Goal: Task Accomplishment & Management: Complete application form

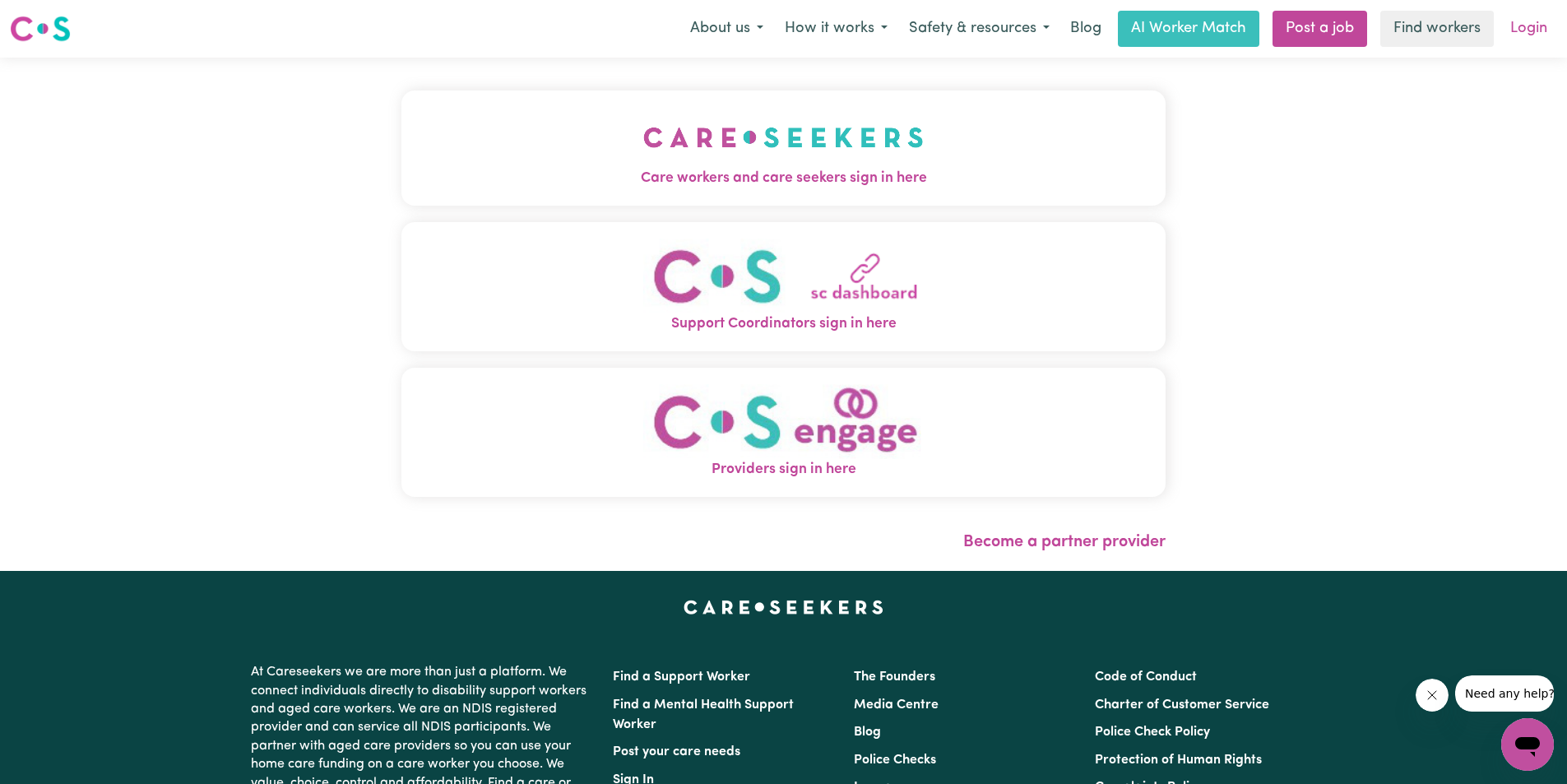
click at [1515, 25] on link "Login" at bounding box center [1529, 29] width 56 height 37
click at [1528, 32] on link "Login" at bounding box center [1529, 29] width 56 height 37
click at [838, 143] on img "Care workers and care seekers sign in here" at bounding box center [784, 137] width 281 height 61
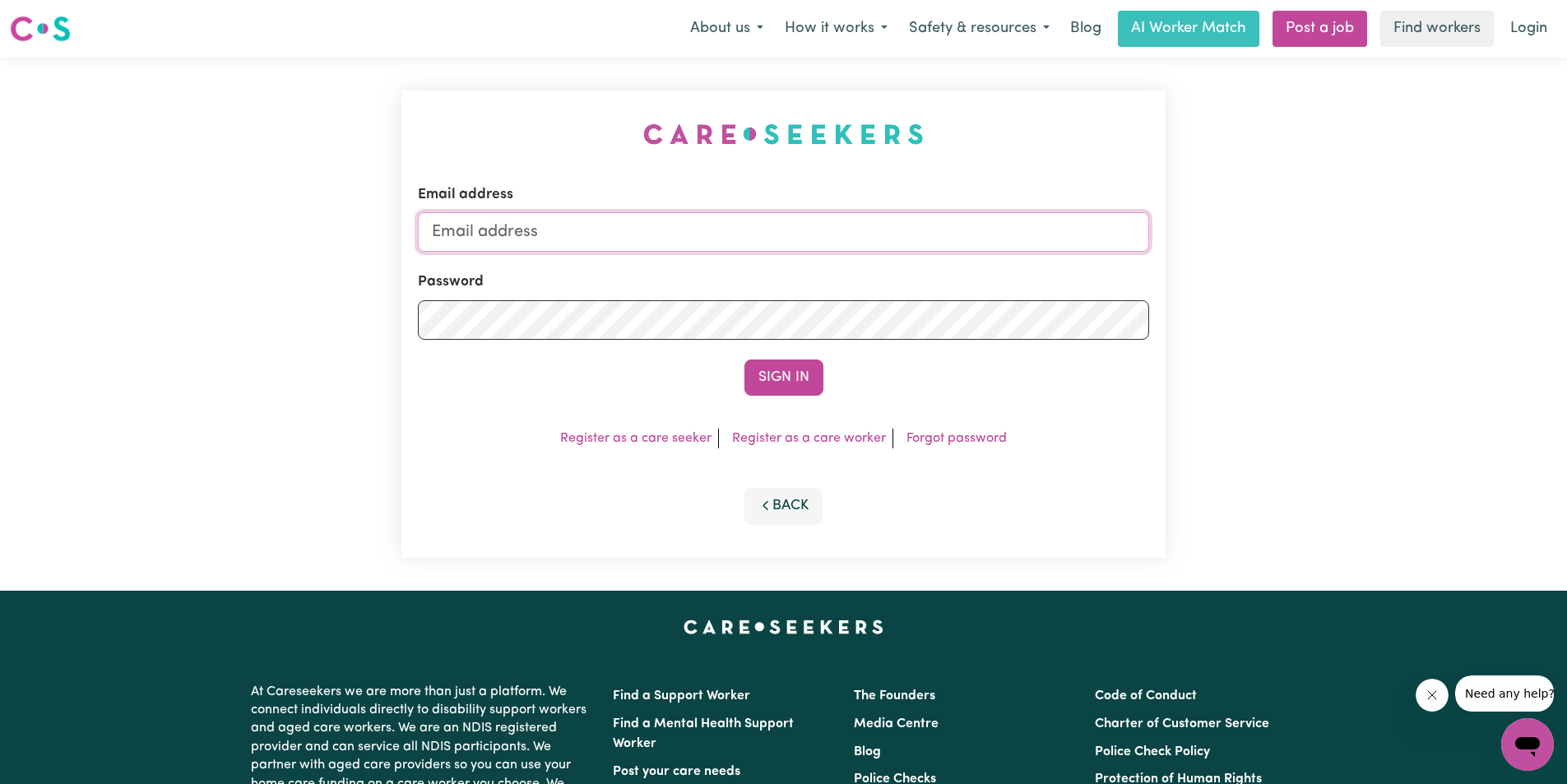
click at [593, 235] on input "Email address" at bounding box center [784, 232] width 731 height 40
type input "[EMAIL_ADDRESS][DOMAIN_NAME]"
click at [794, 377] on button "Sign In" at bounding box center [784, 378] width 79 height 37
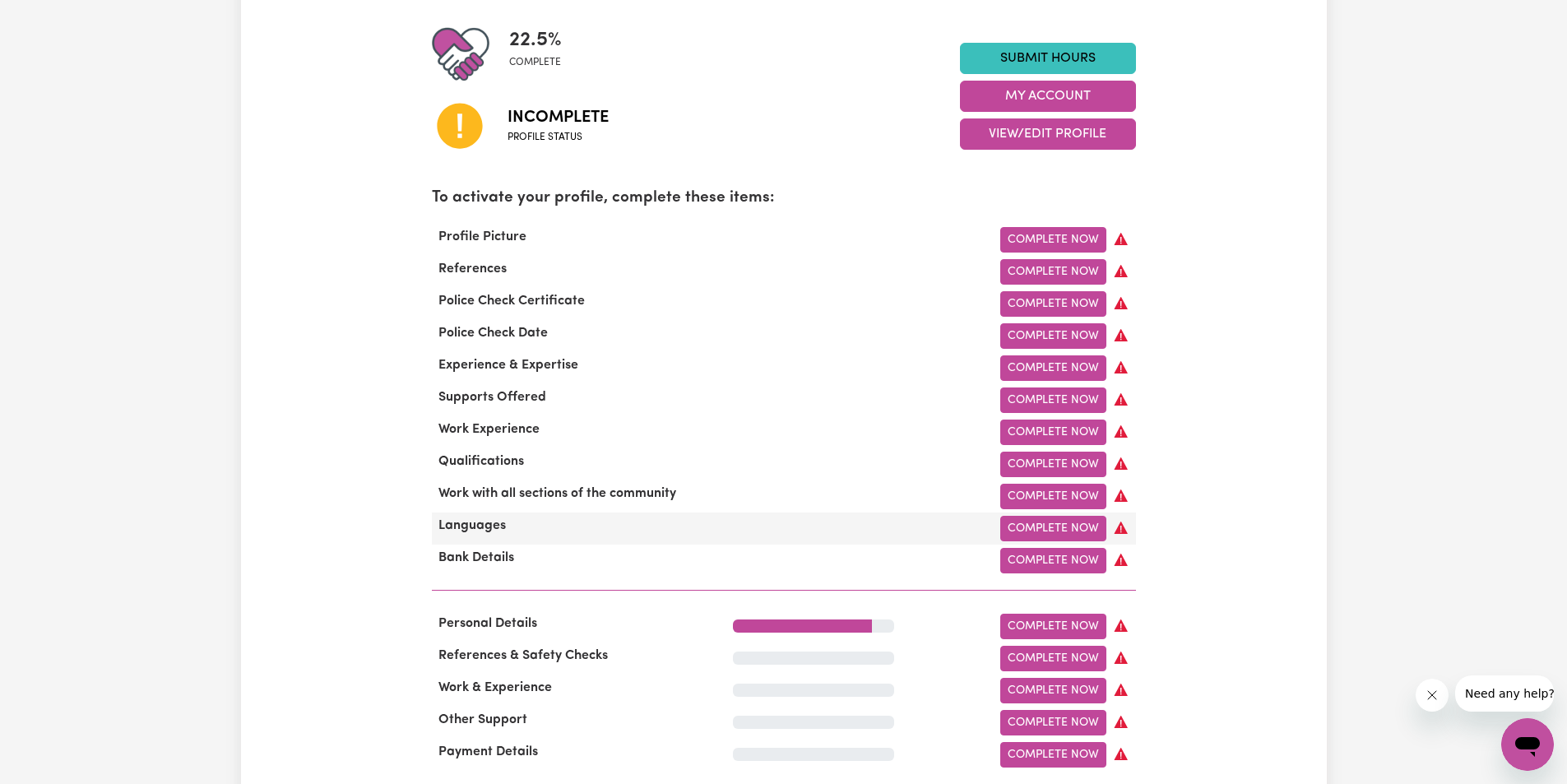
scroll to position [411, 0]
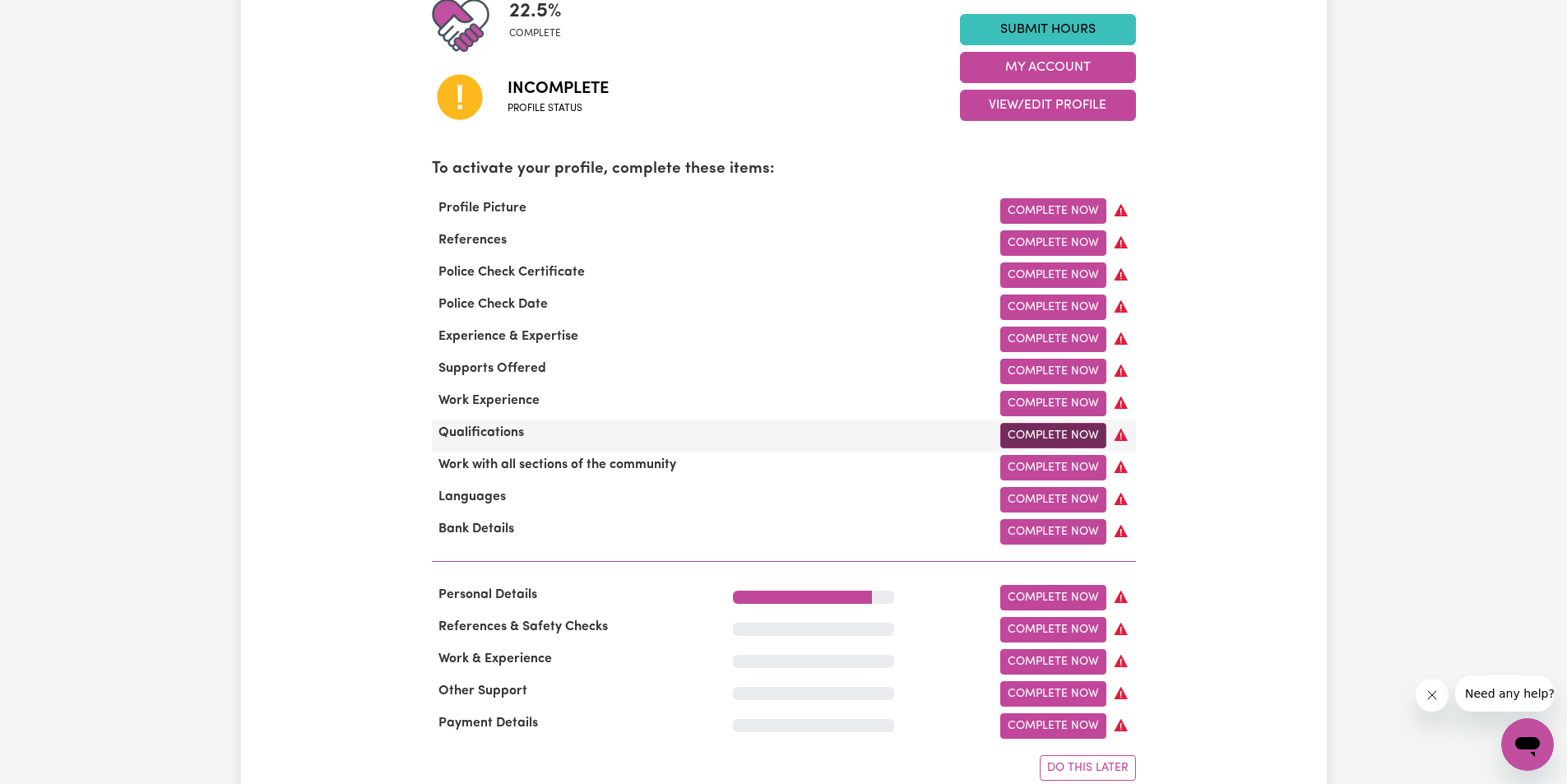
click at [1042, 442] on link "Complete Now" at bounding box center [1054, 435] width 106 height 26
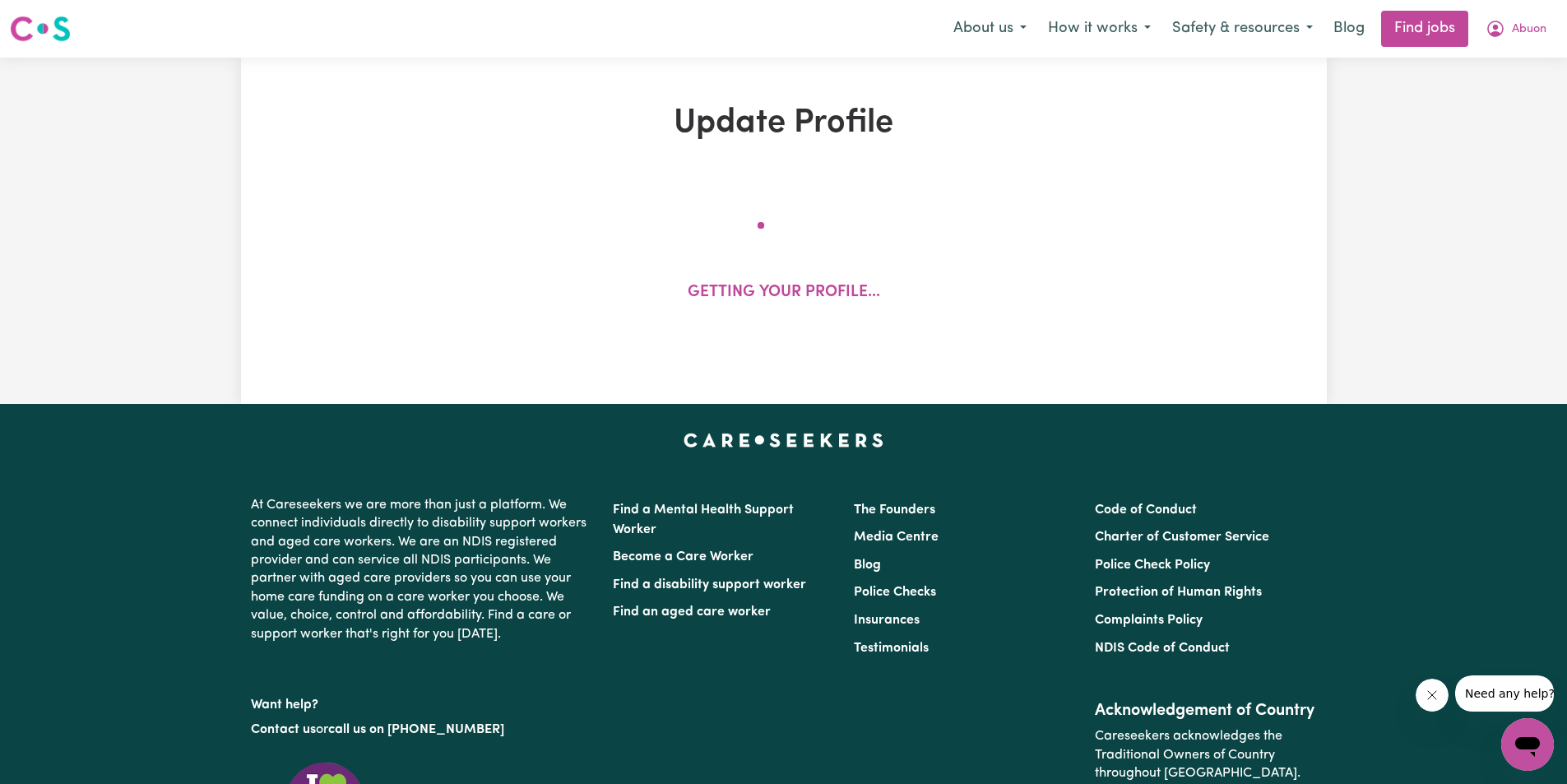
select select "Certificate III (Individual Support)"
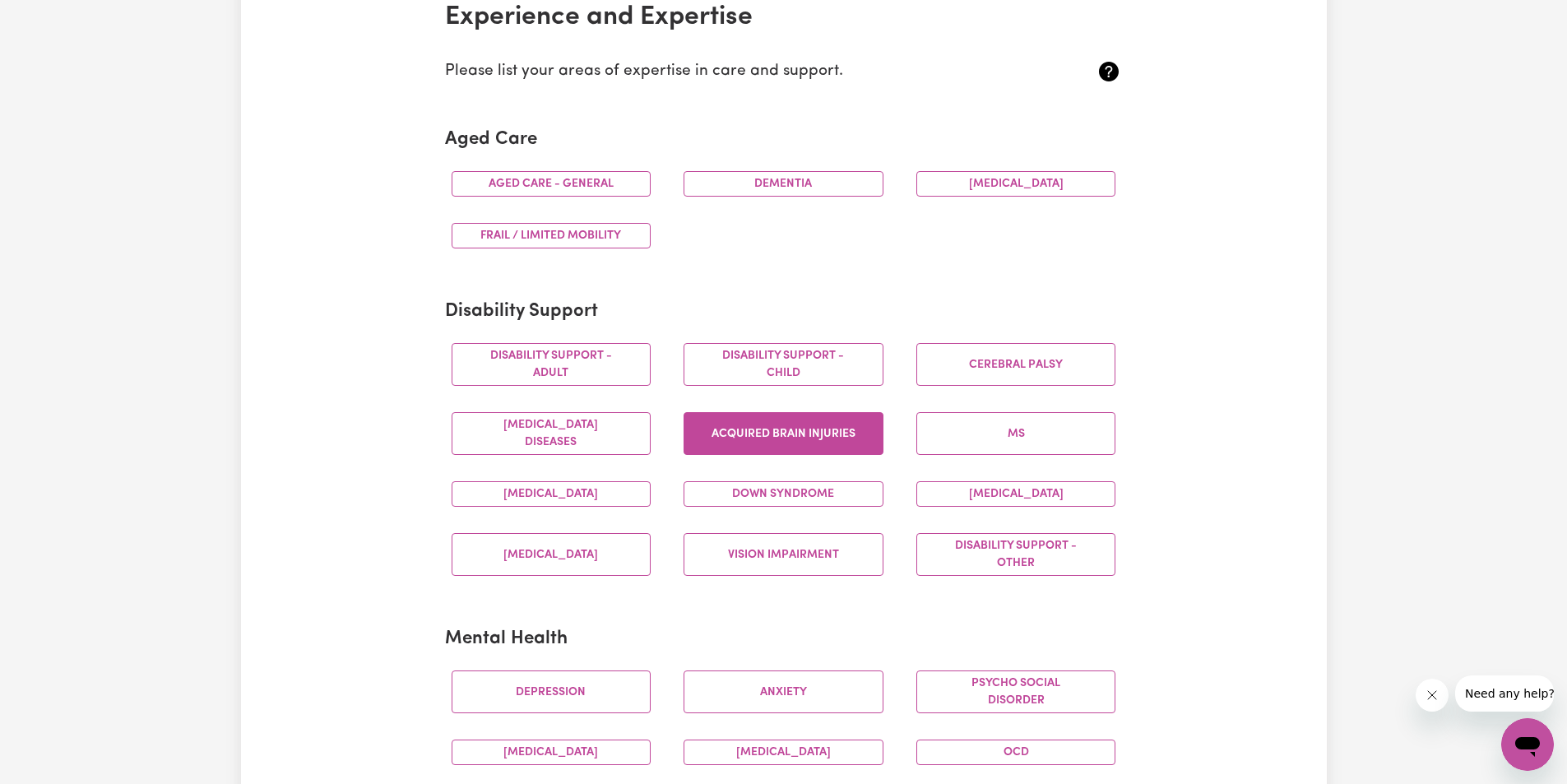
scroll to position [411, 0]
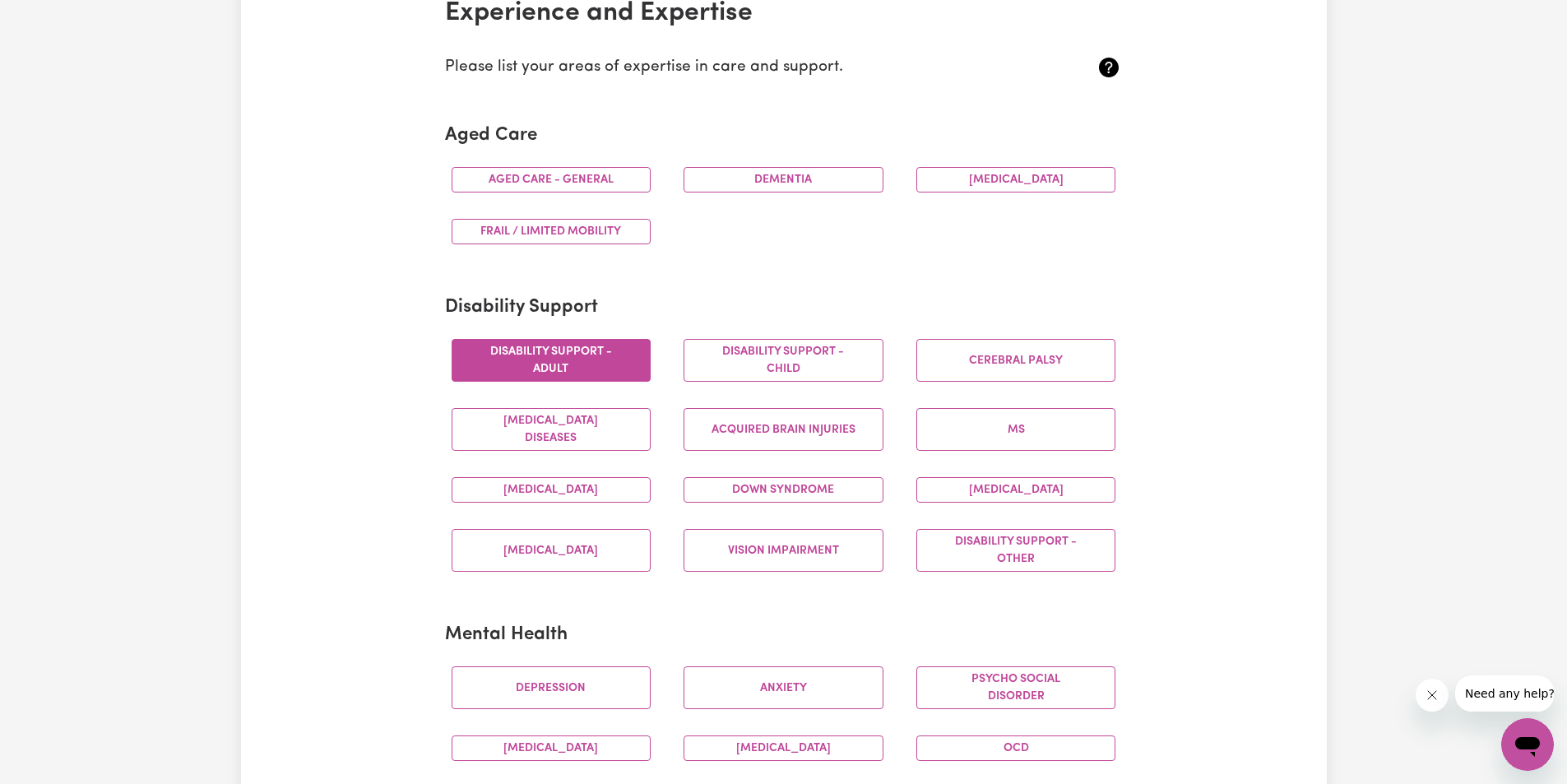
click at [543, 368] on button "Disability support - Adult" at bounding box center [552, 360] width 200 height 42
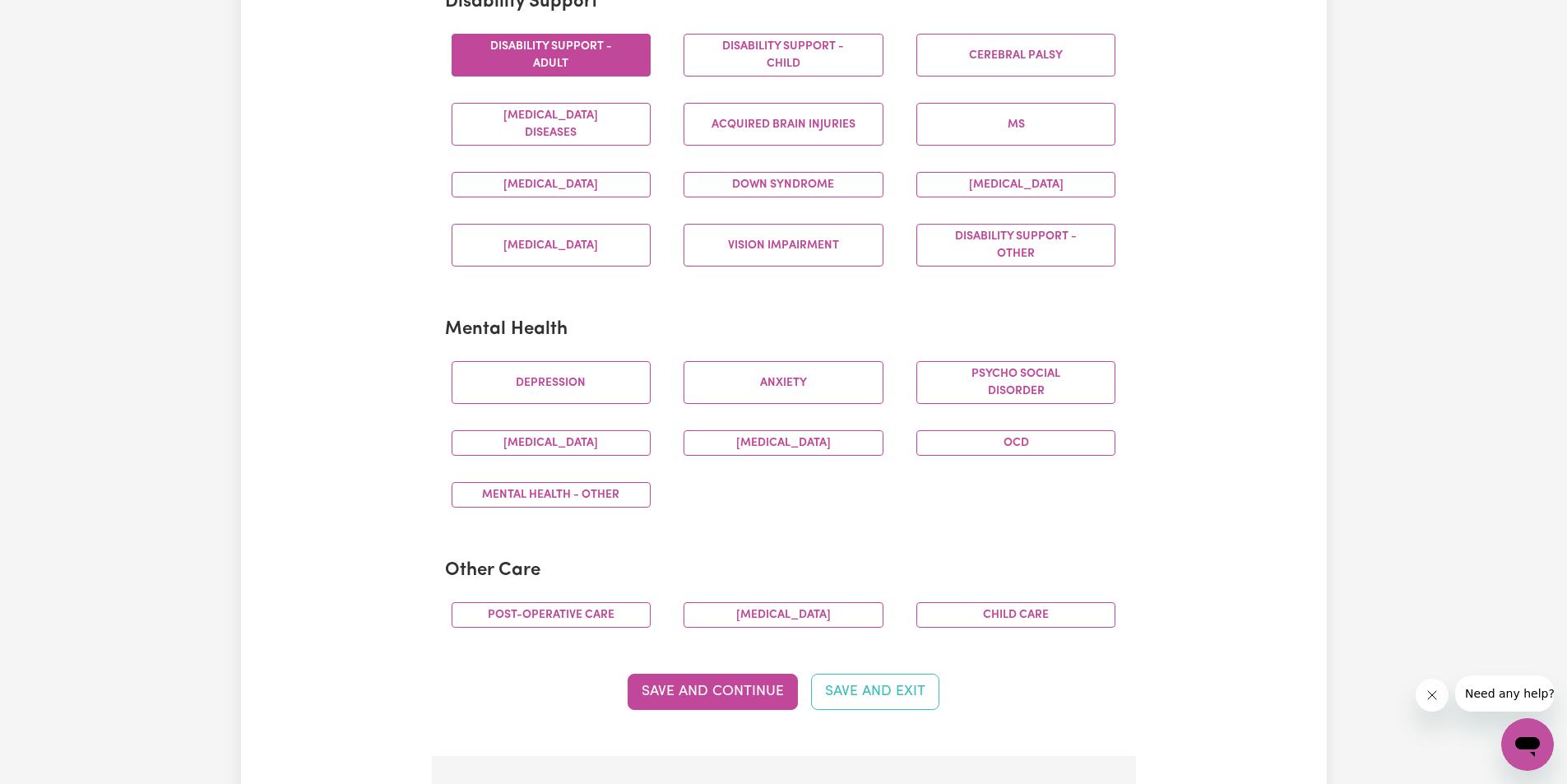
scroll to position [740, 0]
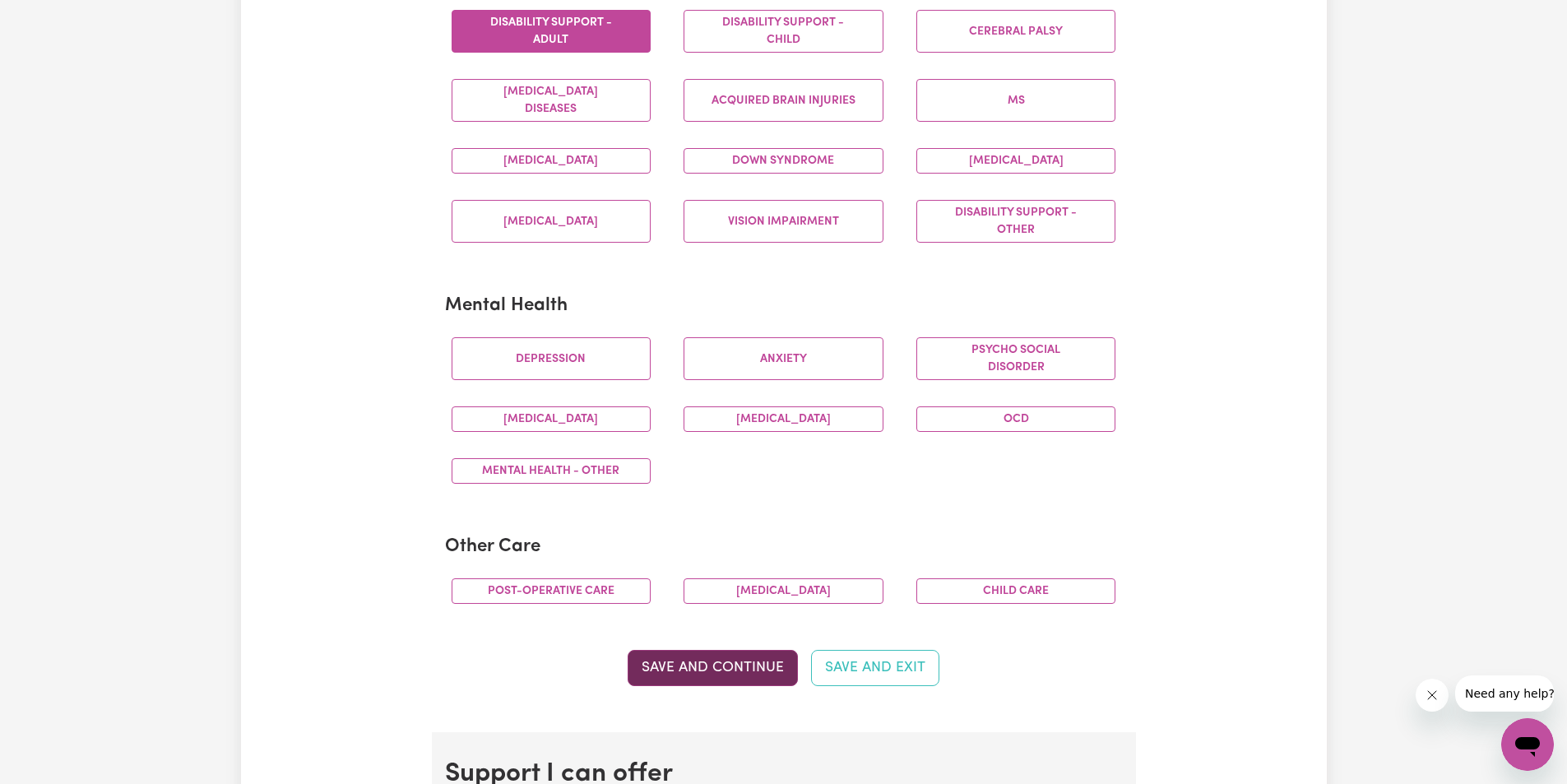
click at [675, 663] on button "Save and Continue" at bounding box center [712, 668] width 170 height 37
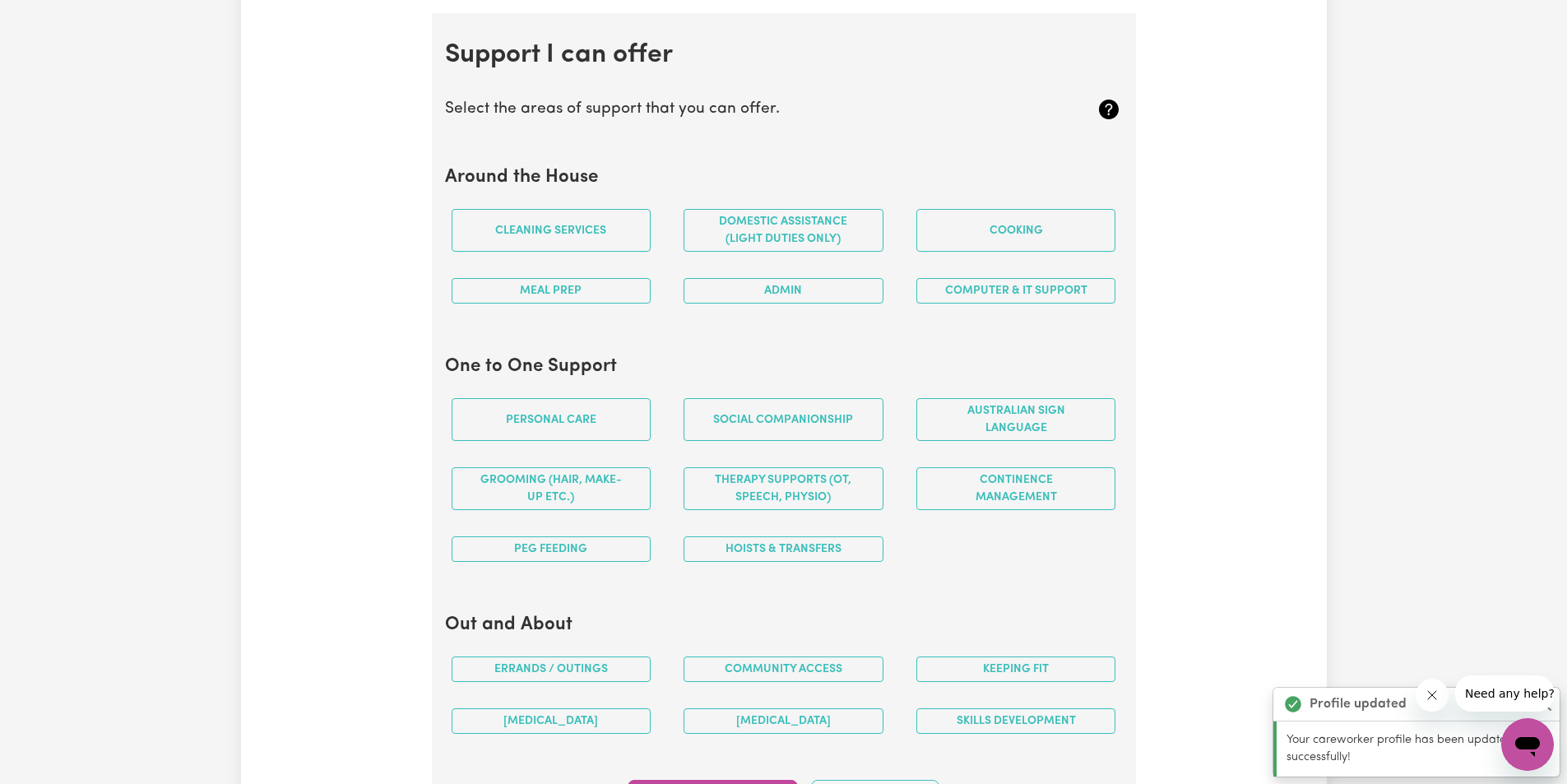
scroll to position [1472, 0]
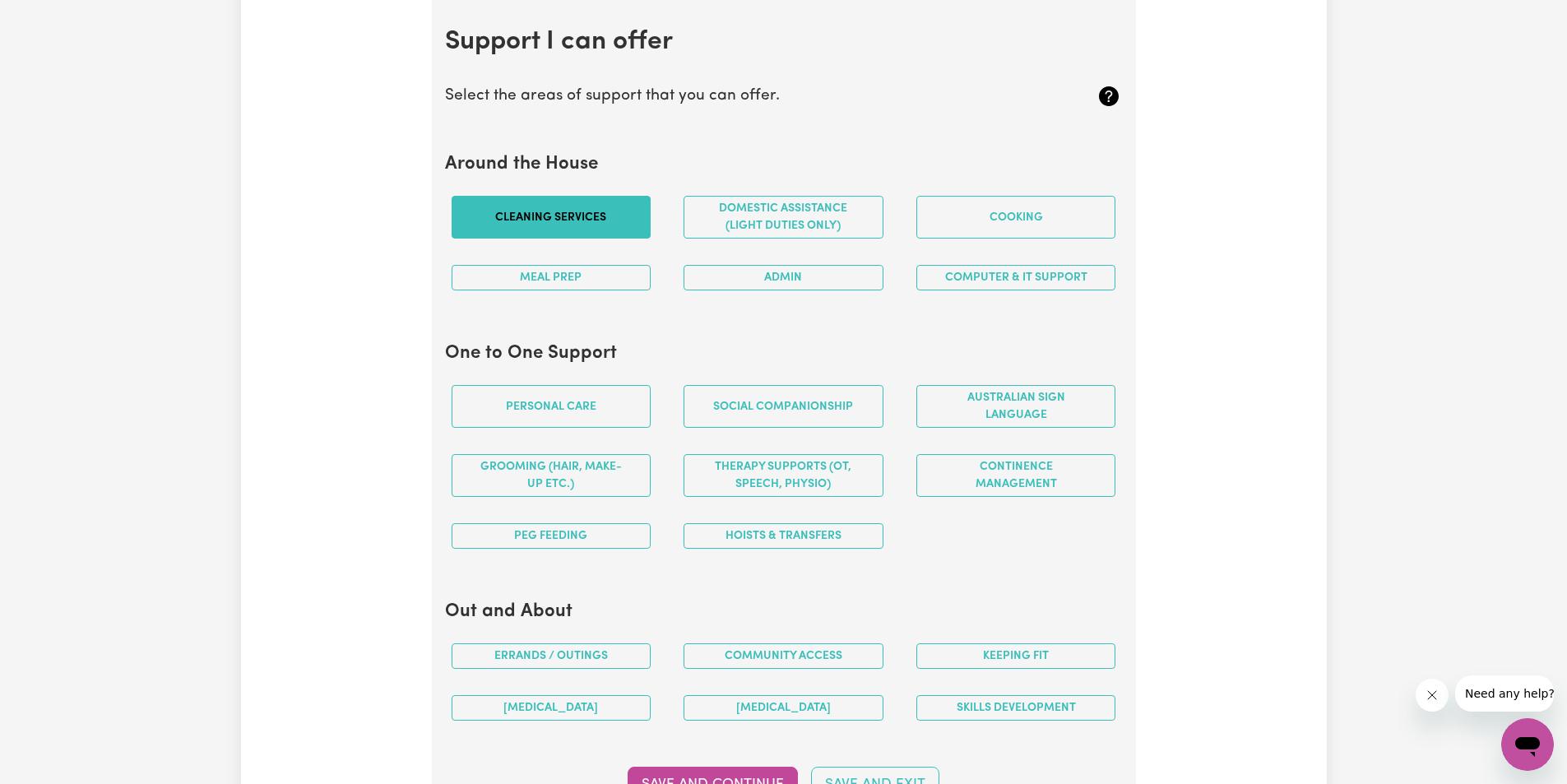
click at [551, 211] on button "Cleaning services" at bounding box center [552, 217] width 200 height 42
click at [784, 199] on button "Domestic assistance (light duties only)" at bounding box center [784, 217] width 200 height 42
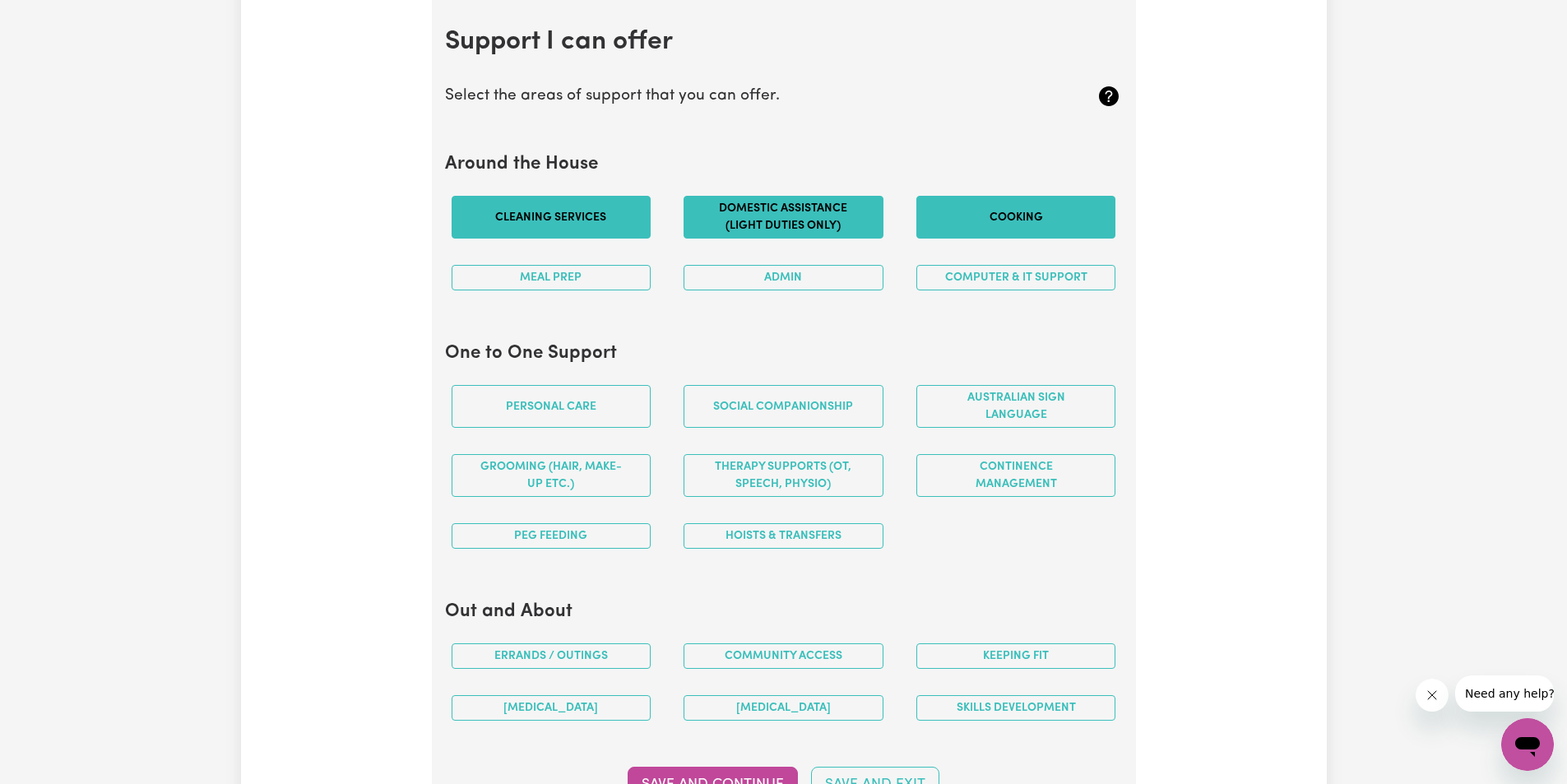
click at [1028, 219] on button "Cooking" at bounding box center [1016, 217] width 200 height 42
click at [588, 280] on button "Meal prep" at bounding box center [552, 277] width 200 height 26
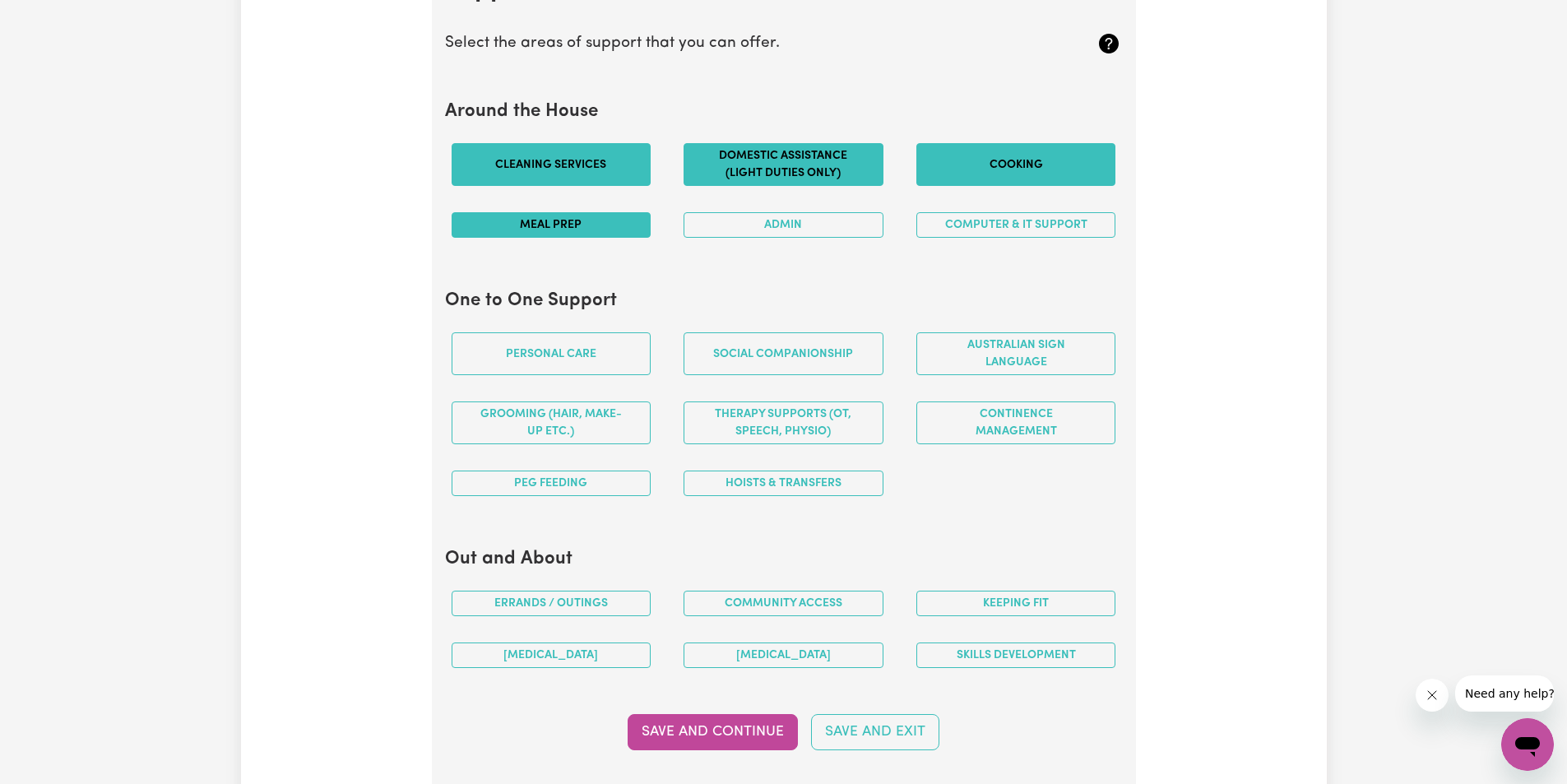
scroll to position [1554, 0]
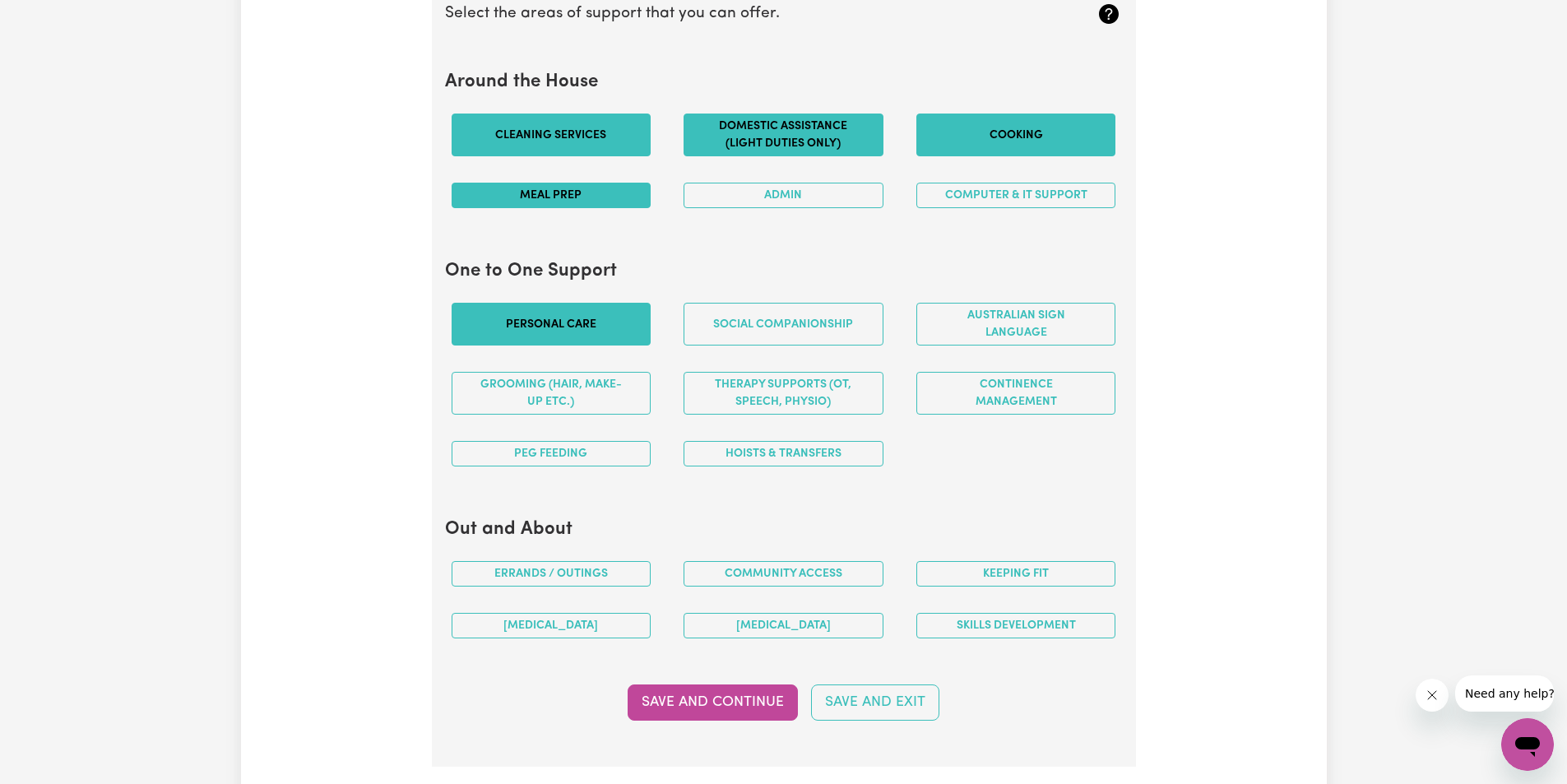
click at [582, 333] on button "Personal care" at bounding box center [552, 323] width 200 height 42
click at [749, 330] on button "Social companionship" at bounding box center [784, 323] width 200 height 42
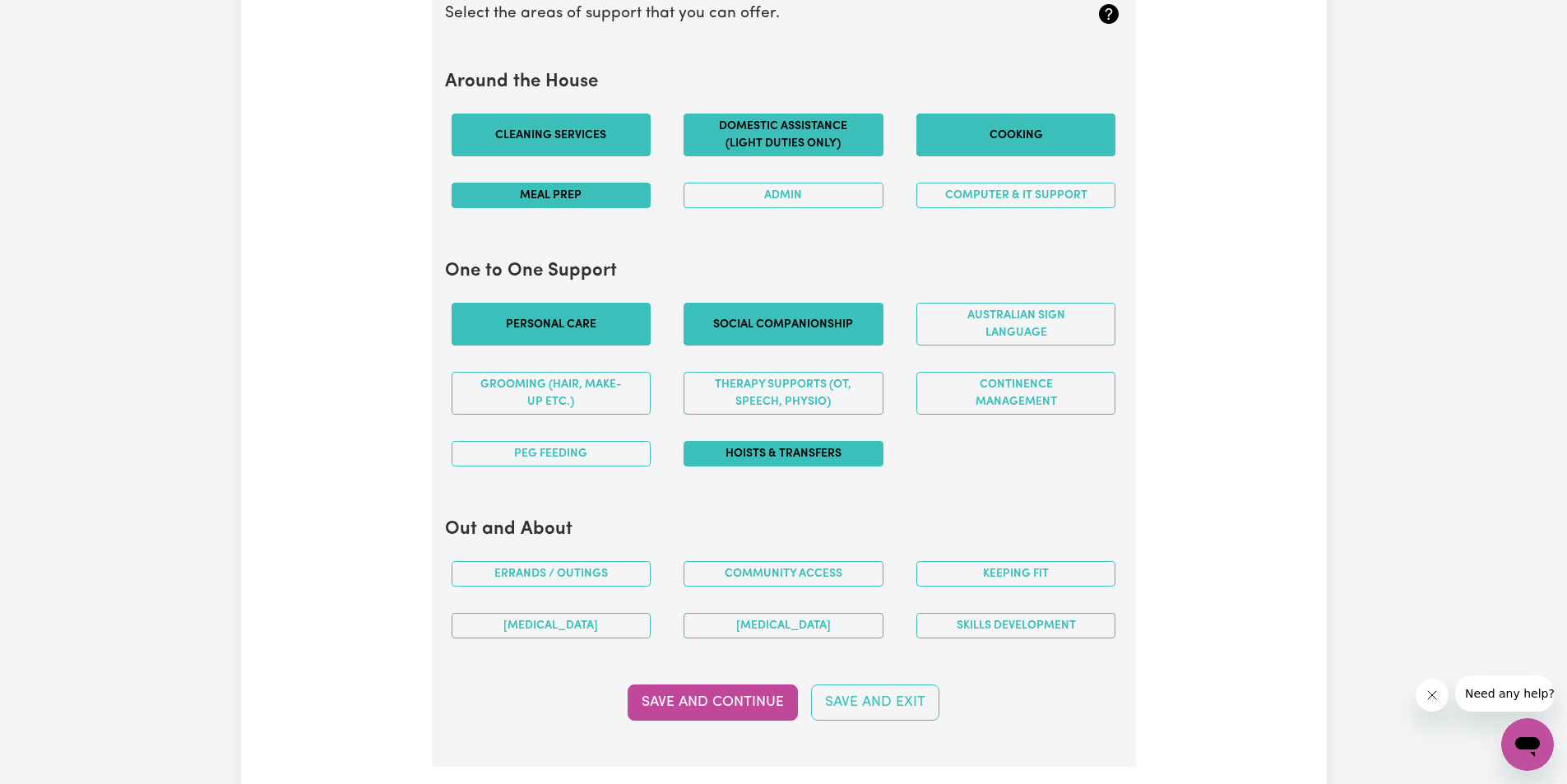
click at [798, 460] on button "Hoists & transfers" at bounding box center [784, 453] width 200 height 26
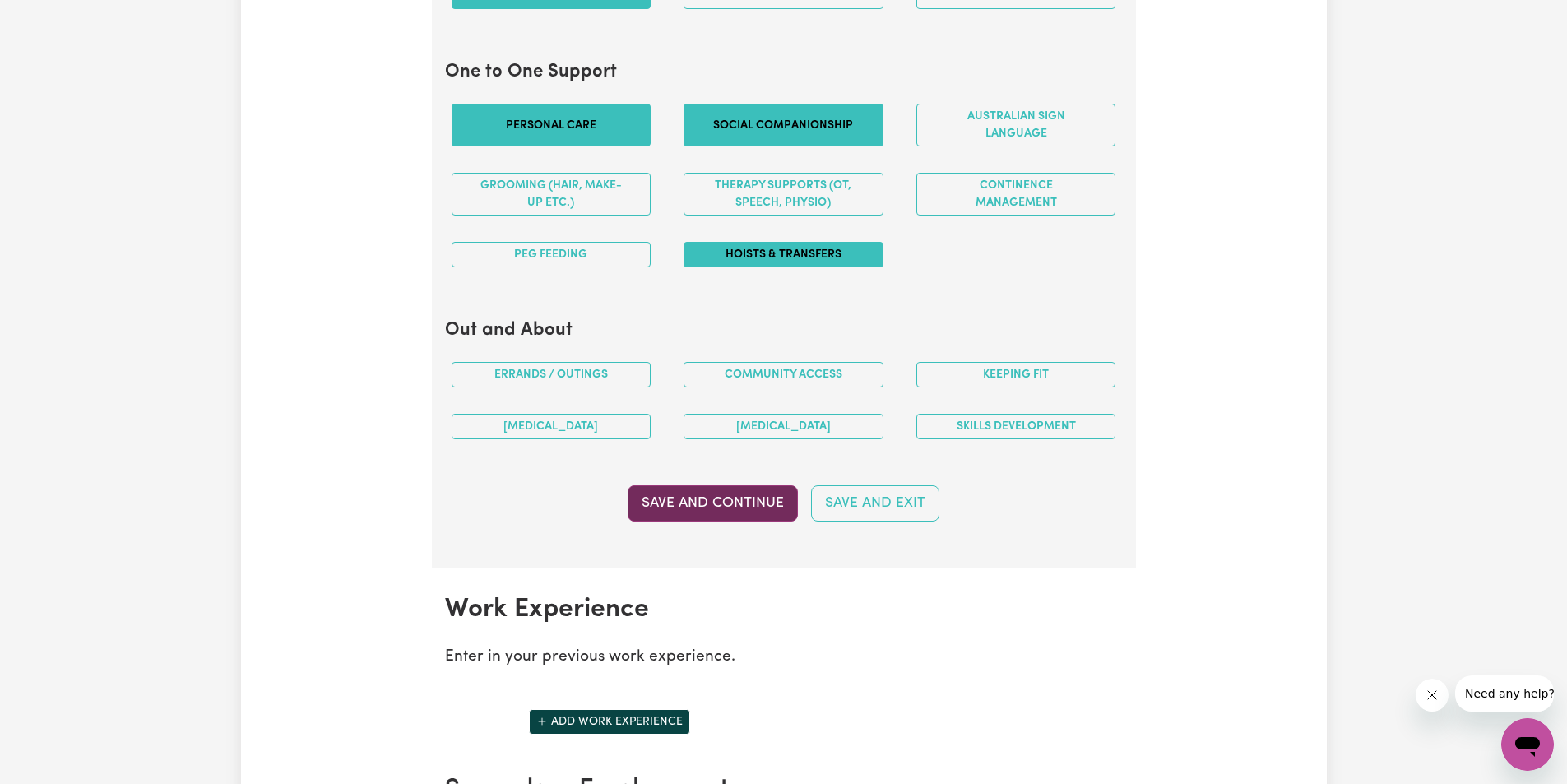
scroll to position [1801, 0]
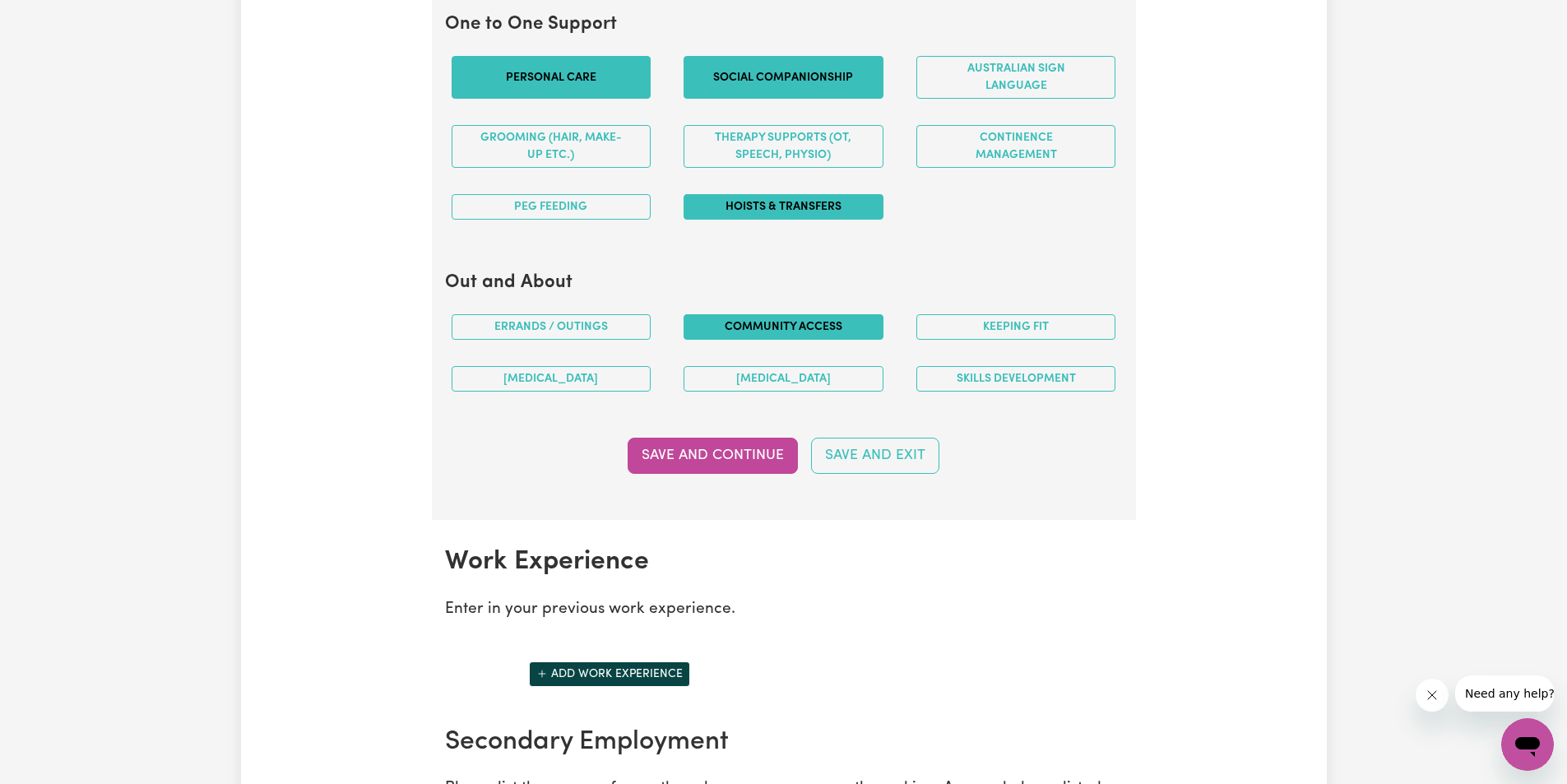
click at [757, 326] on button "Community access" at bounding box center [784, 326] width 200 height 26
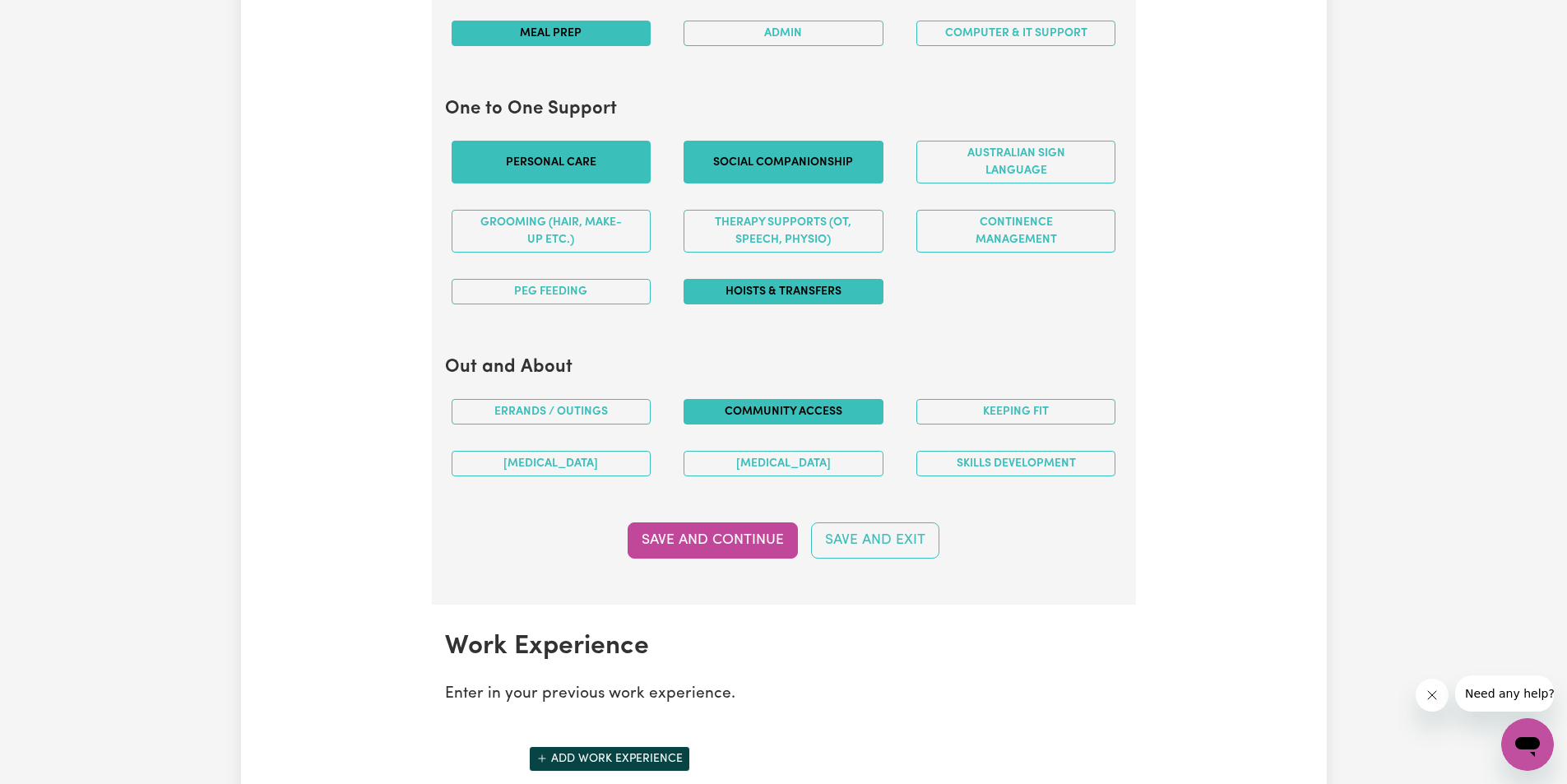
scroll to position [1718, 0]
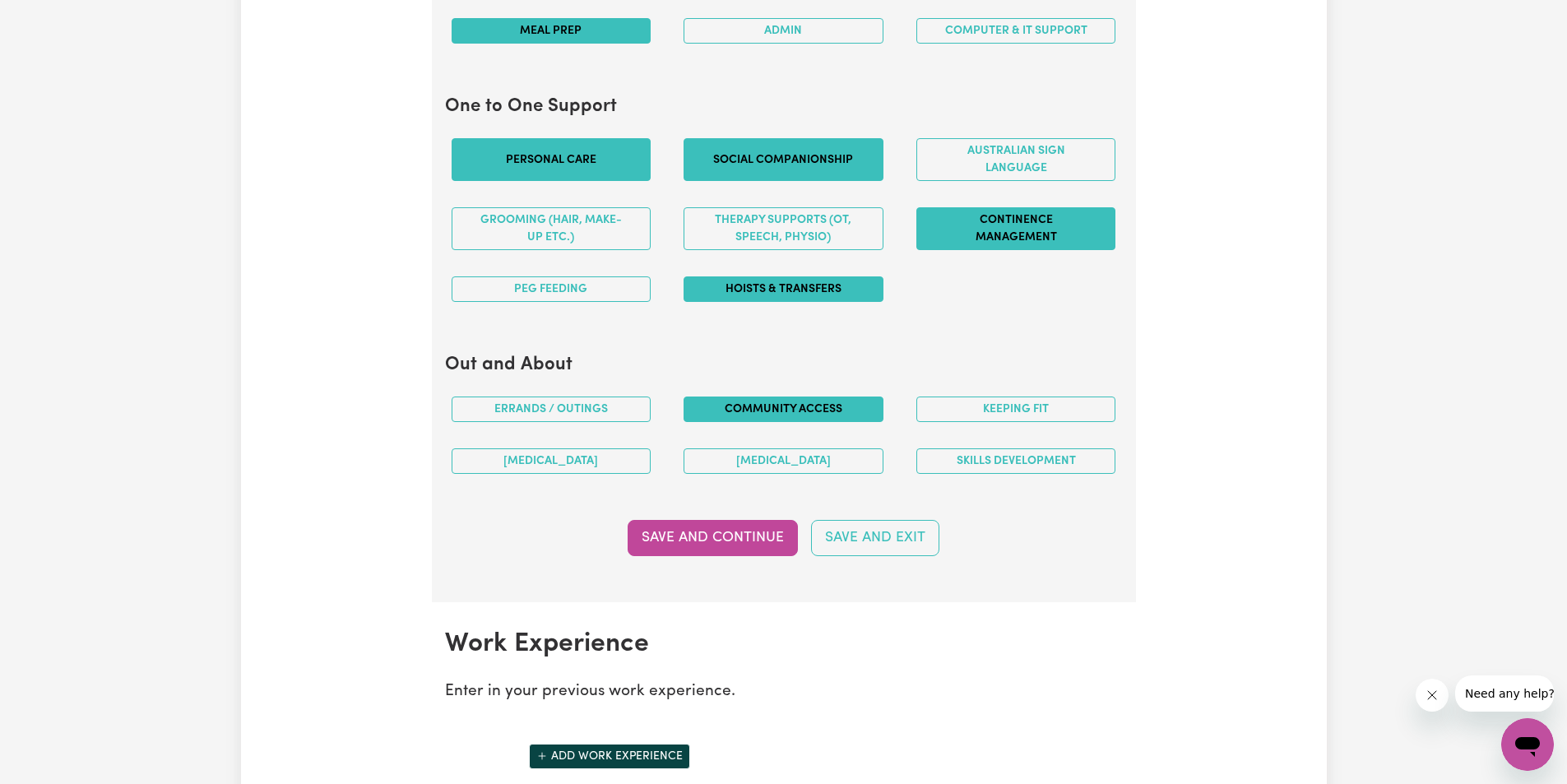
click at [987, 228] on button "Continence management" at bounding box center [1016, 228] width 200 height 42
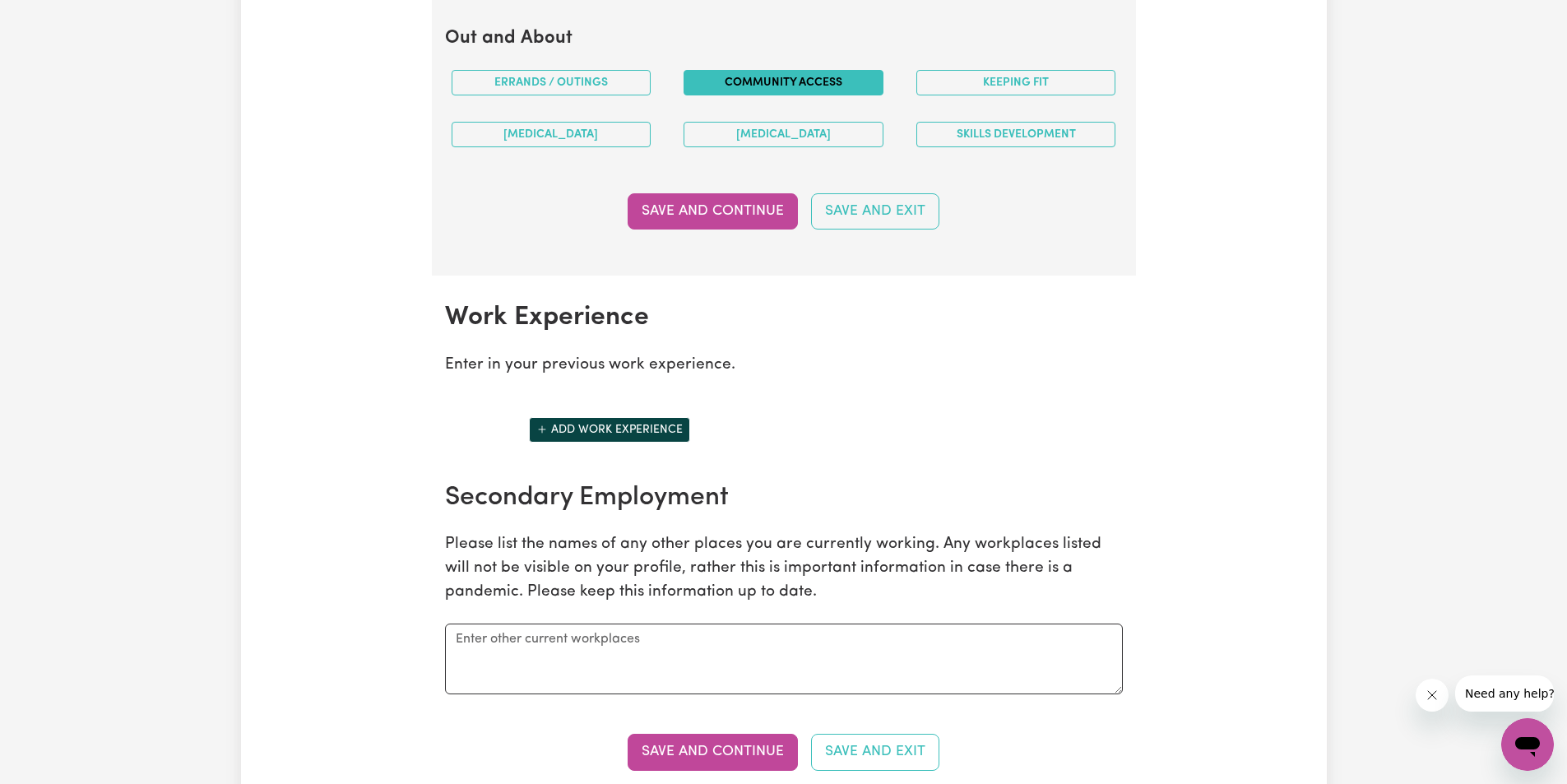
scroll to position [2047, 0]
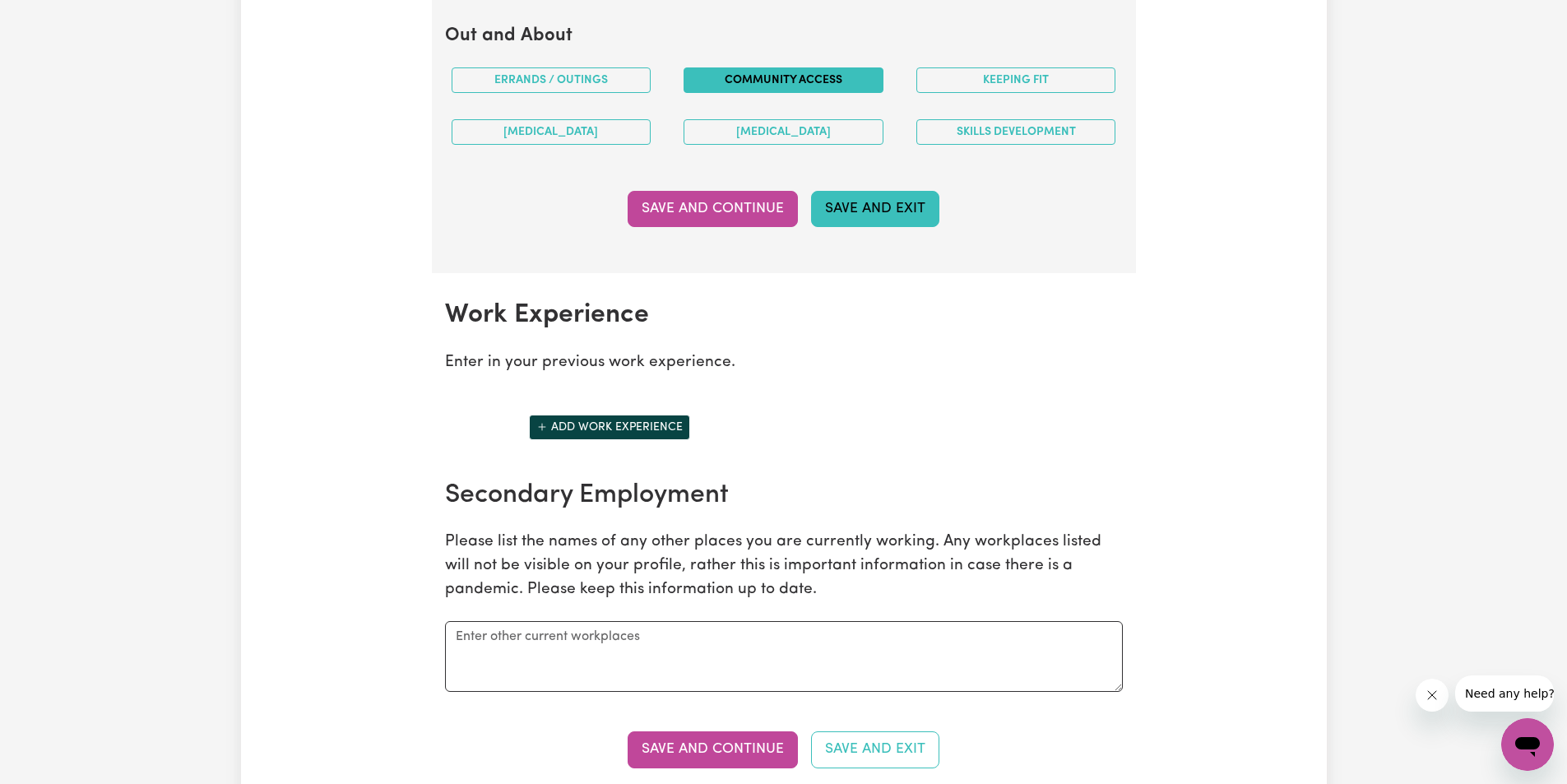
click at [871, 219] on button "Save and Exit" at bounding box center [875, 209] width 128 height 37
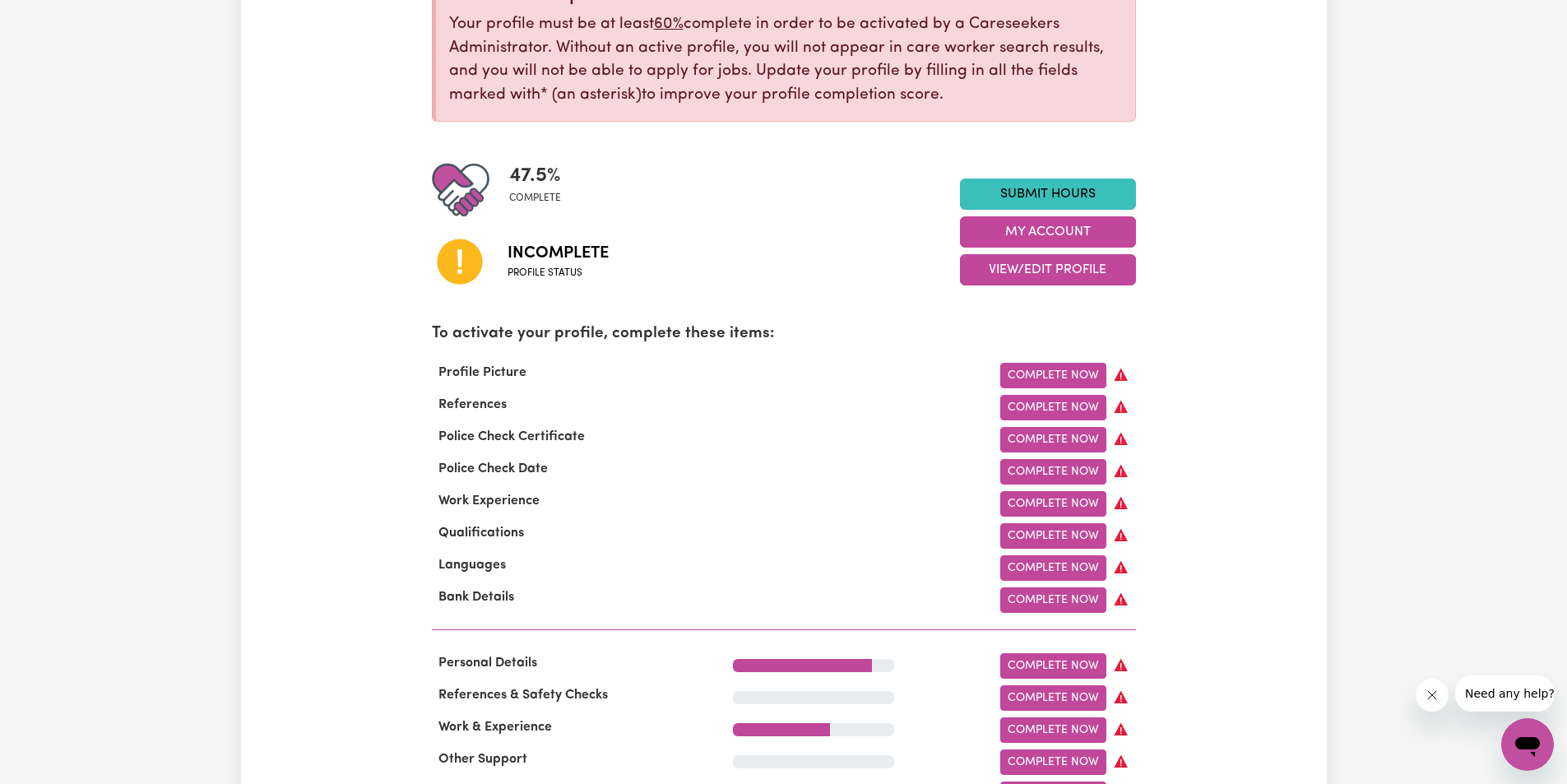
scroll to position [329, 0]
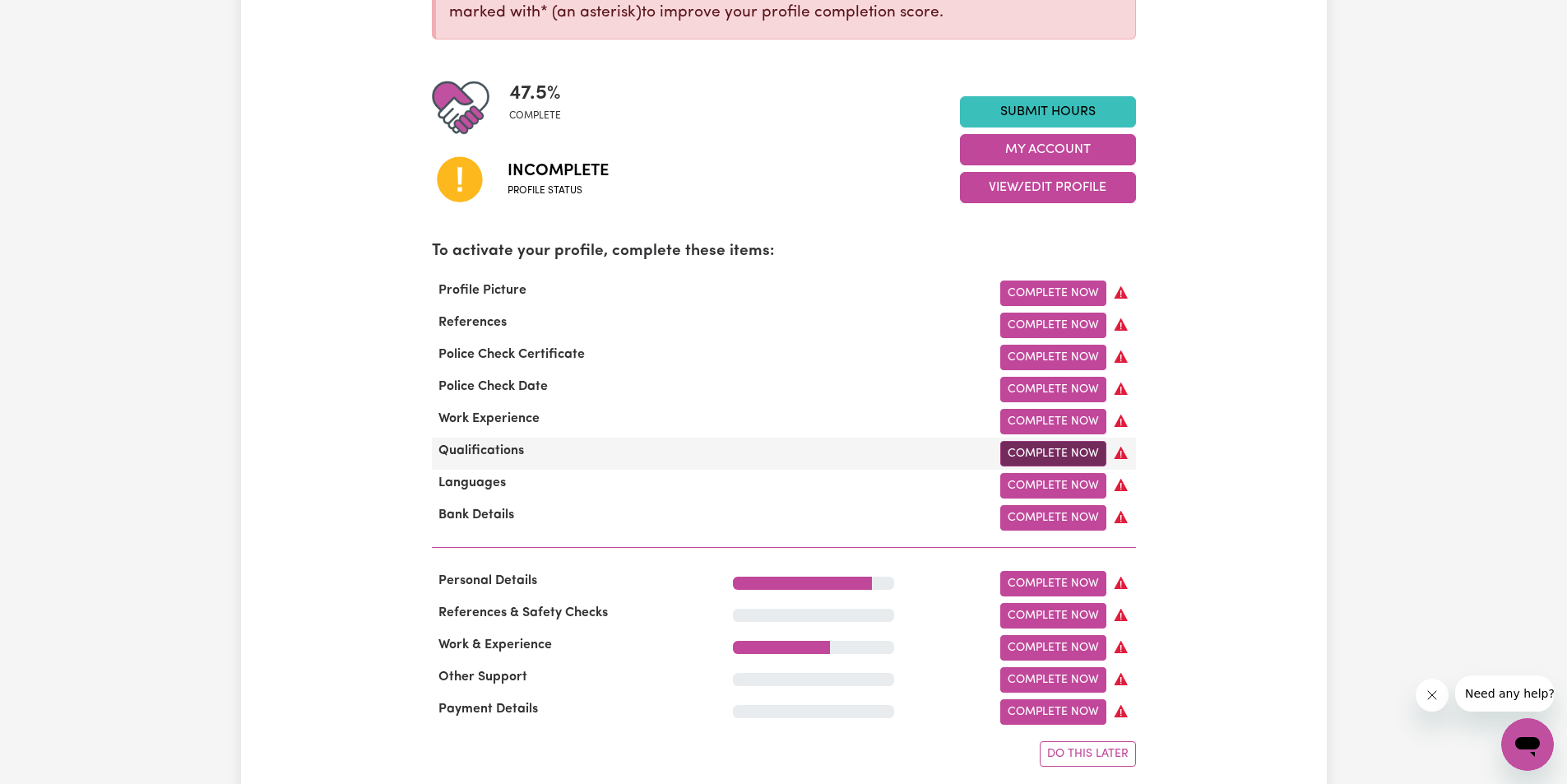
click at [1044, 458] on link "Complete Now" at bounding box center [1054, 453] width 106 height 26
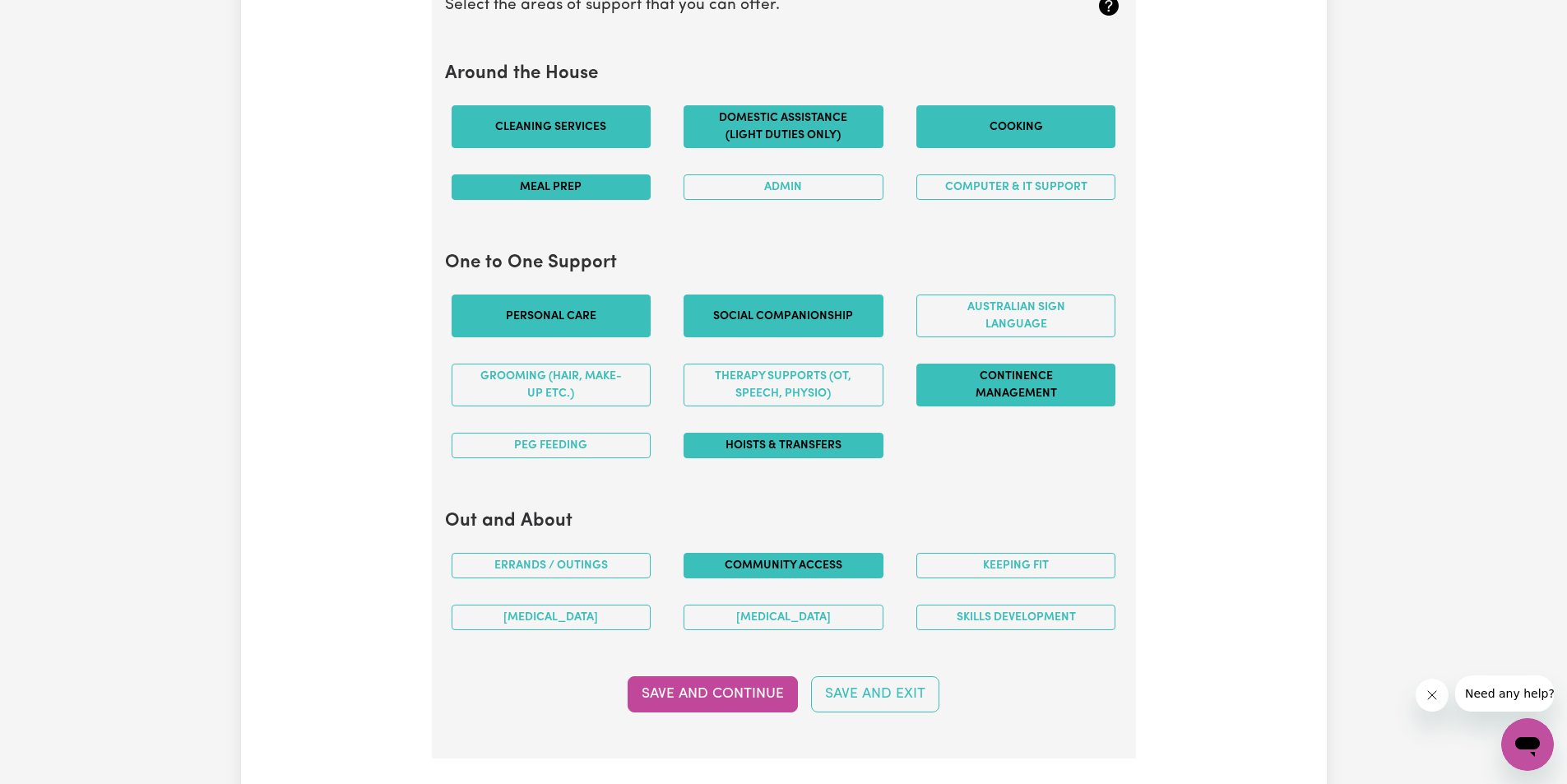
scroll to position [2056, 0]
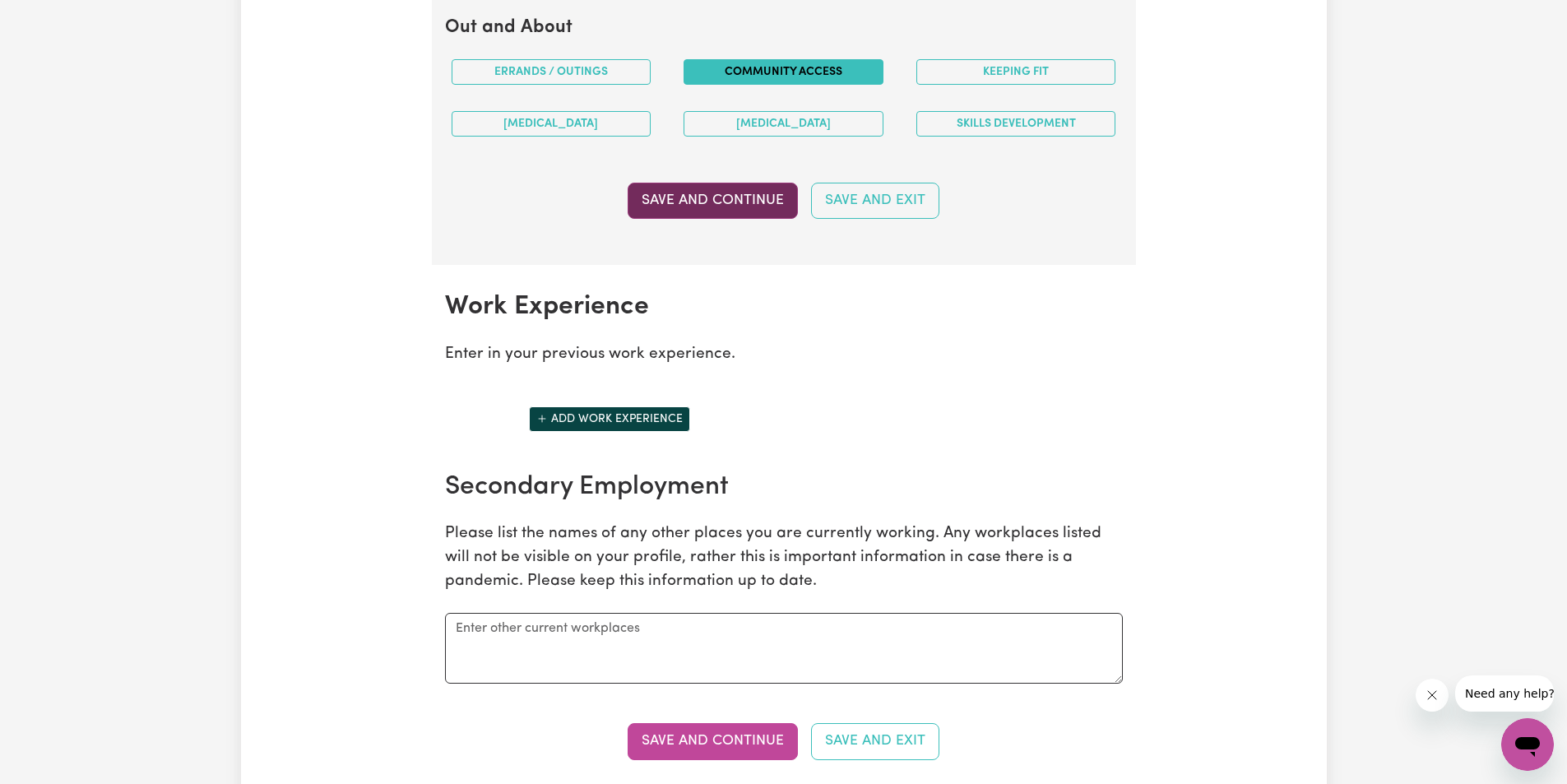
click at [723, 203] on button "Save and Continue" at bounding box center [712, 201] width 170 height 37
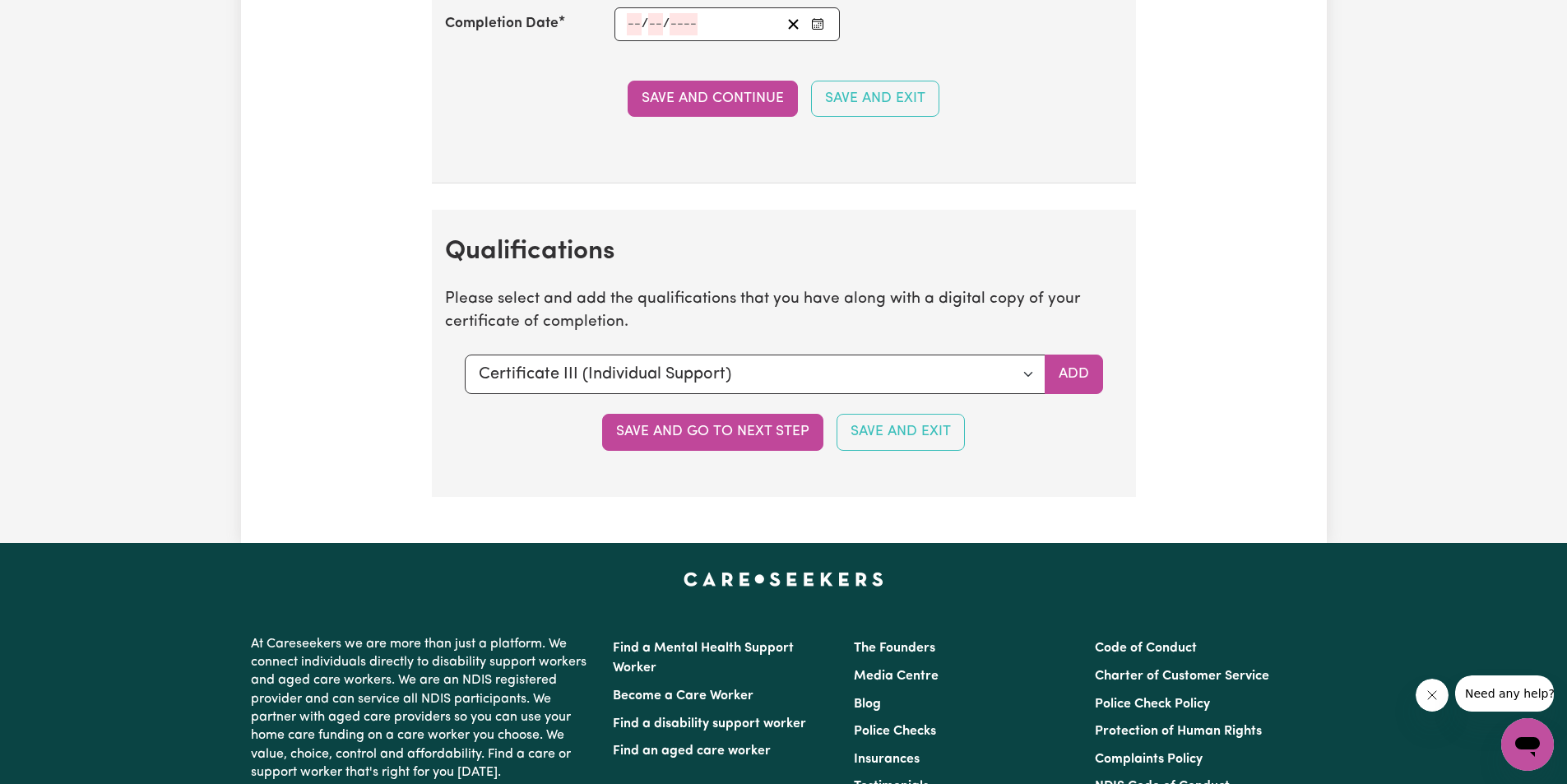
scroll to position [3554, 0]
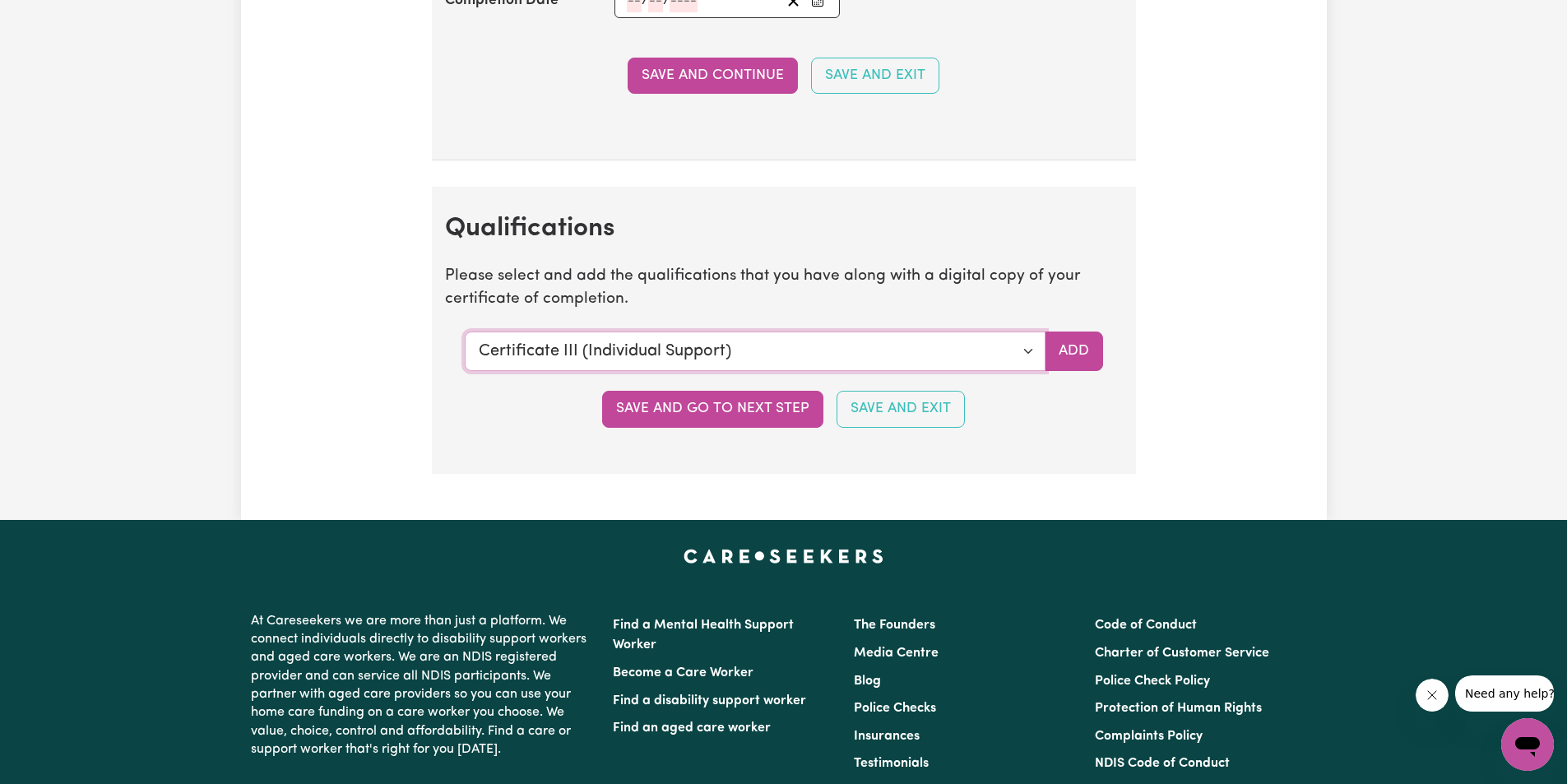
click at [1025, 350] on select "Select a qualification to add... Certificate III (Individual Support) Certifica…" at bounding box center [754, 351] width 581 height 40
select select "Certificate IV (Disability Support)"
click at [464, 331] on select "Select a qualification to add... Certificate III (Individual Support) Certifica…" at bounding box center [754, 351] width 581 height 40
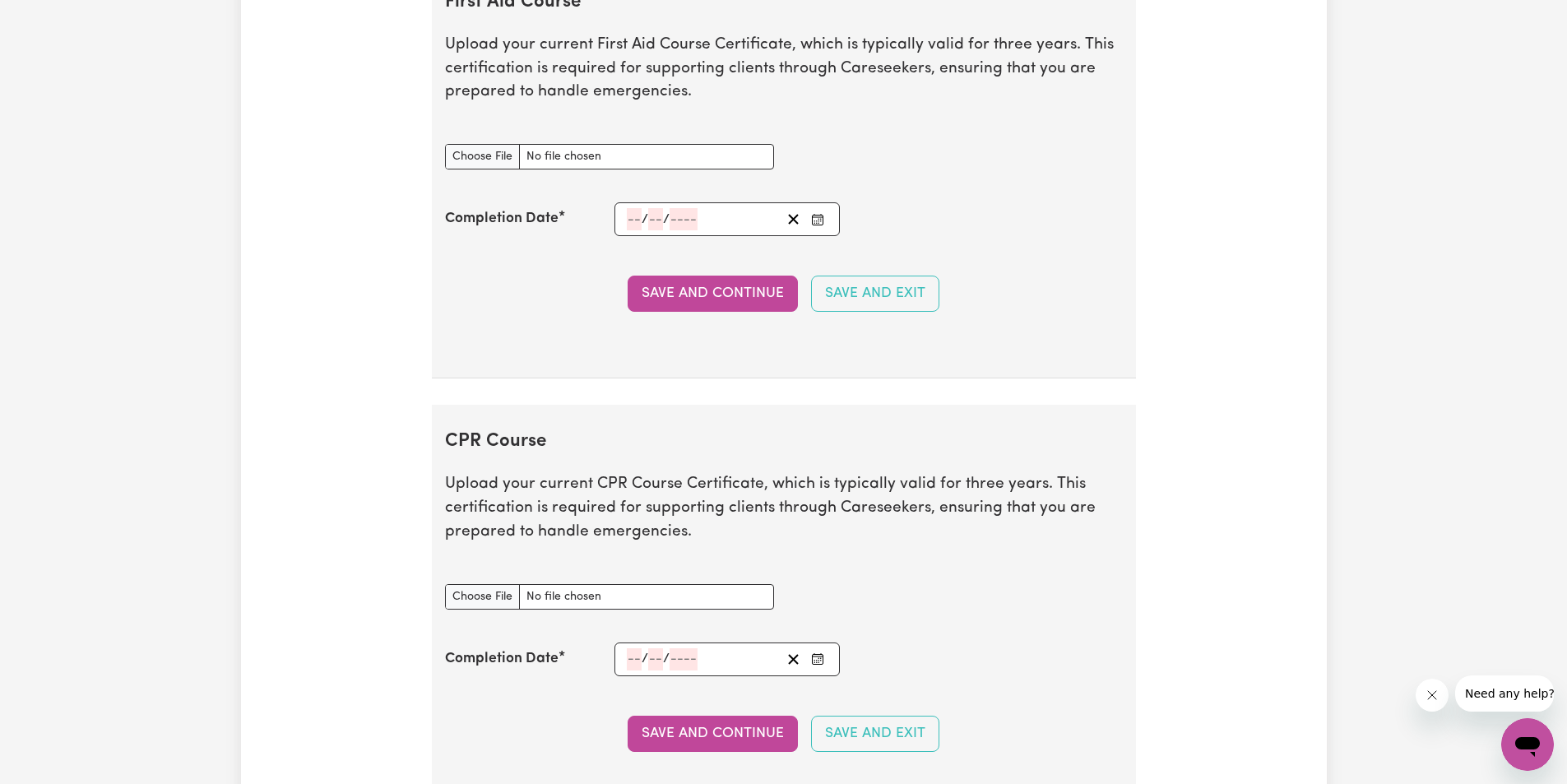
scroll to position [2732, 0]
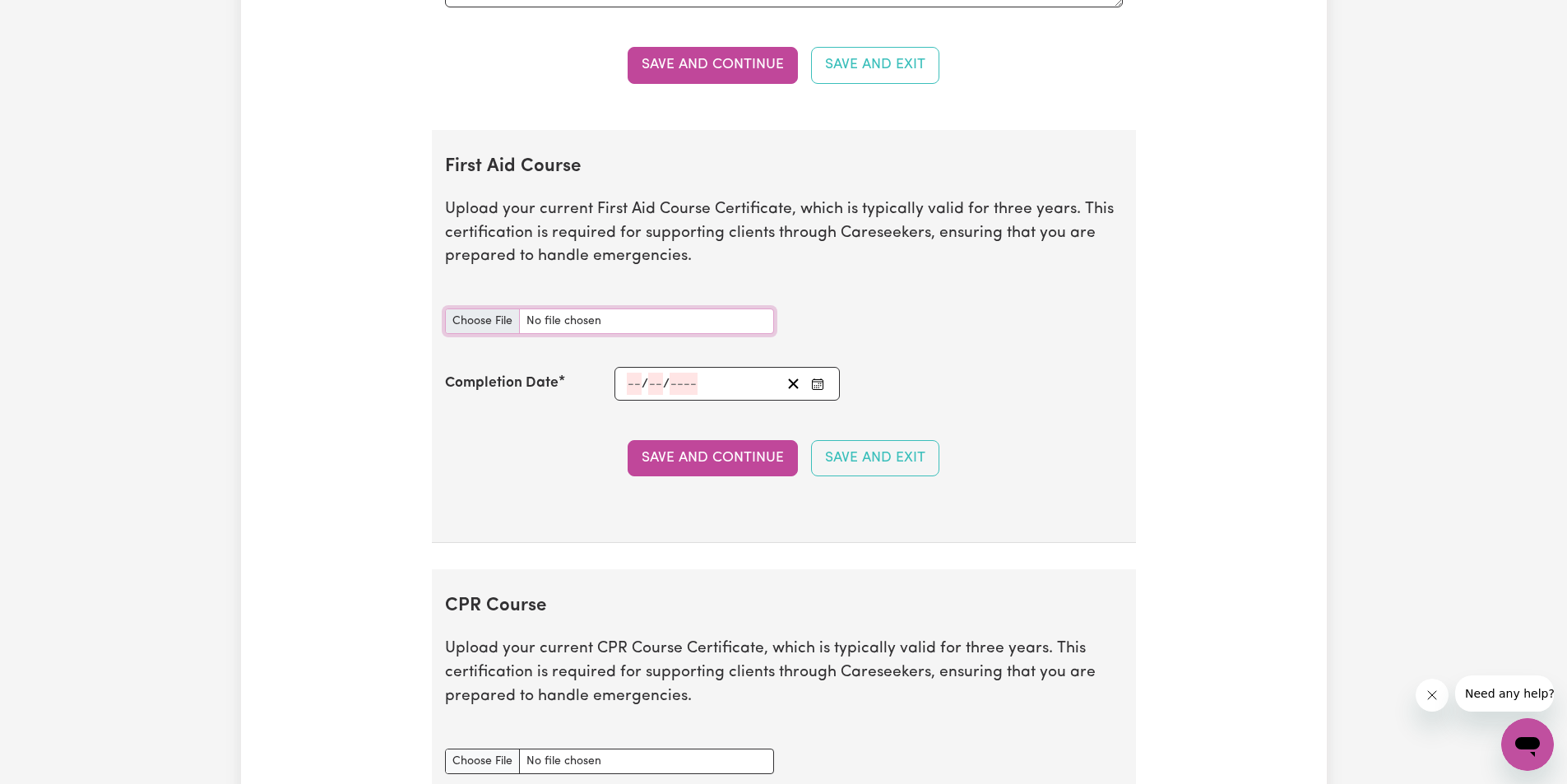
click at [502, 321] on input "First Aid Course document" at bounding box center [610, 321] width 329 height 26
type input "C:\fakepath\7f54421b9f128d284228-Abuon_Kuol_HLTAID011___Provide_First_Aid_Certi…"
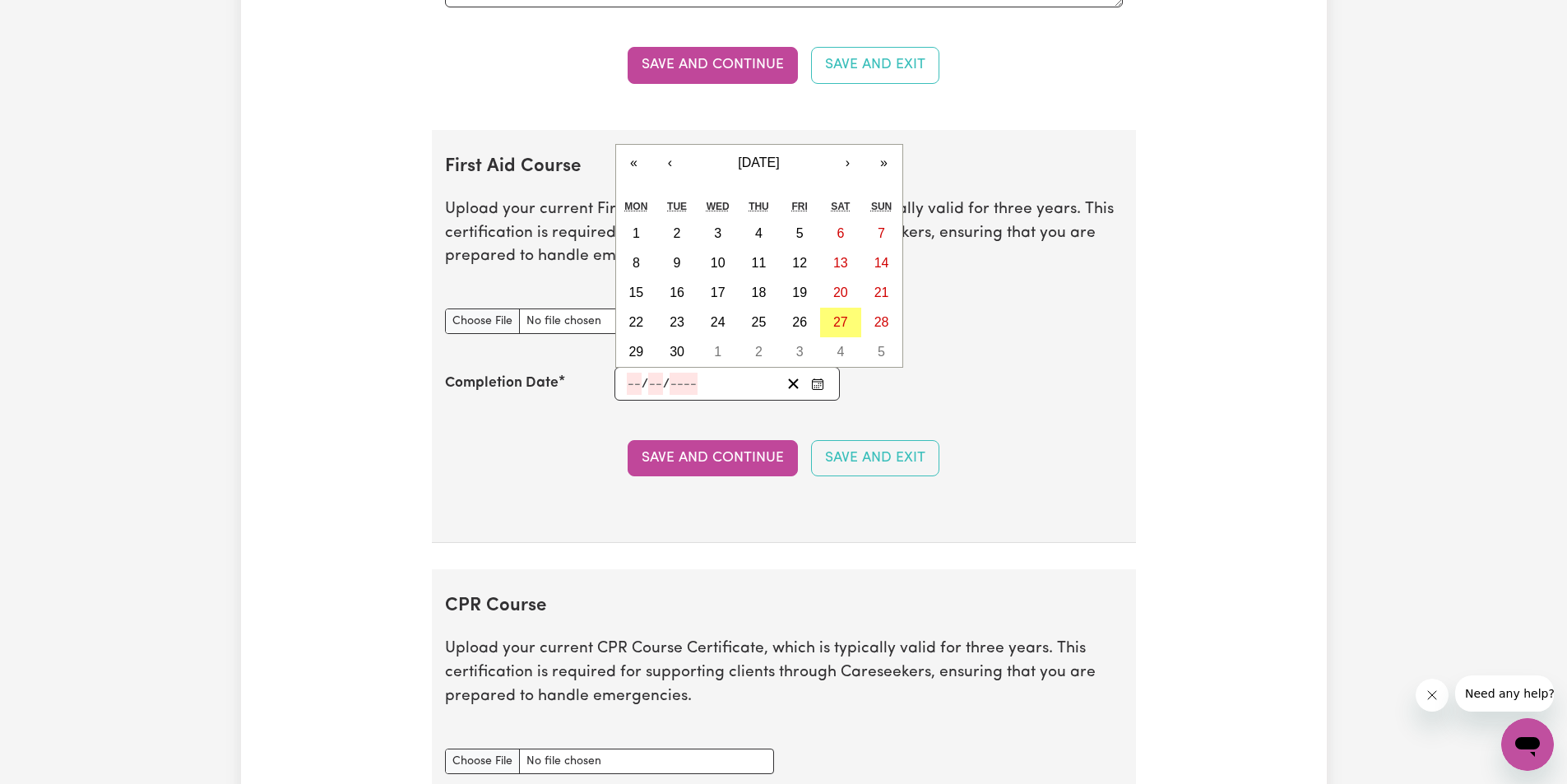
click at [631, 380] on input "number" at bounding box center [634, 384] width 15 height 22
click at [844, 164] on button "›" at bounding box center [848, 163] width 37 height 37
click at [669, 163] on button "‹" at bounding box center [671, 163] width 37 height 37
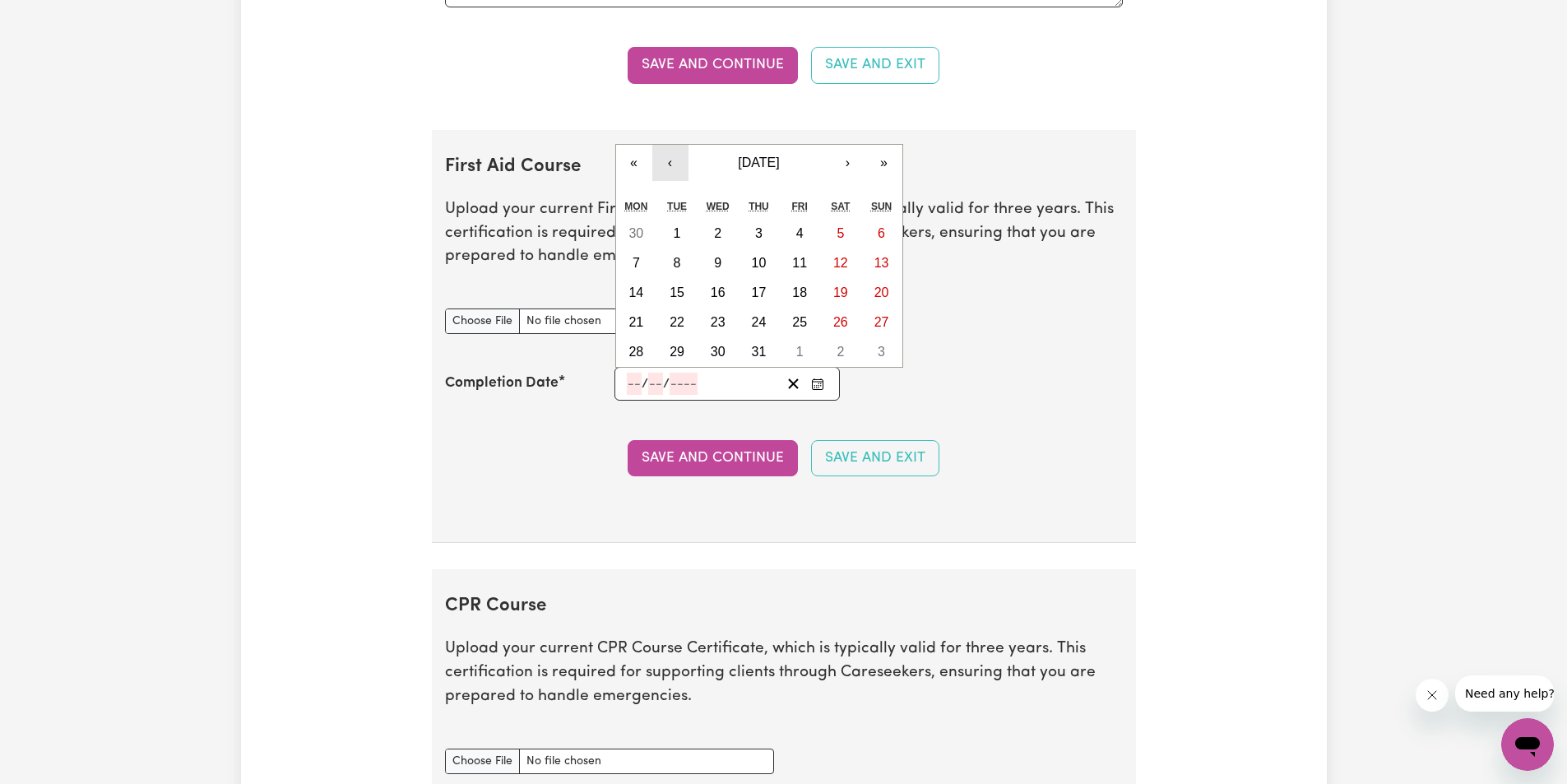
click at [669, 163] on button "‹" at bounding box center [671, 163] width 37 height 37
click at [669, 163] on div "« ‹ [DATE] › » Mon Tue Wed Thu Fri Sat Sun 26 27 28 29 30 31 1 2 3 4 5 6 7 8 9 …" at bounding box center [759, 241] width 288 height 253
click at [674, 140] on button "‹" at bounding box center [671, 134] width 37 height 37
click at [667, 163] on button "‹" at bounding box center [671, 163] width 37 height 37
click at [668, 163] on button "‹" at bounding box center [671, 163] width 37 height 37
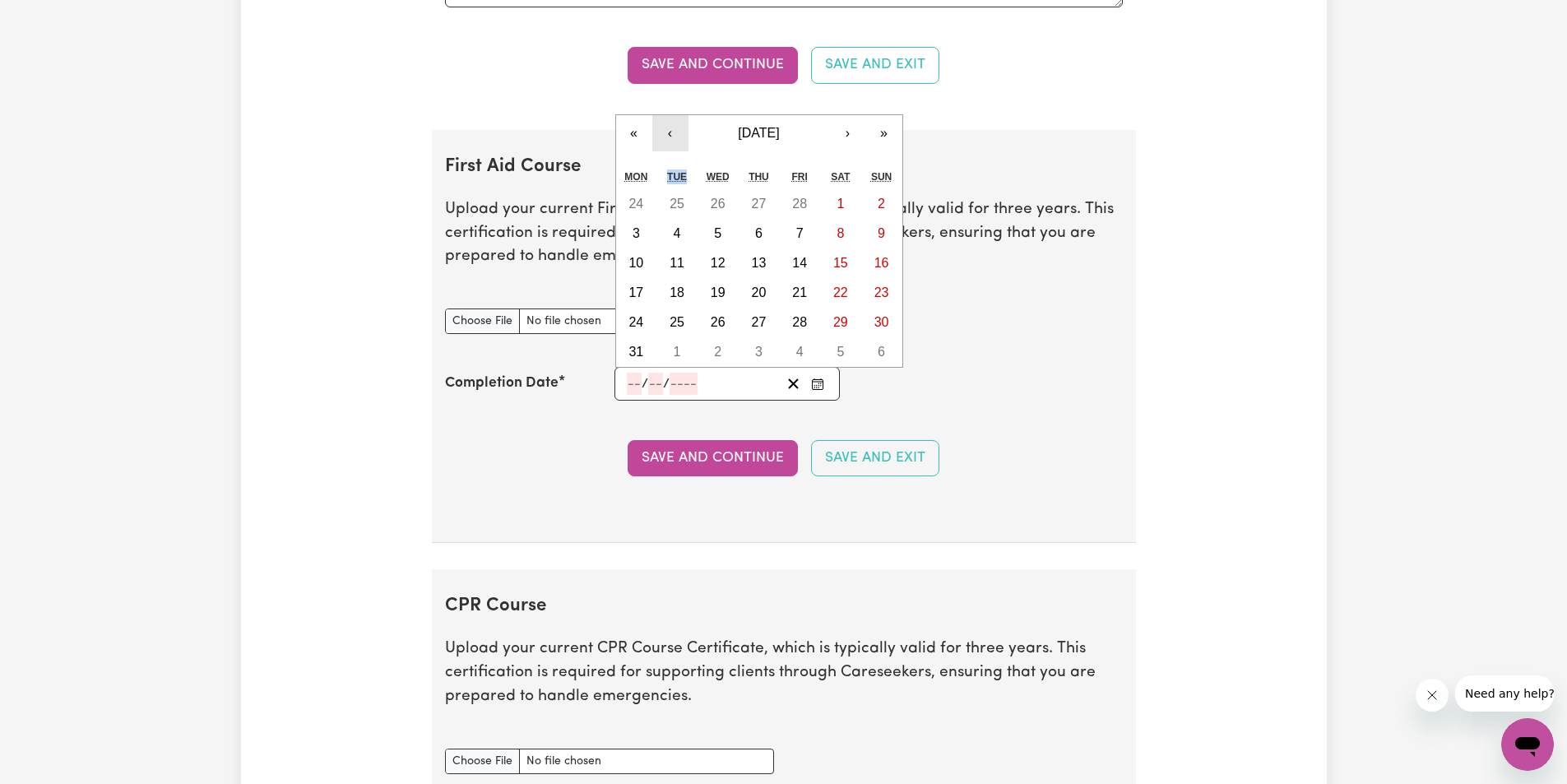
click at [675, 128] on button "‹" at bounding box center [671, 134] width 37 height 37
click at [678, 349] on abbr "25" at bounding box center [677, 351] width 15 height 14
type input "[DATE]"
type input "25"
type input "2"
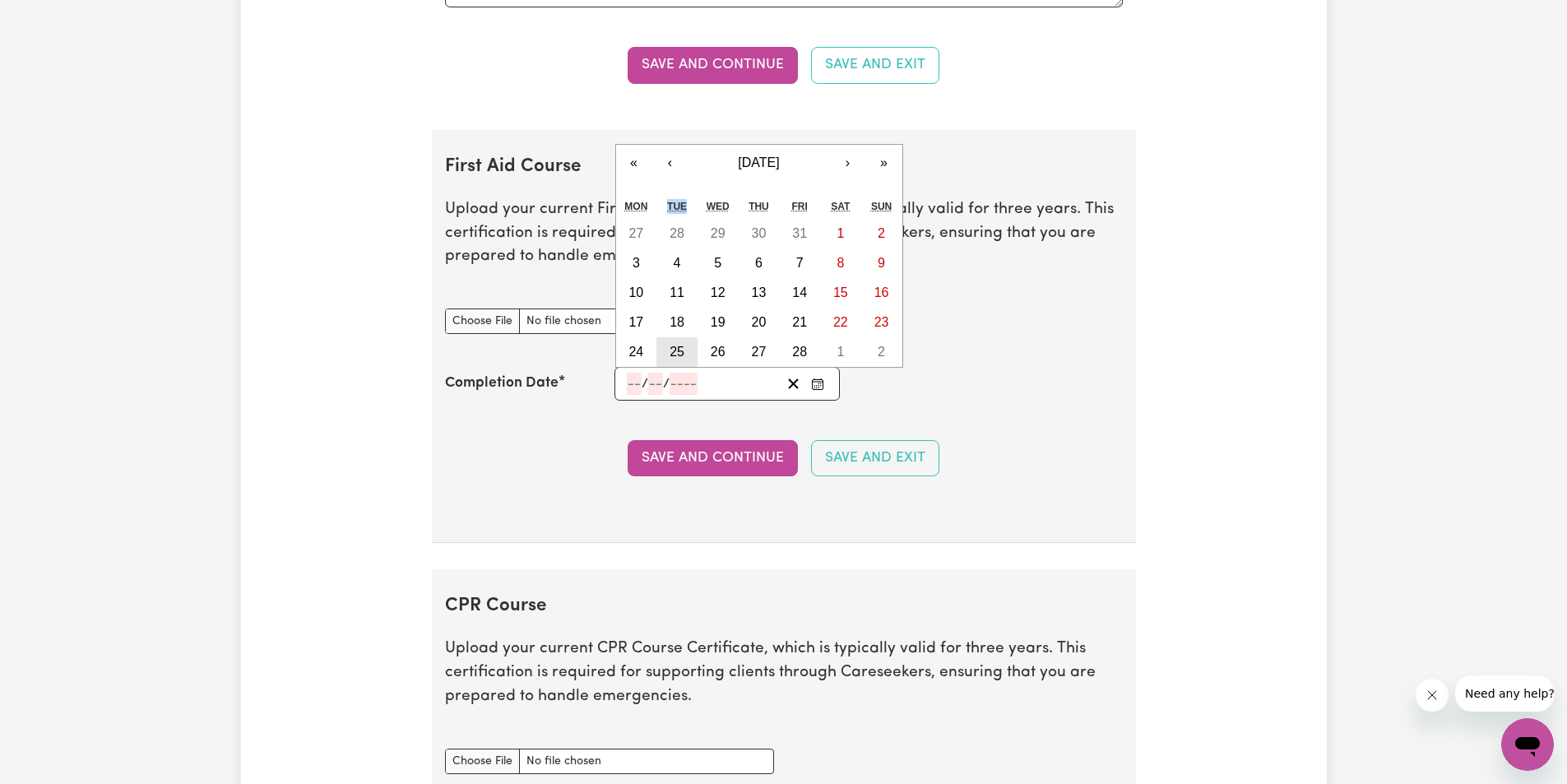
type input "2025"
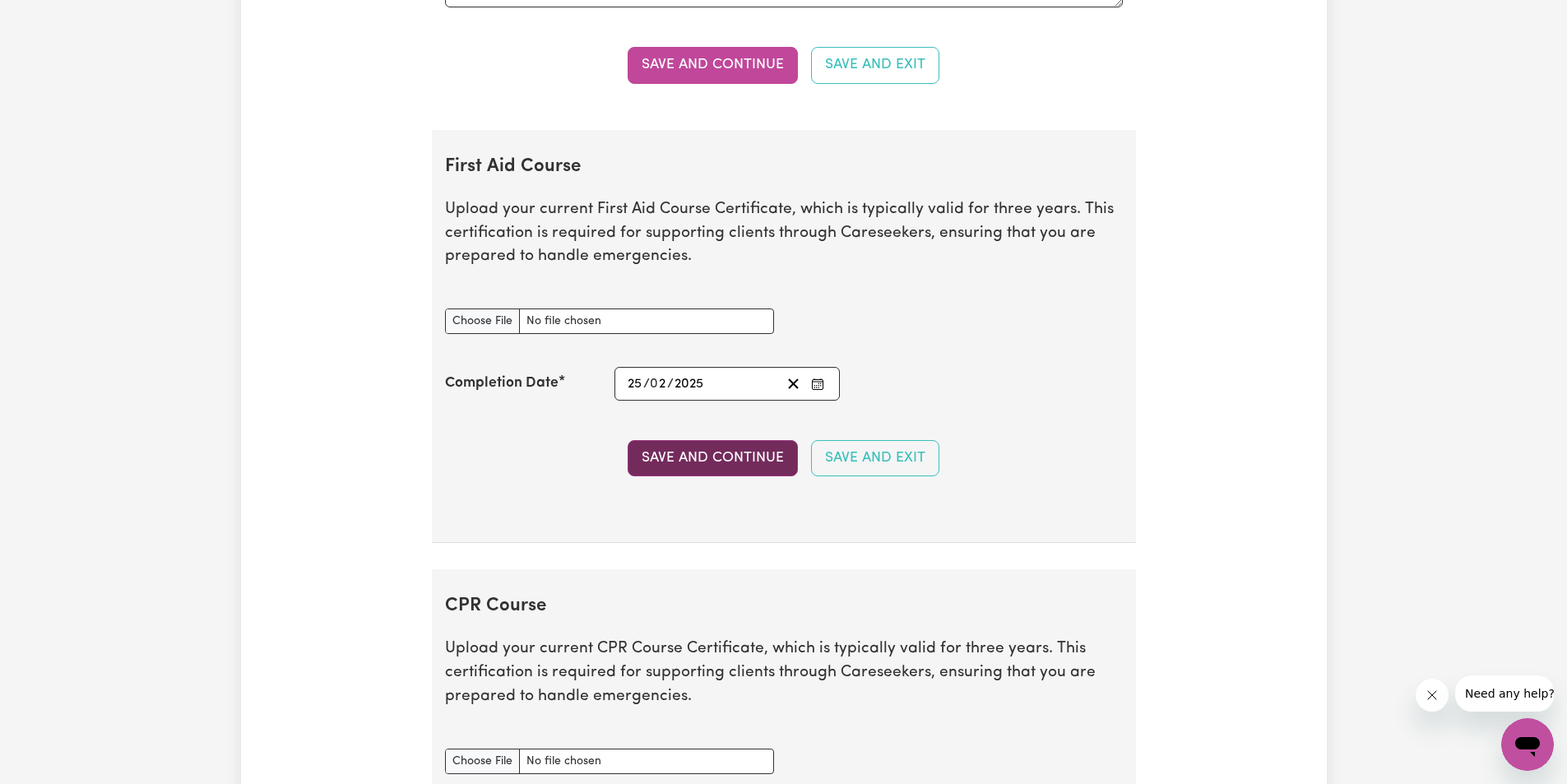
click at [715, 455] on button "Save and Continue" at bounding box center [712, 458] width 170 height 37
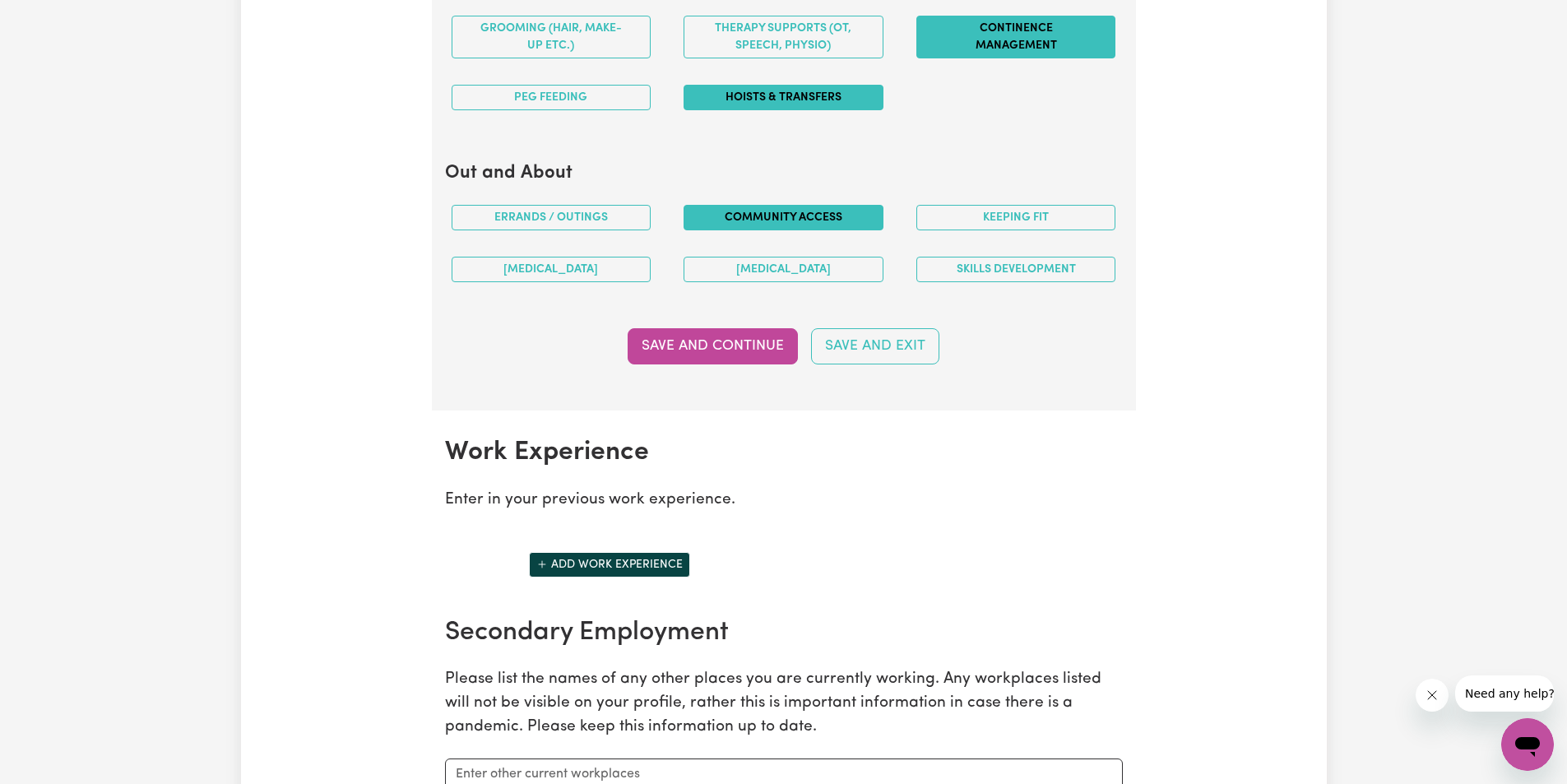
scroll to position [2220, 0]
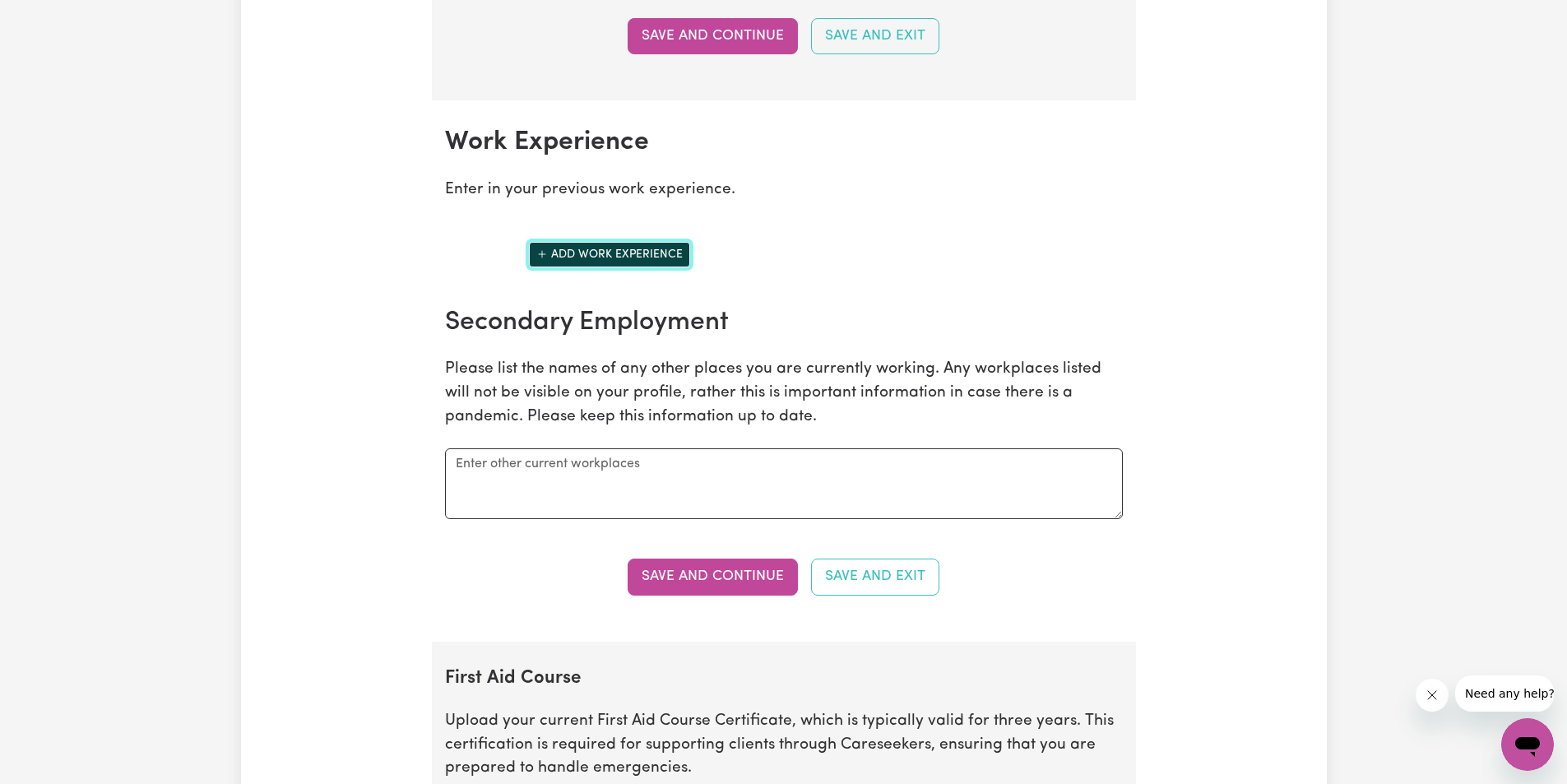
click at [621, 250] on button "Add work experience" at bounding box center [610, 254] width 161 height 26
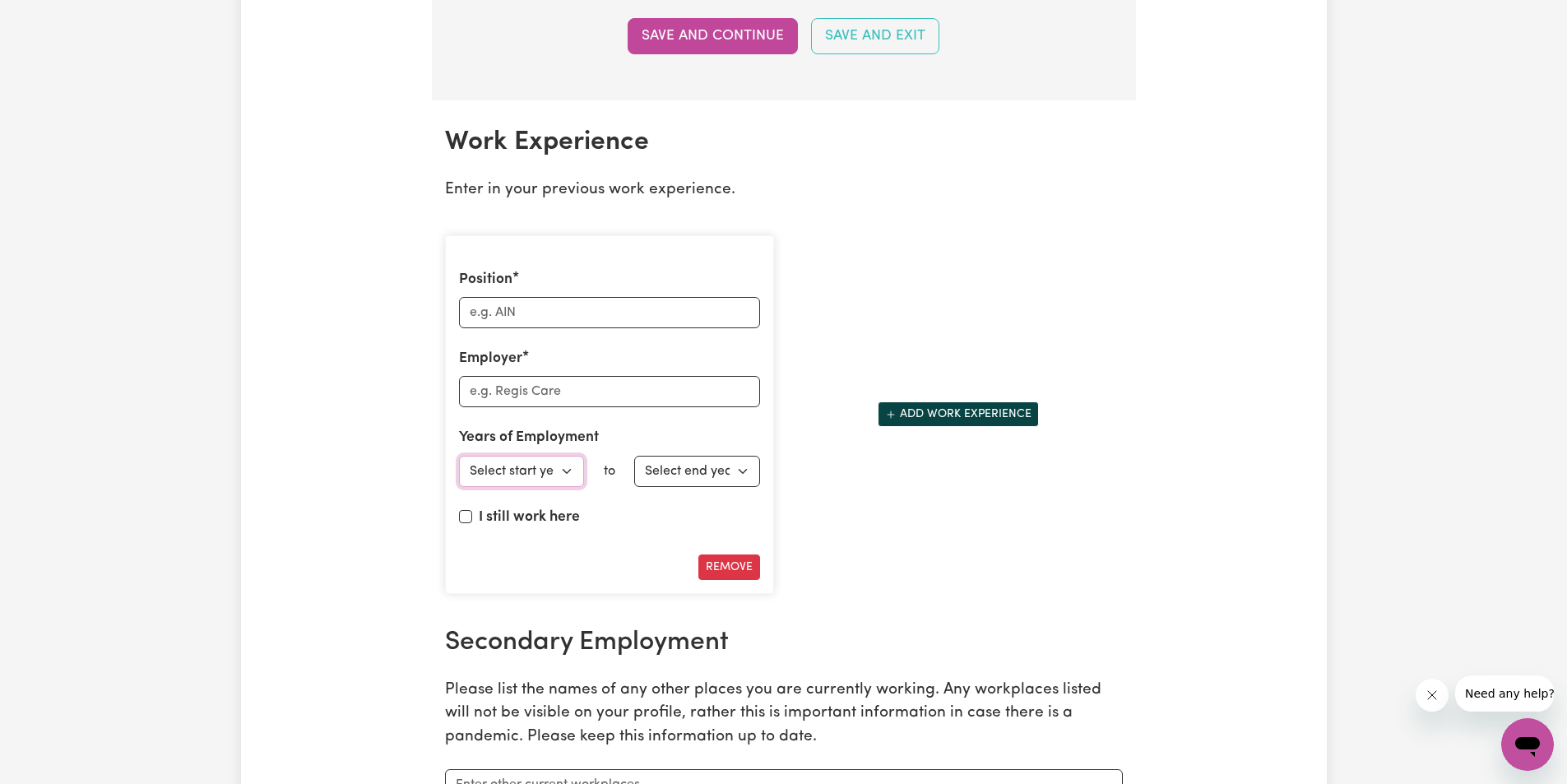
click at [563, 468] on select "Select start year [DATE] 1952 1953 1954 1955 1956 1957 1958 1959 1960 1961 1962…" at bounding box center [522, 472] width 125 height 32
select select "2020"
click at [459, 456] on select "Select start year [DATE] 1952 1953 1954 1955 1956 1957 1958 1959 1960 1961 1962…" at bounding box center [522, 472] width 125 height 32
click at [741, 471] on select "Select end year [DATE] 1952 1953 1954 1955 1956 1957 1958 1959 1960 1961 1962 1…" at bounding box center [696, 472] width 125 height 32
select select "2024"
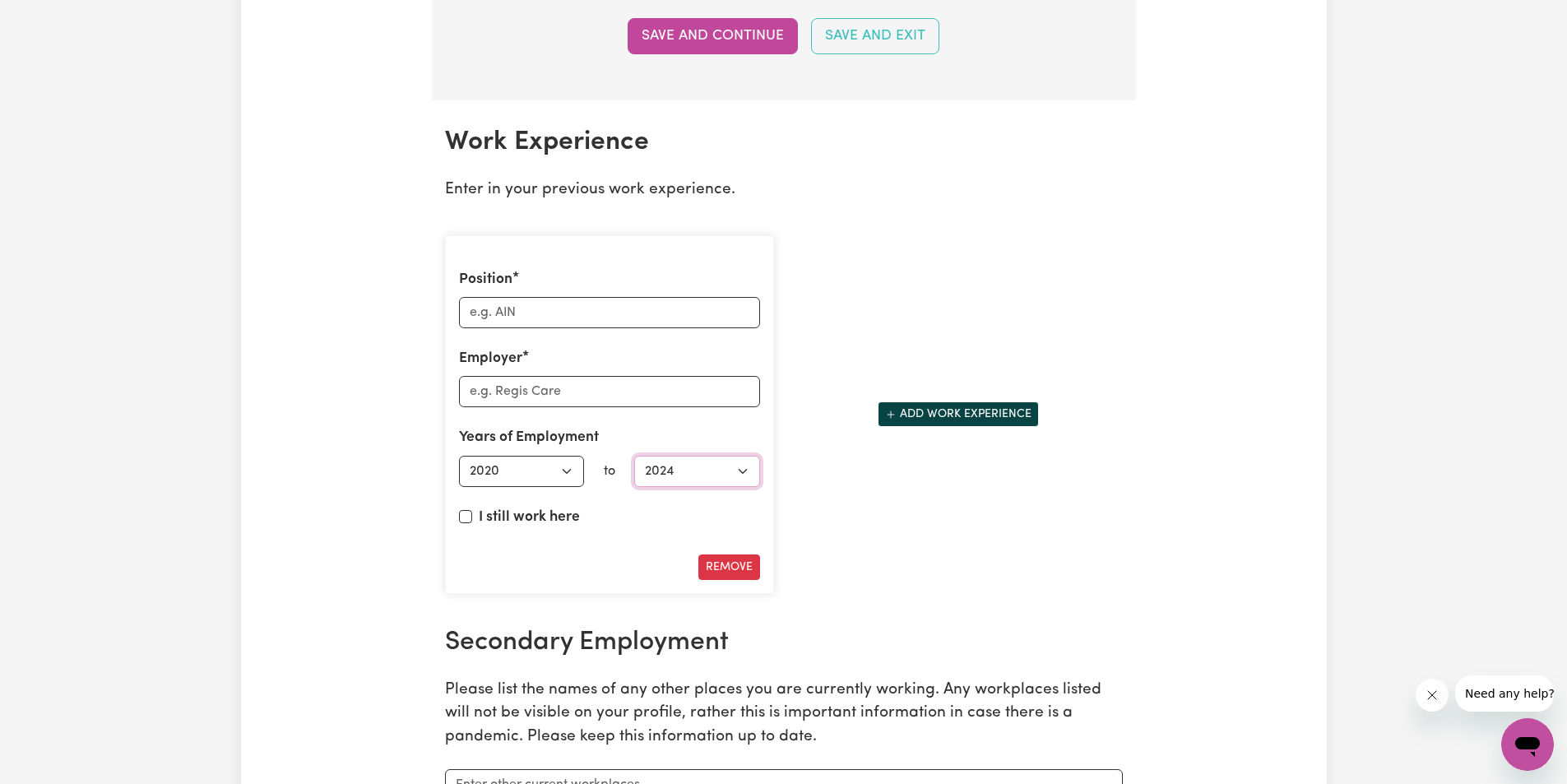
click at [634, 456] on select "Select end year [DATE] 1952 1953 1954 1955 1956 1957 1958 1959 1960 1961 1962 1…" at bounding box center [696, 472] width 125 height 32
click at [552, 311] on input "Position" at bounding box center [610, 312] width 301 height 32
type input "disability support worker"
click at [580, 397] on input "Employer" at bounding box center [610, 392] width 301 height 32
click at [484, 391] on input "oncall group [GEOGRAPHIC_DATA]" at bounding box center [610, 392] width 301 height 32
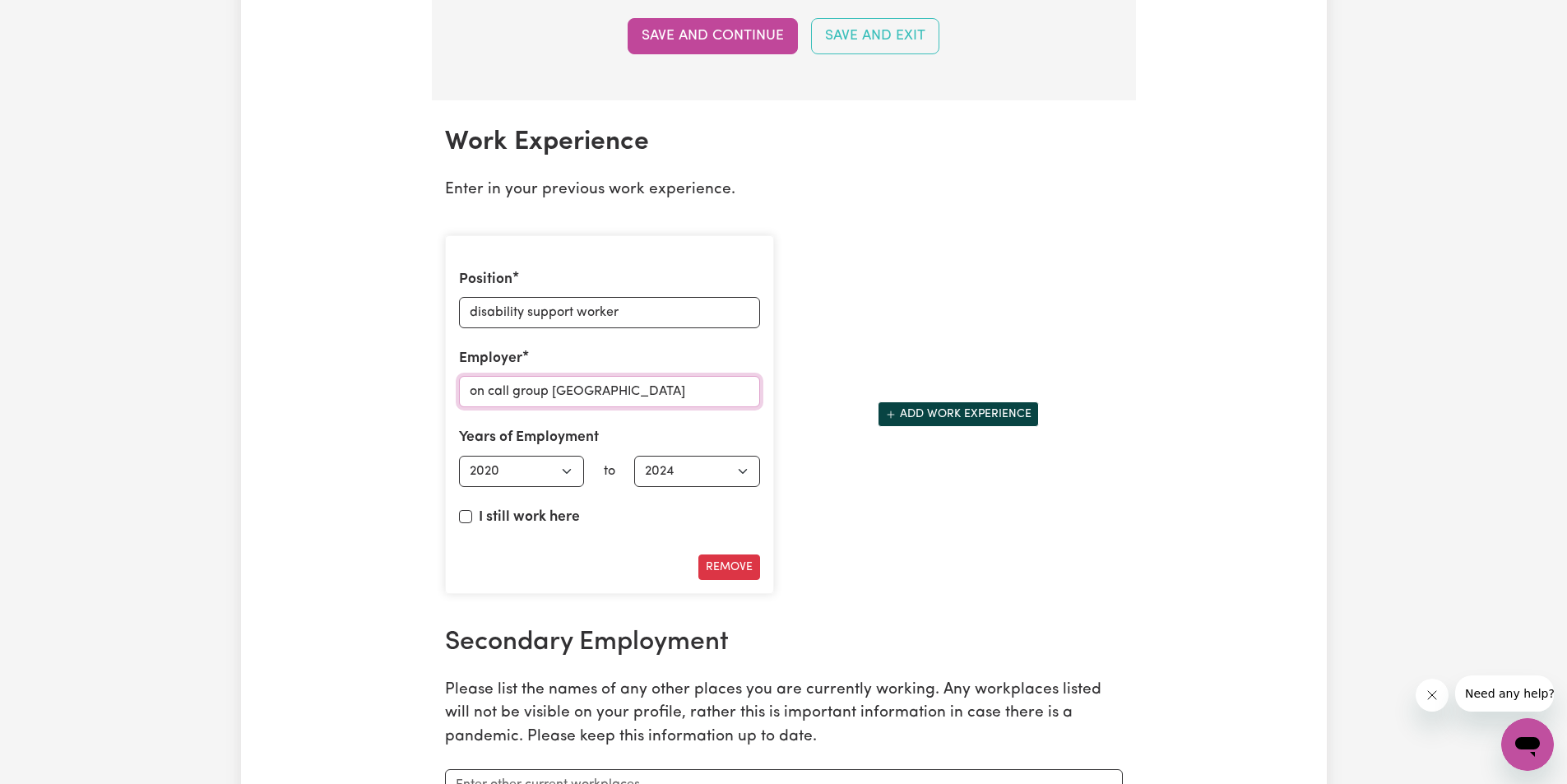
scroll to position [2631, 0]
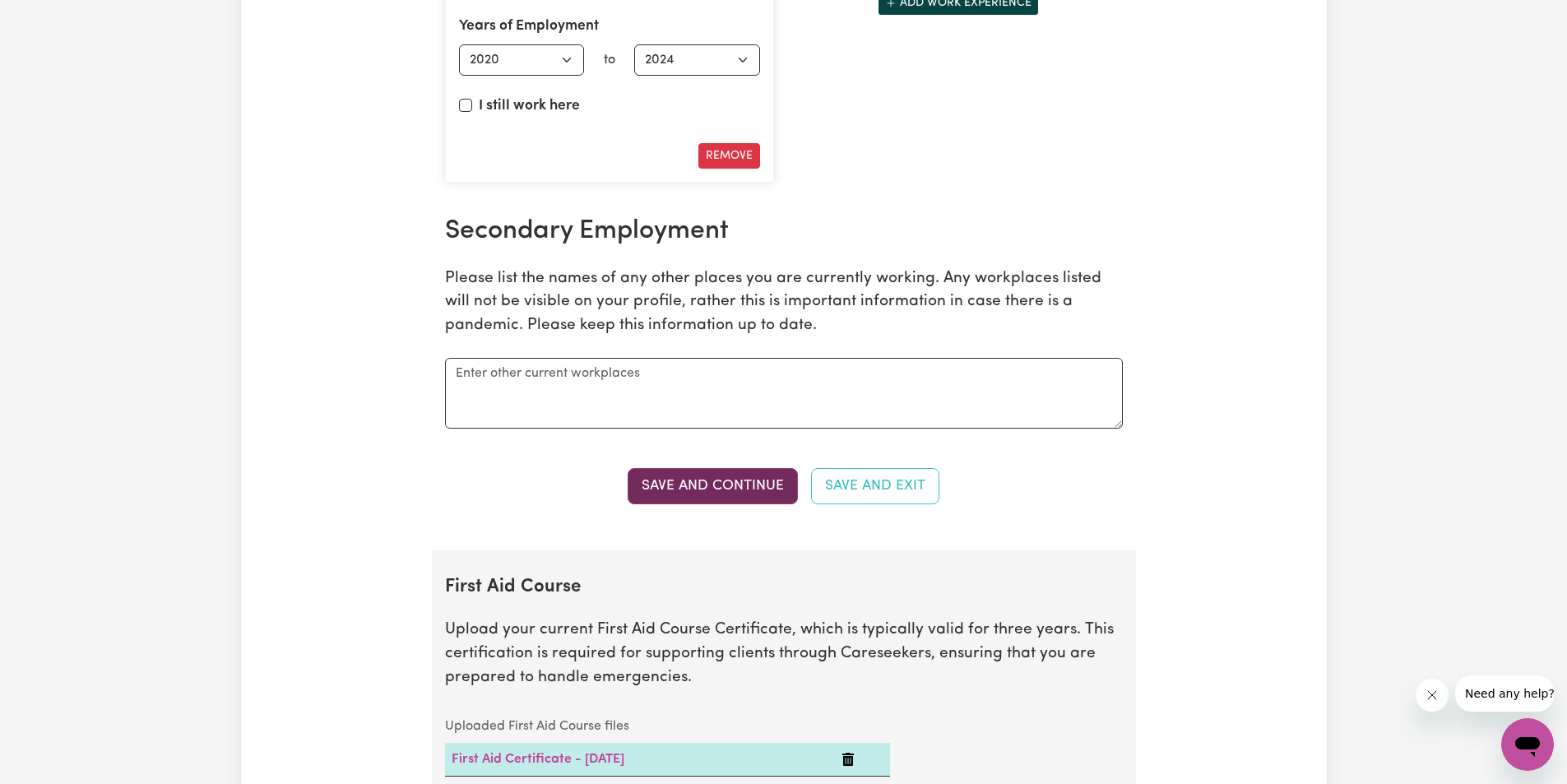
type input "on call group [GEOGRAPHIC_DATA]"
click at [712, 471] on button "Save and Continue" at bounding box center [712, 486] width 170 height 37
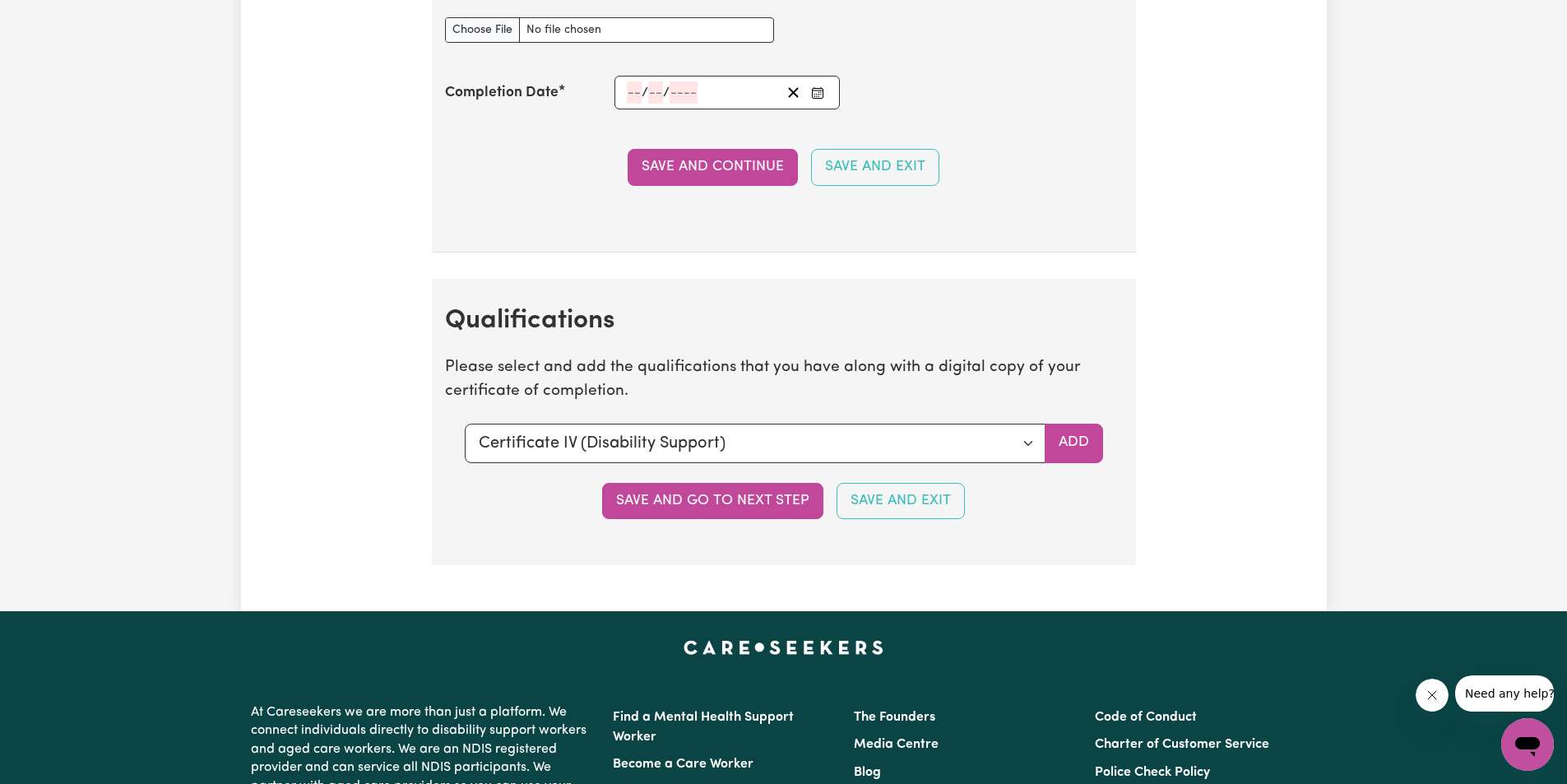
scroll to position [4004, 0]
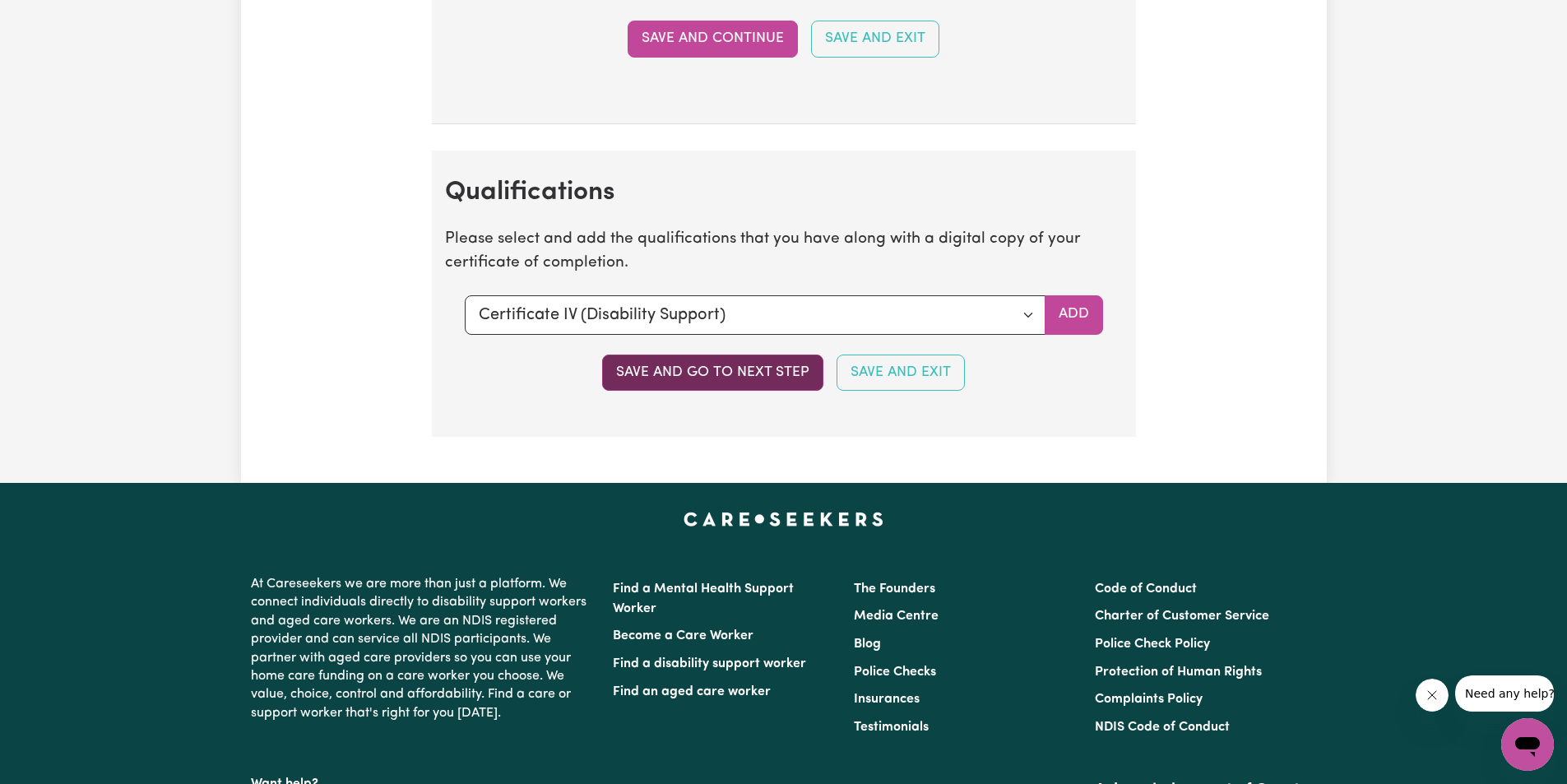
click at [710, 376] on button "Save and go to next step" at bounding box center [713, 373] width 221 height 37
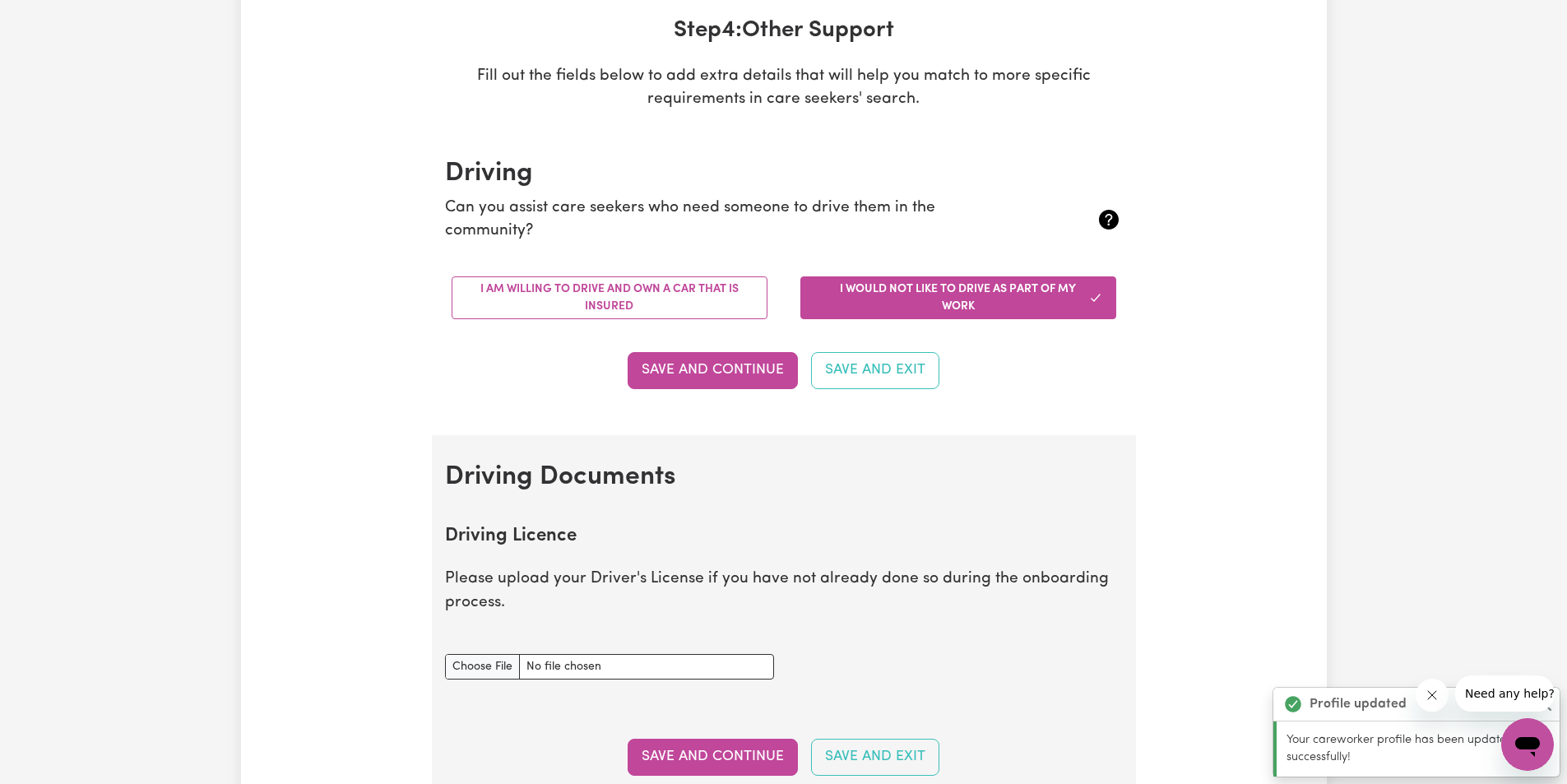
scroll to position [329, 0]
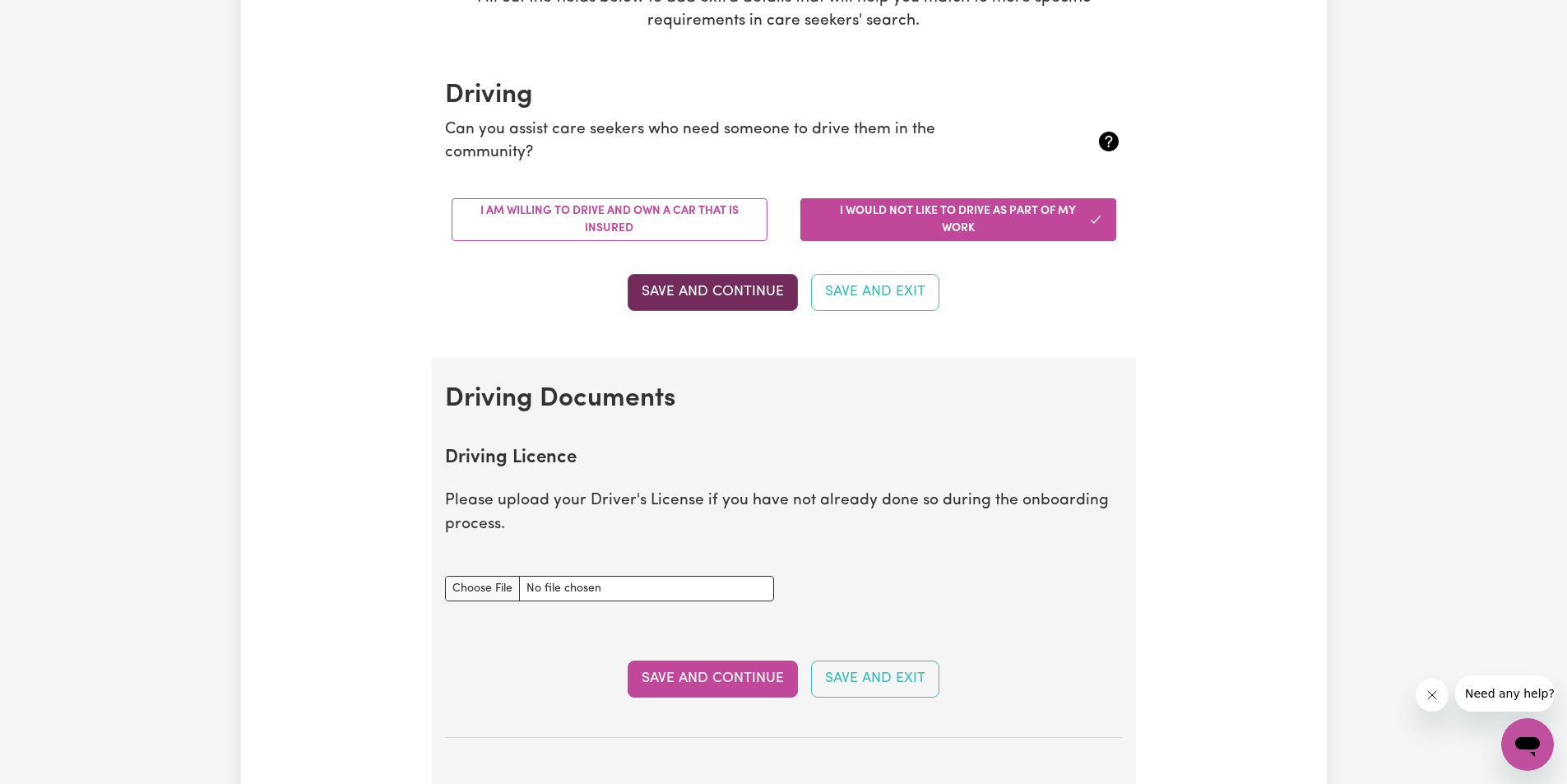
click at [730, 292] on button "Save and Continue" at bounding box center [712, 292] width 170 height 37
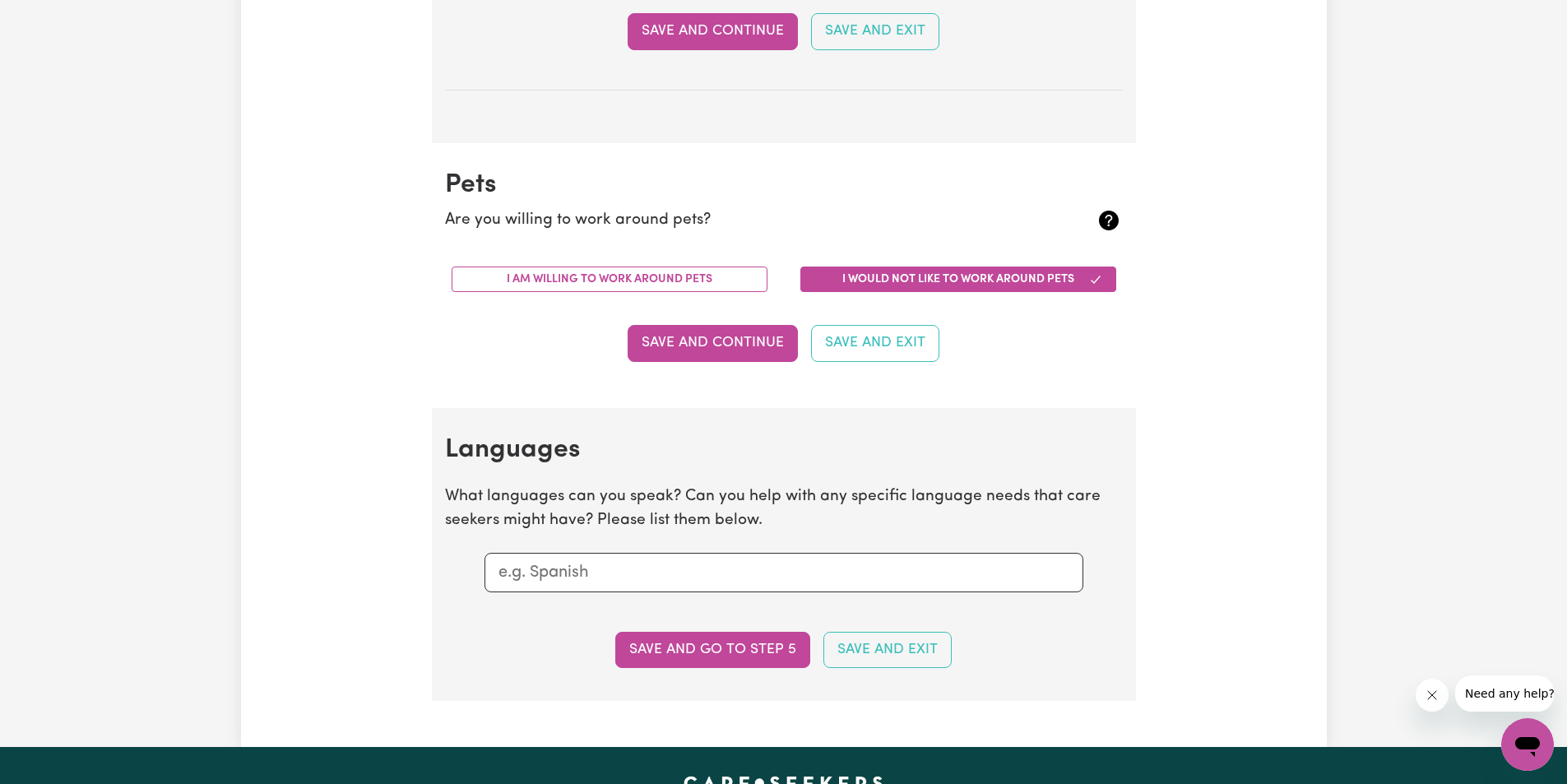
scroll to position [1325, 0]
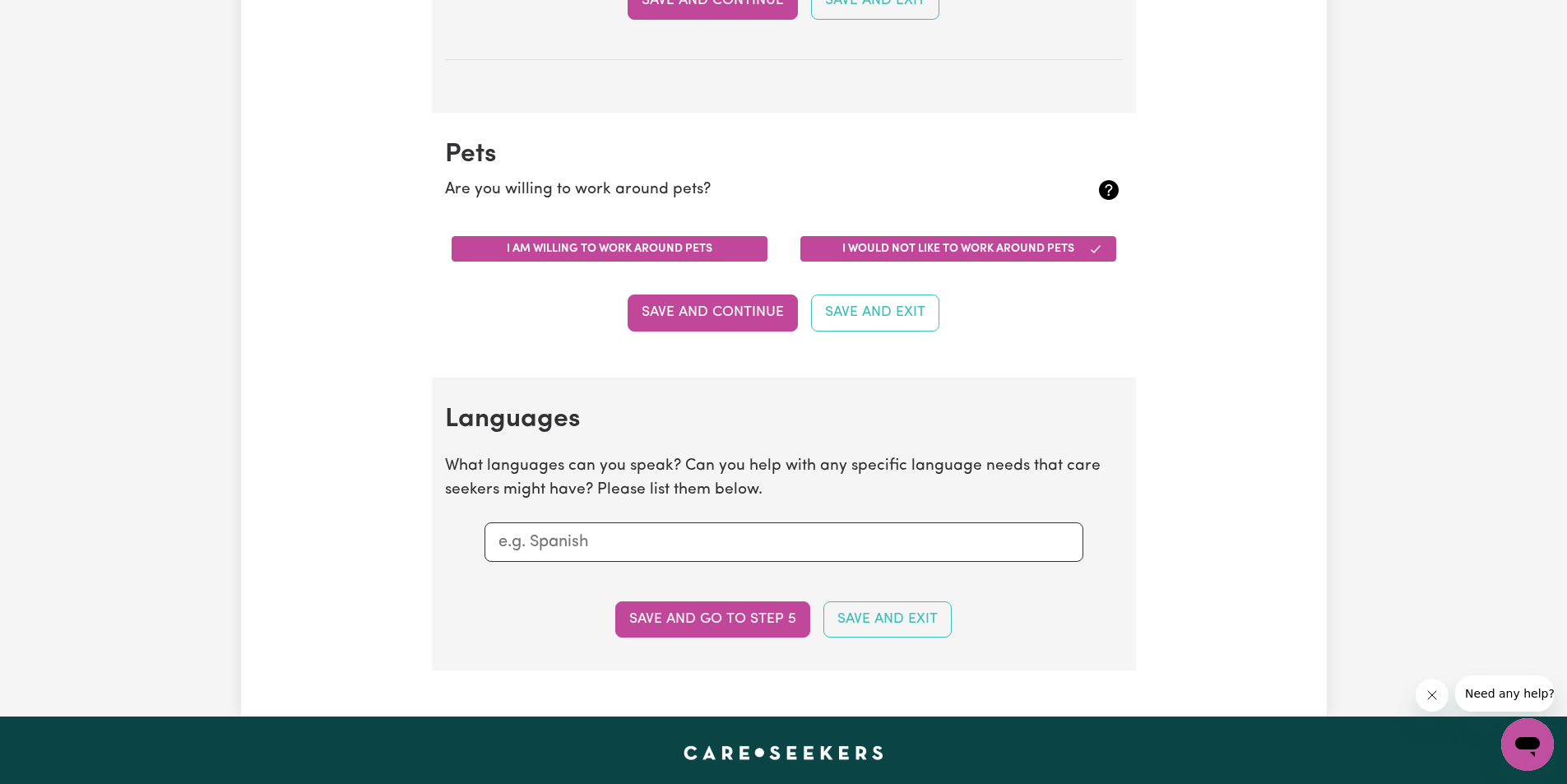
click at [587, 258] on button "I am willing to work around pets" at bounding box center [610, 248] width 316 height 26
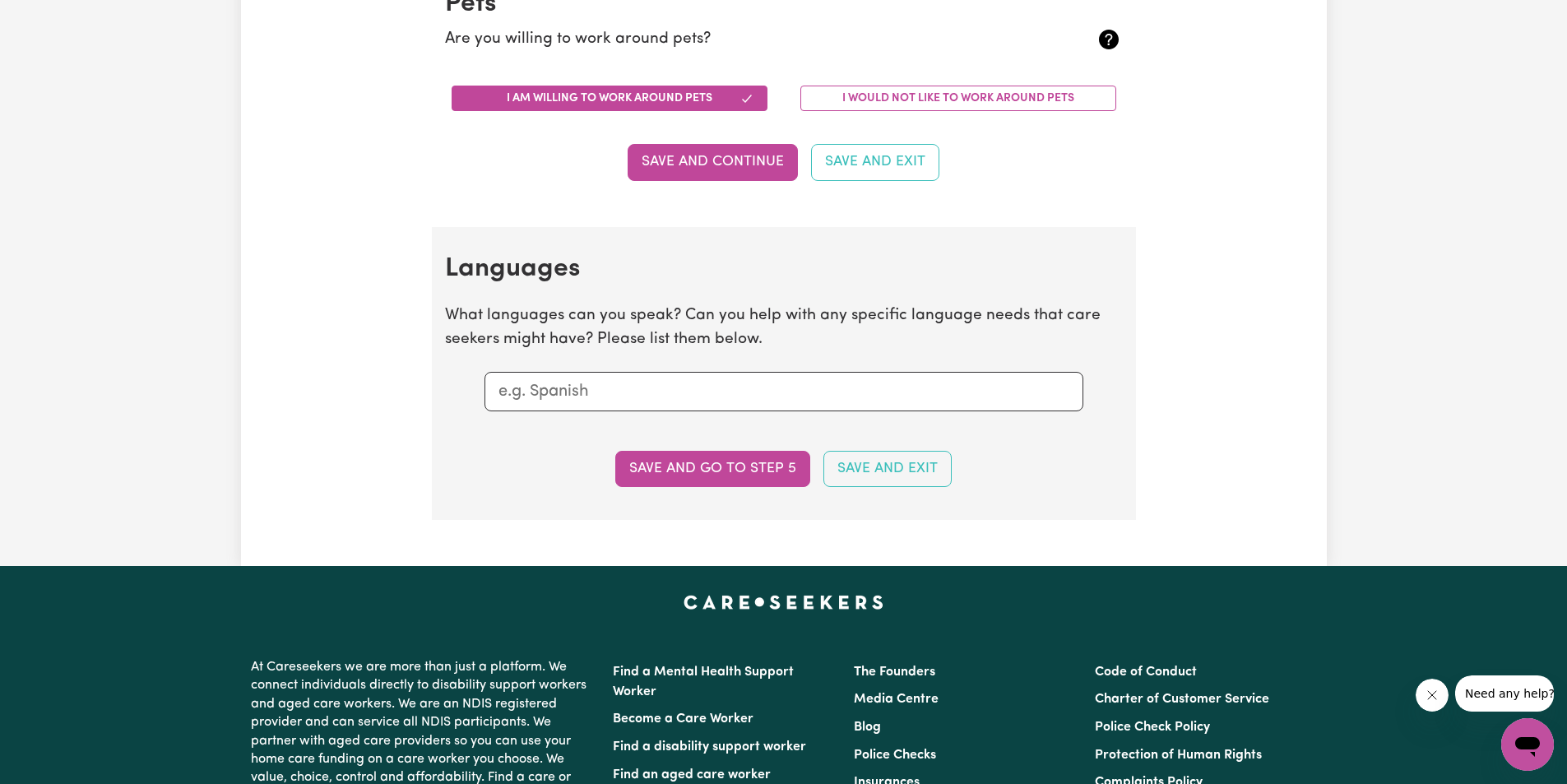
scroll to position [1572, 0]
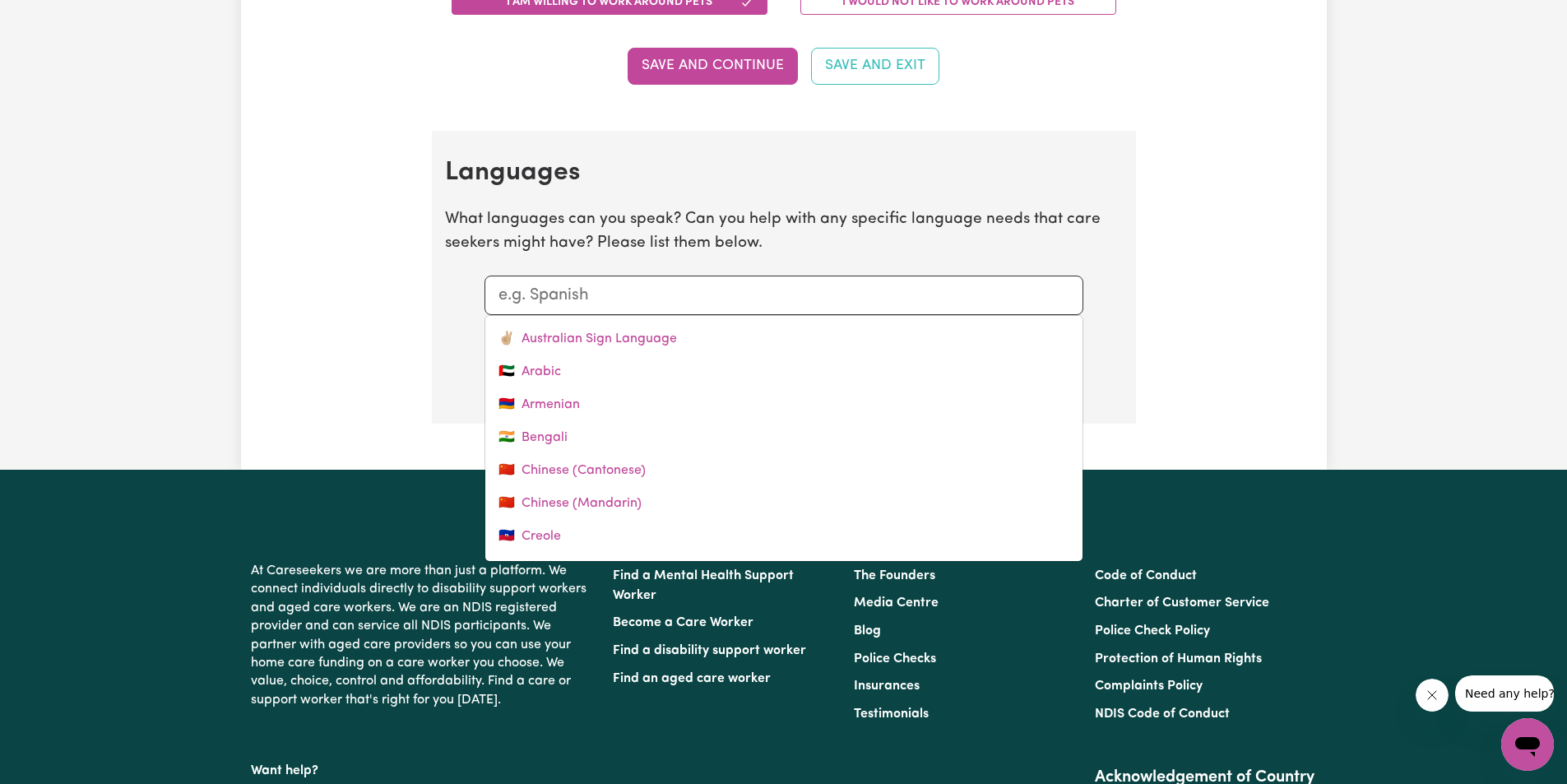
click at [652, 298] on input "text" at bounding box center [784, 296] width 571 height 25
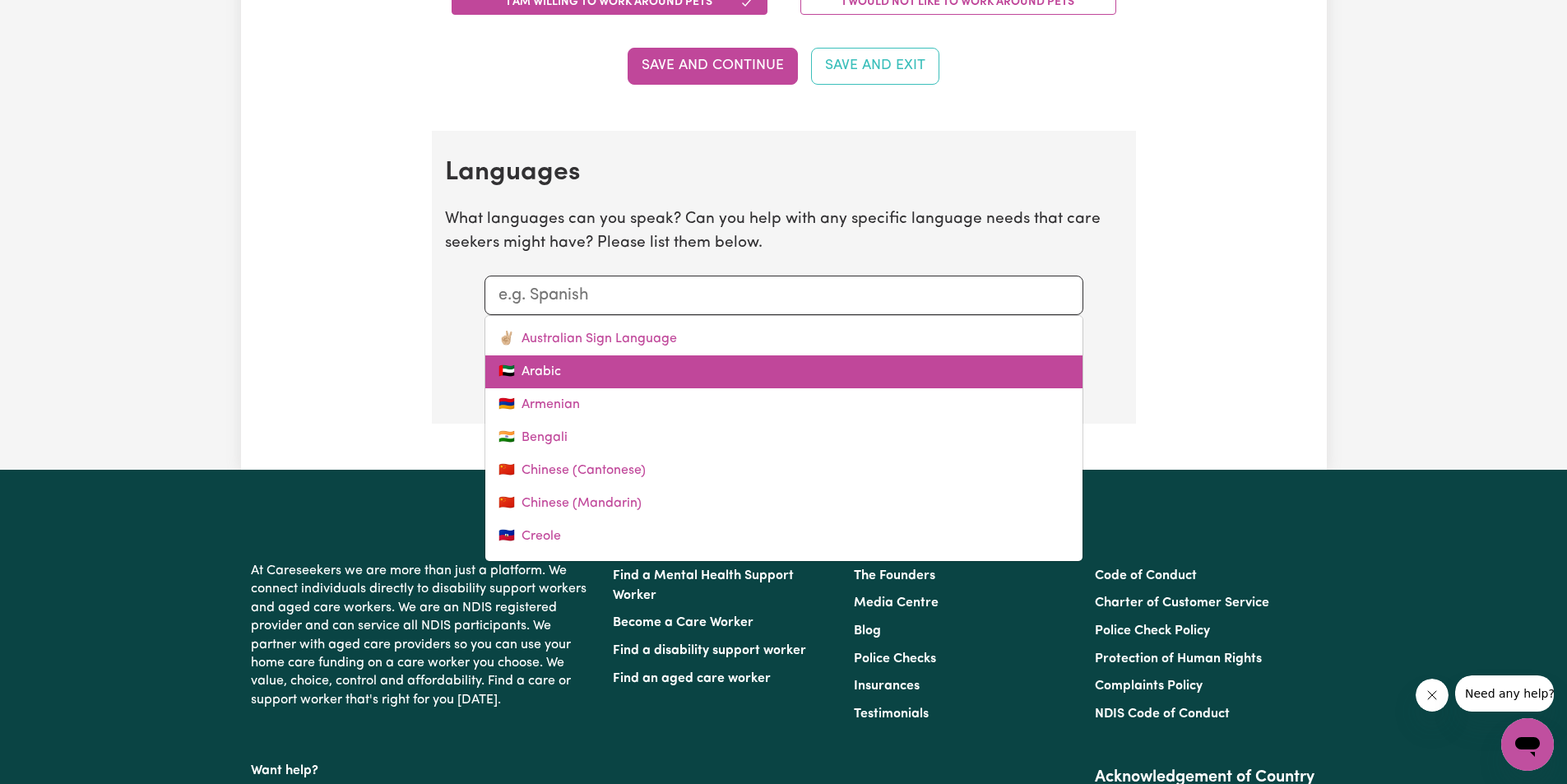
click at [564, 371] on link "🇦🇪 Arabic" at bounding box center [784, 372] width 597 height 33
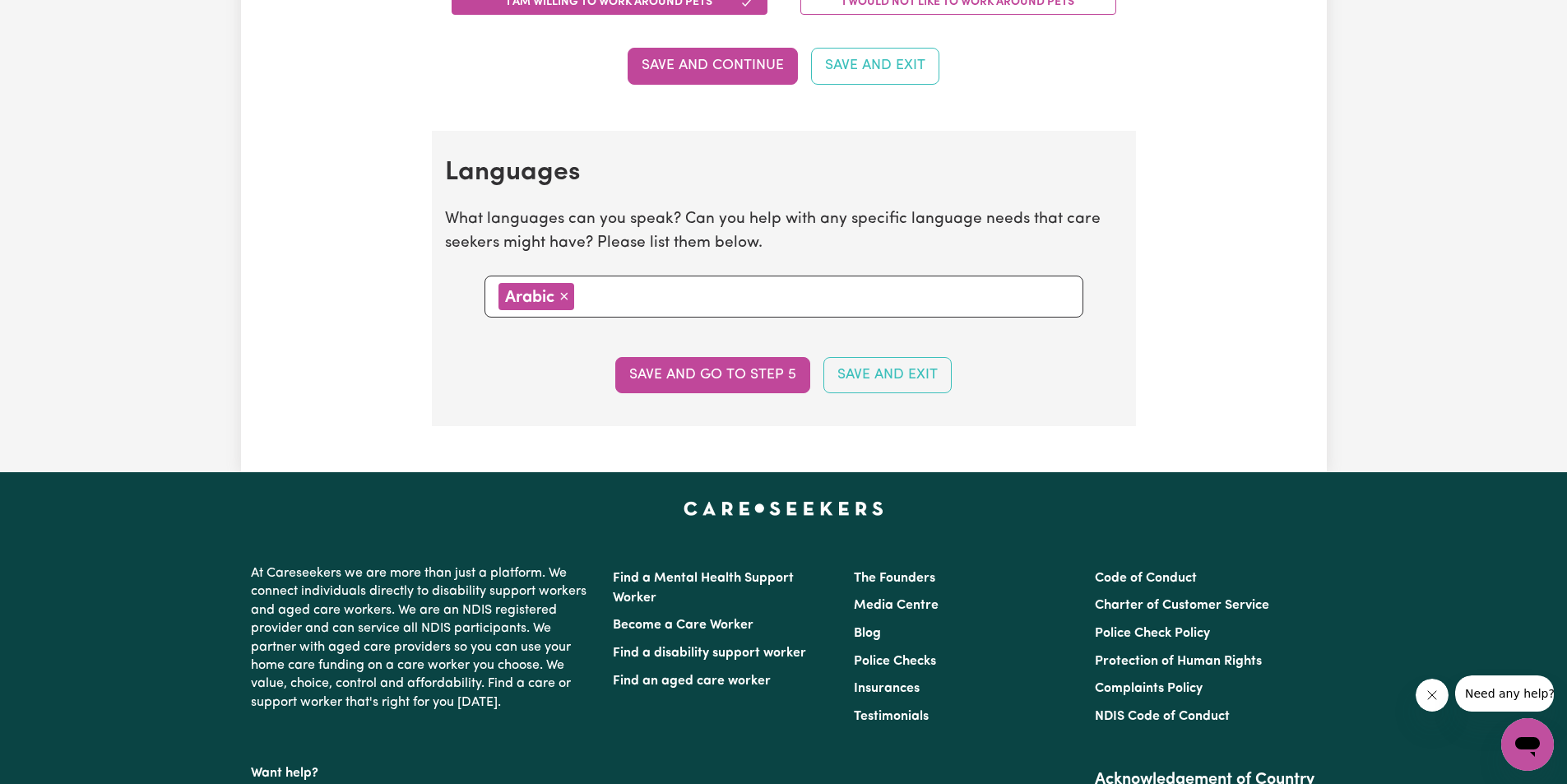
click at [773, 301] on input "text" at bounding box center [824, 296] width 490 height 25
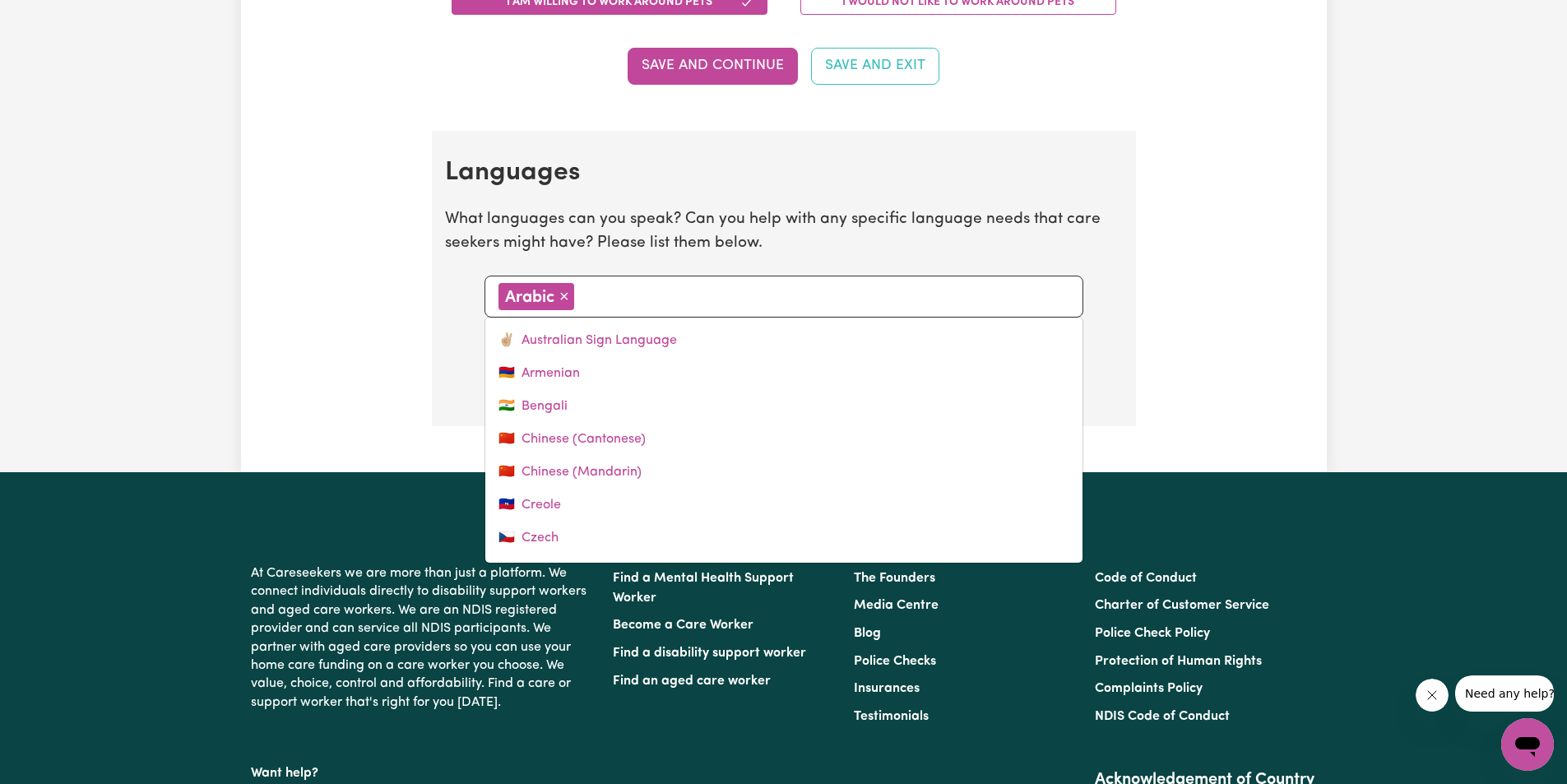
type input "a"
type input "australian Sign Language"
type input "an"
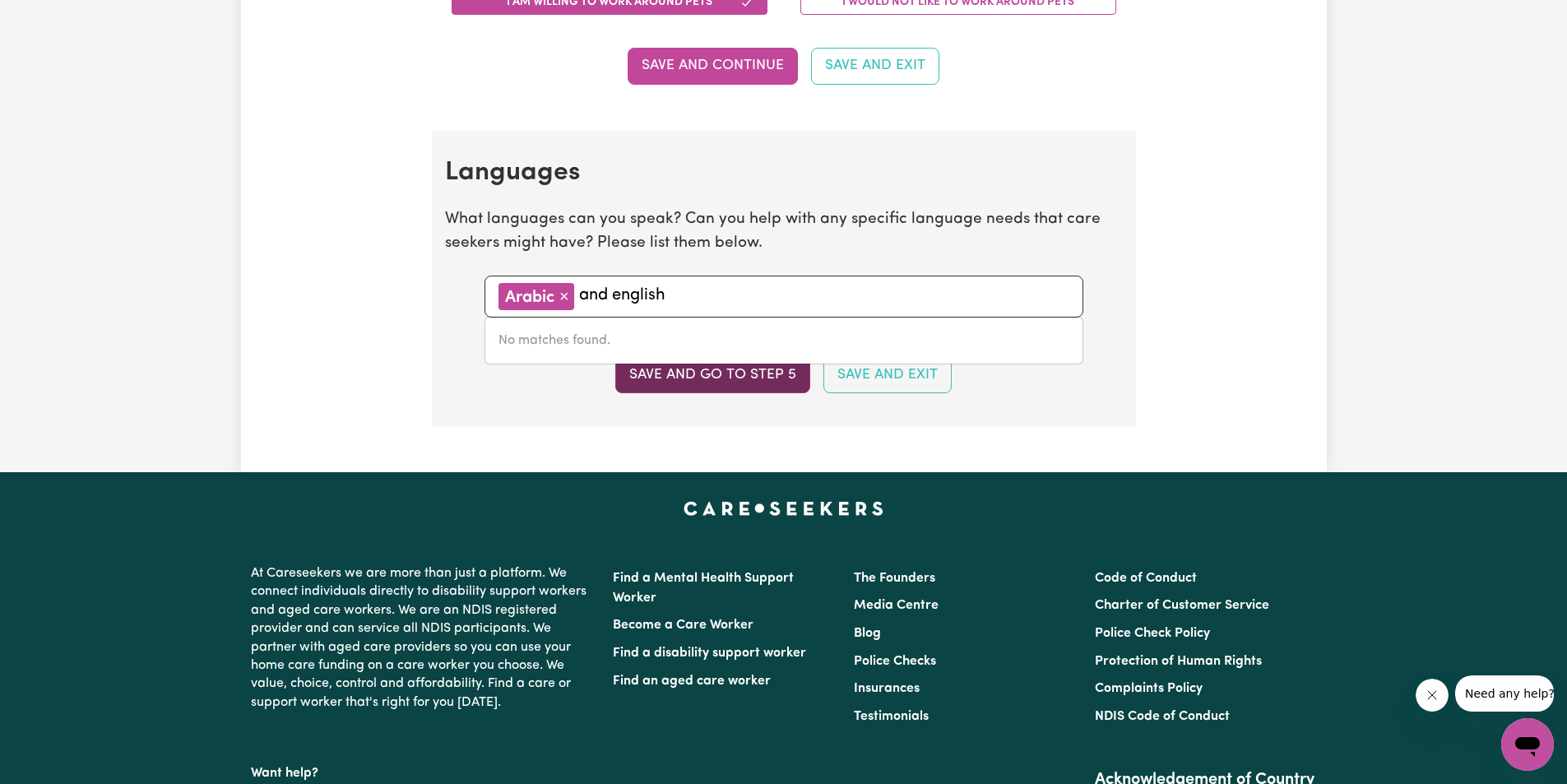
type input "and english"
click at [715, 381] on button "Save and go to step 5" at bounding box center [713, 375] width 195 height 37
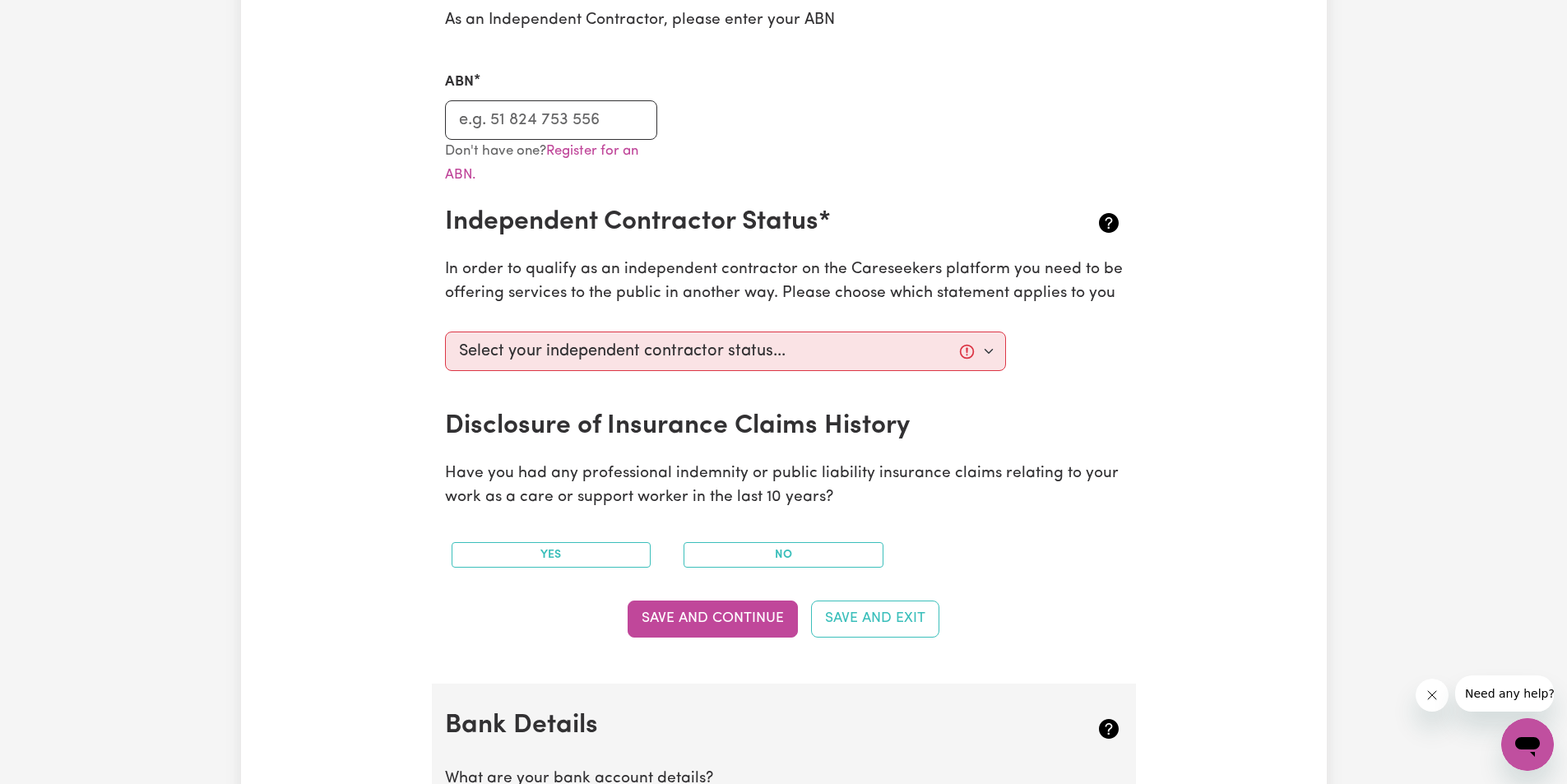
scroll to position [493, 0]
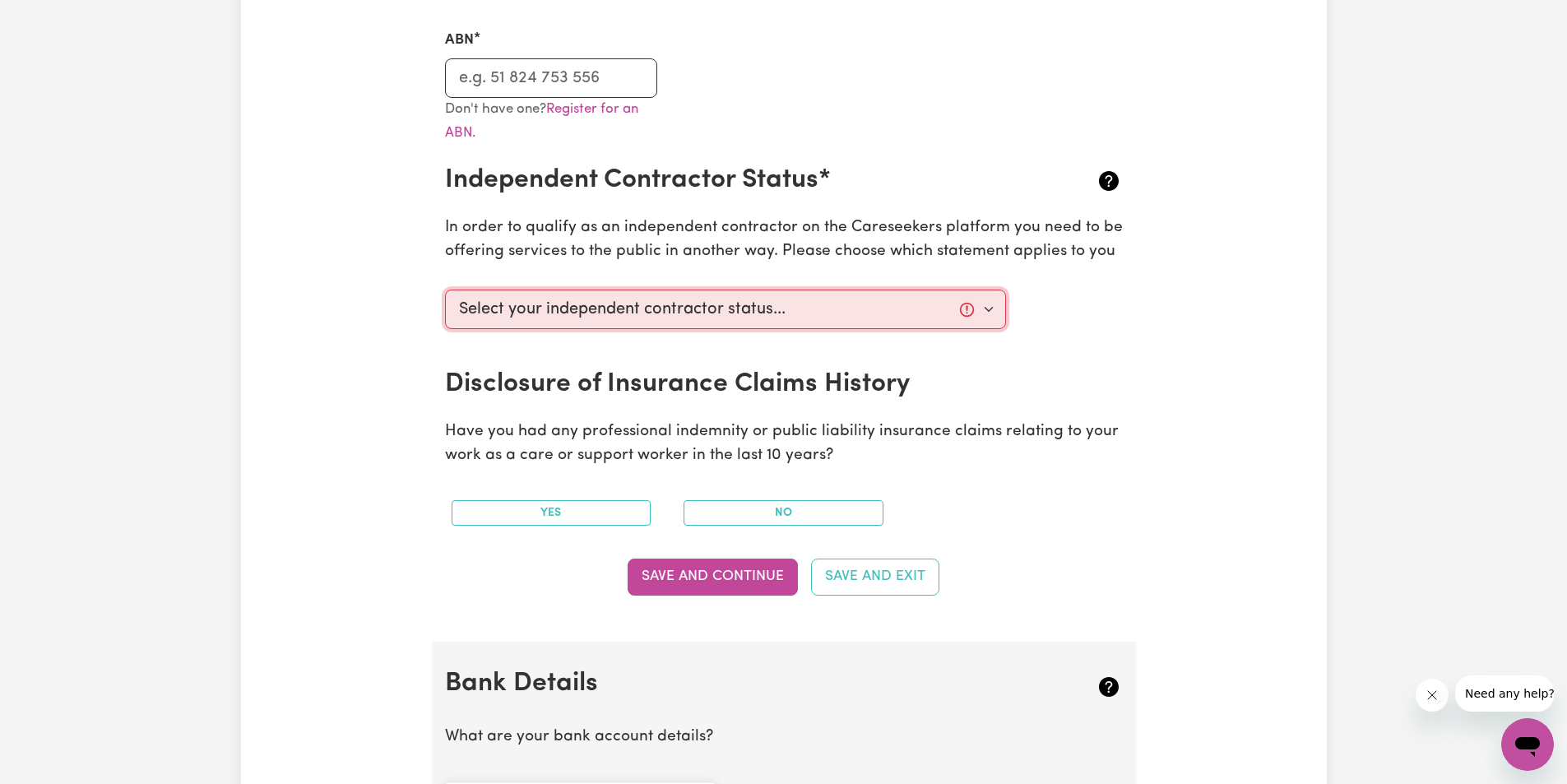
click at [987, 309] on select "Select your independent contractor status... I am providing services through an…" at bounding box center [726, 310] width 562 height 40
click at [1119, 458] on p "Have you had any professional indemnity or public liability insurance claims re…" at bounding box center [784, 443] width 678 height 47
click at [736, 514] on button "No" at bounding box center [784, 512] width 200 height 26
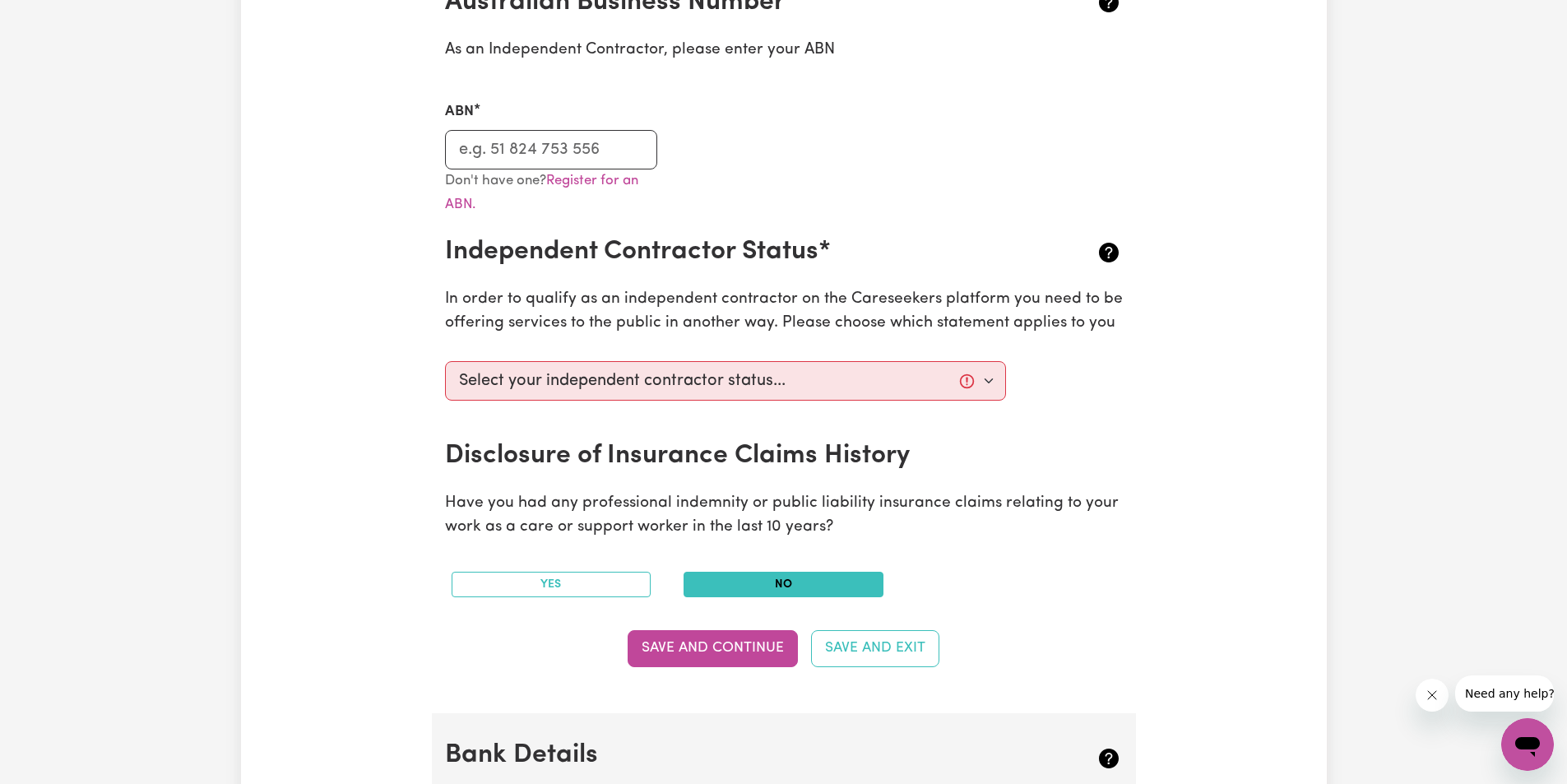
scroll to position [247, 0]
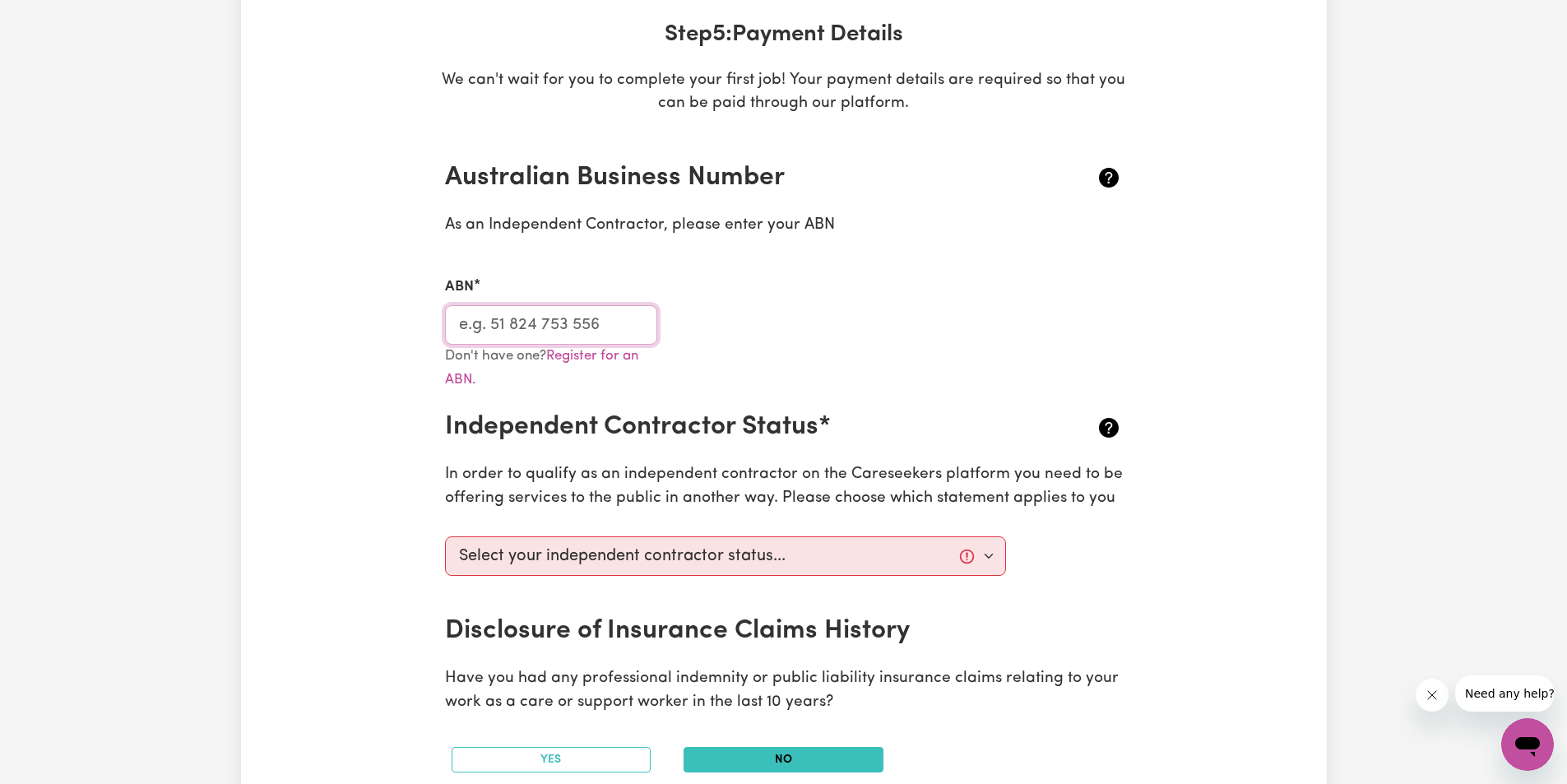
click at [636, 334] on input "ABN" at bounding box center [552, 325] width 213 height 40
paste input "84 475 500 194"
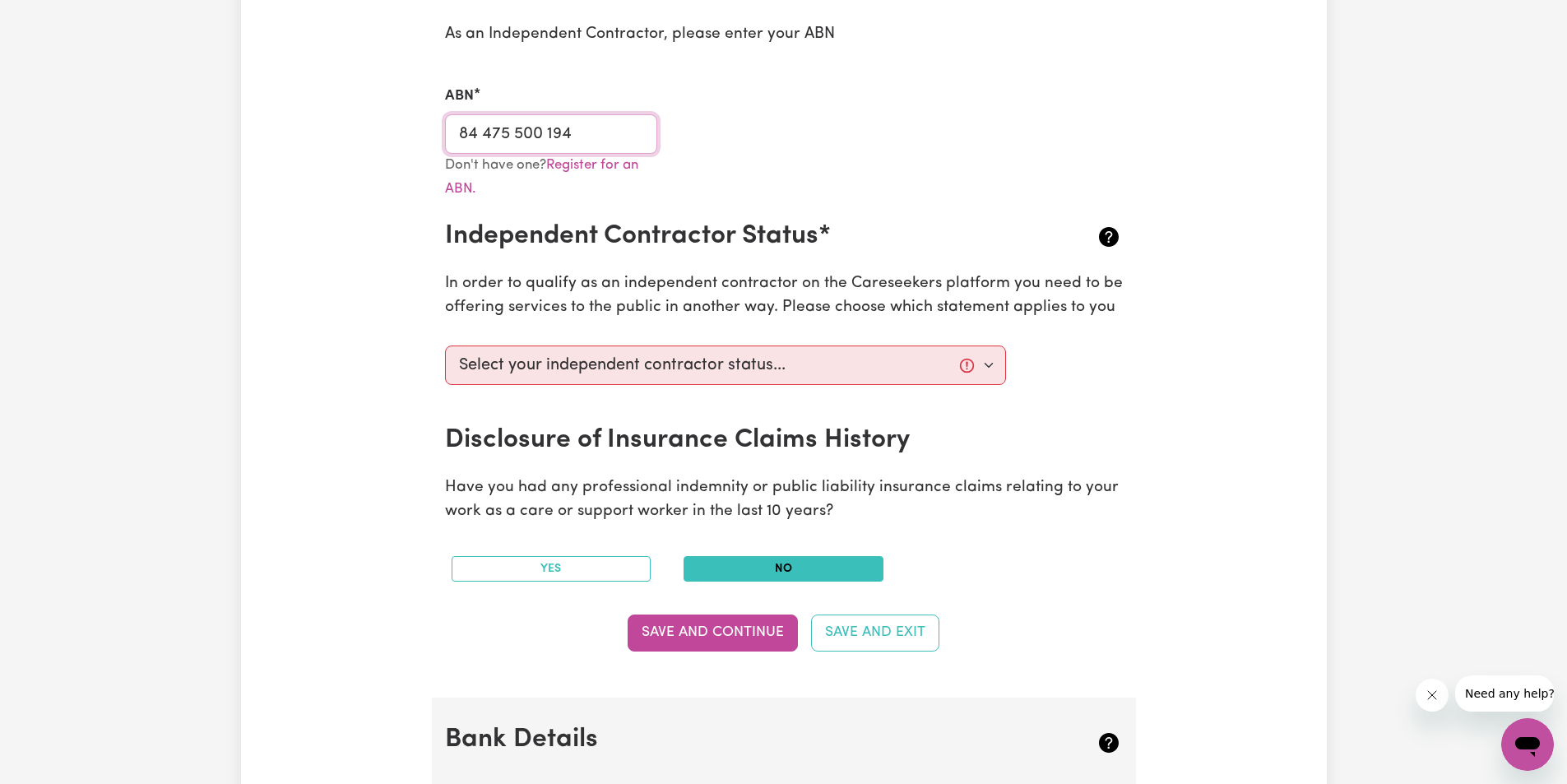
scroll to position [493, 0]
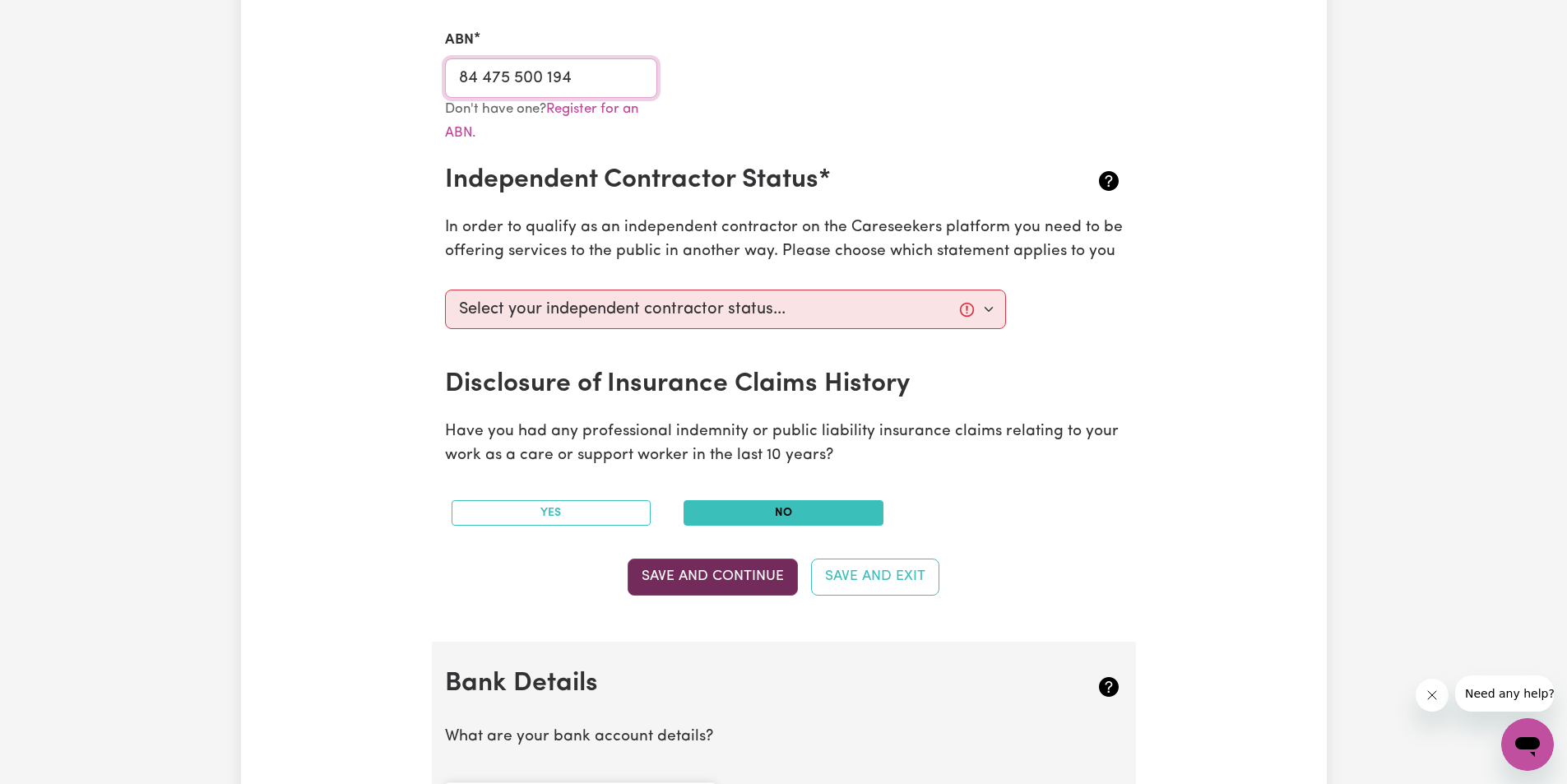
type input "84 475 500 194"
click at [720, 585] on button "Save and Continue" at bounding box center [712, 576] width 170 height 37
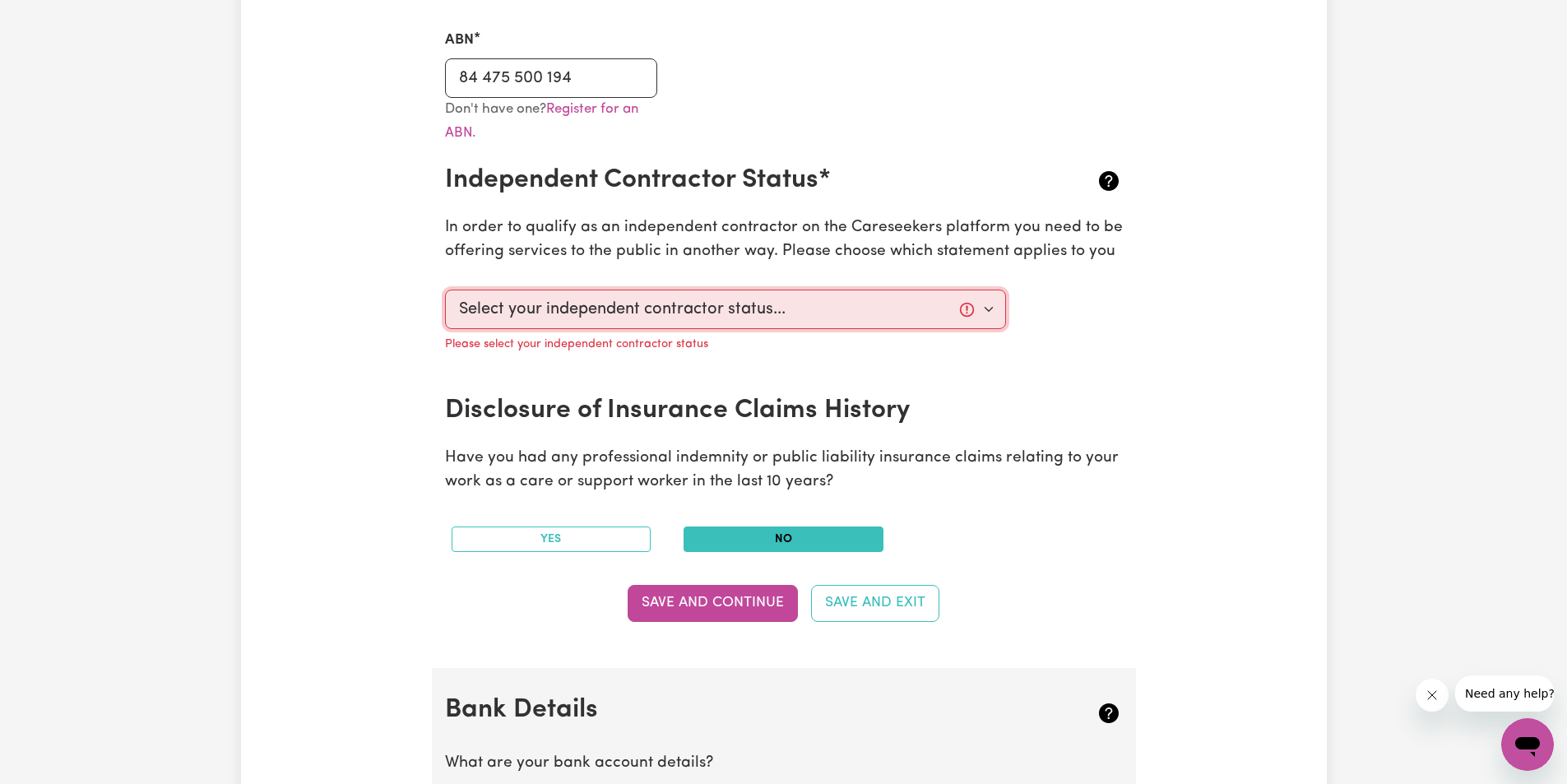
click at [980, 303] on select "Select your independent contractor status... I am providing services through an…" at bounding box center [726, 310] width 562 height 40
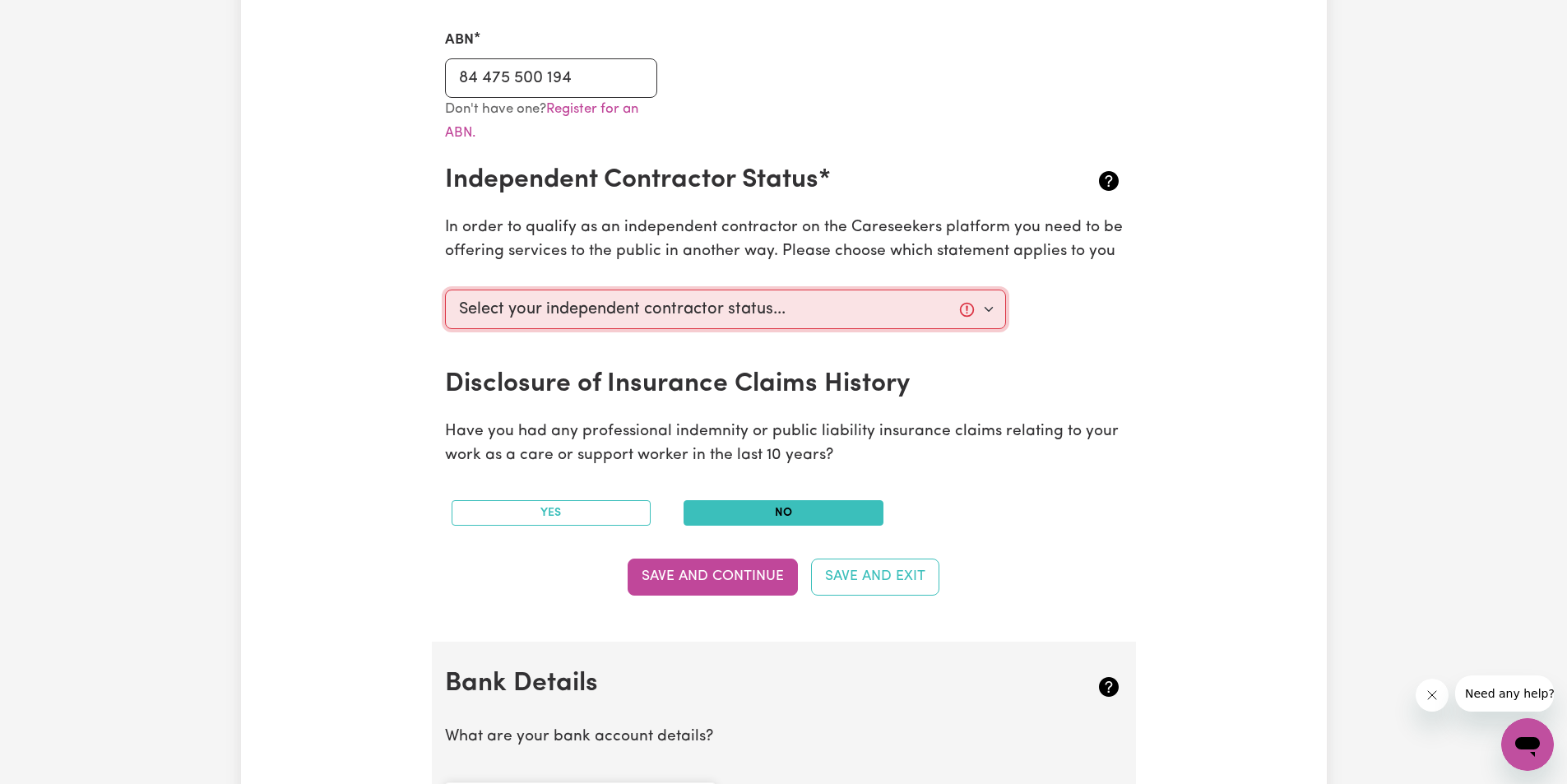
click at [664, 295] on select "Select your independent contractor status... I am providing services through an…" at bounding box center [726, 310] width 562 height 40
click at [663, 304] on select "Select your independent contractor status... I am providing services through an…" at bounding box center [726, 310] width 562 height 40
click at [1167, 424] on div "Update Profile 1 2 3 4 5 Step 5 : Payment Details We can't wait for you to comp…" at bounding box center [784, 449] width 1086 height 1678
click at [689, 581] on button "Save and Continue" at bounding box center [712, 576] width 170 height 37
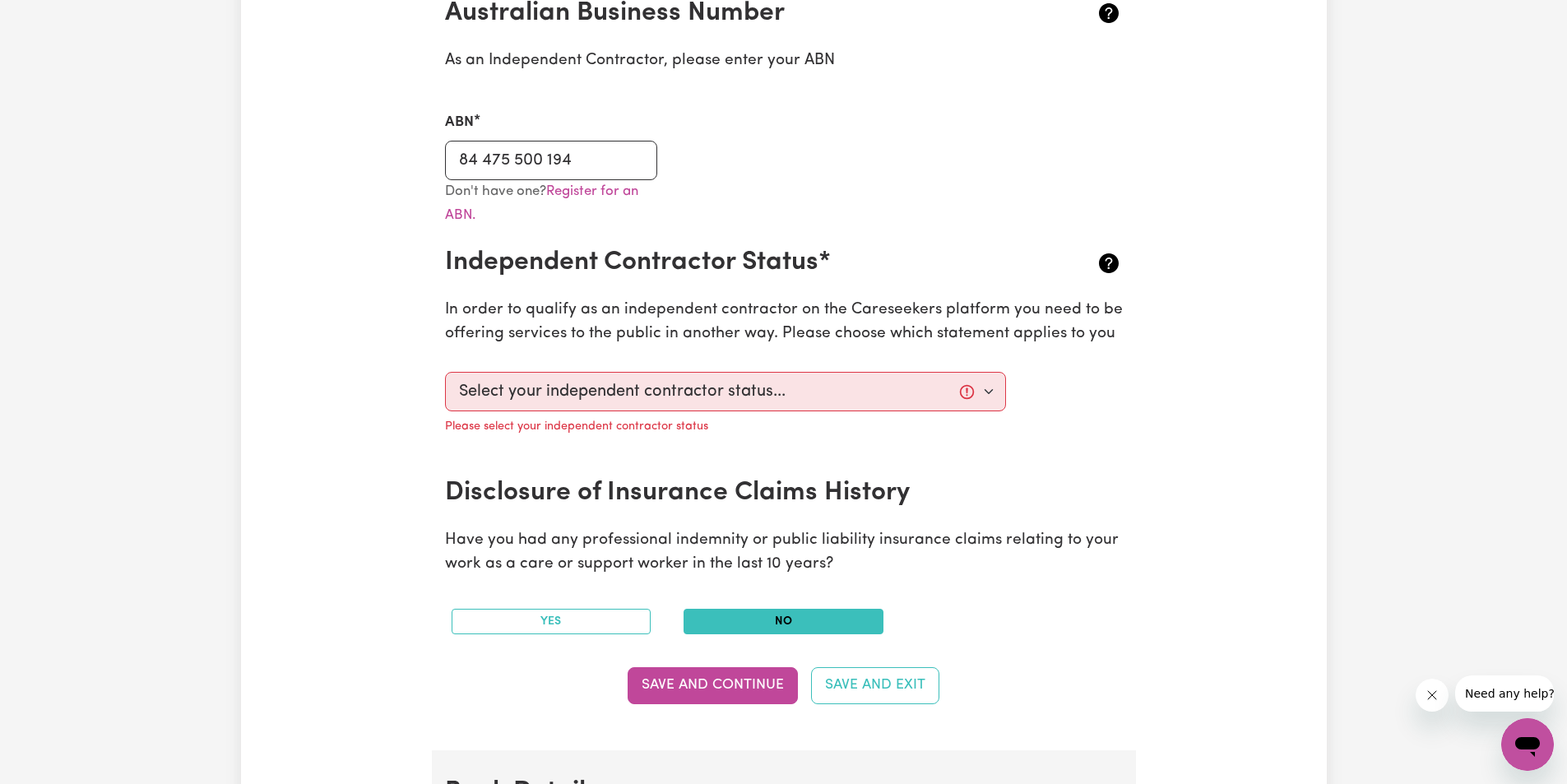
scroll to position [904, 0]
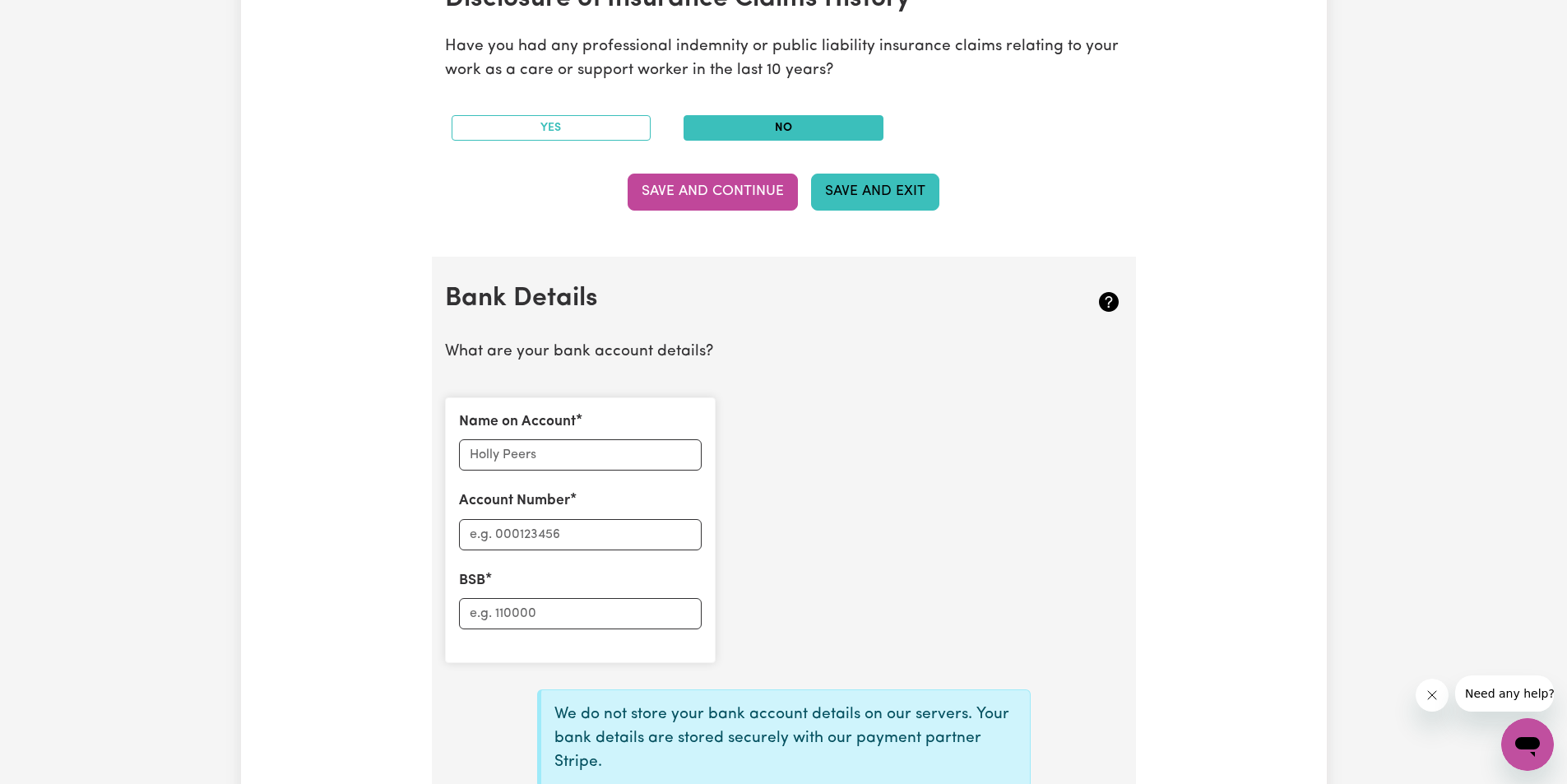
click at [888, 193] on button "Save and Exit" at bounding box center [875, 192] width 128 height 37
click at [876, 191] on button "Save and Exit" at bounding box center [875, 192] width 128 height 37
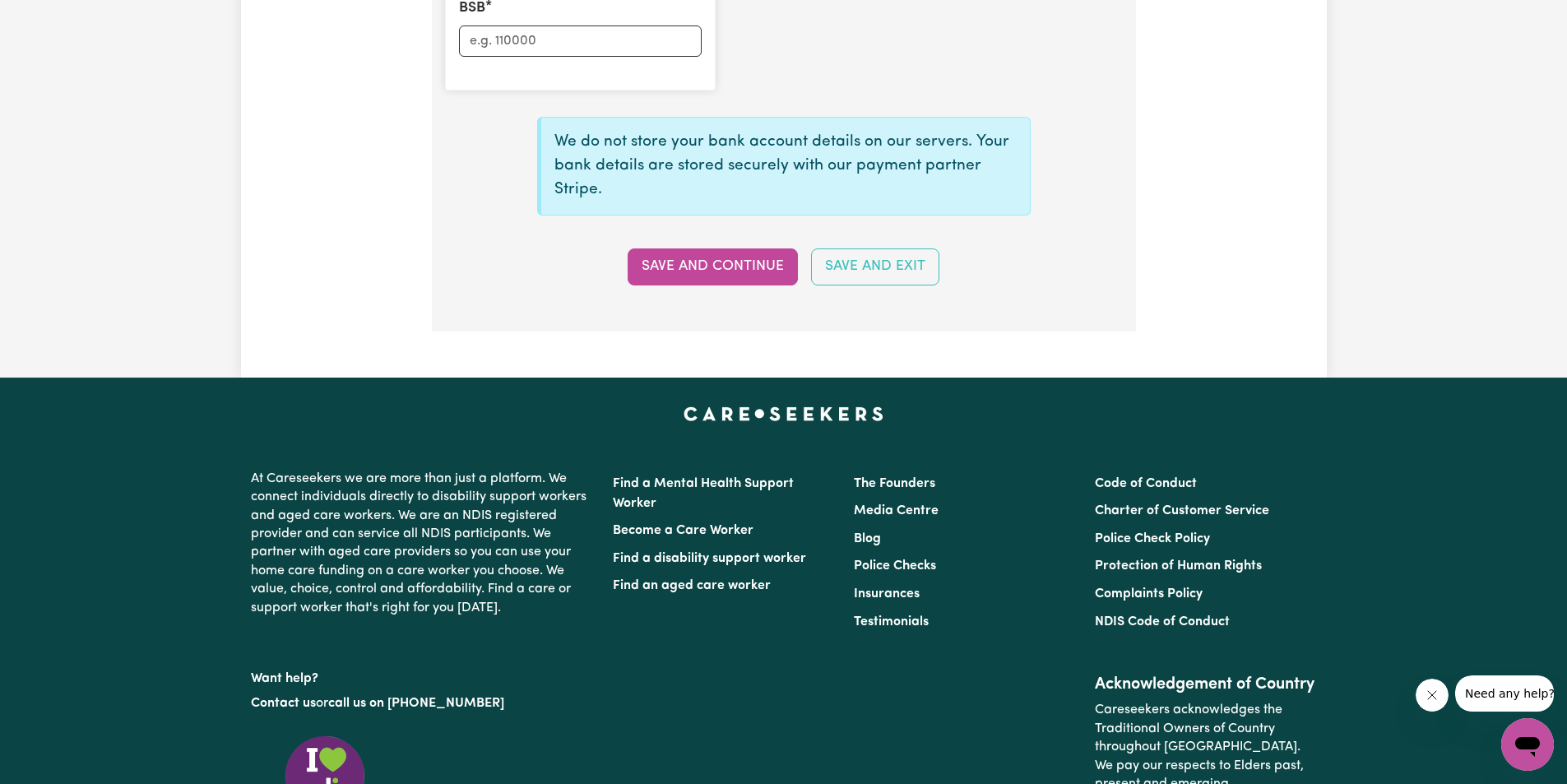
scroll to position [1480, 0]
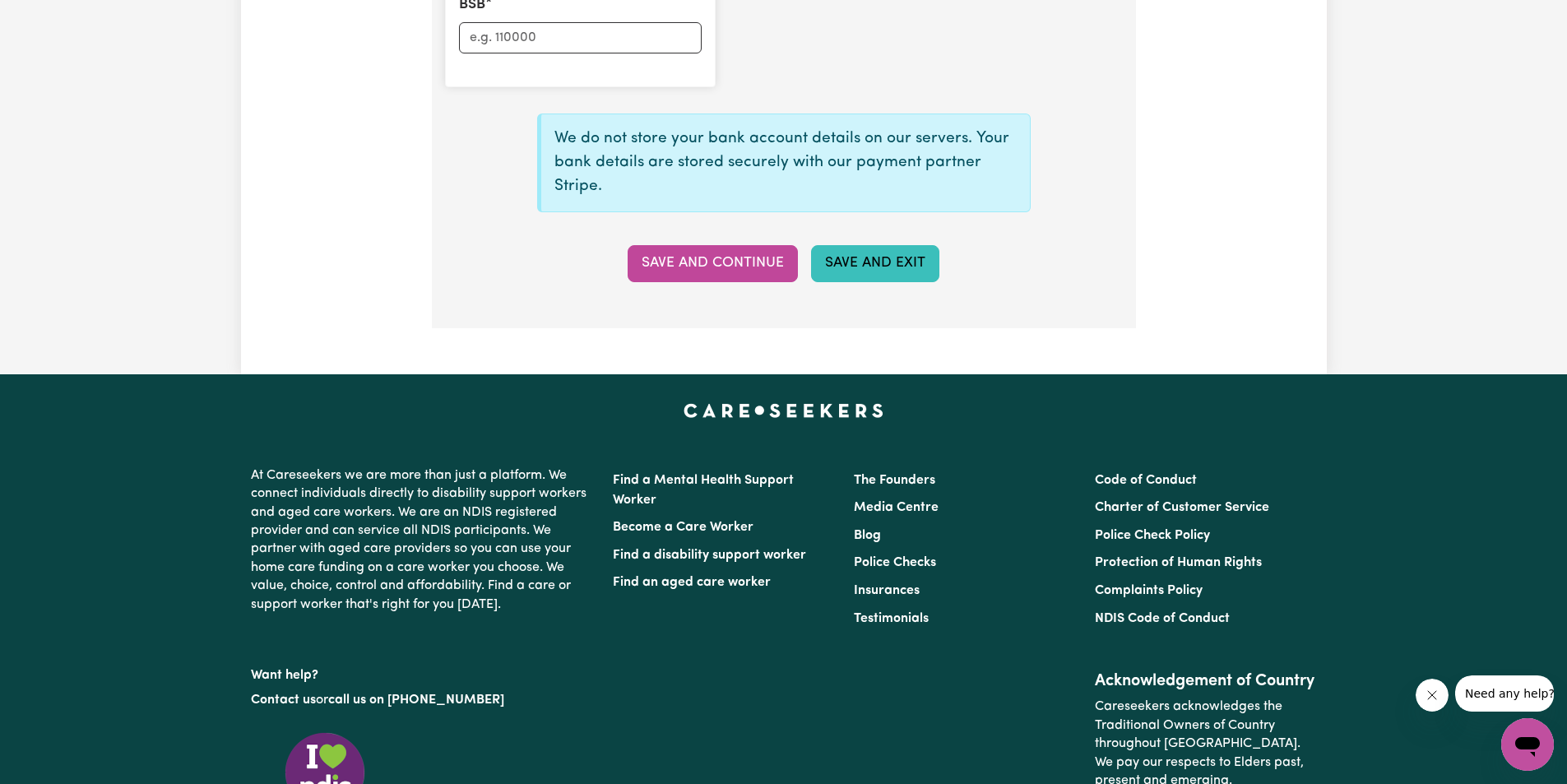
click at [899, 252] on button "Save and Exit" at bounding box center [875, 263] width 128 height 37
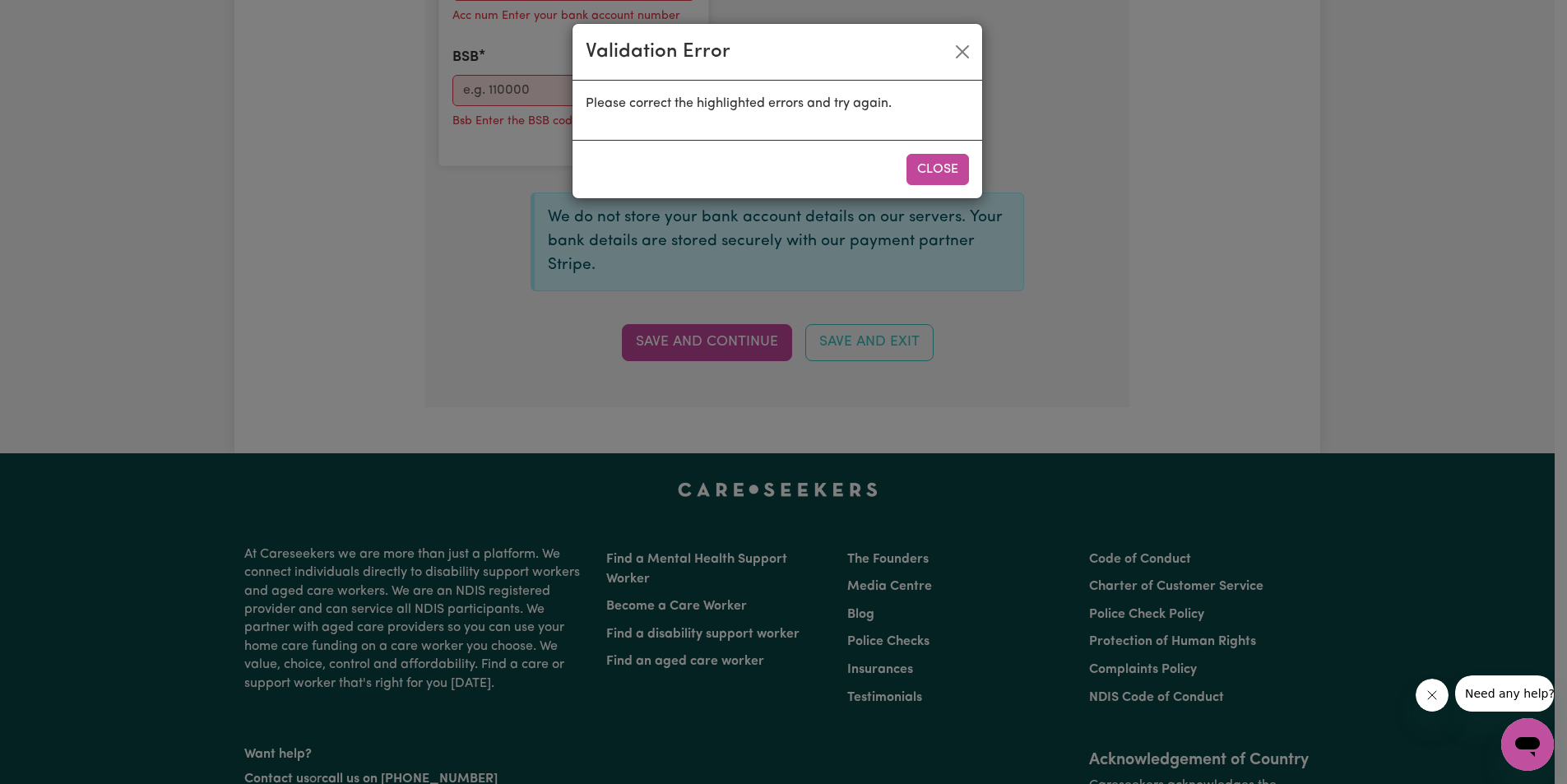
scroll to position [1533, 0]
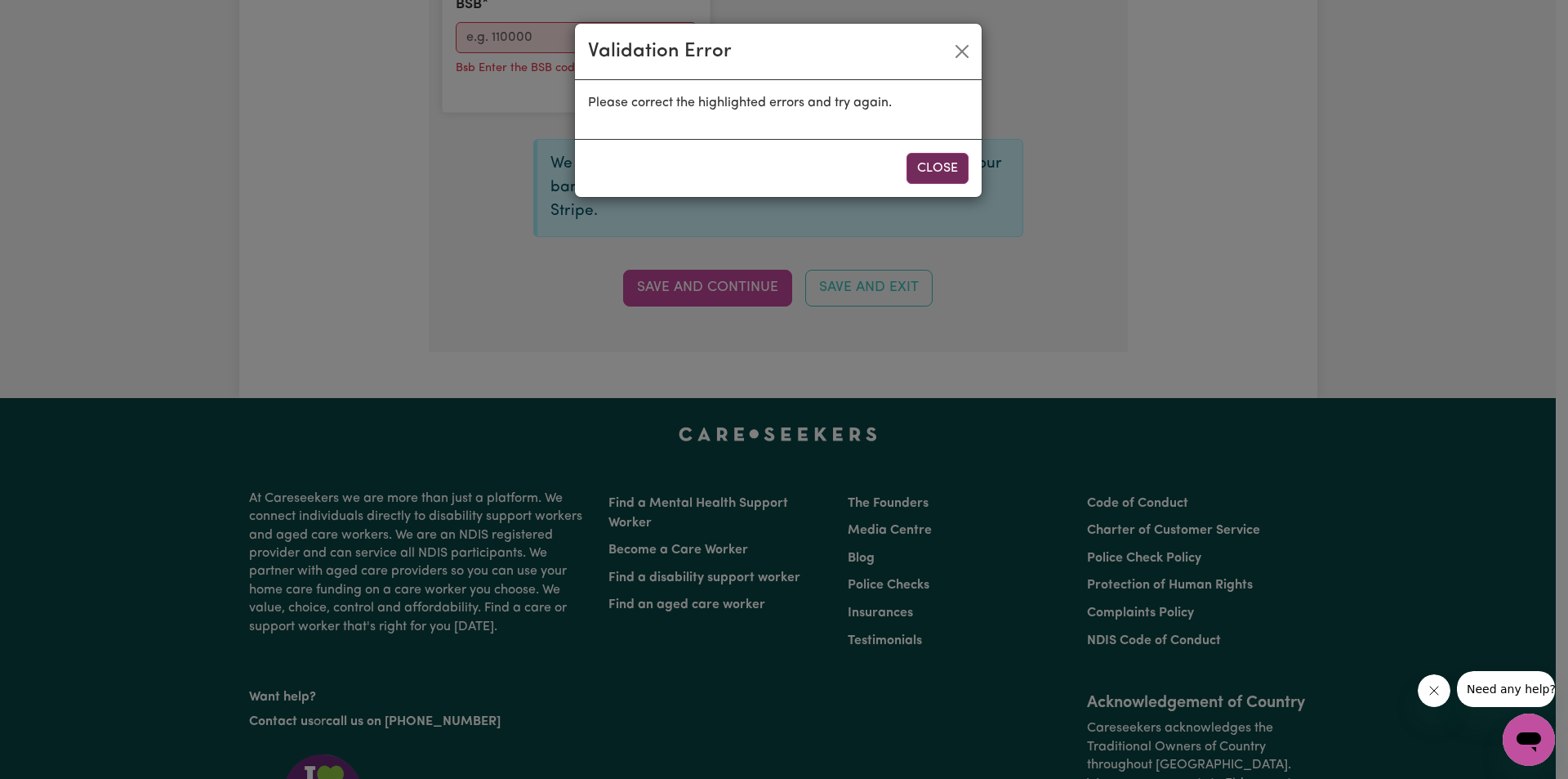
click at [947, 171] on button "Close" at bounding box center [937, 168] width 62 height 31
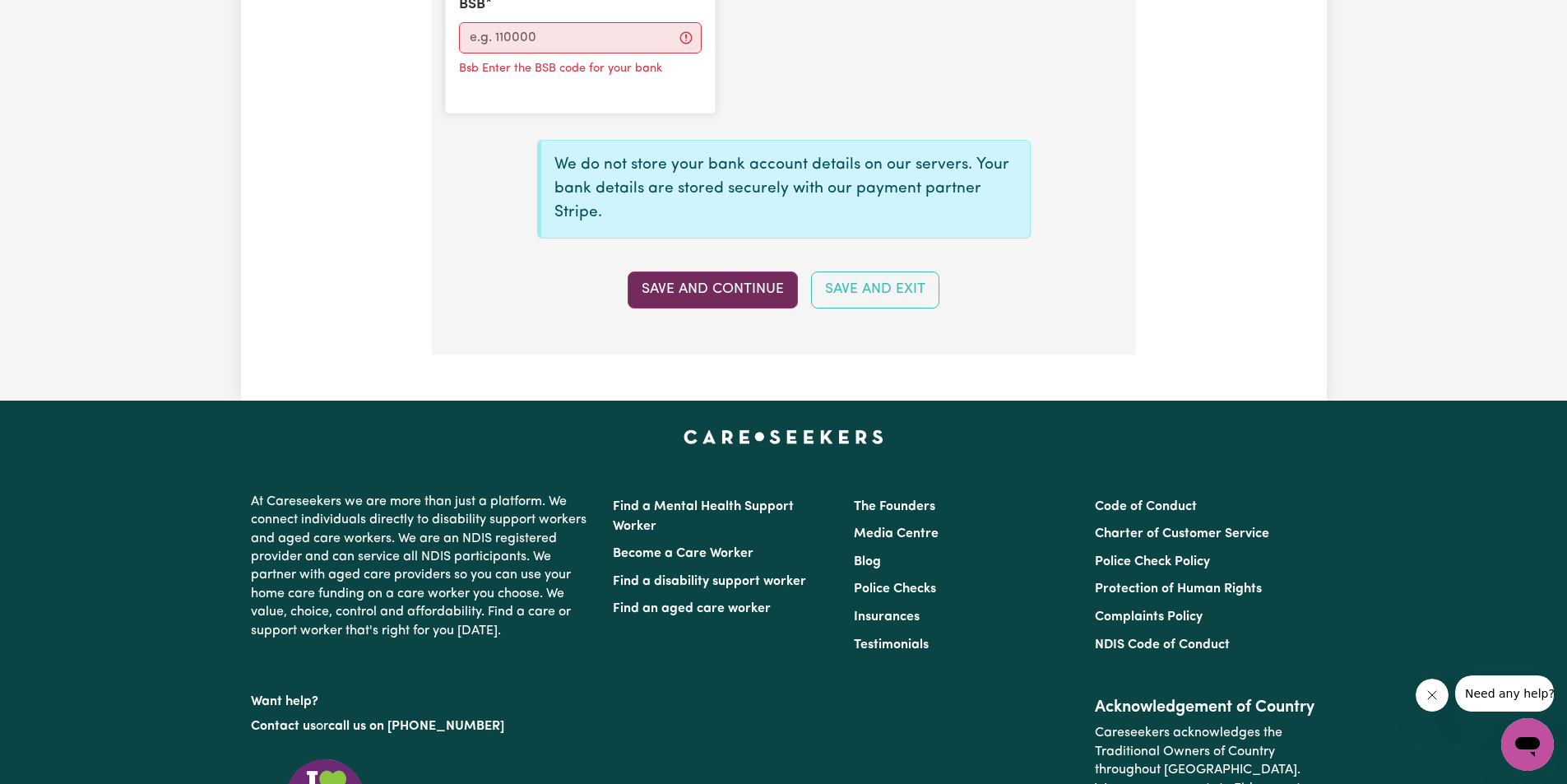
click at [649, 296] on button "Save and Continue" at bounding box center [712, 290] width 170 height 37
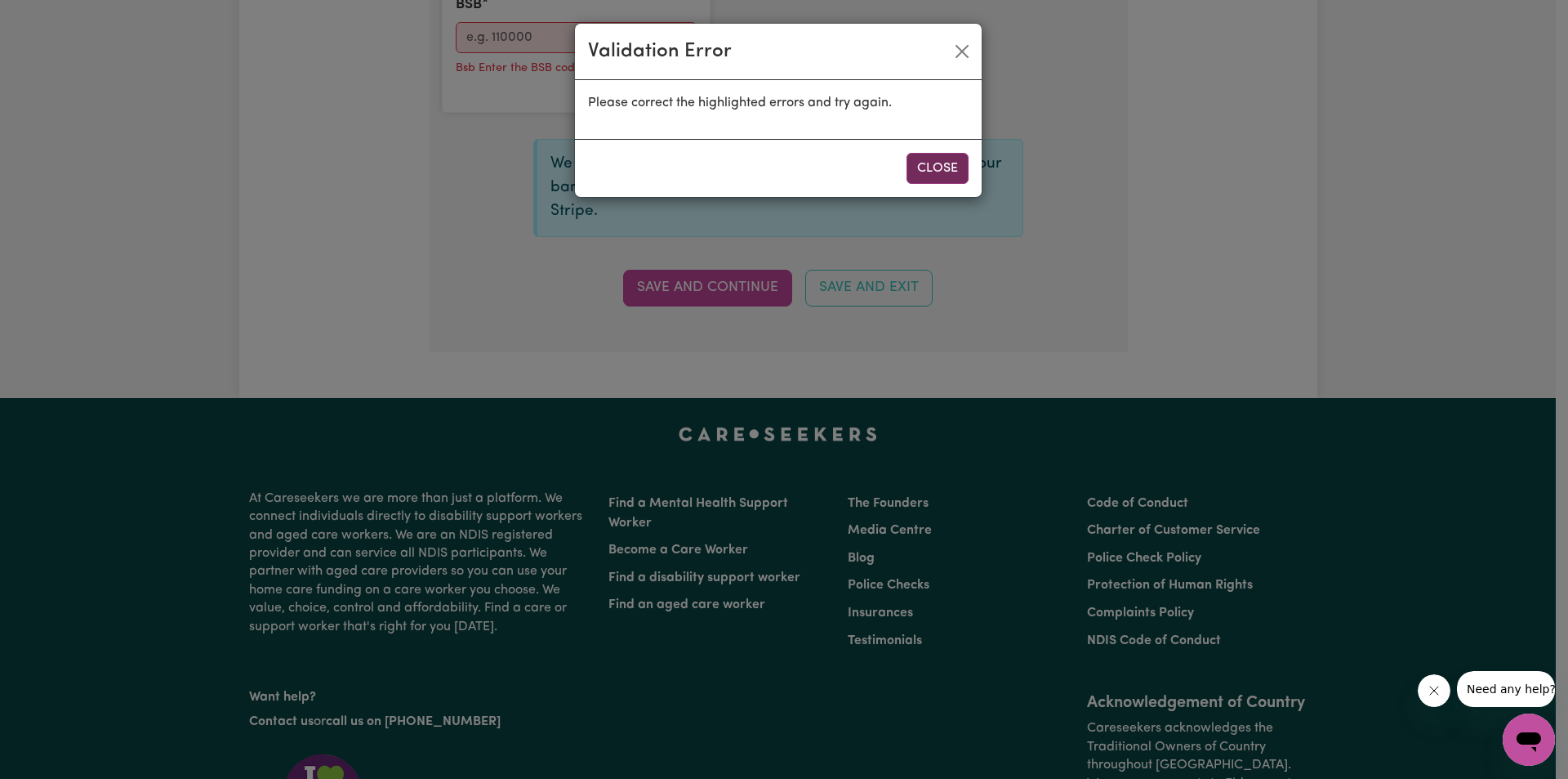
click at [926, 167] on button "Close" at bounding box center [937, 168] width 62 height 31
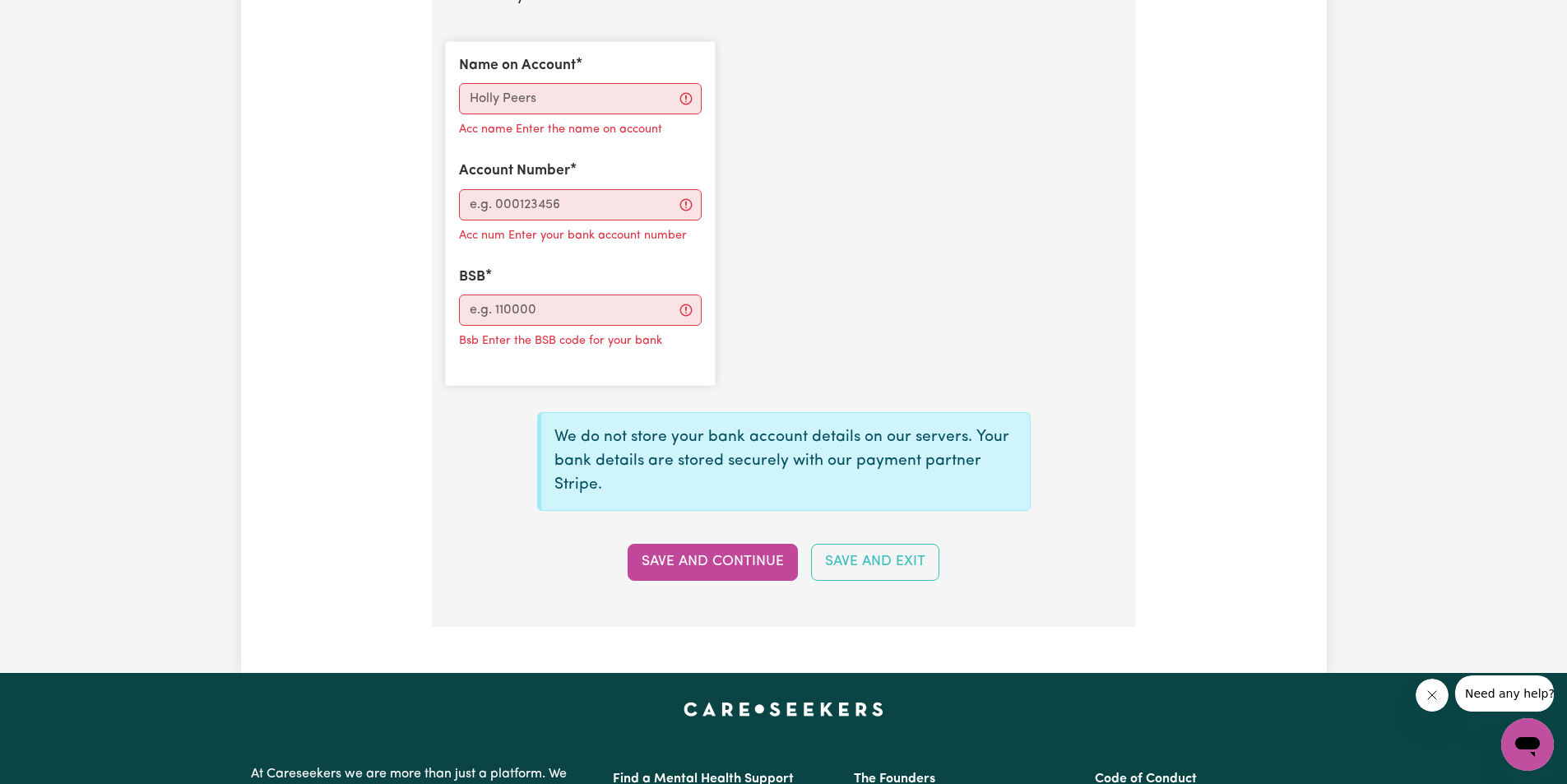
scroll to position [1040, 0]
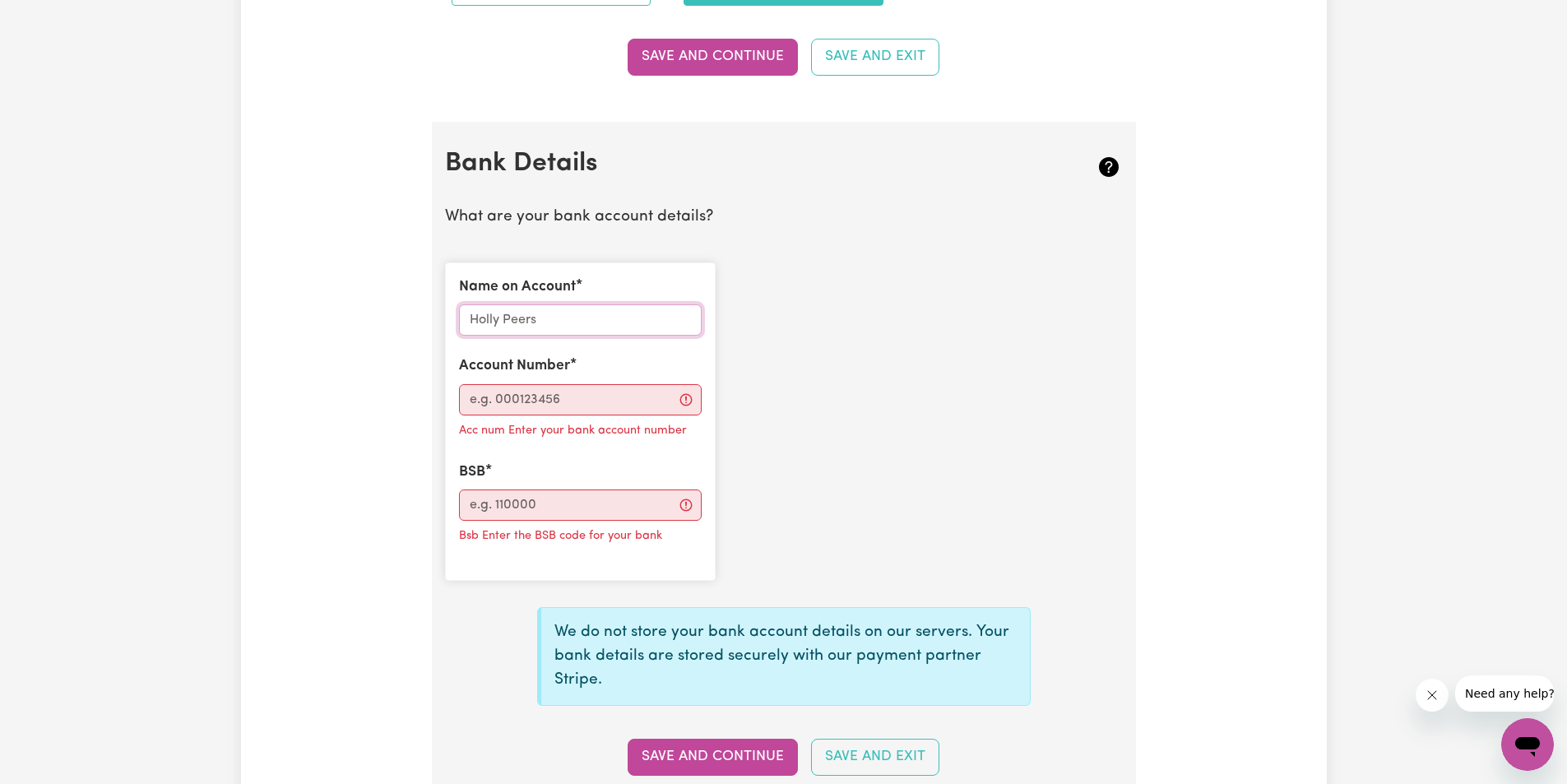
click at [540, 331] on input "Name on Account" at bounding box center [581, 320] width 243 height 32
type input "[PERSON_NAME]"
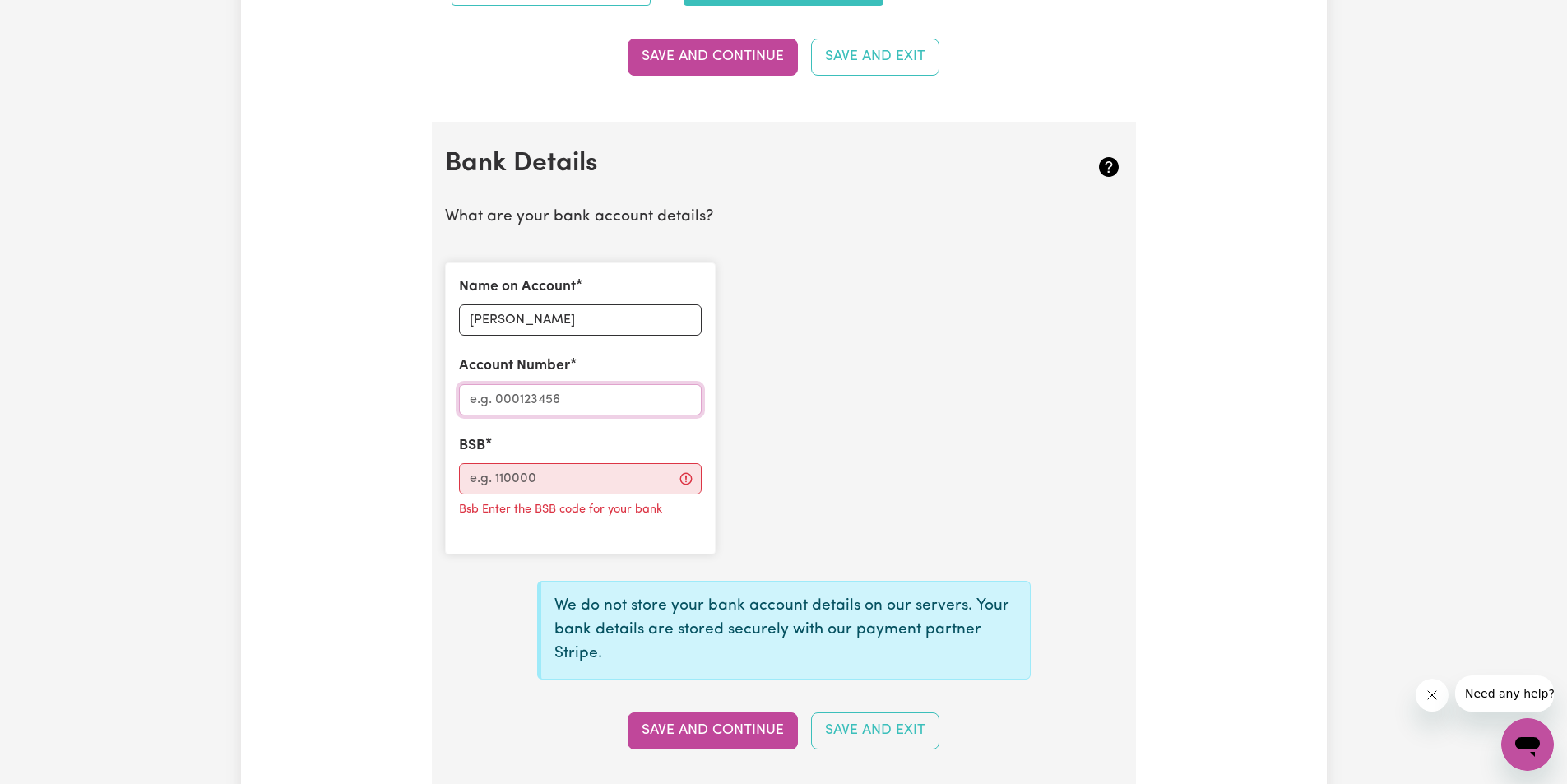
drag, startPoint x: 549, startPoint y: 403, endPoint x: 561, endPoint y: 399, distance: 12.6
click at [551, 403] on input "Account Number" at bounding box center [581, 399] width 243 height 32
click at [558, 478] on input "BSB" at bounding box center [581, 478] width 243 height 32
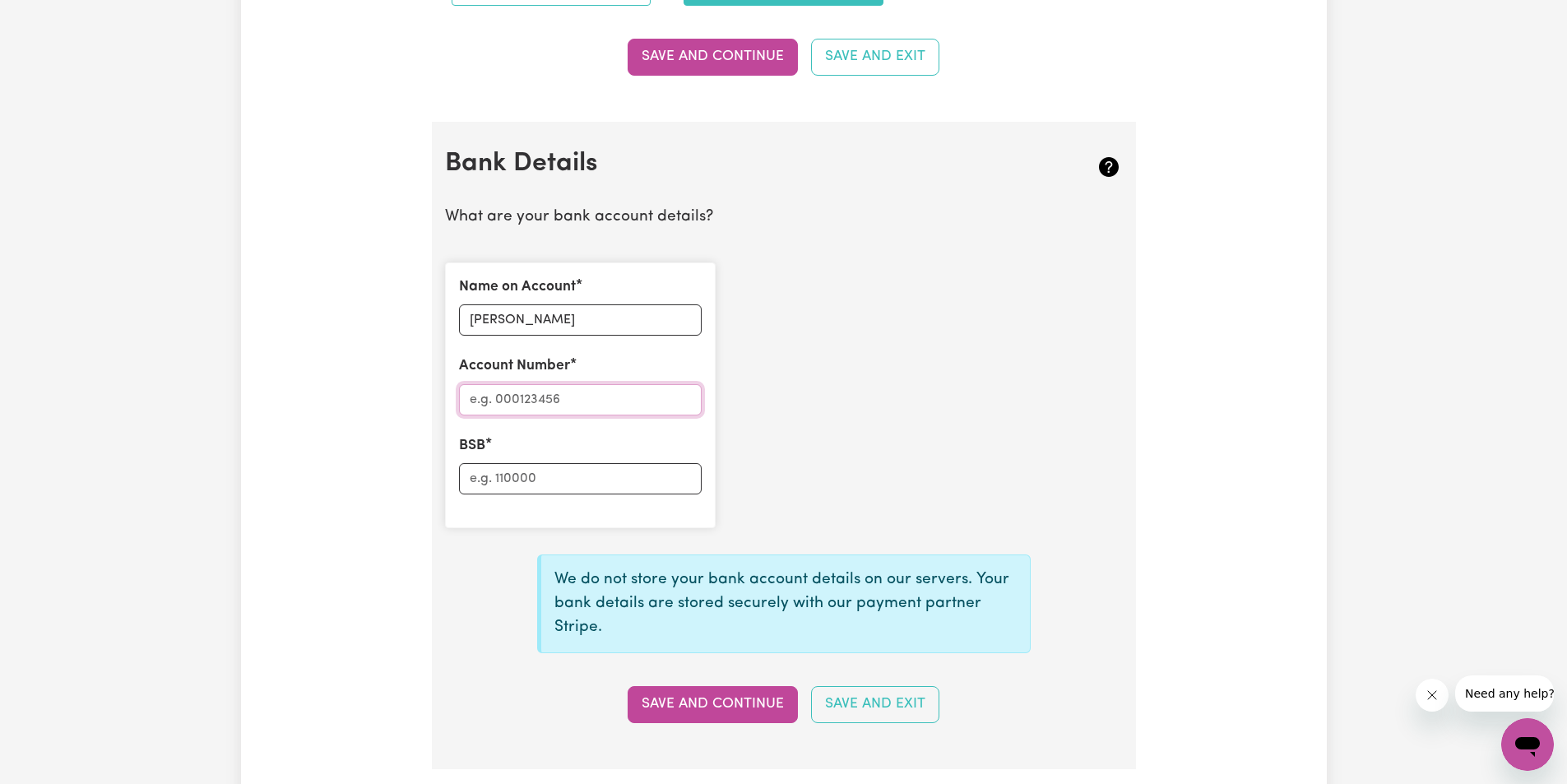
click at [549, 394] on input "Account Number" at bounding box center [581, 399] width 243 height 32
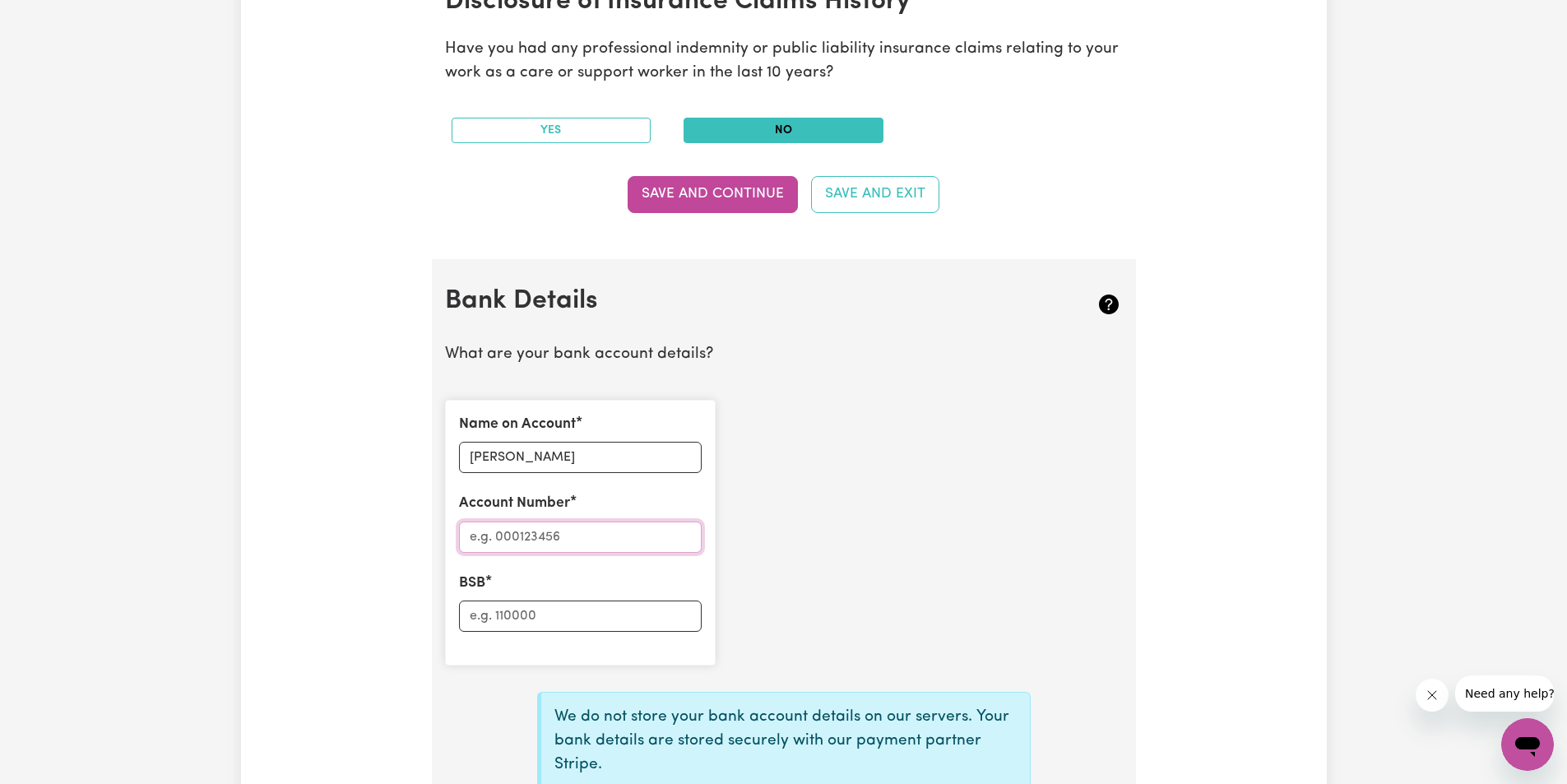
scroll to position [958, 0]
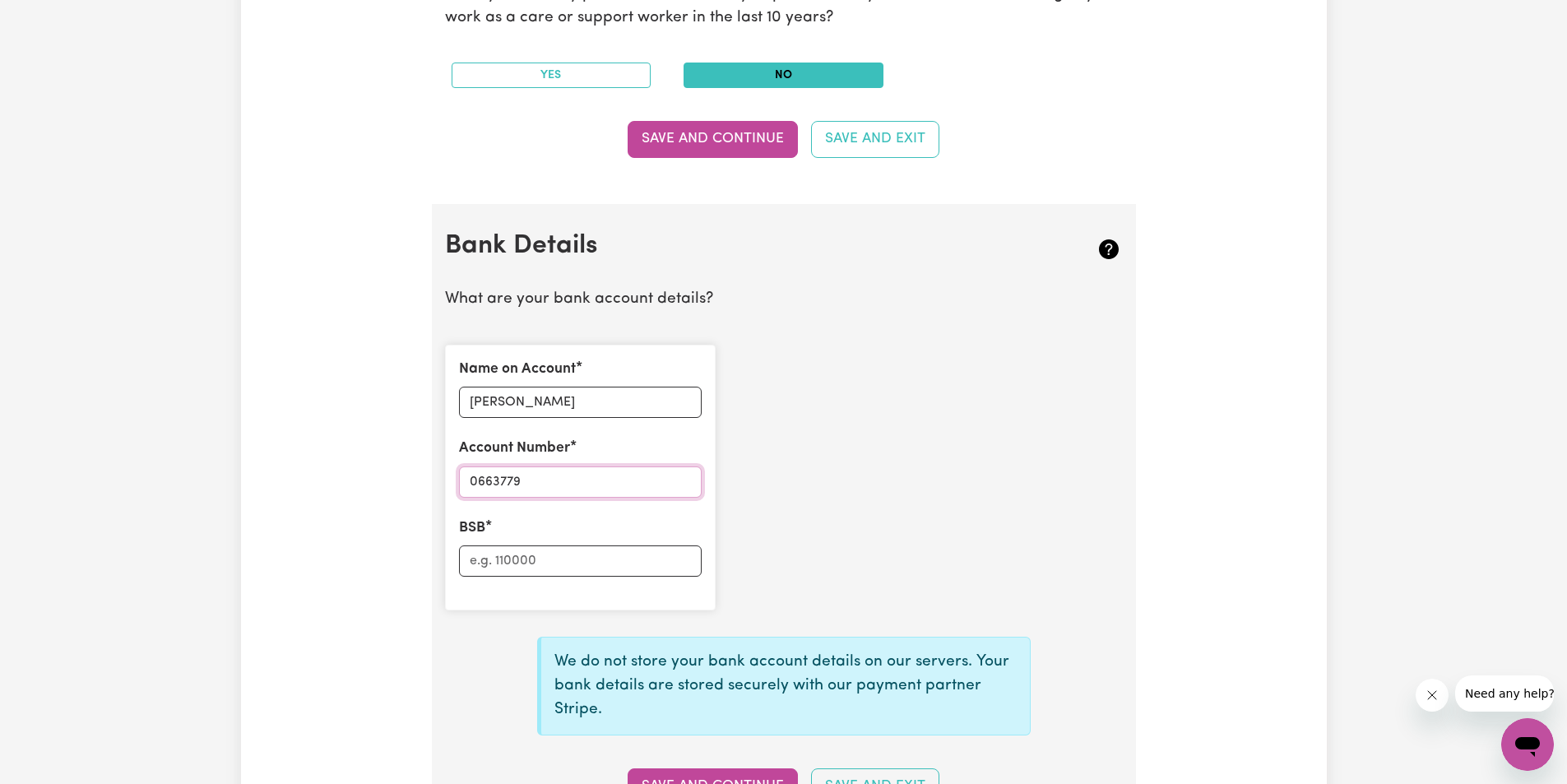
type input "0663779"
click at [525, 560] on input "BSB" at bounding box center [581, 561] width 243 height 32
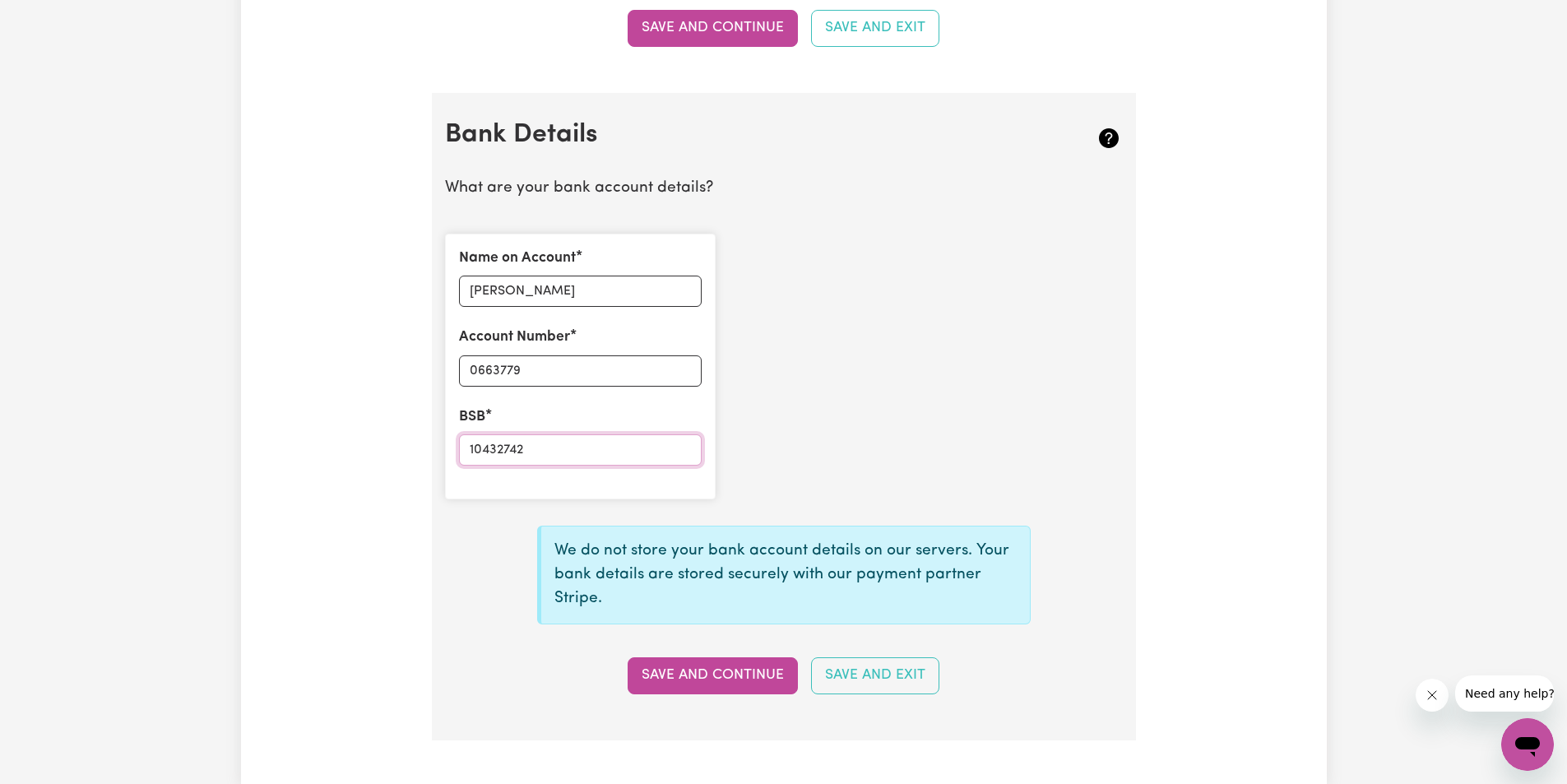
scroll to position [1286, 0]
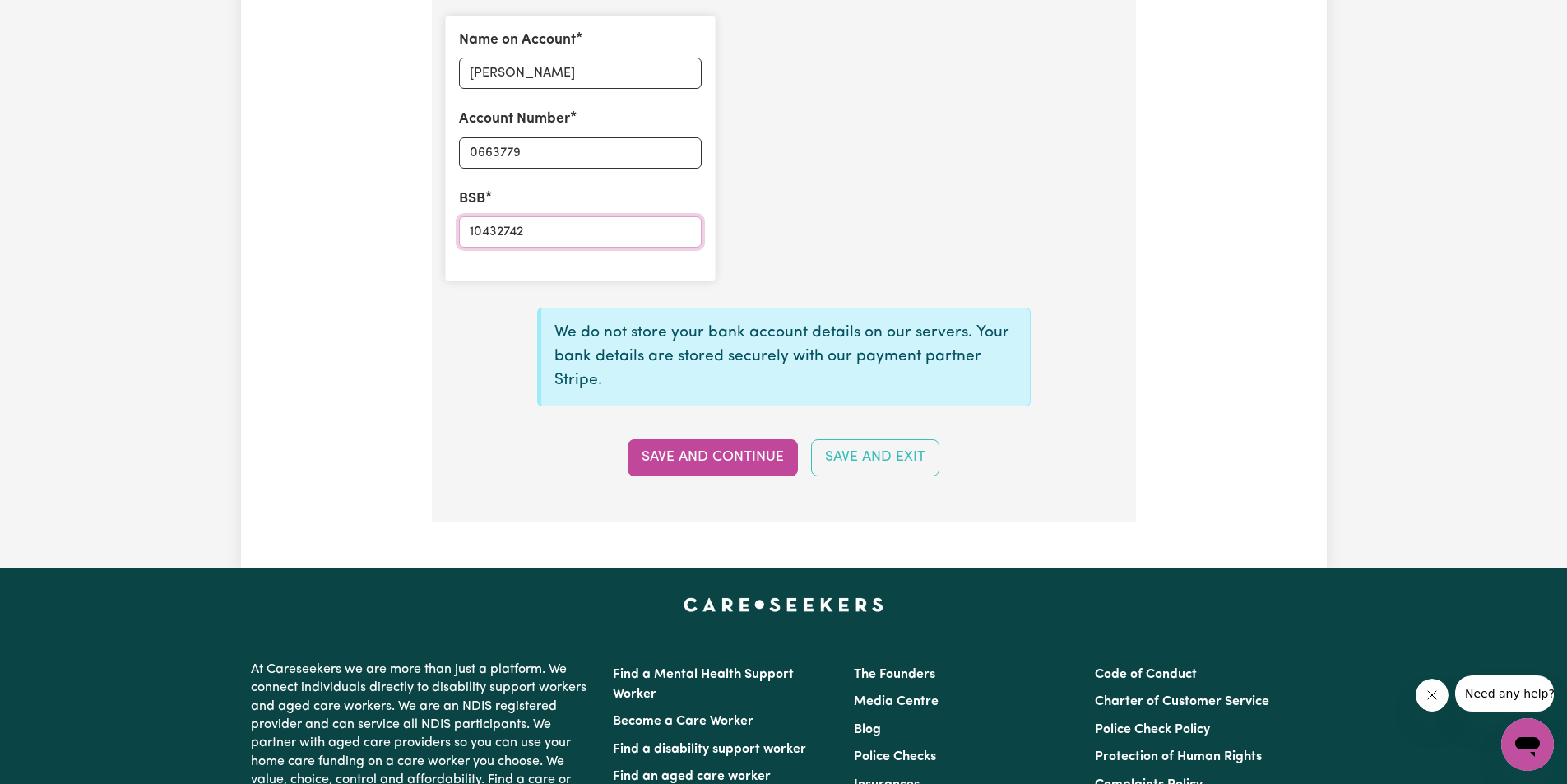
type input "10432742"
click at [707, 439] on div "We do not store your bank account details on our servers. Your bank details are…" at bounding box center [784, 385] width 698 height 182
drag, startPoint x: 756, startPoint y: 454, endPoint x: 753, endPoint y: 446, distance: 8.5
click at [756, 452] on button "Save and Continue" at bounding box center [712, 458] width 170 height 37
click at [883, 462] on button "Save and Exit" at bounding box center [875, 458] width 128 height 37
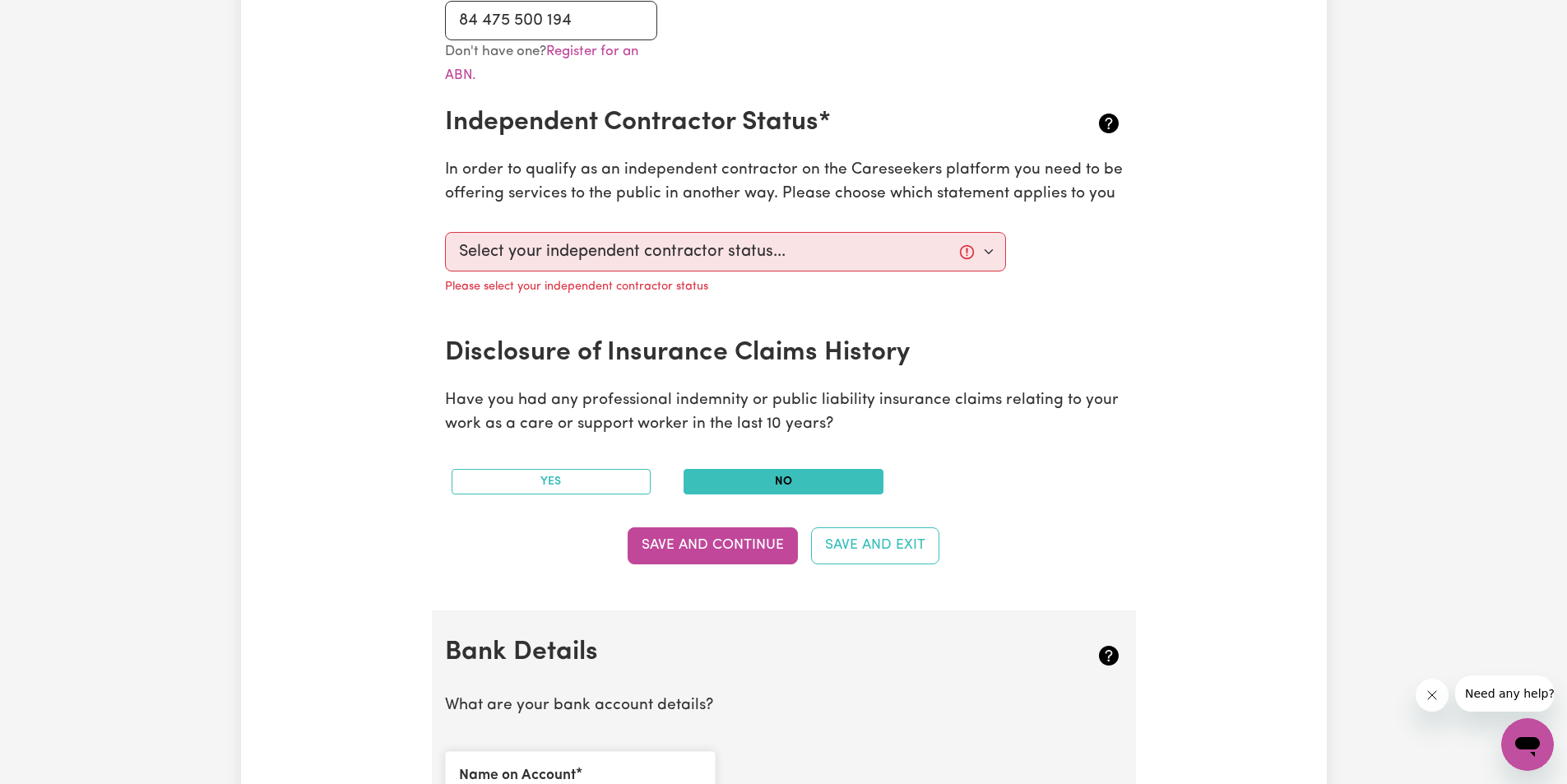
scroll to position [299, 0]
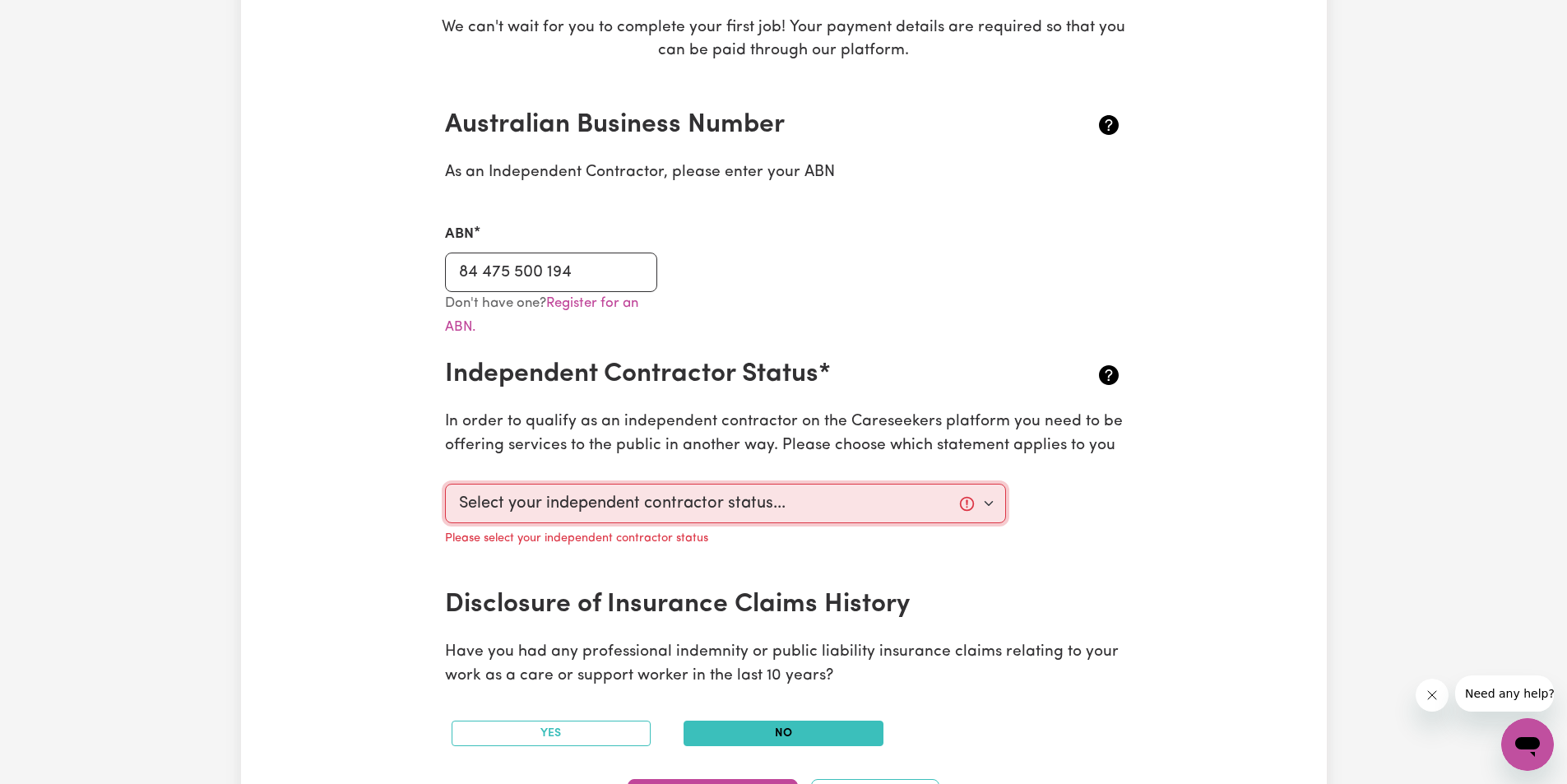
click at [981, 509] on select "Select your independent contractor status... I am providing services through an…" at bounding box center [726, 503] width 562 height 40
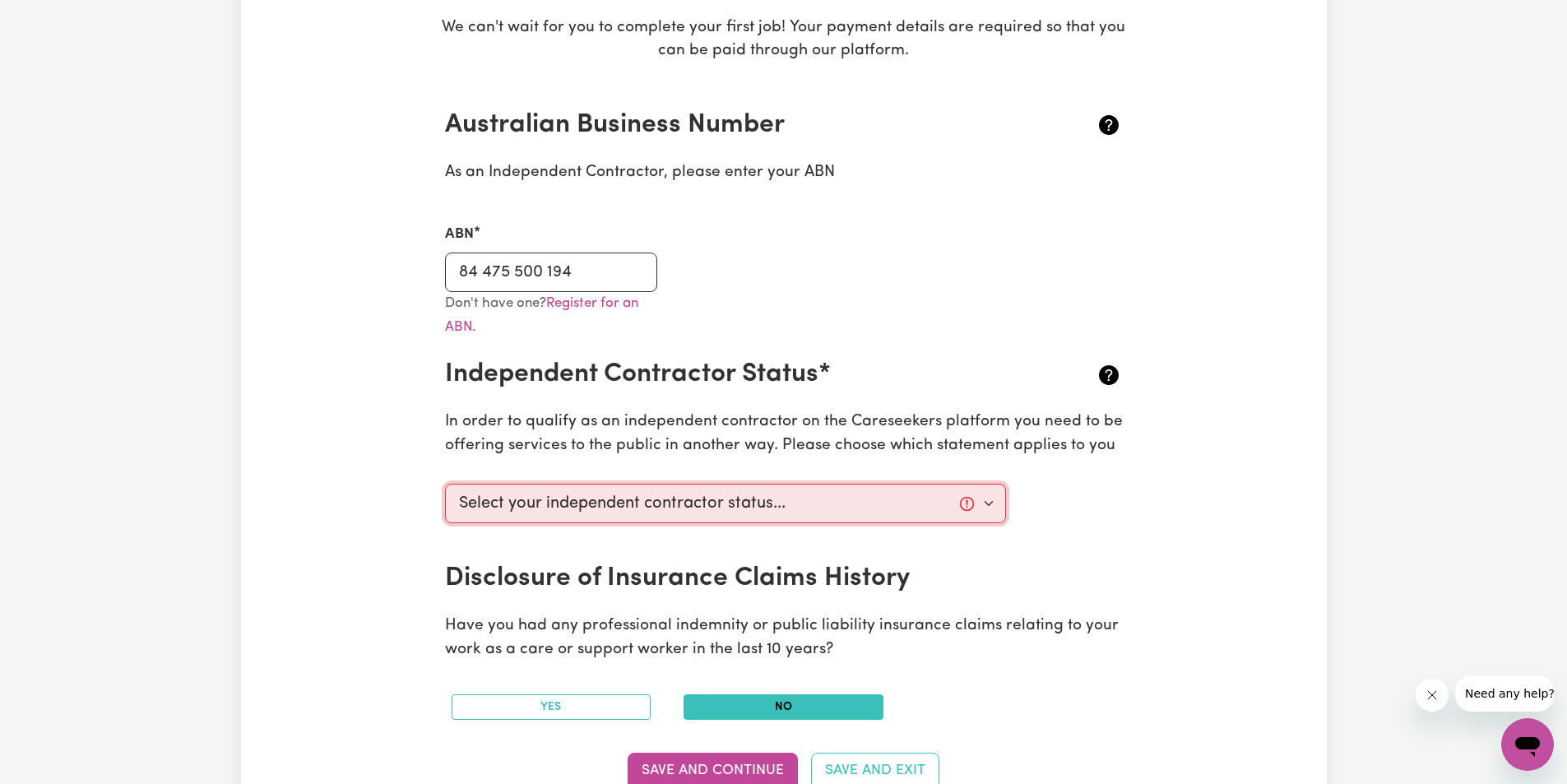
select select "I am providing services through another platform"
click at [445, 483] on select "Select your independent contractor status... I am providing services through an…" at bounding box center [726, 503] width 562 height 40
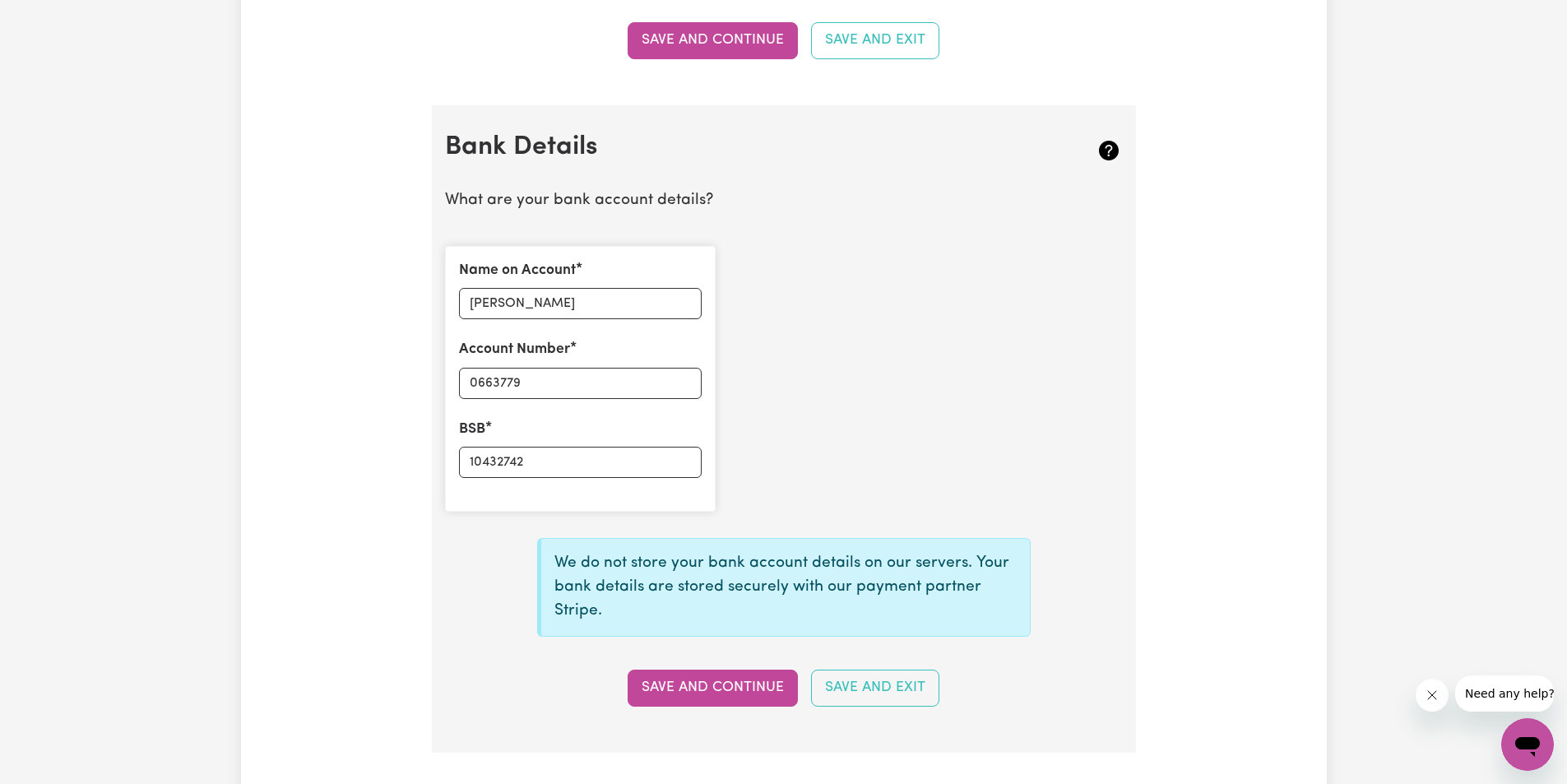
scroll to position [1286, 0]
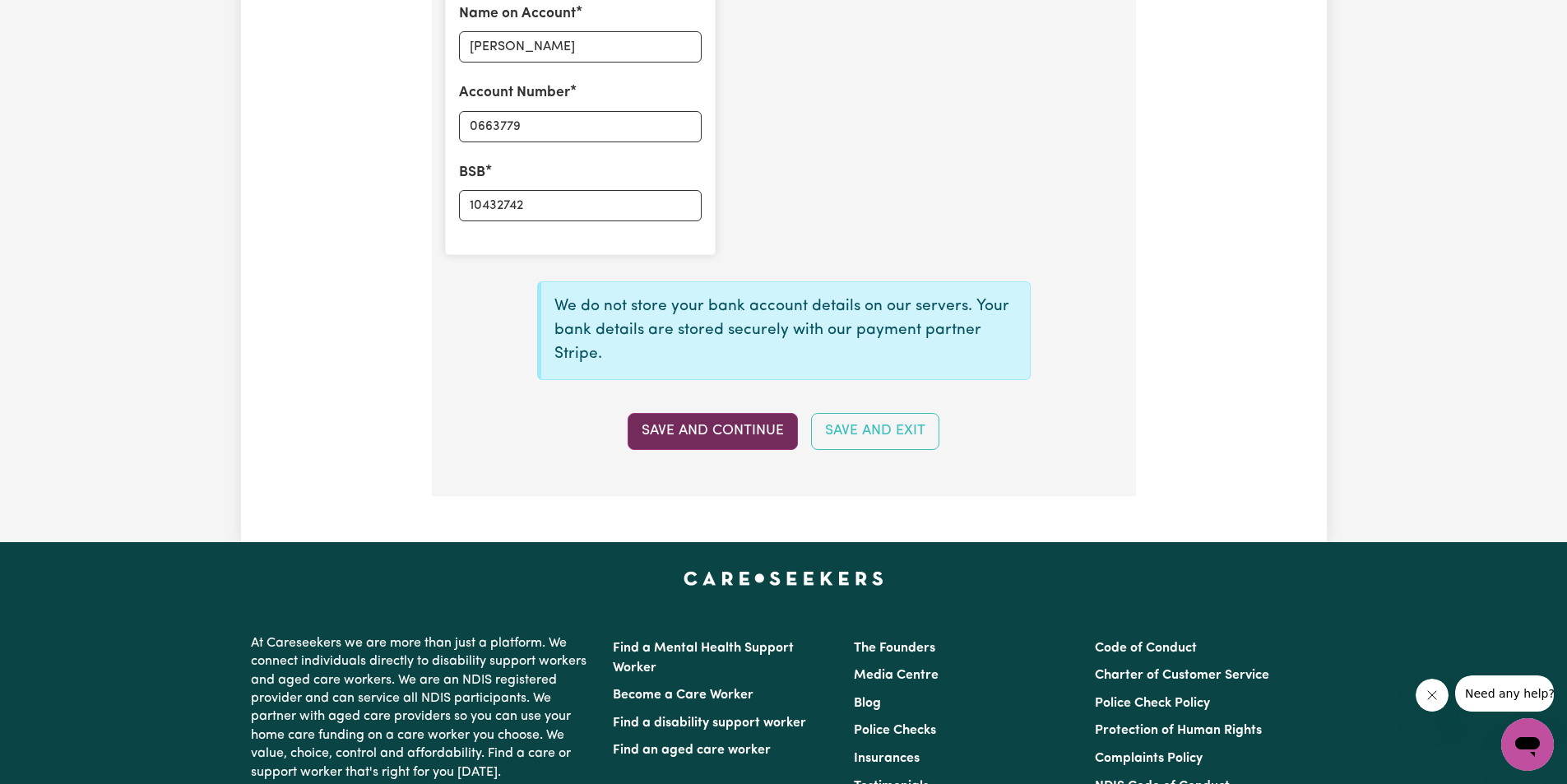
click at [740, 429] on button "Save and Continue" at bounding box center [712, 431] width 170 height 37
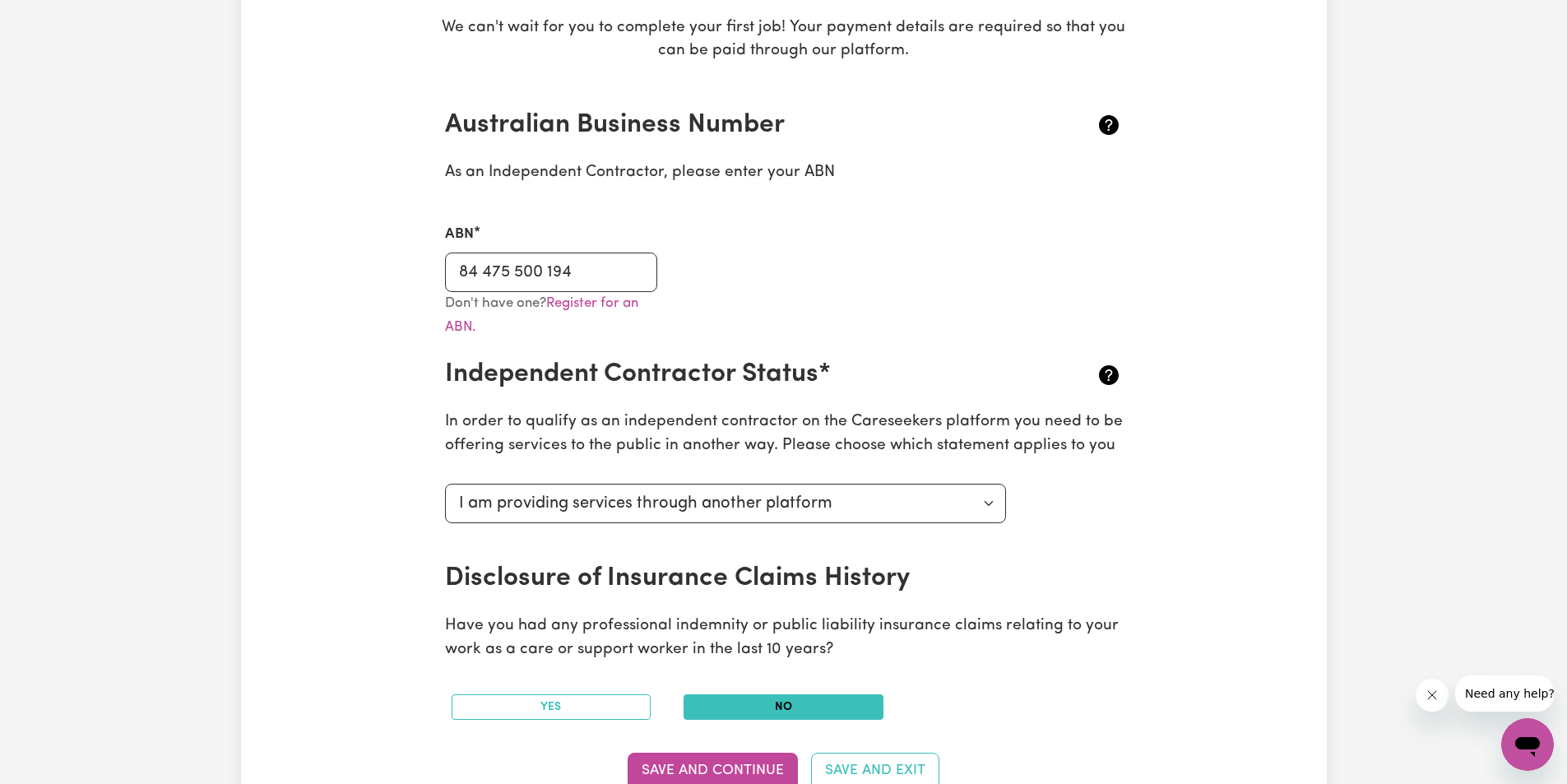
scroll to position [52, 0]
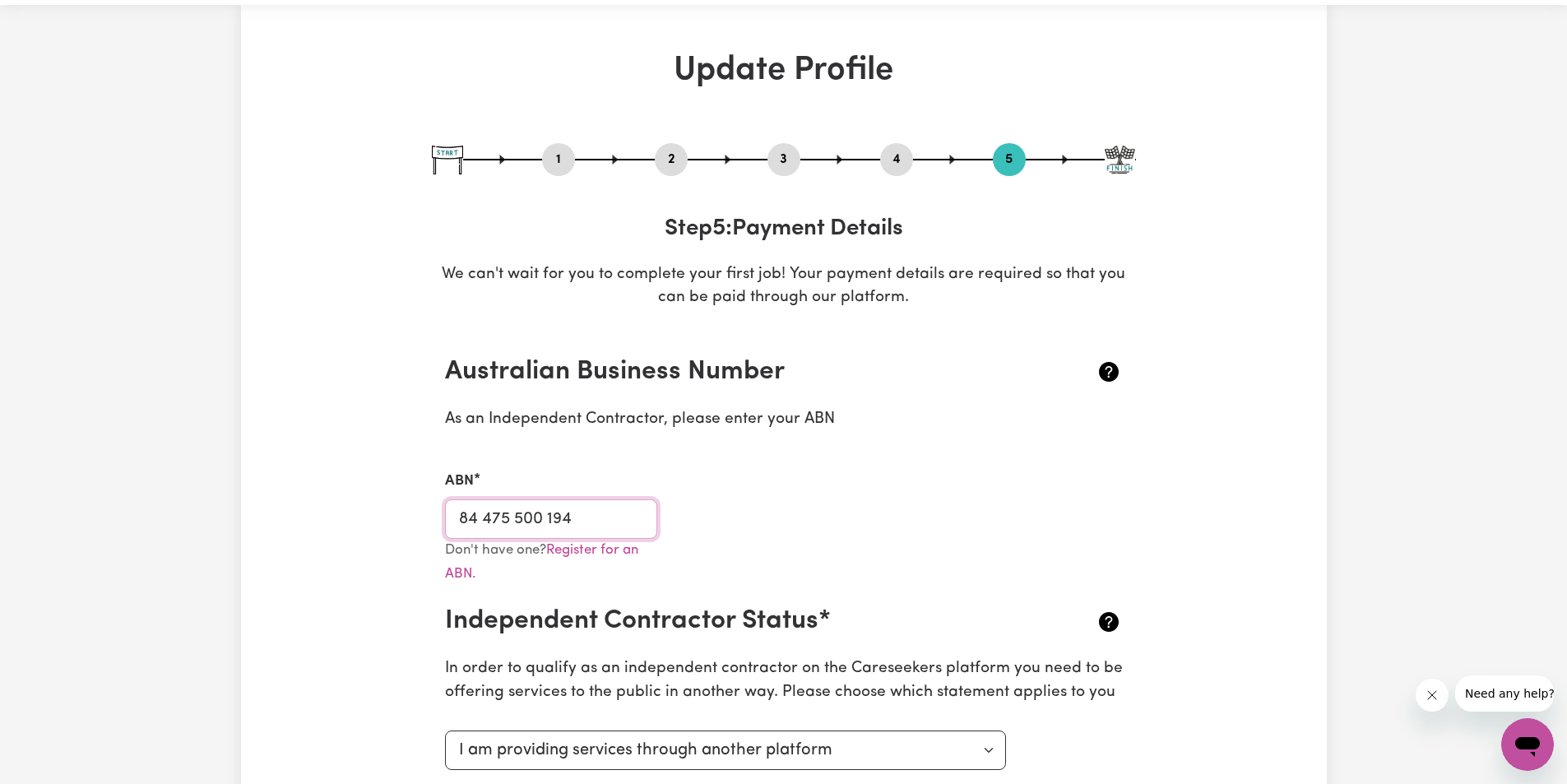
click at [605, 526] on input "84 475 500 194" at bounding box center [552, 519] width 213 height 40
click at [1003, 455] on div "ABN 84 475 500 194" at bounding box center [784, 494] width 698 height 87
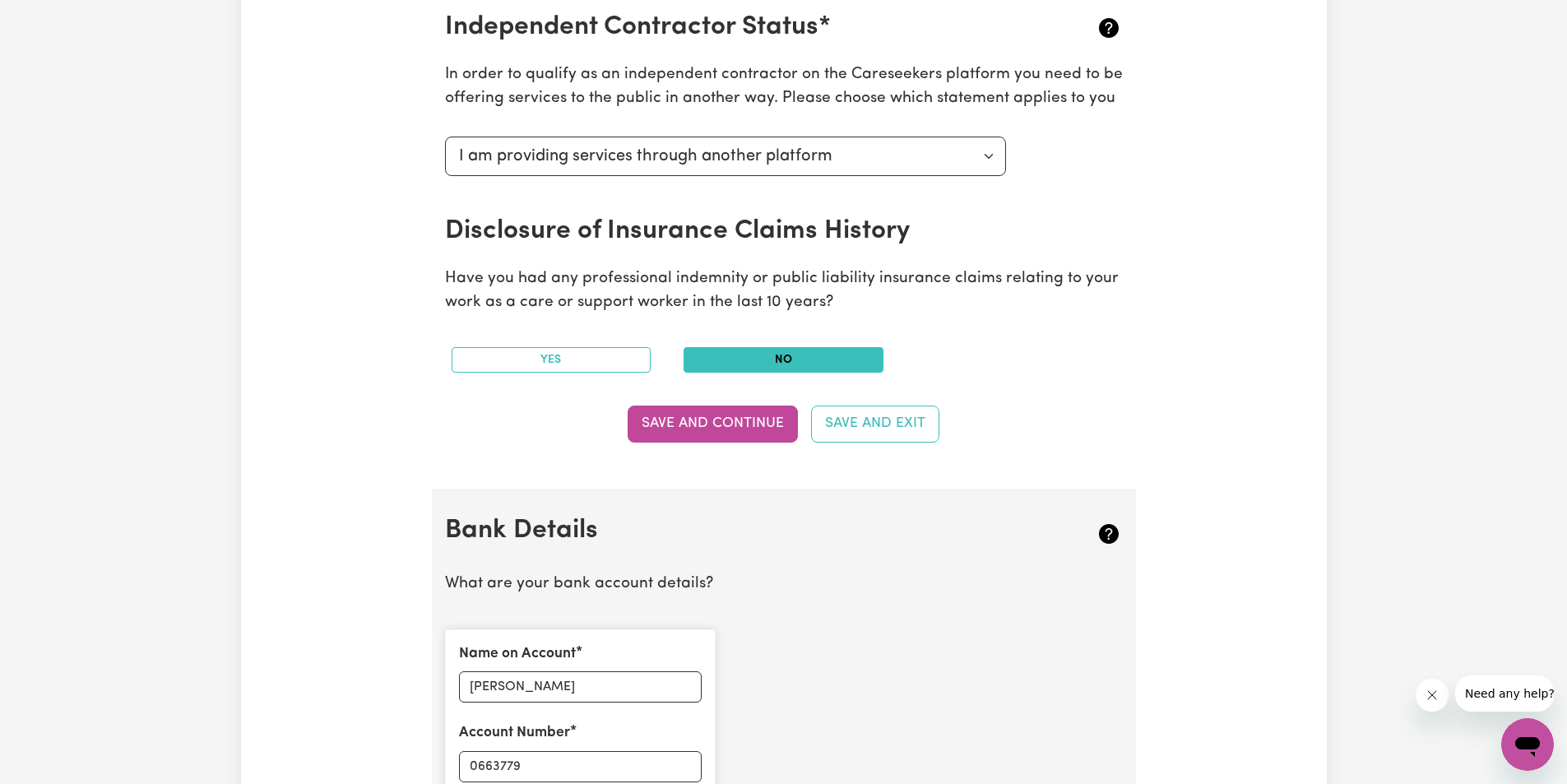
scroll to position [710, 0]
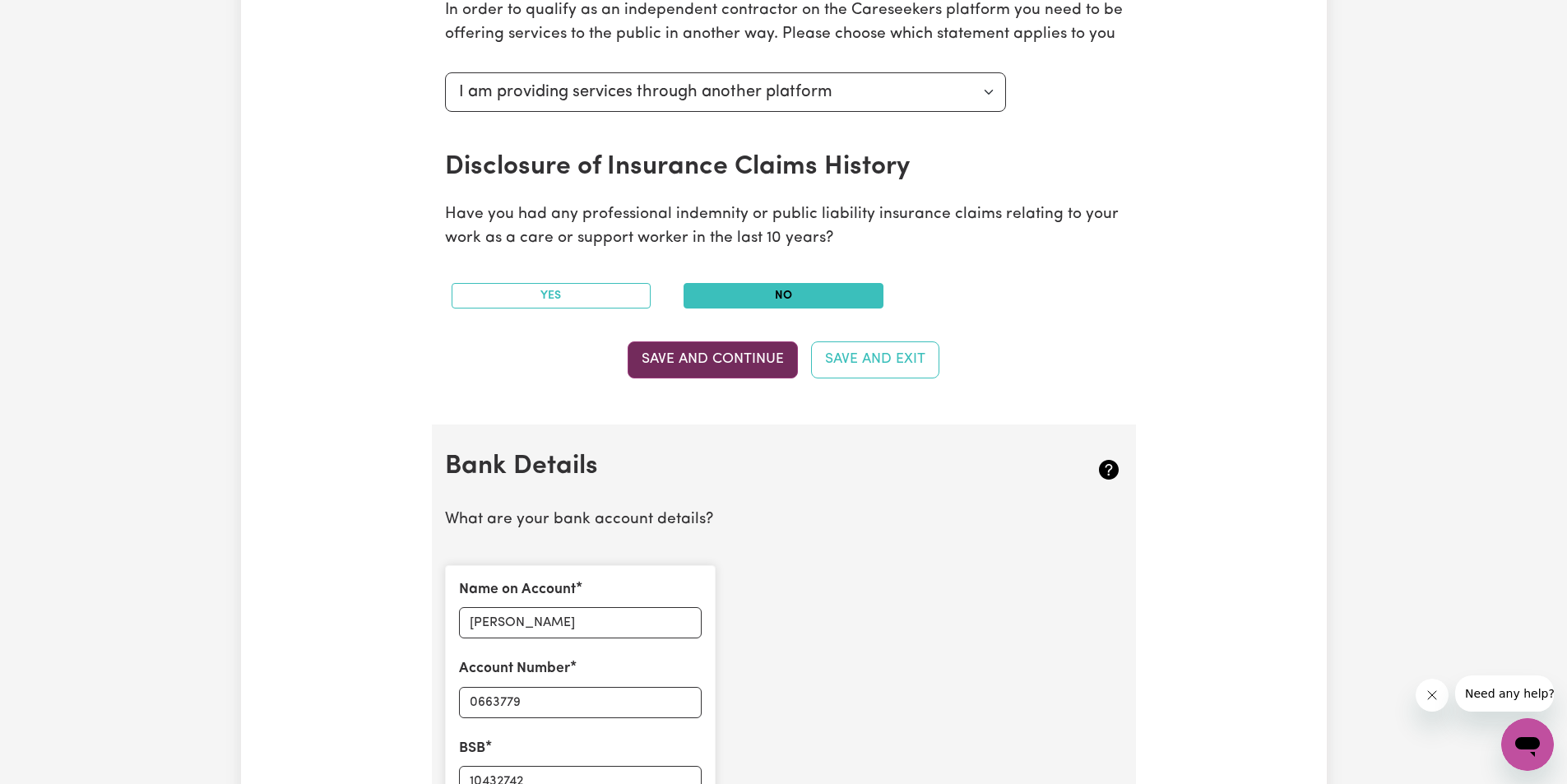
click at [754, 355] on button "Save and Continue" at bounding box center [712, 360] width 170 height 37
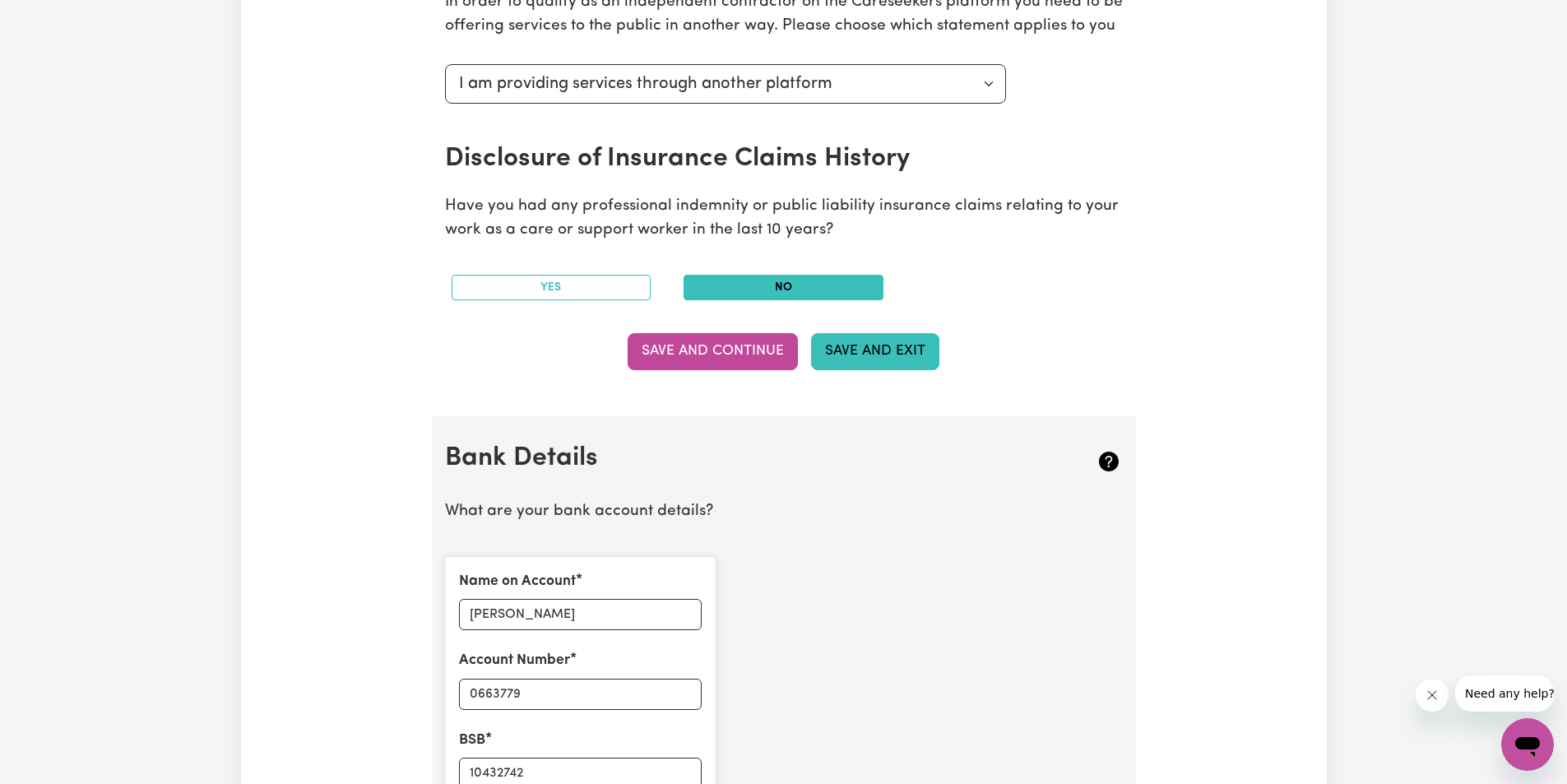
click at [864, 359] on button "Save and Exit" at bounding box center [875, 351] width 128 height 37
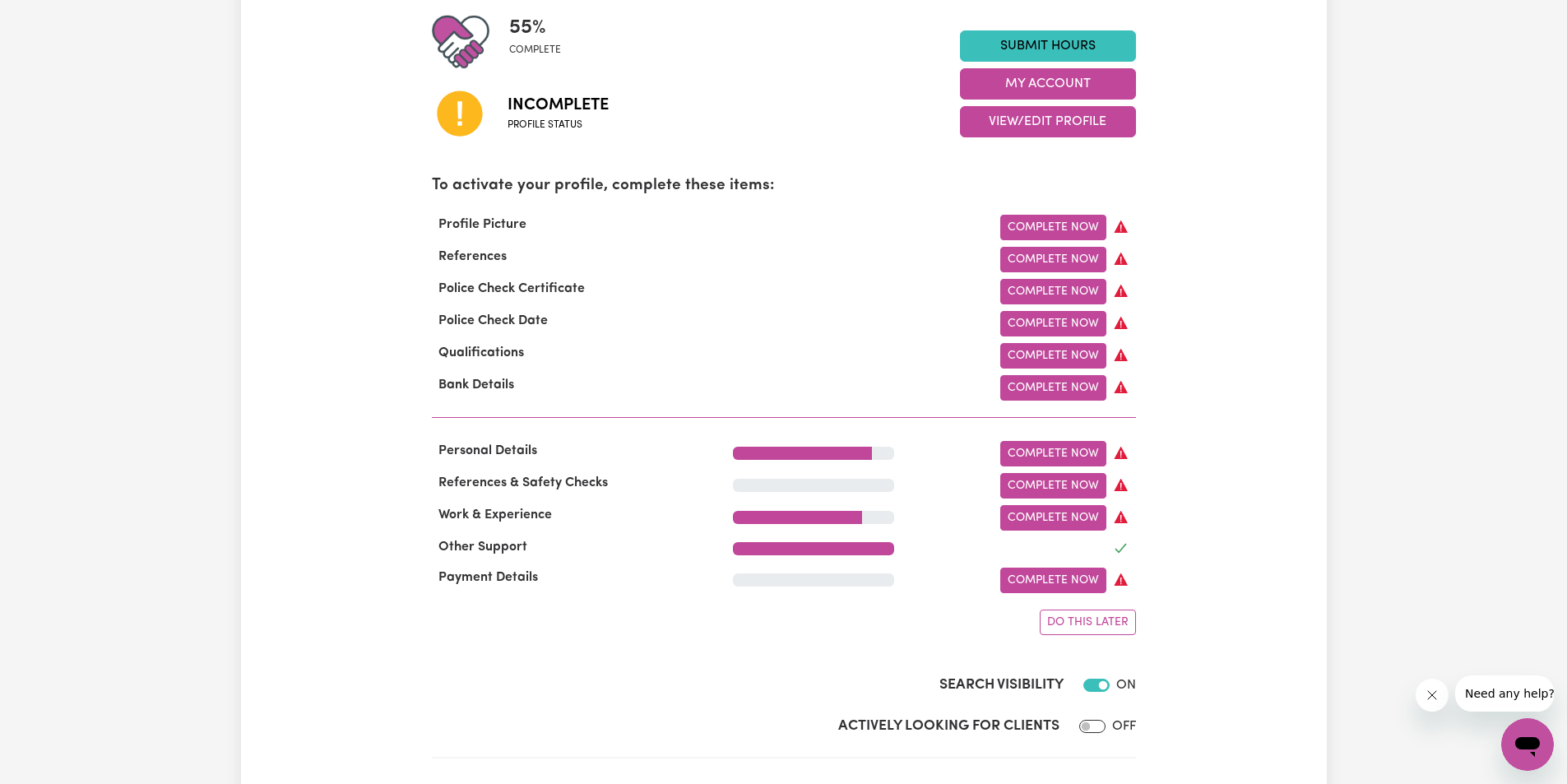
scroll to position [477, 0]
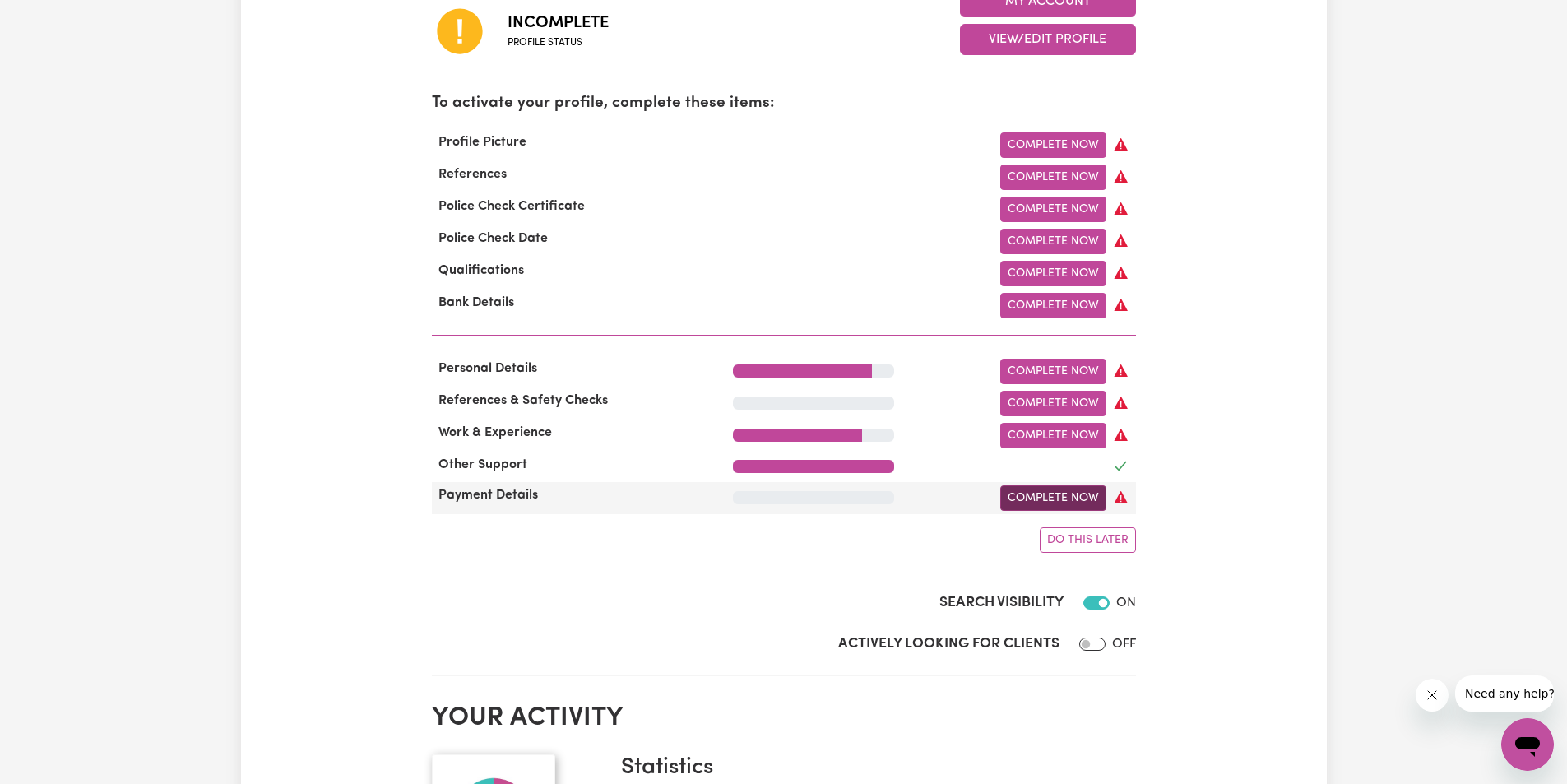
click at [1045, 499] on link "Complete Now" at bounding box center [1054, 497] width 106 height 26
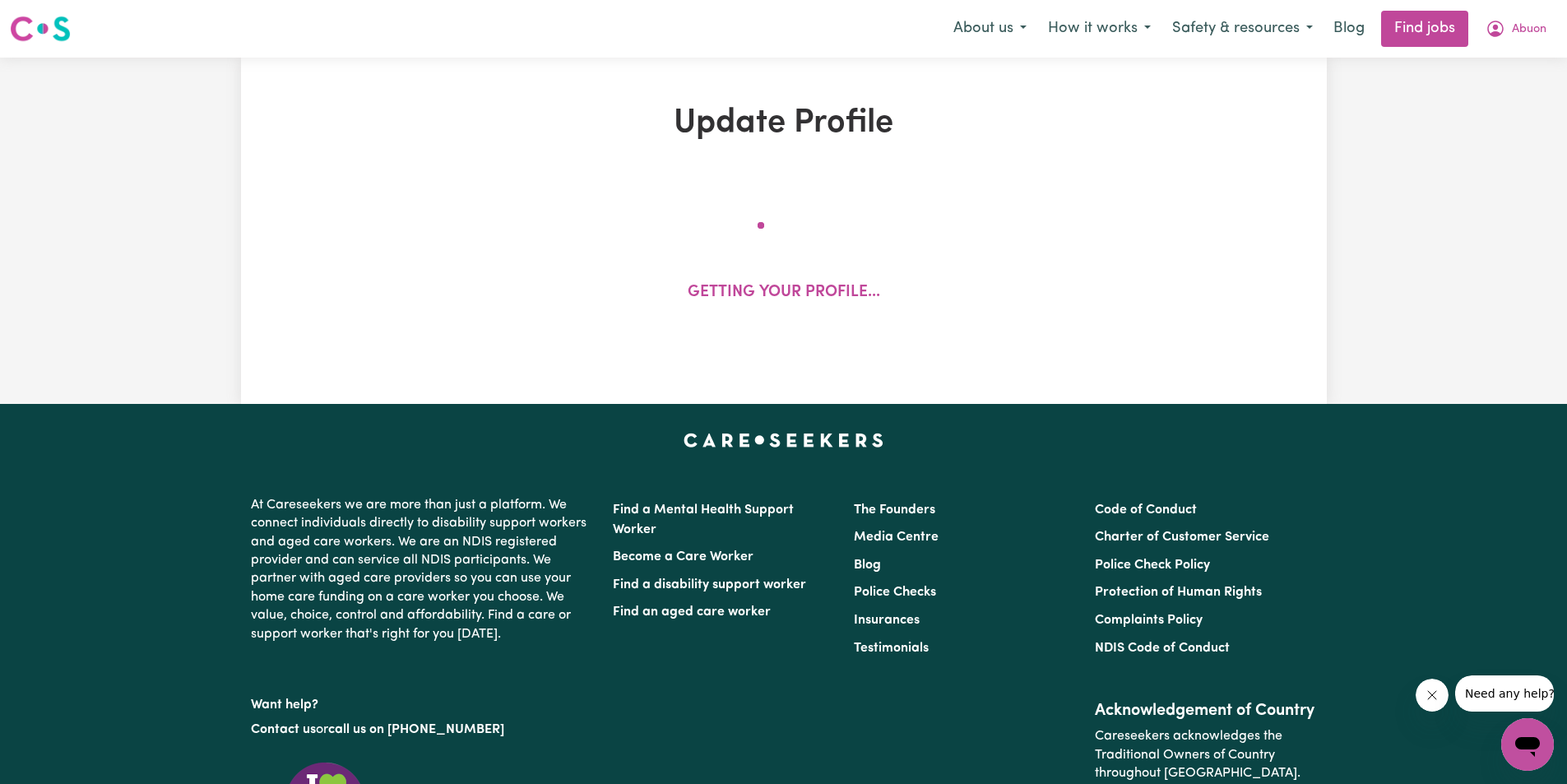
select select "I am providing services through another platform"
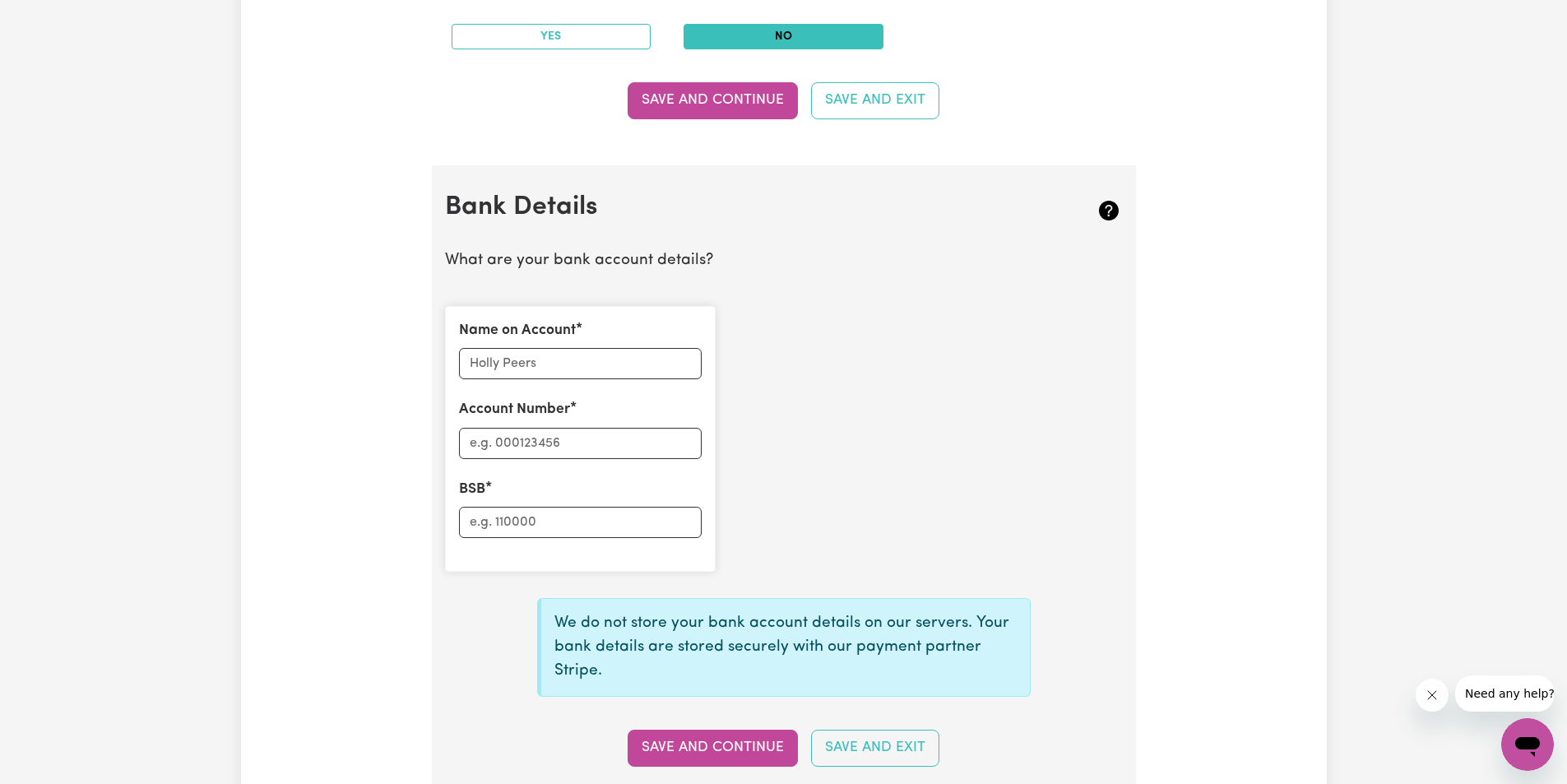
scroll to position [987, 0]
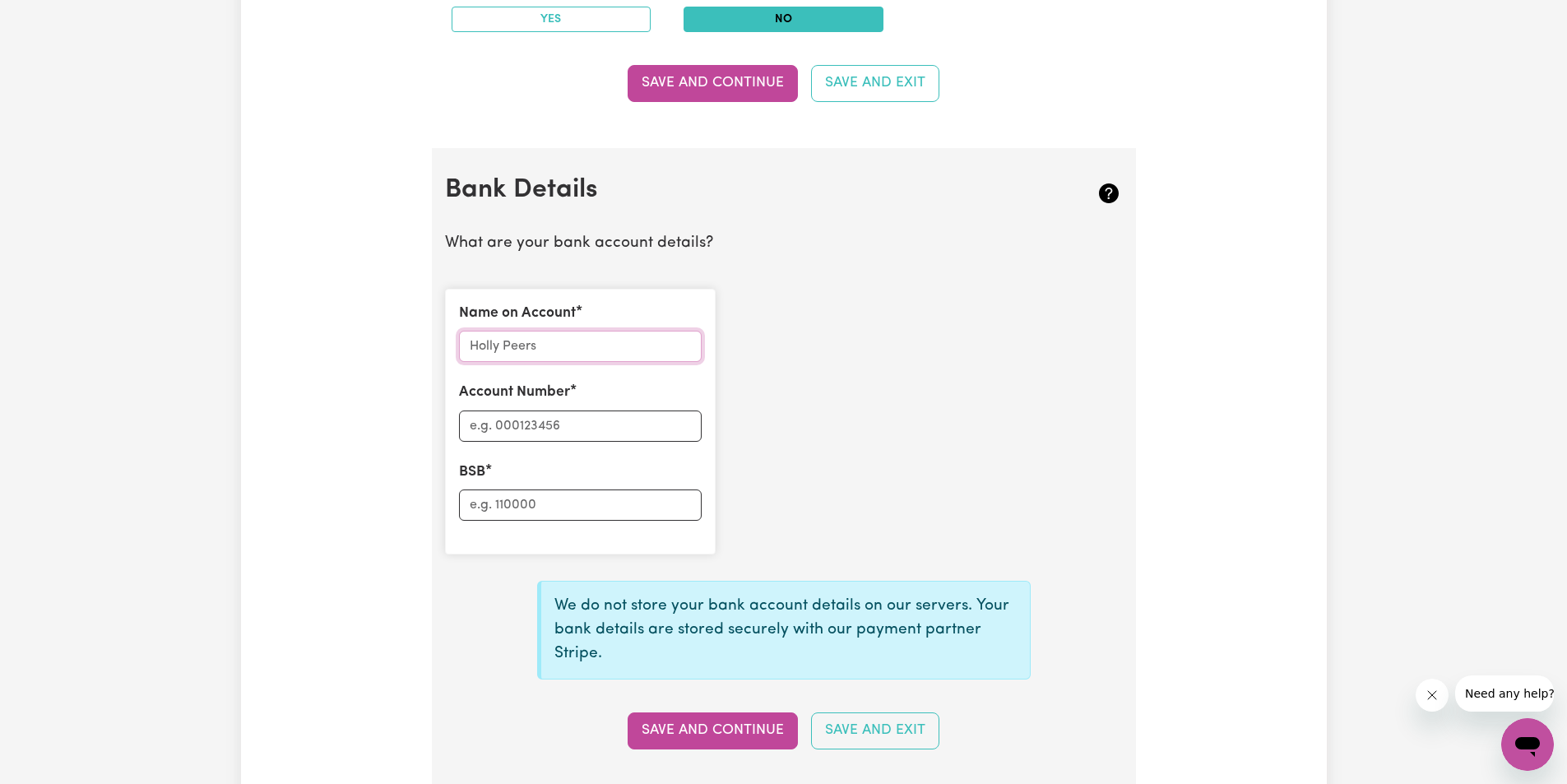
click at [622, 355] on input "Name on Account" at bounding box center [581, 346] width 243 height 32
type input "[PERSON_NAME]"
click at [540, 423] on input "Account Number" at bounding box center [581, 426] width 243 height 32
type input "10432742"
click at [559, 505] on input "BSB" at bounding box center [581, 505] width 243 height 32
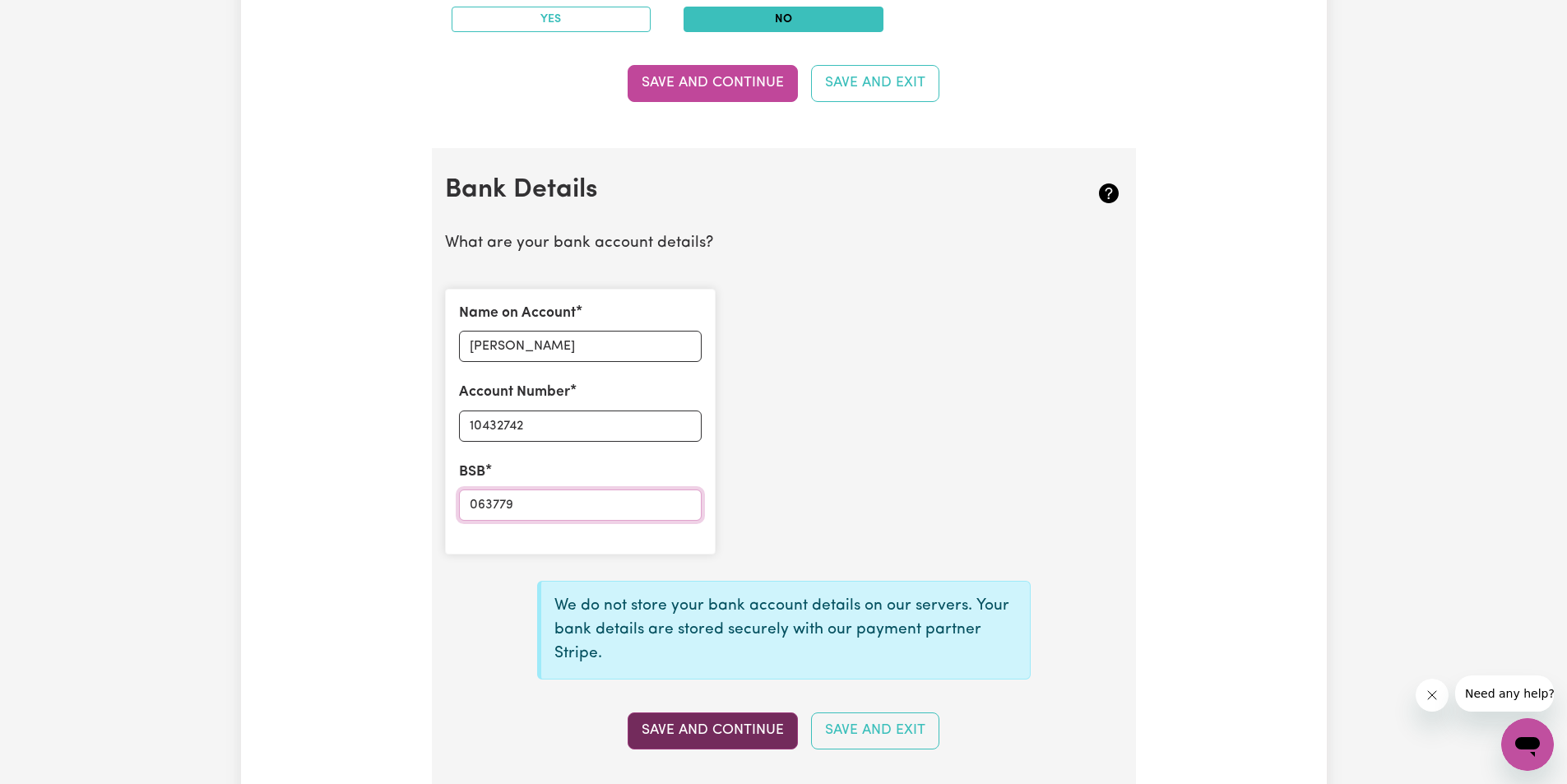
type input "063779"
click at [715, 728] on button "Save and Continue" at bounding box center [712, 730] width 170 height 37
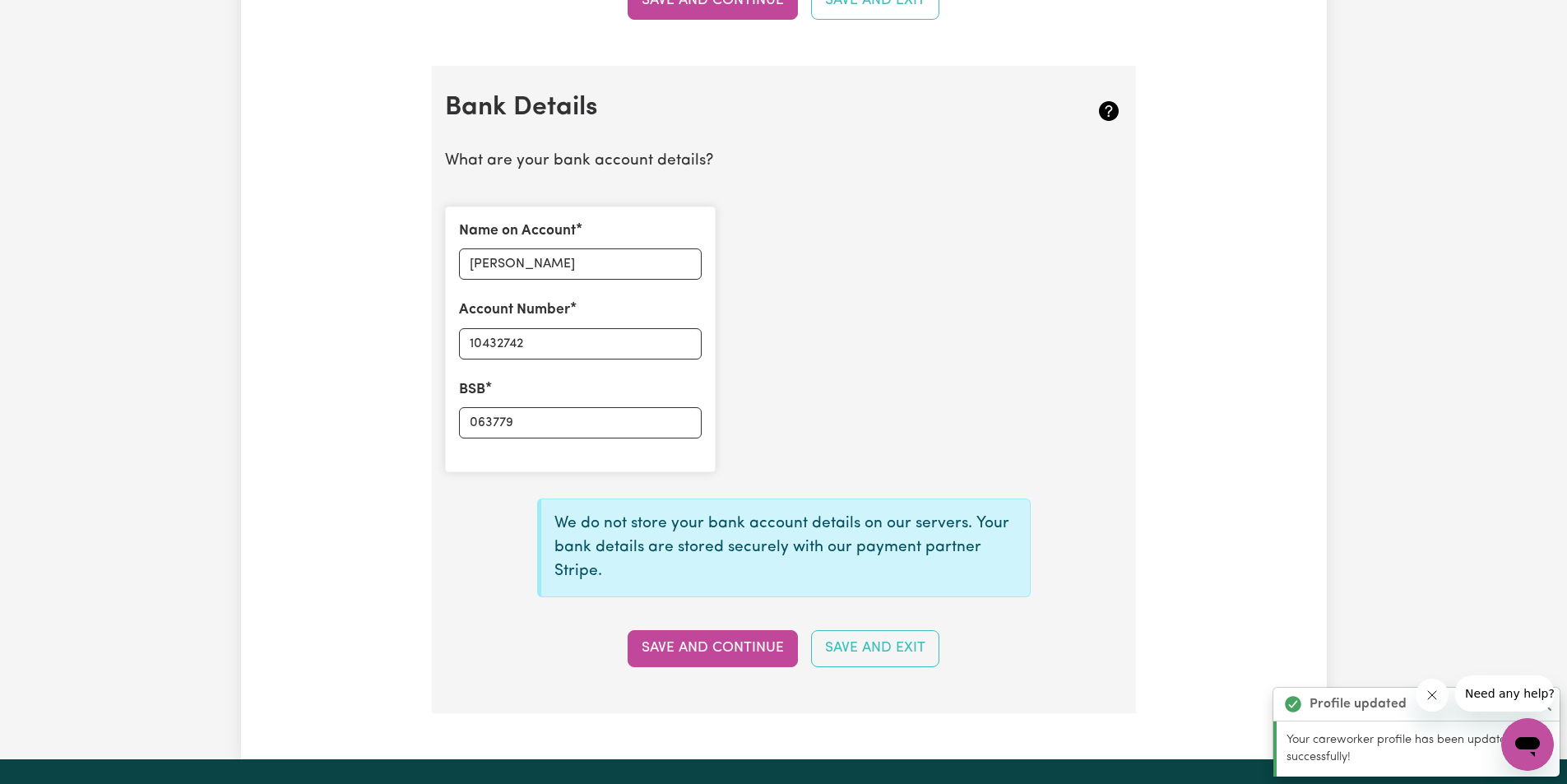
type input "****2742"
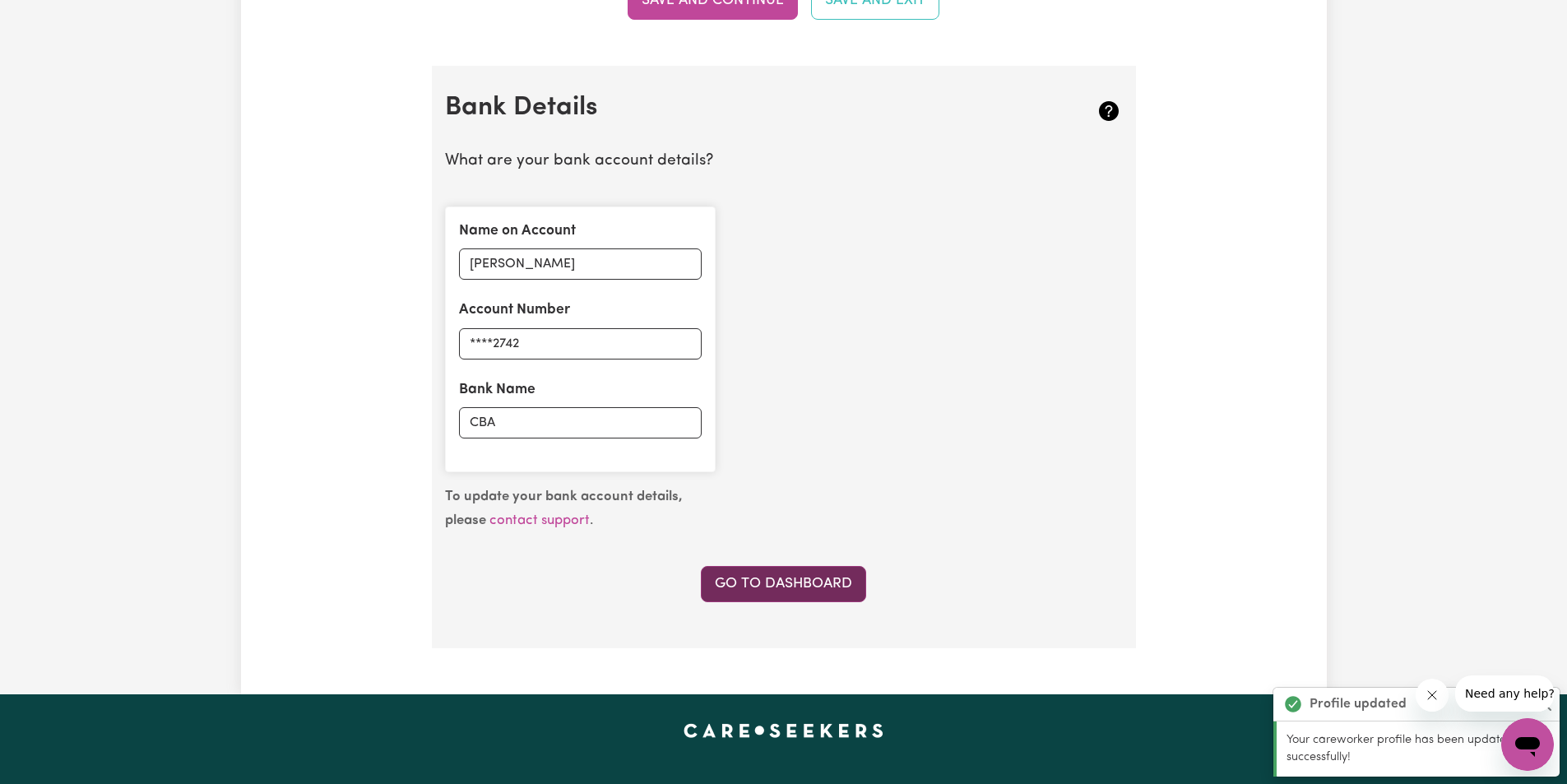
click at [765, 594] on link "Go to Dashboard" at bounding box center [784, 584] width 165 height 37
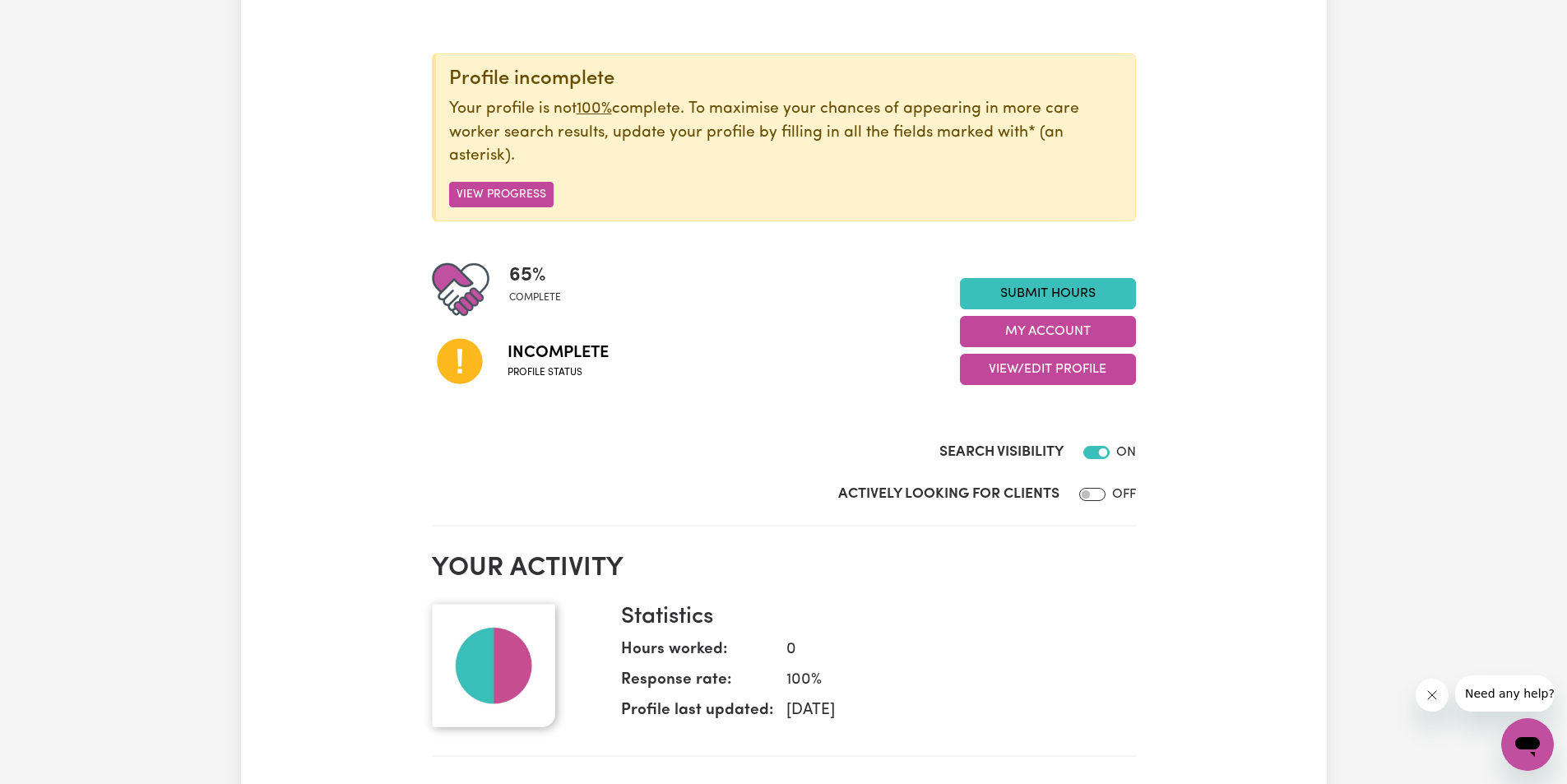
scroll to position [164, 0]
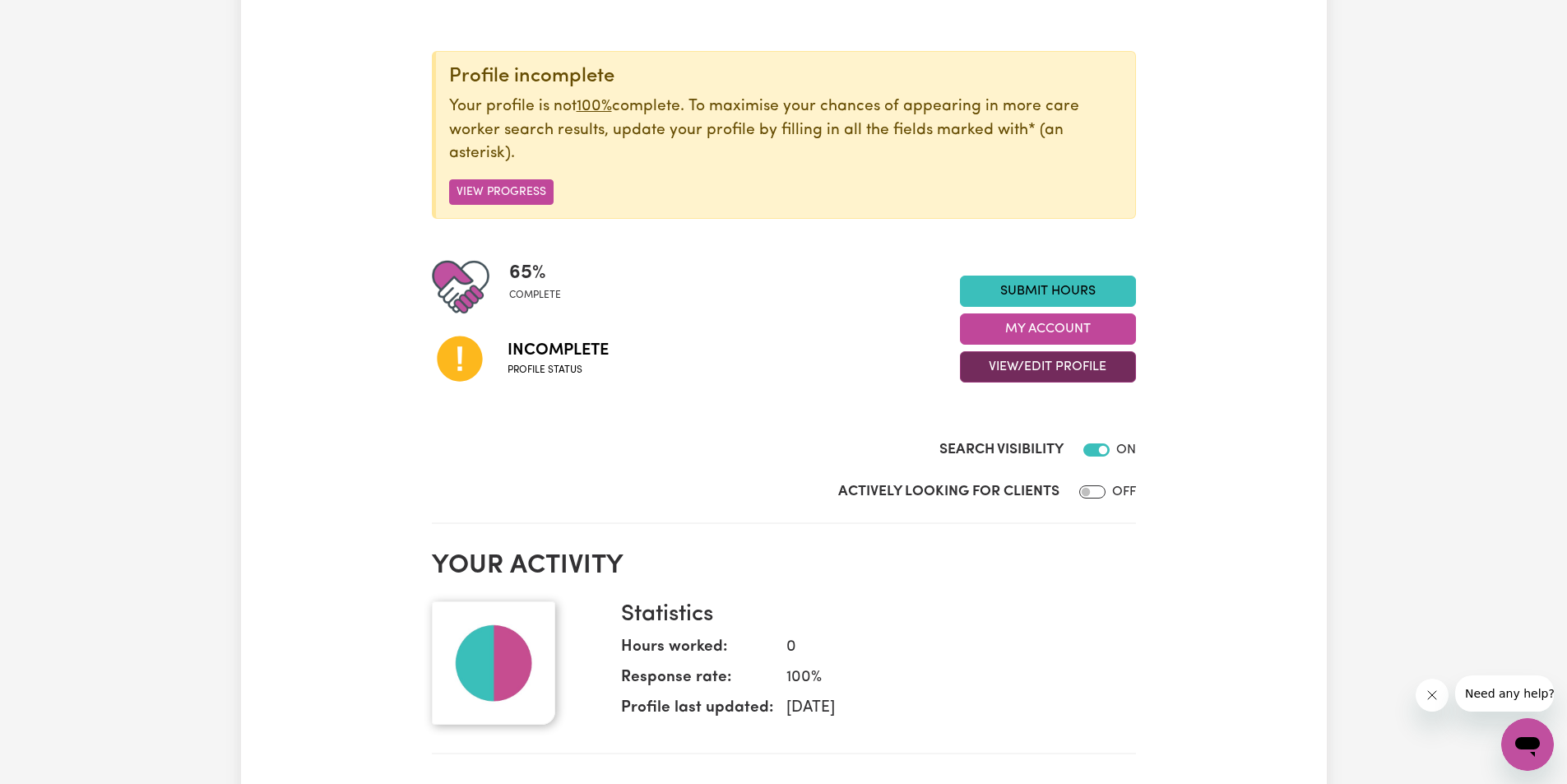
click at [1037, 375] on button "View/Edit Profile" at bounding box center [1049, 367] width 176 height 32
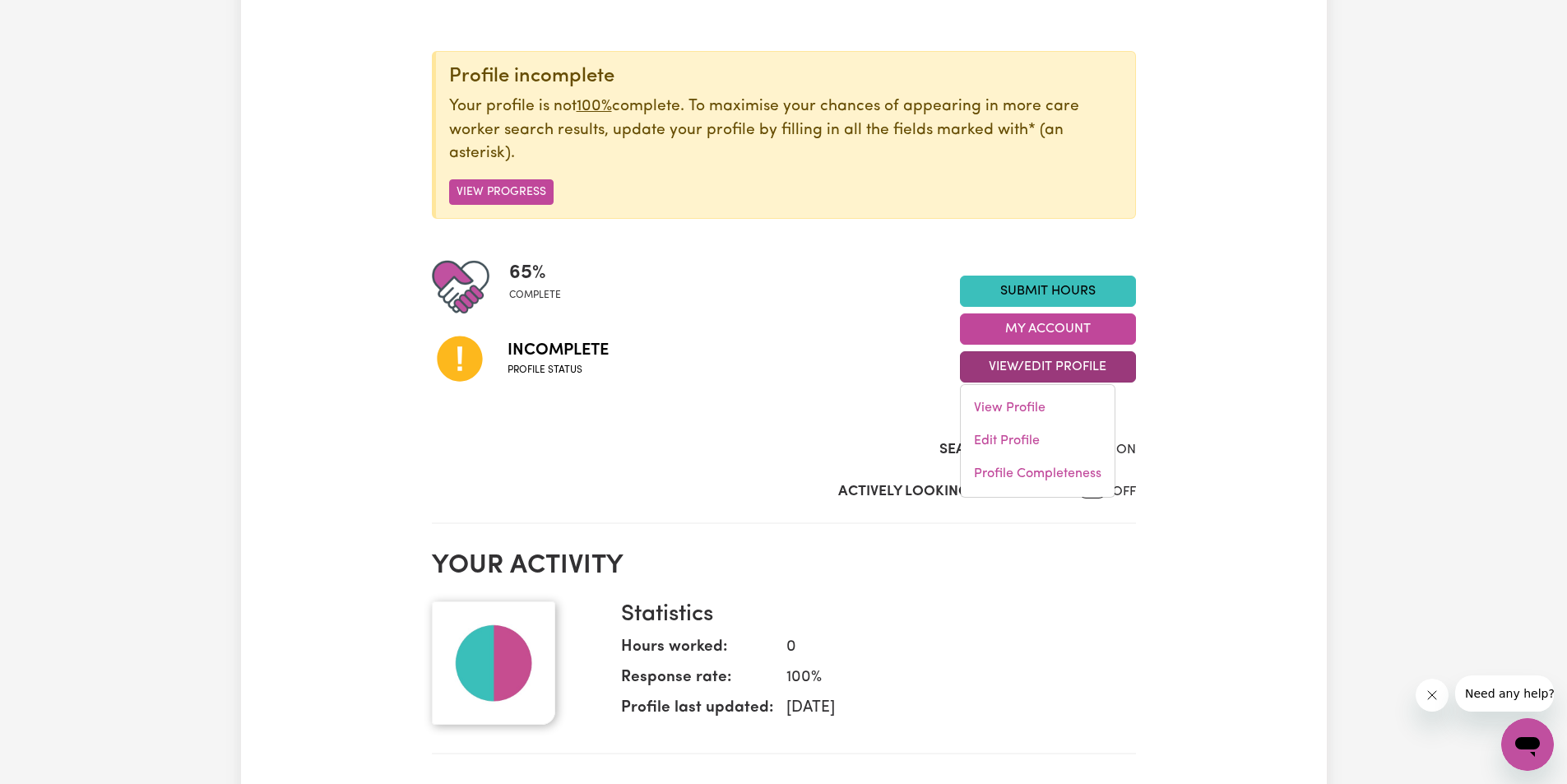
click at [1278, 341] on div "My Dashboard Profile incomplete Your profile is not 100% complete. To maximise …" at bounding box center [784, 733] width 1086 height 1588
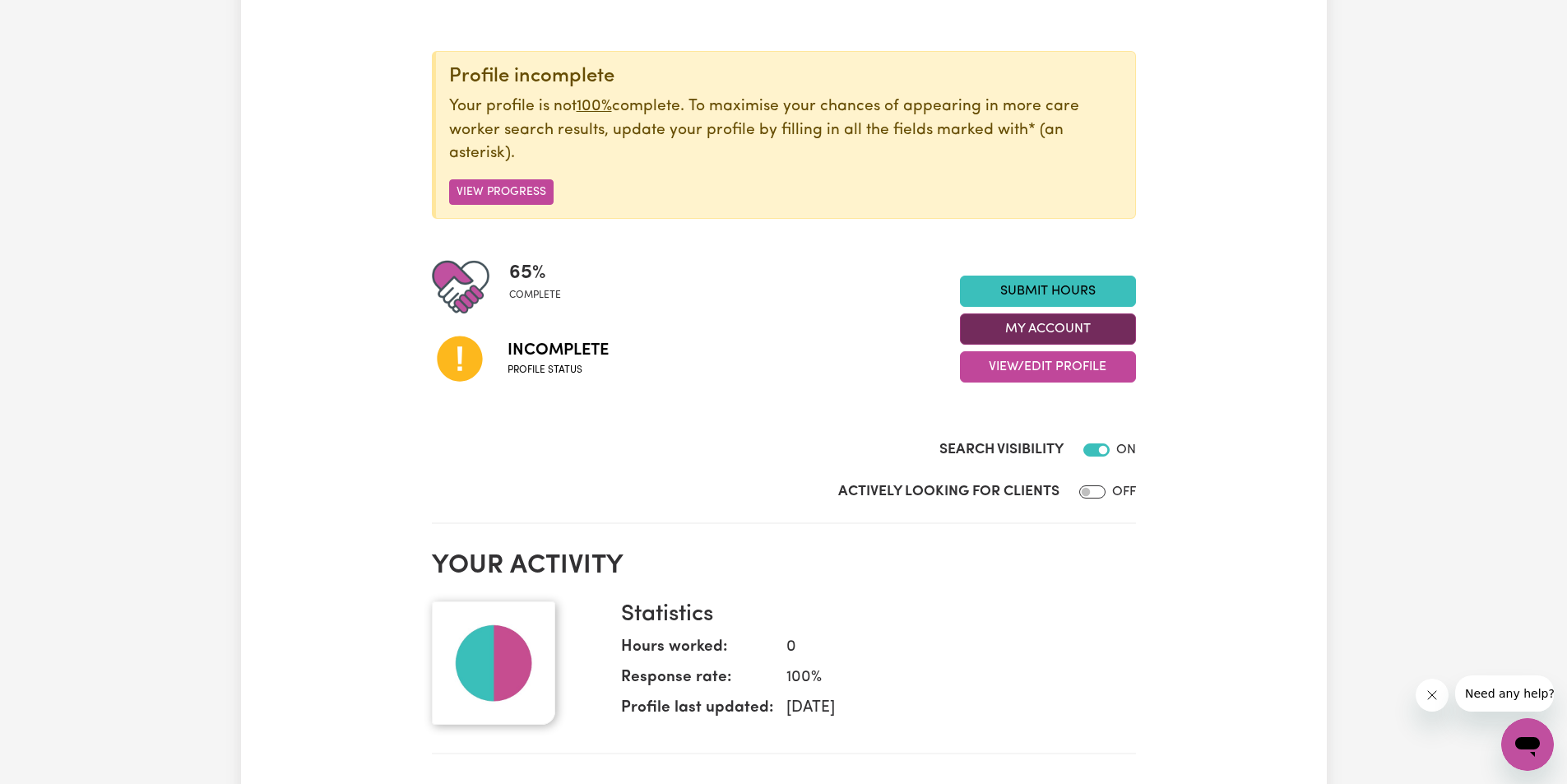
click at [1063, 325] on button "My Account" at bounding box center [1049, 329] width 176 height 32
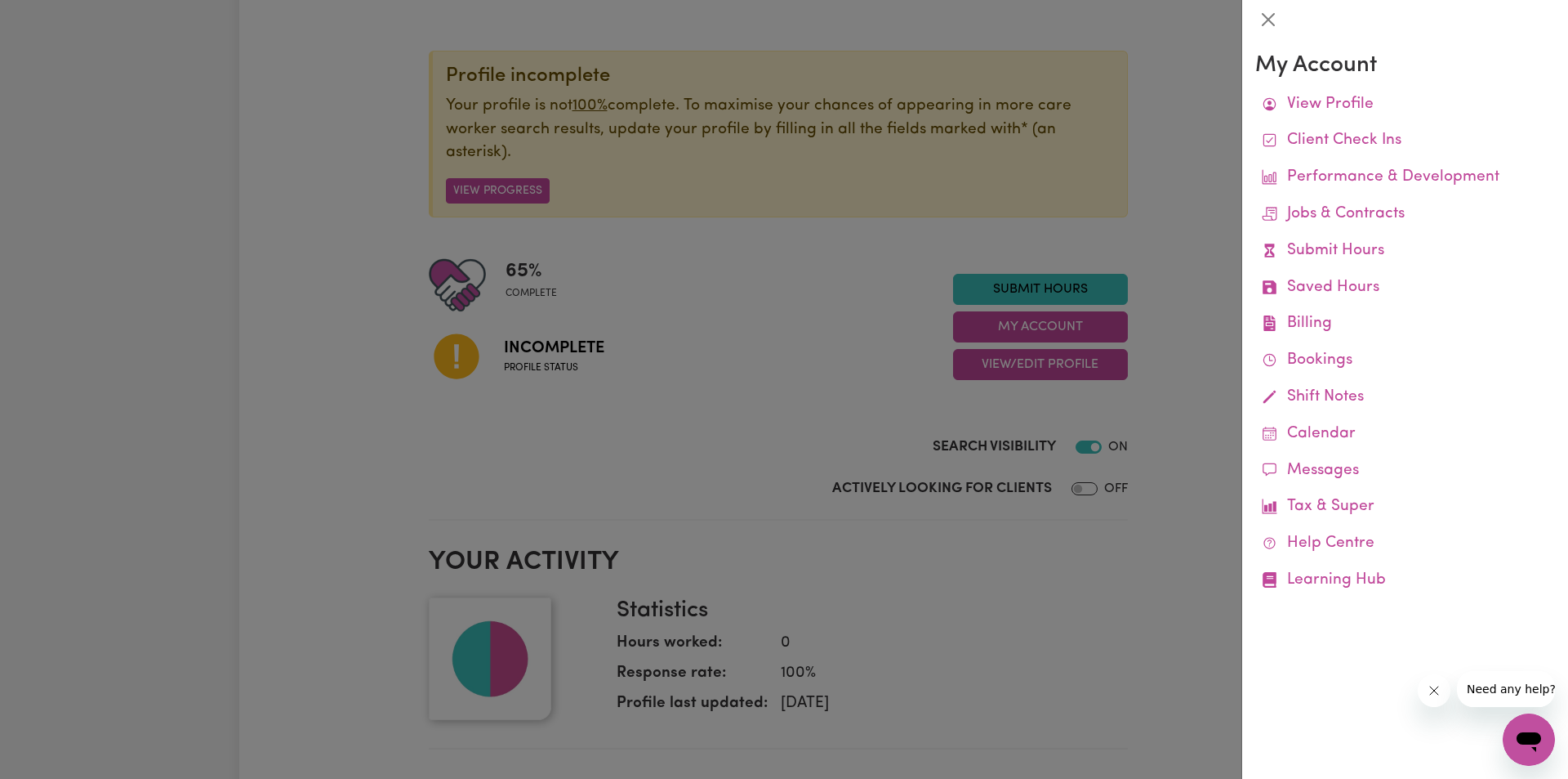
click at [772, 328] on div at bounding box center [784, 390] width 1568 height 779
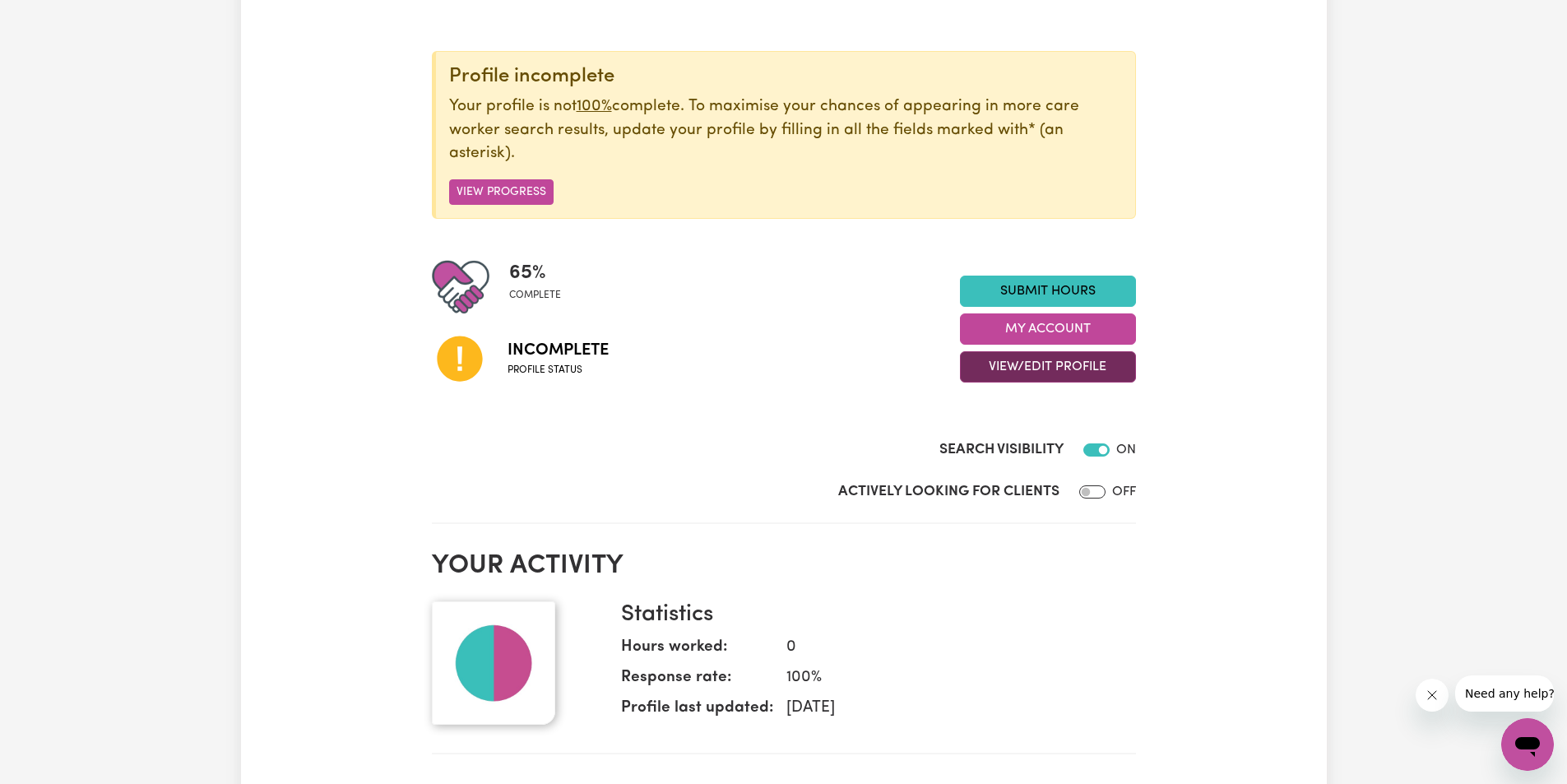
click at [1004, 373] on button "View/Edit Profile" at bounding box center [1049, 367] width 176 height 32
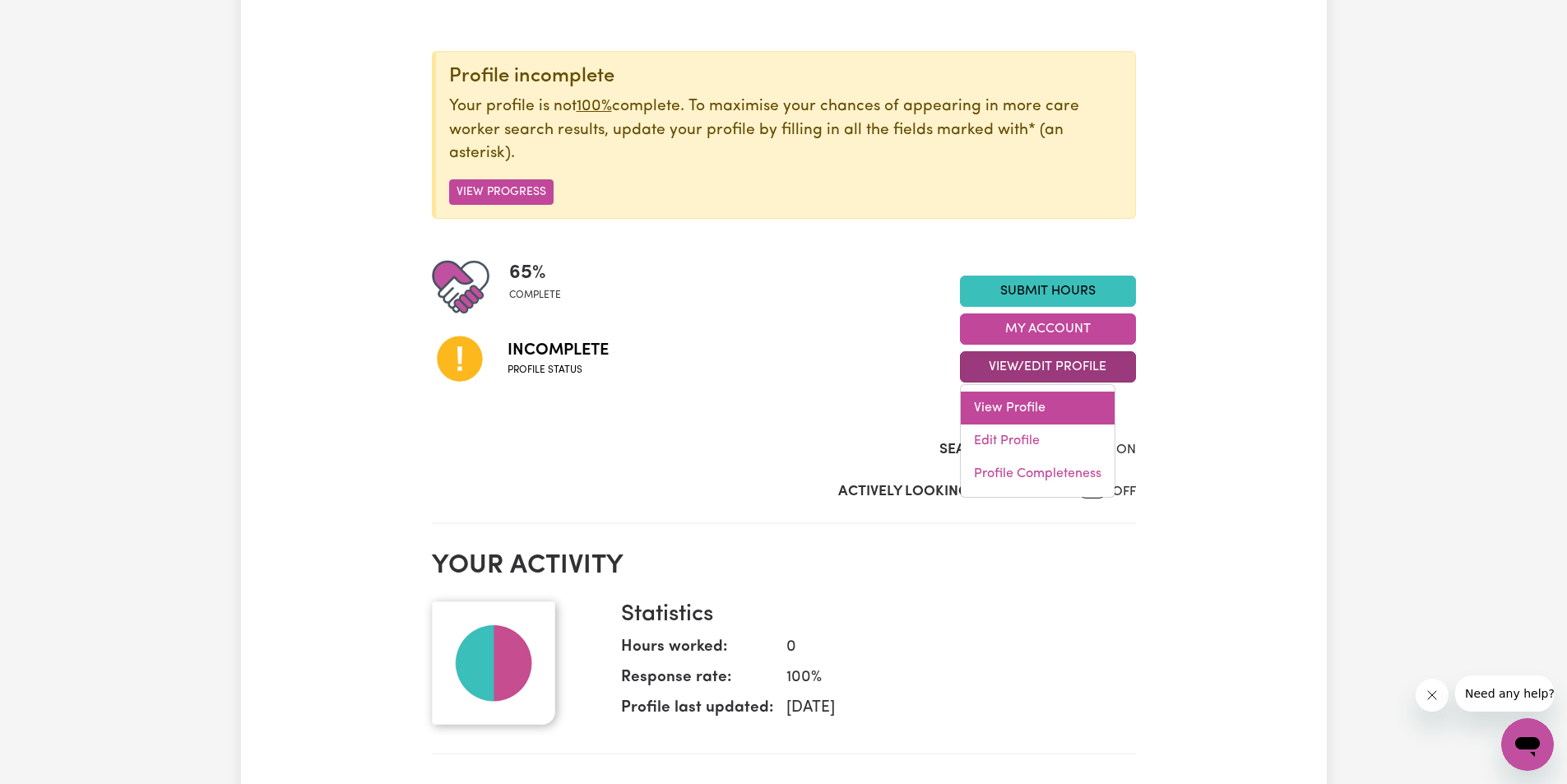
click at [1016, 395] on link "View Profile" at bounding box center [1038, 408] width 154 height 33
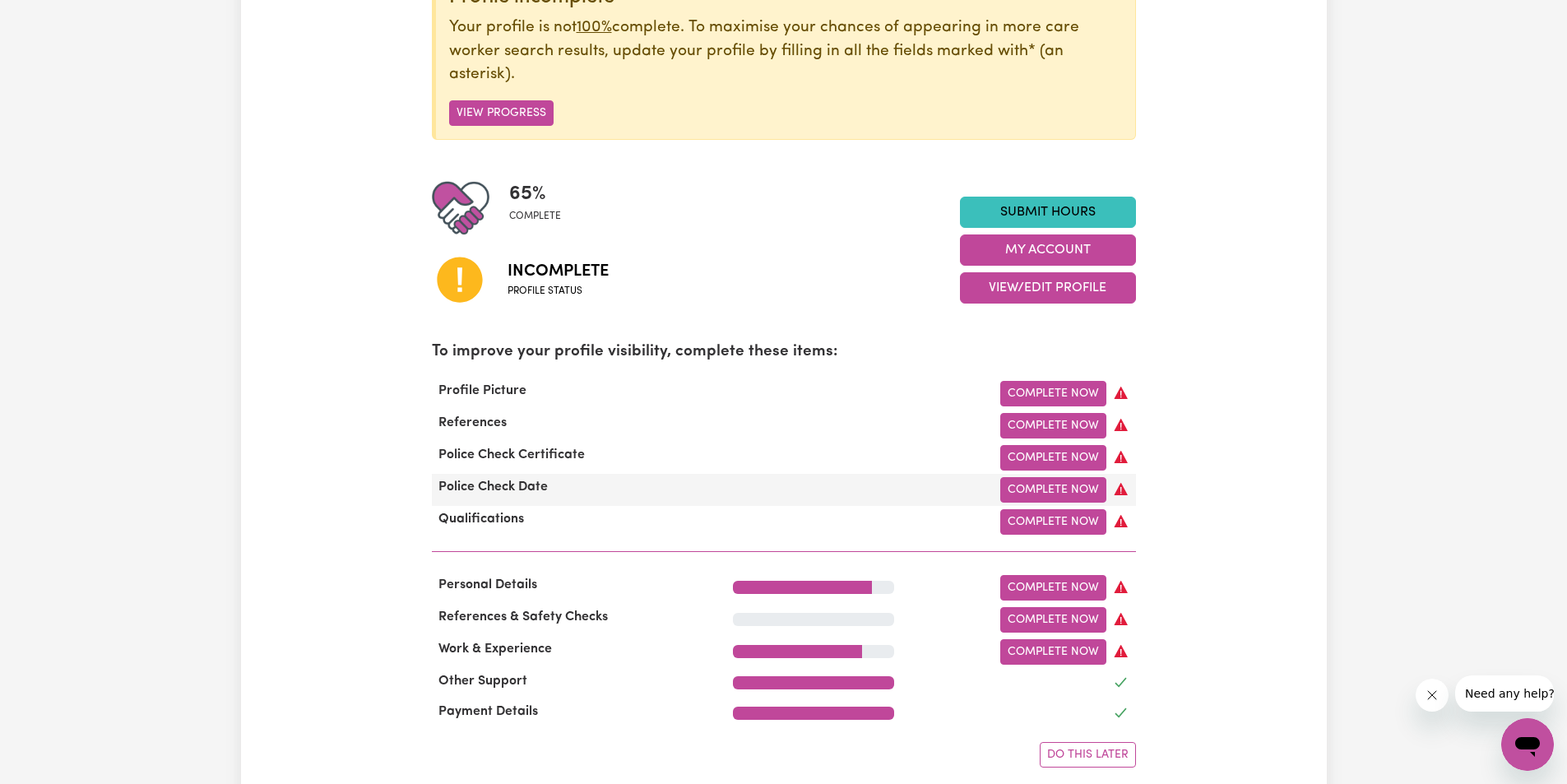
scroll to position [329, 0]
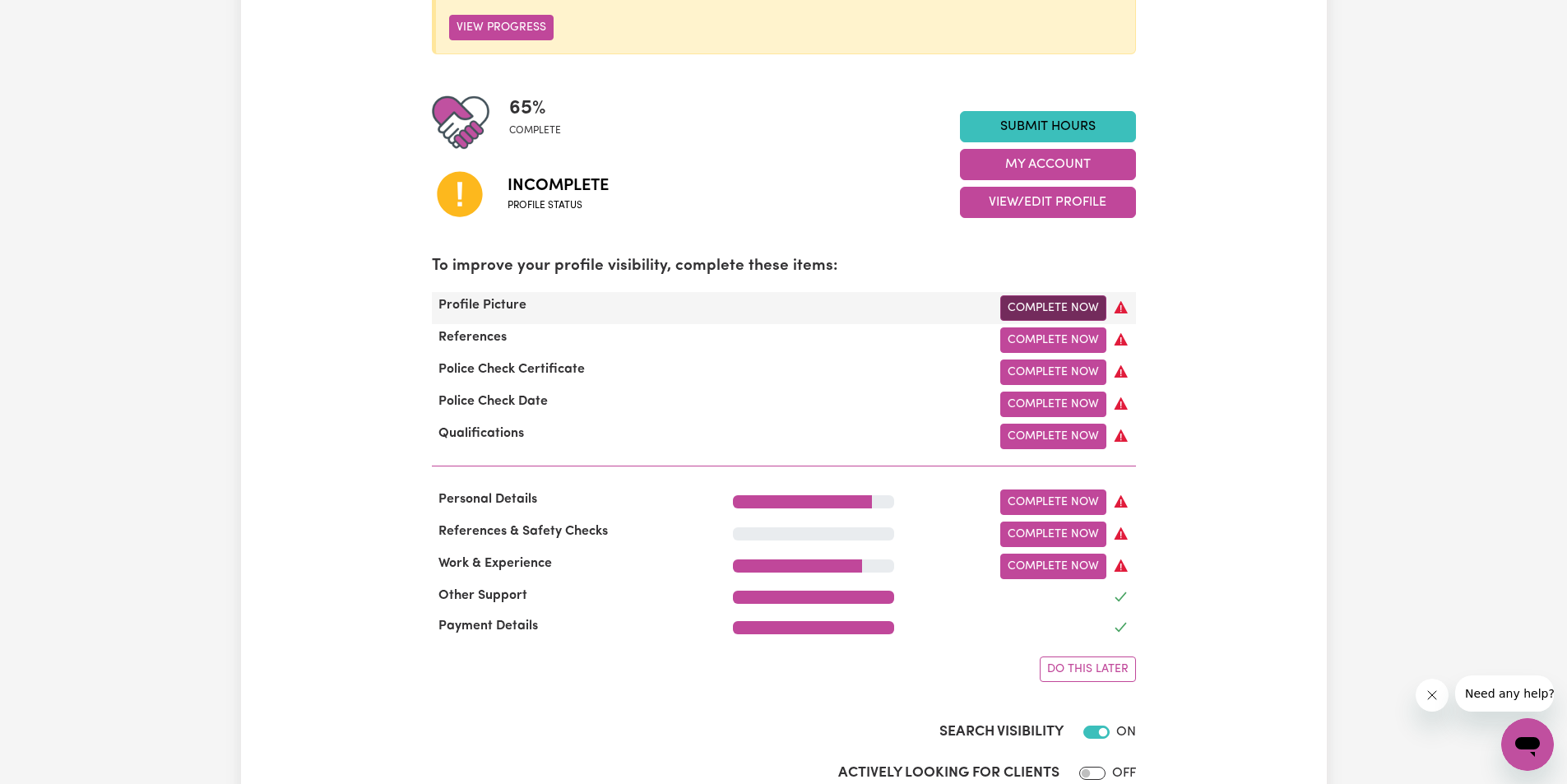
click at [1056, 306] on link "Complete Now" at bounding box center [1054, 307] width 106 height 26
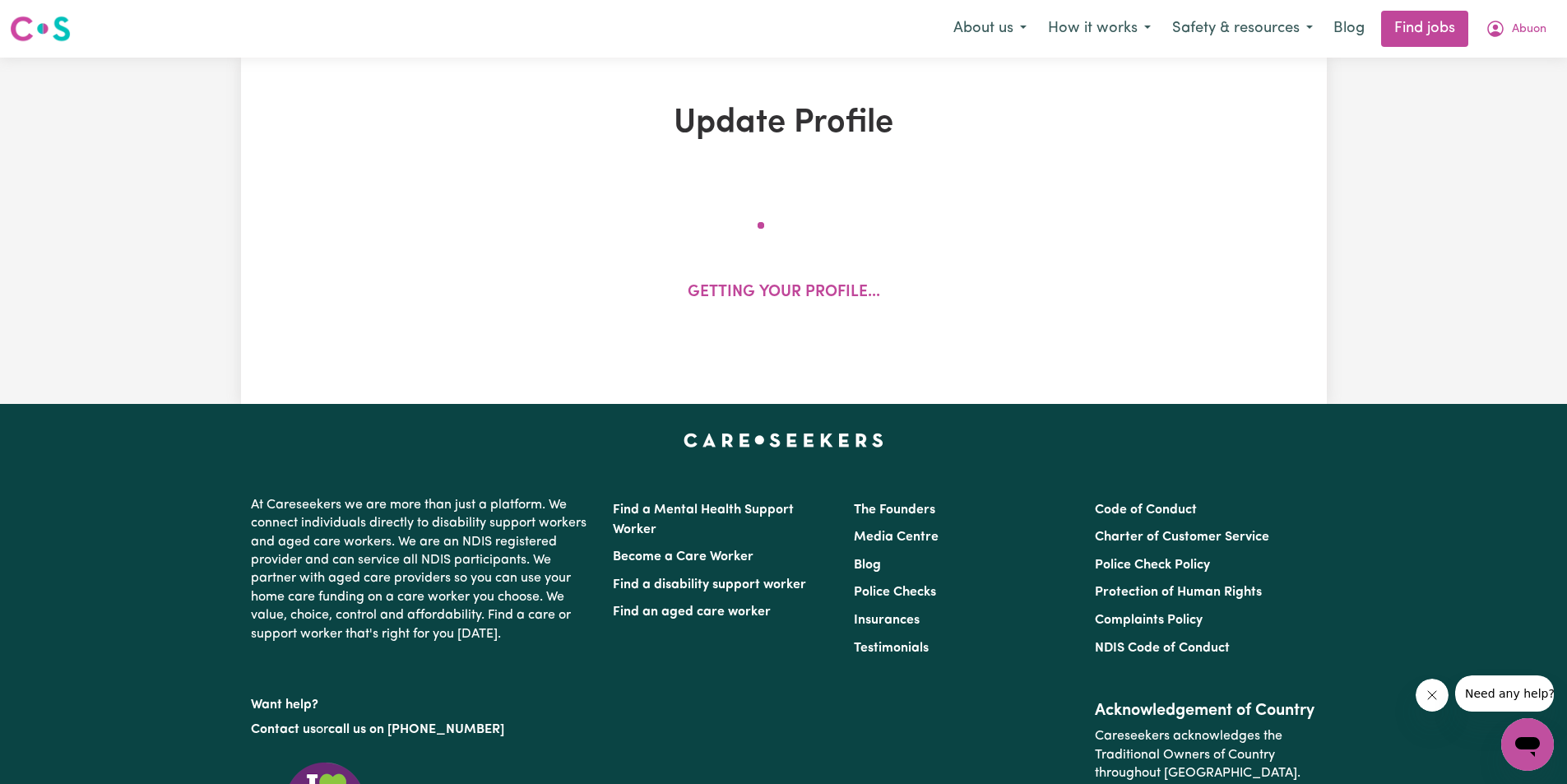
select select "[DEMOGRAPHIC_DATA]"
select select "[DEMOGRAPHIC_DATA] Citizen"
select select "Studying a healthcare related degree or qualification"
select select "40"
select select "58"
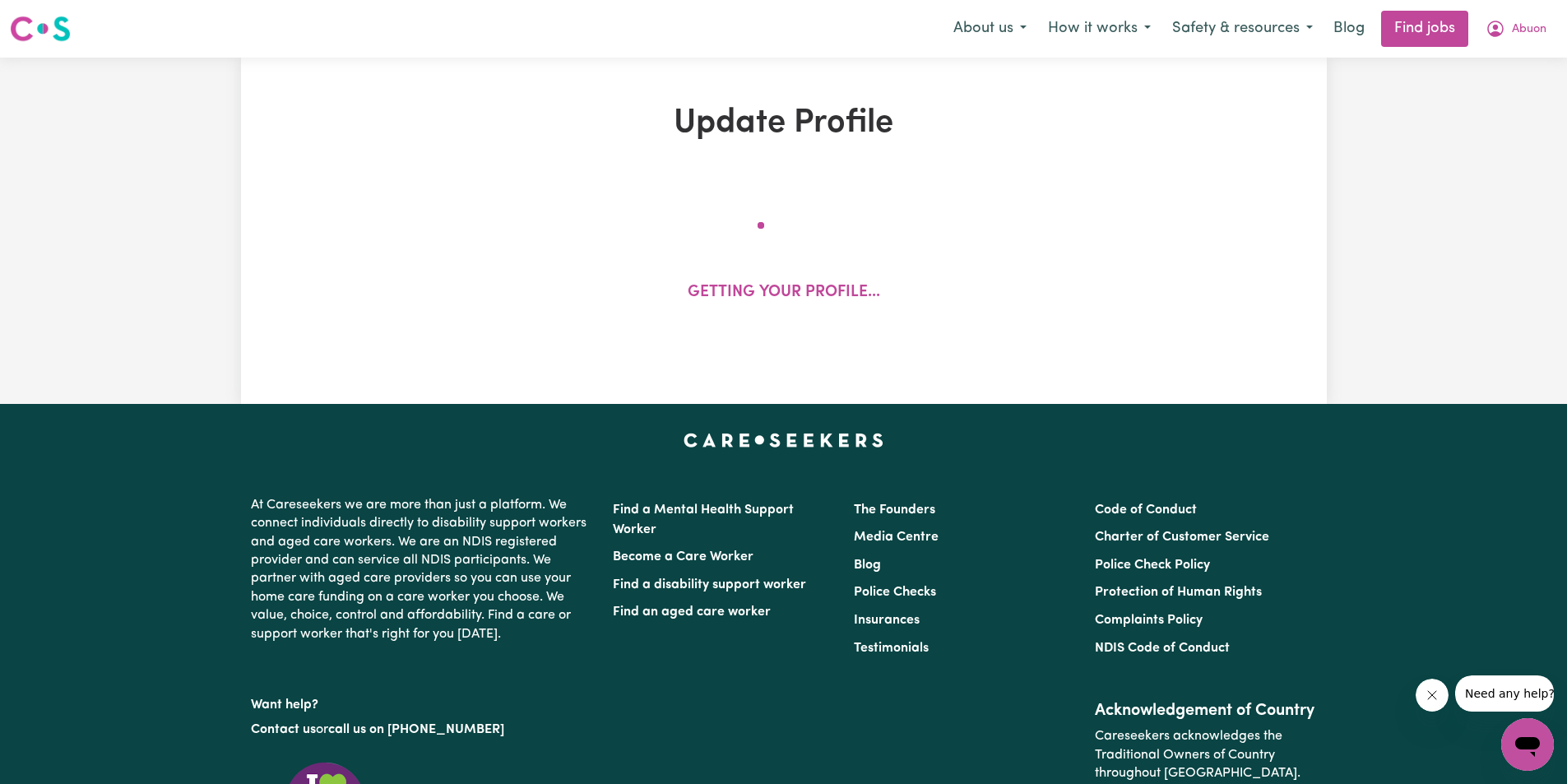
select select "75"
select select "85"
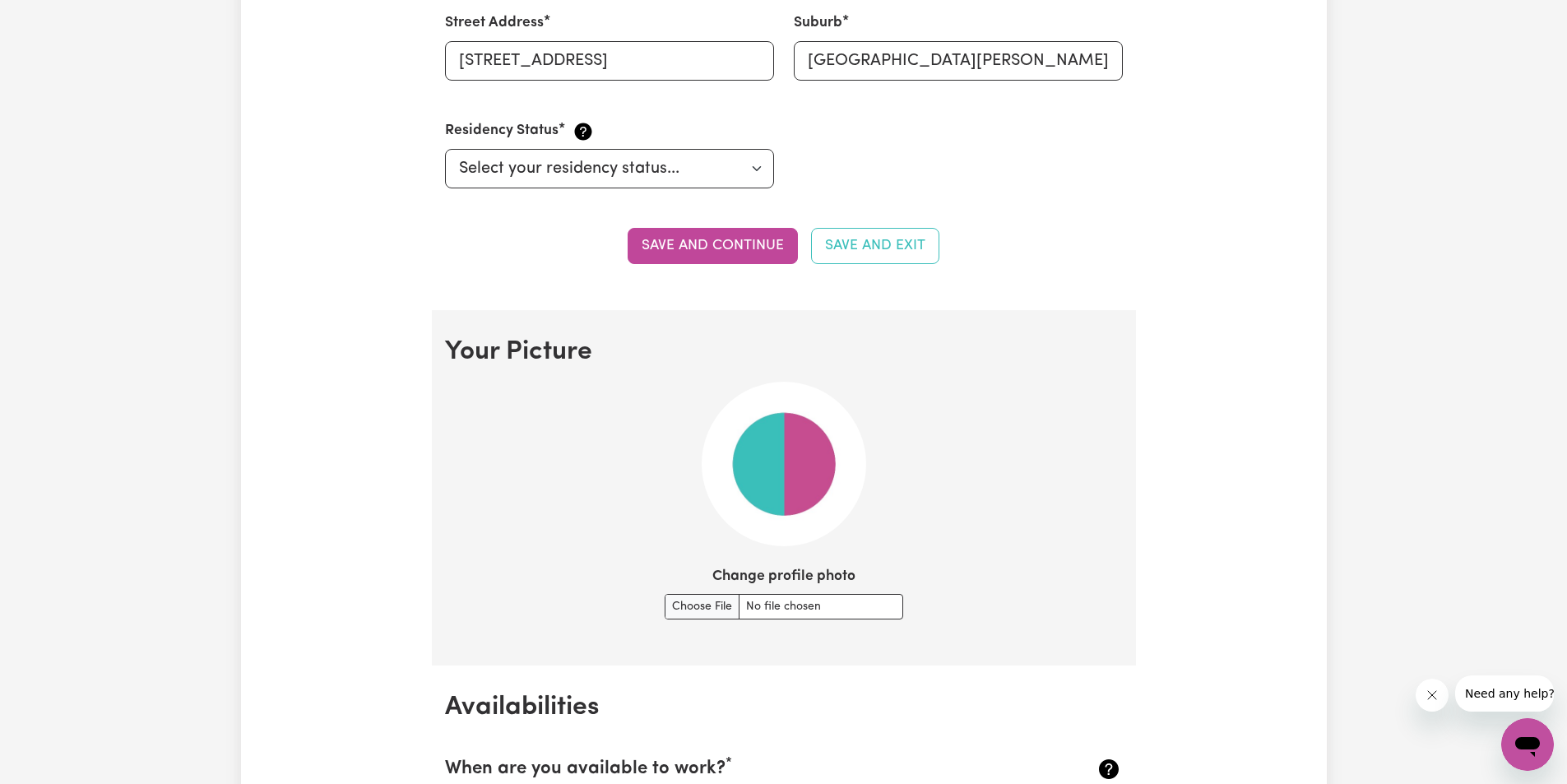
scroll to position [987, 0]
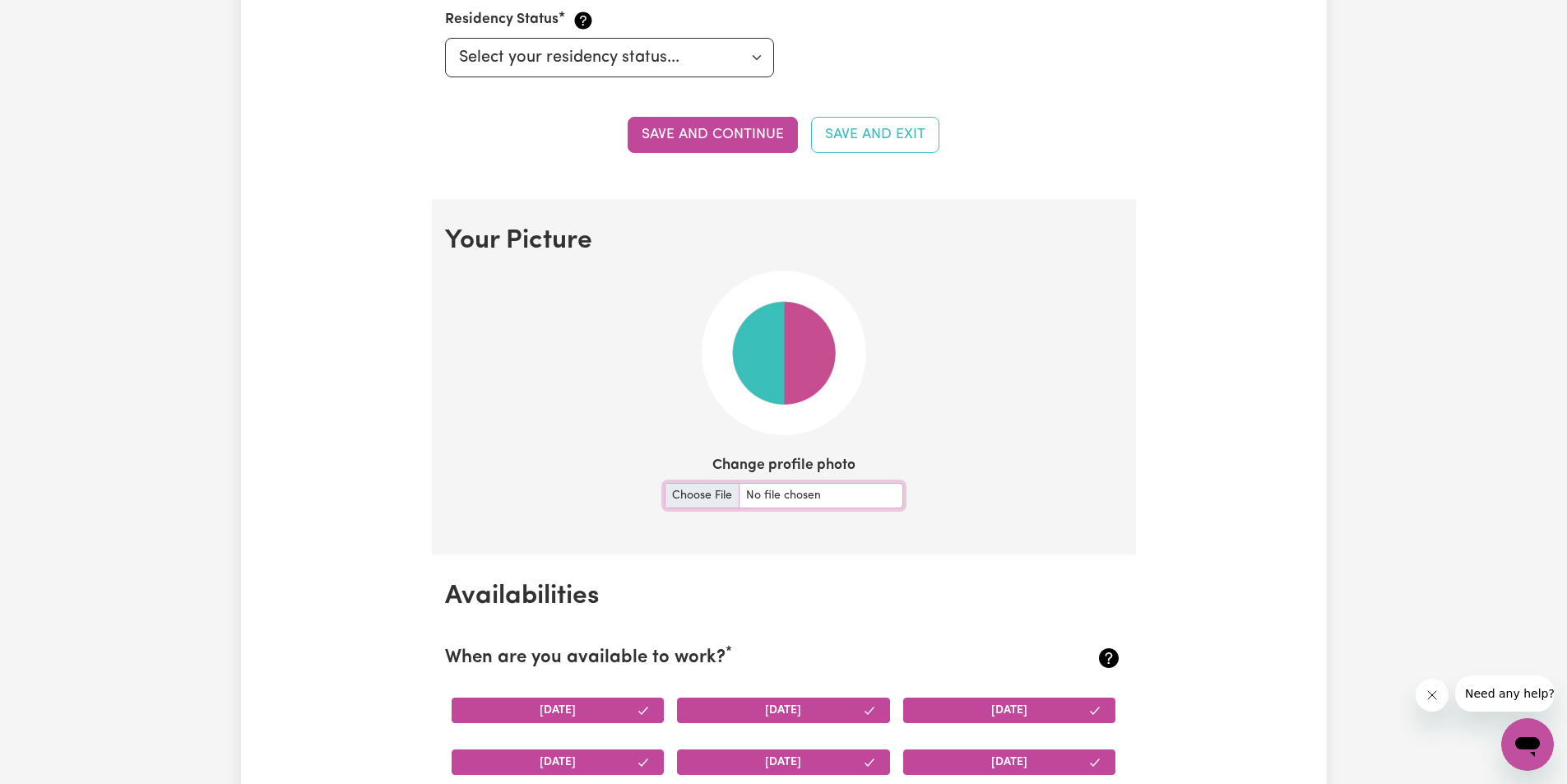
click at [679, 493] on input "Change profile photo" at bounding box center [784, 495] width 238 height 26
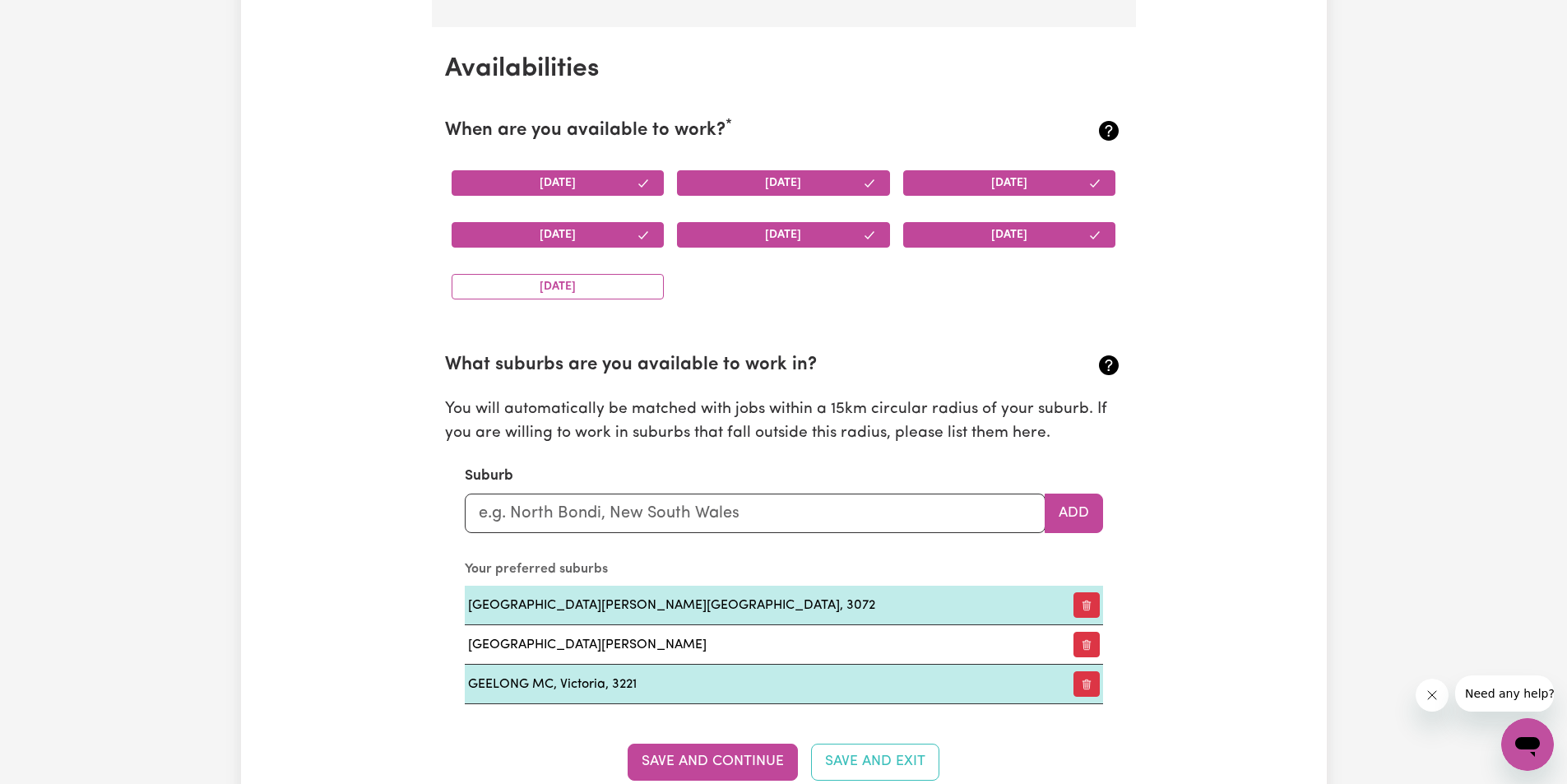
scroll to position [1727, 0]
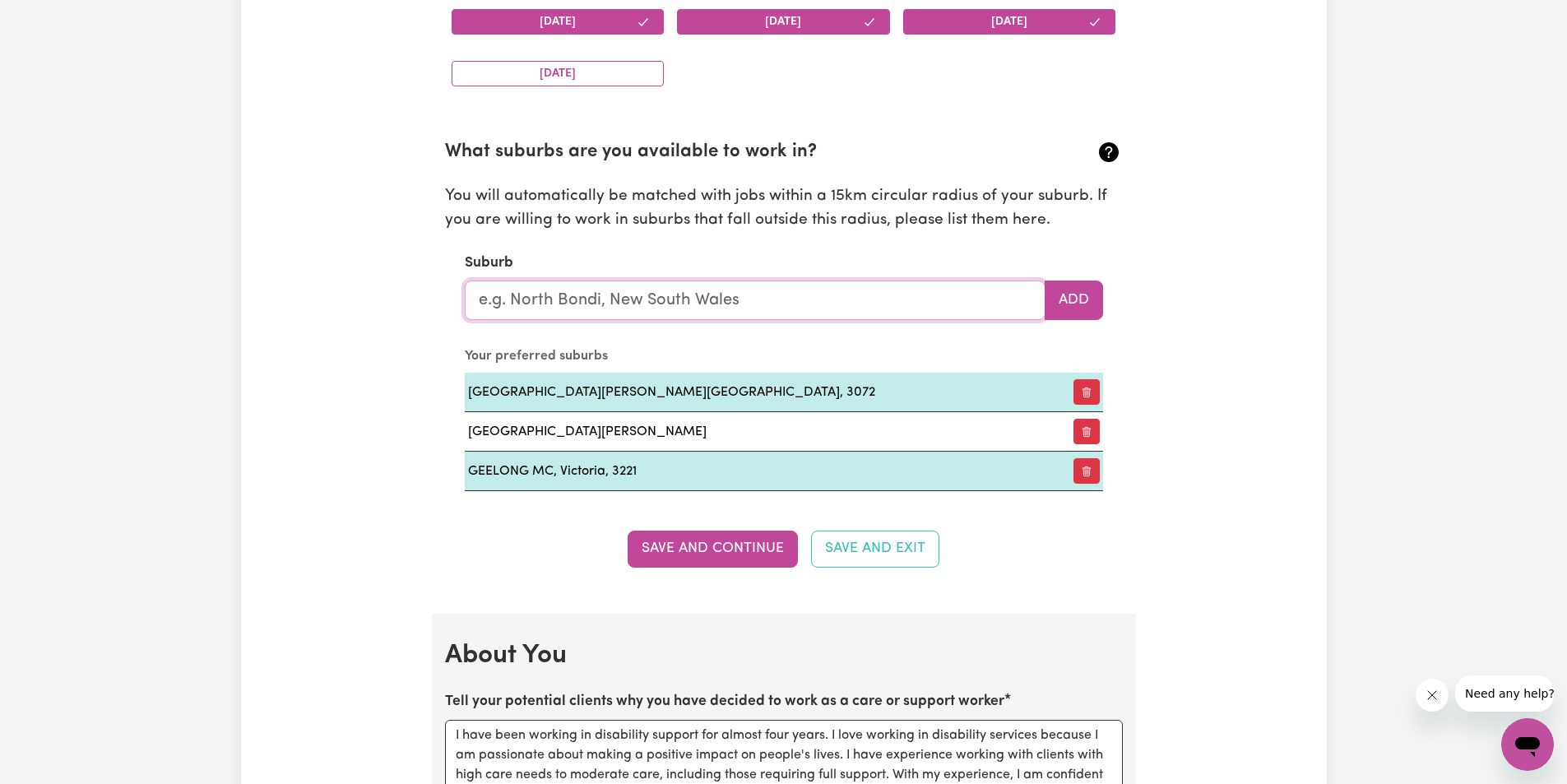
click at [738, 298] on input "text" at bounding box center [754, 301] width 581 height 40
click at [1051, 301] on button "Add" at bounding box center [1073, 301] width 58 height 40
click at [733, 295] on input "text" at bounding box center [754, 301] width 581 height 40
type input "point"
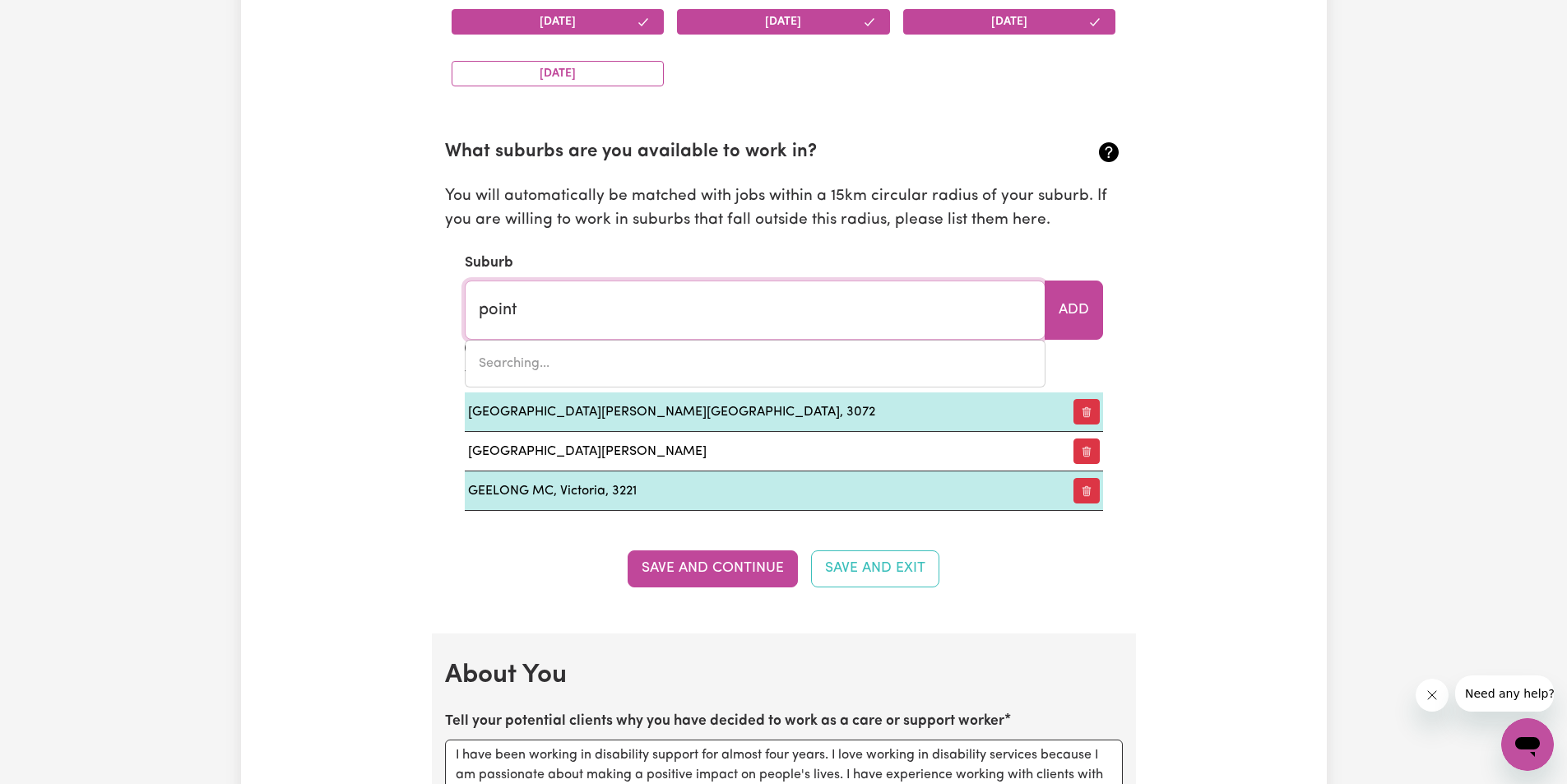
type input "point ARKWRIGHT, [GEOGRAPHIC_DATA], 4573"
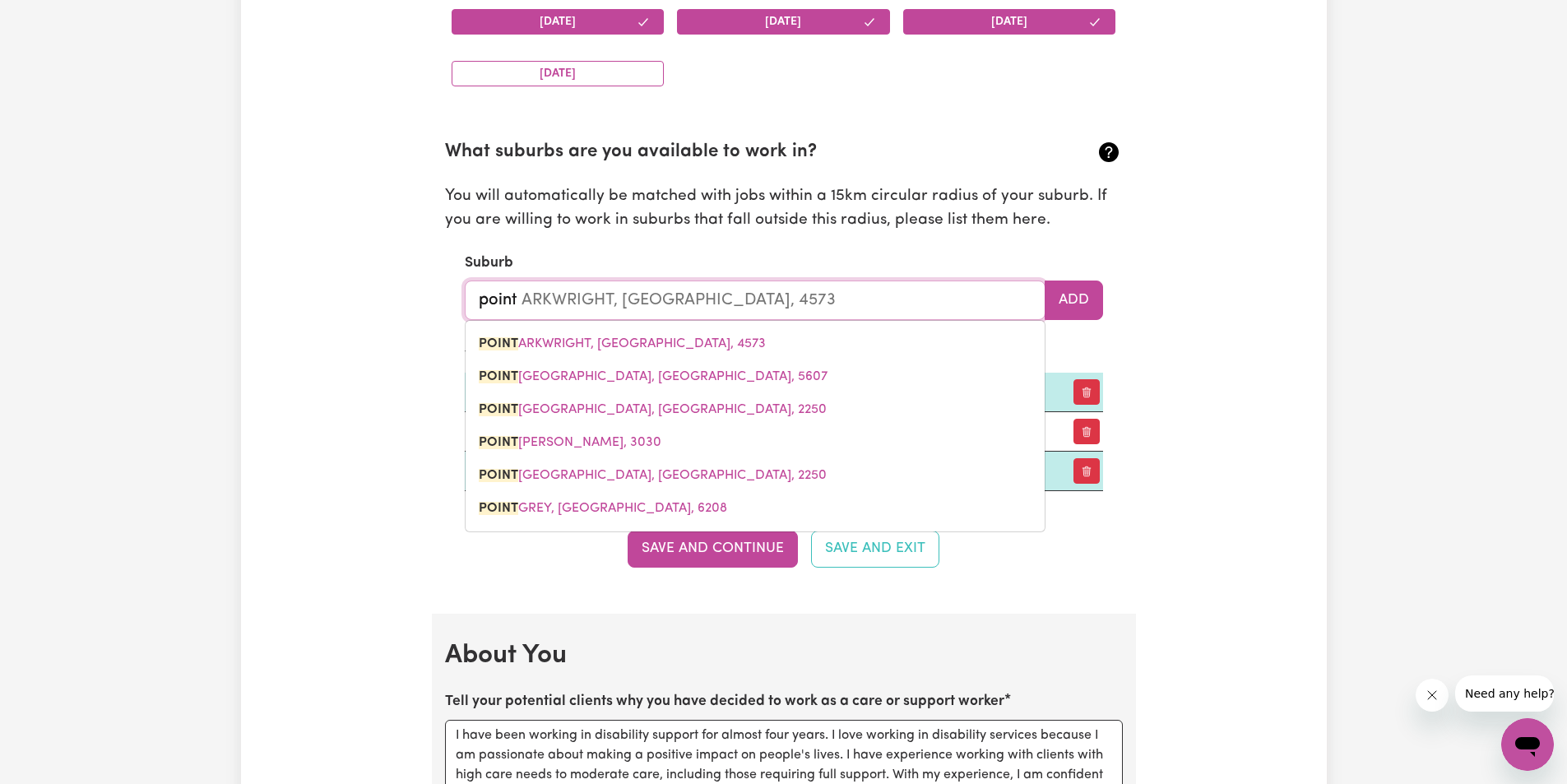
type input "point c"
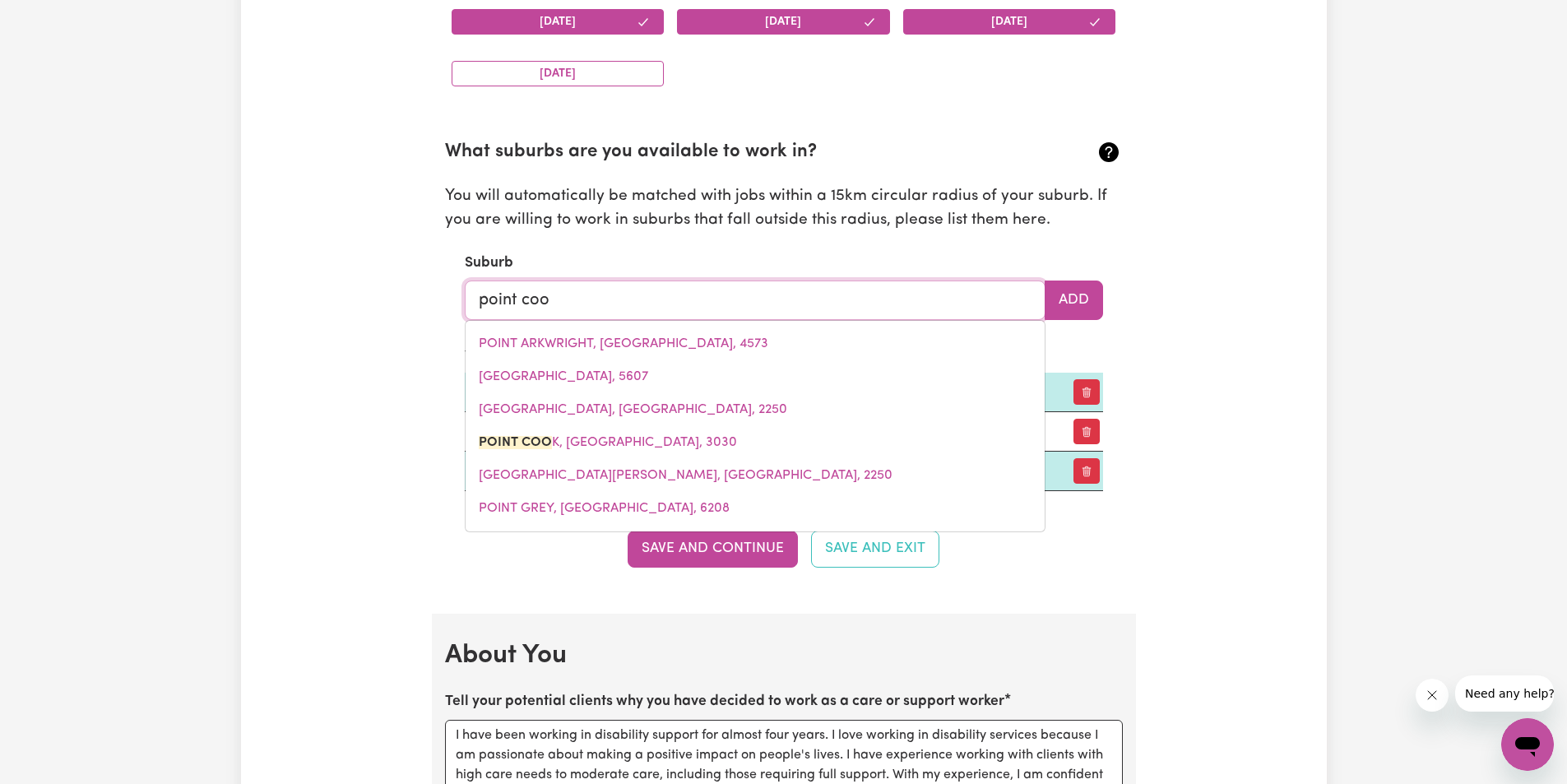
type input "point cook"
type input "point [PERSON_NAME], 3030"
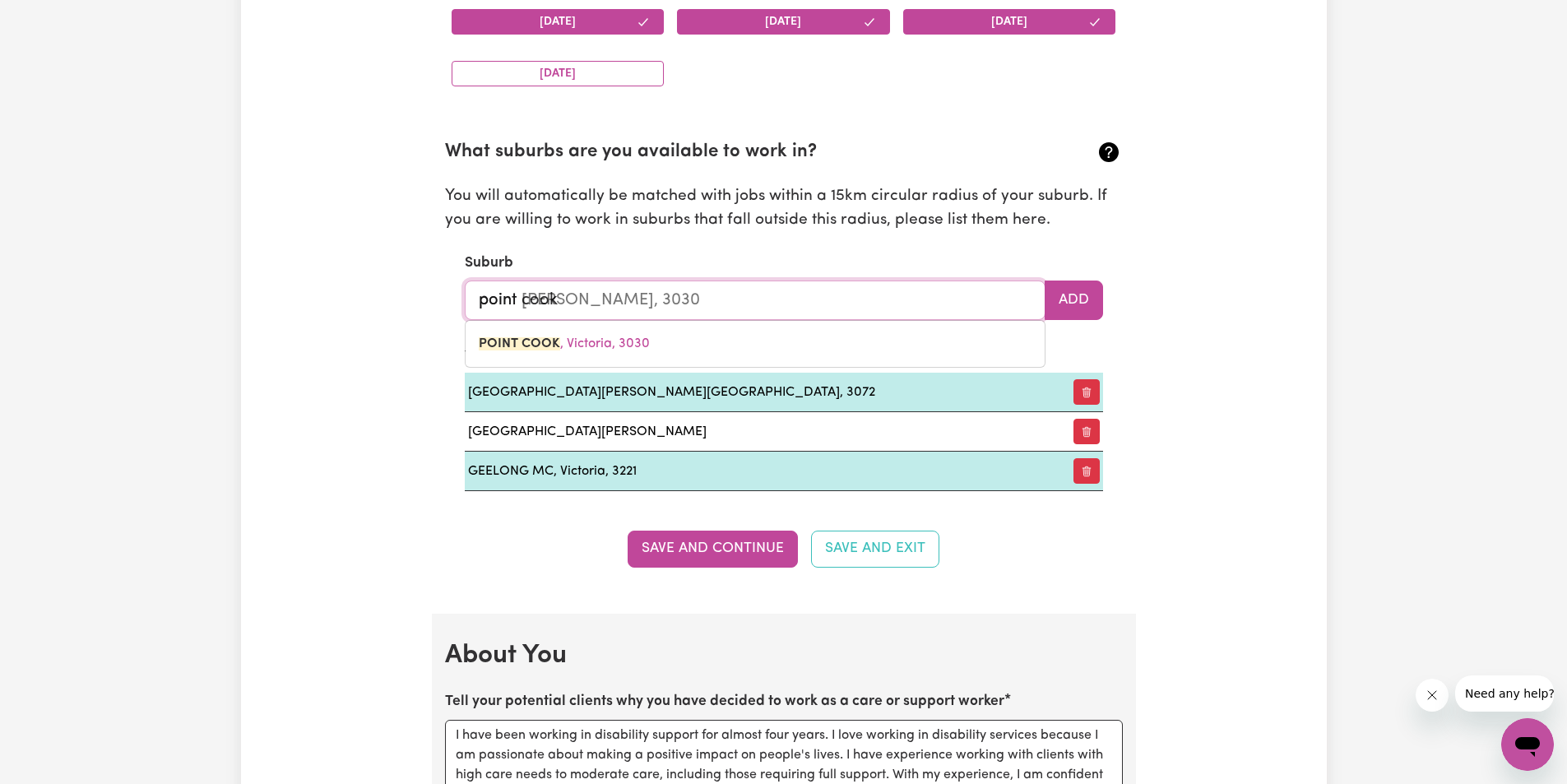
click at [605, 334] on link "[GEOGRAPHIC_DATA][PERSON_NAME]" at bounding box center [754, 344] width 579 height 33
type input "[GEOGRAPHIC_DATA][PERSON_NAME]"
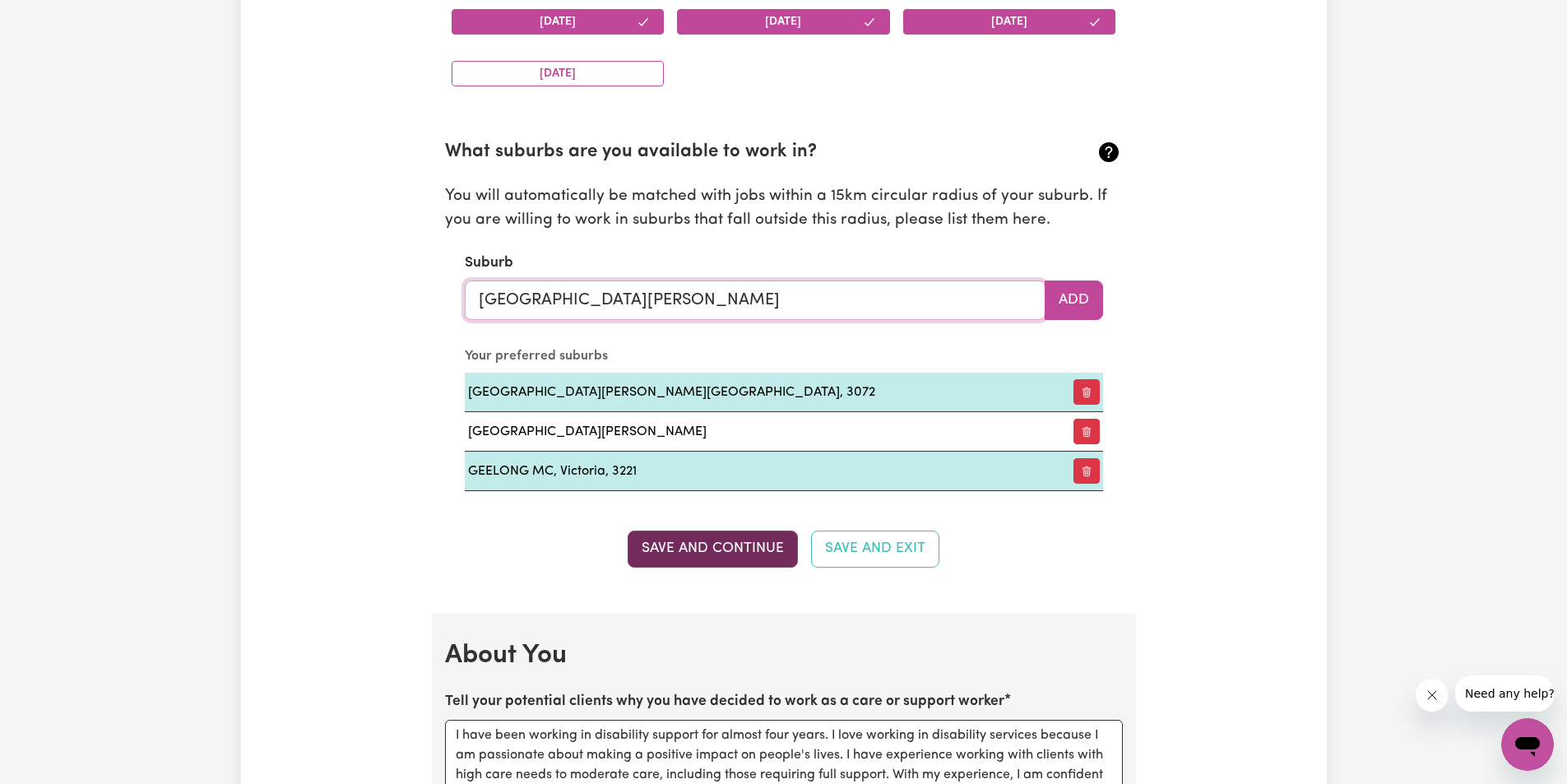
type input "[GEOGRAPHIC_DATA][PERSON_NAME]"
click at [719, 543] on button "Save and Continue" at bounding box center [712, 549] width 170 height 37
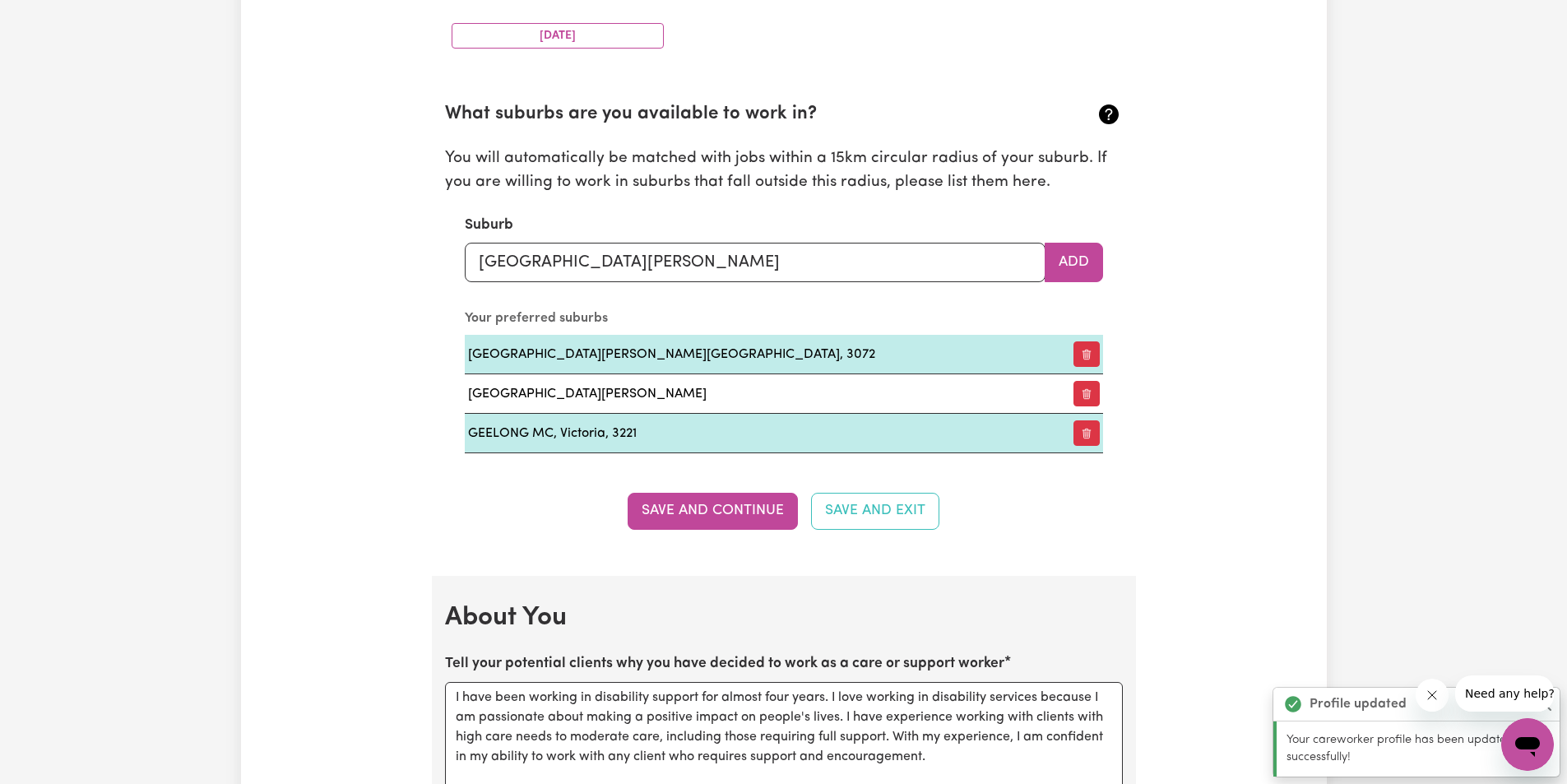
scroll to position [1764, 0]
click at [1070, 269] on button "Add" at bounding box center [1073, 263] width 58 height 40
click at [593, 247] on input "text" at bounding box center [754, 263] width 581 height 40
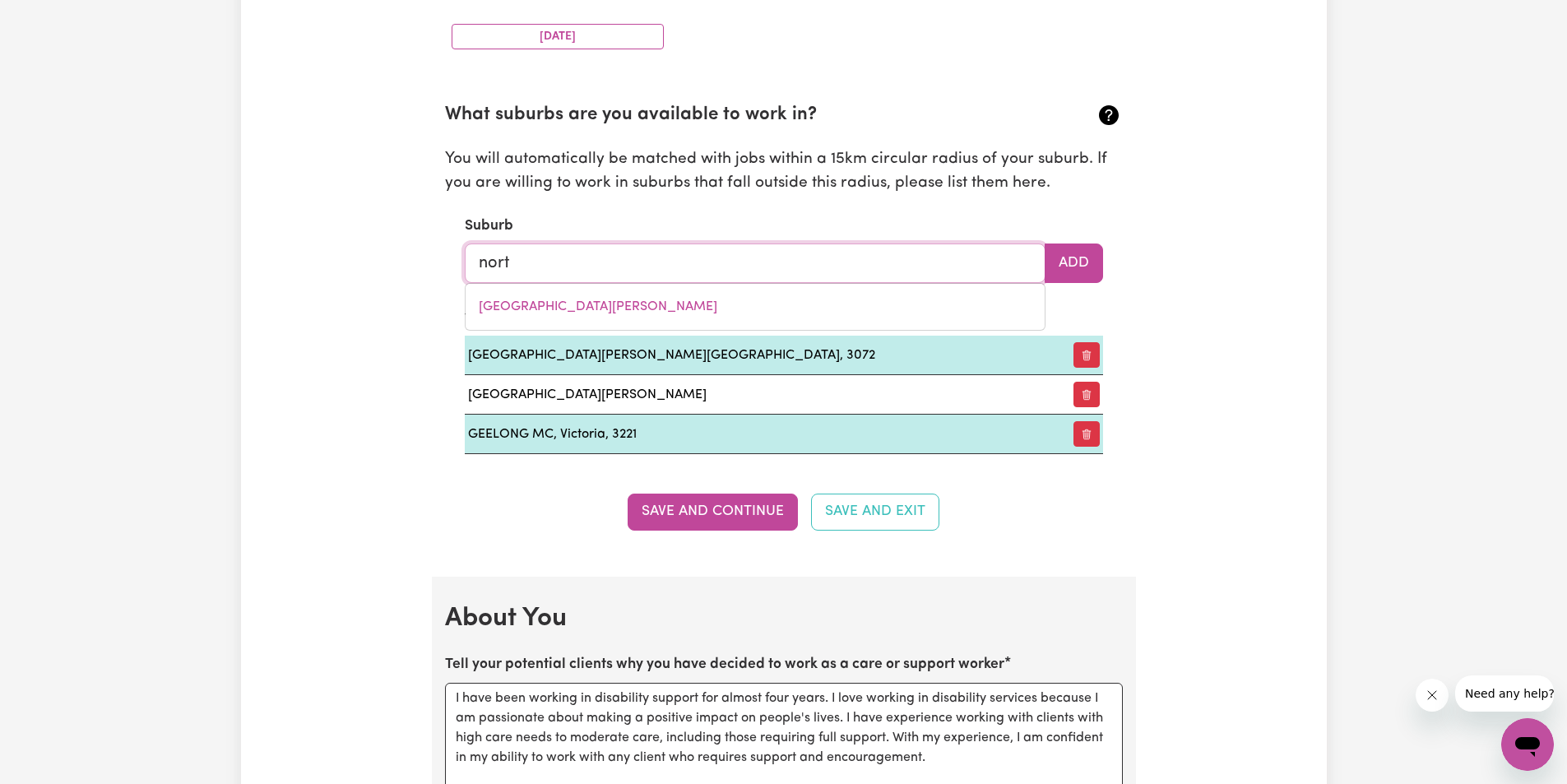
type input "north"
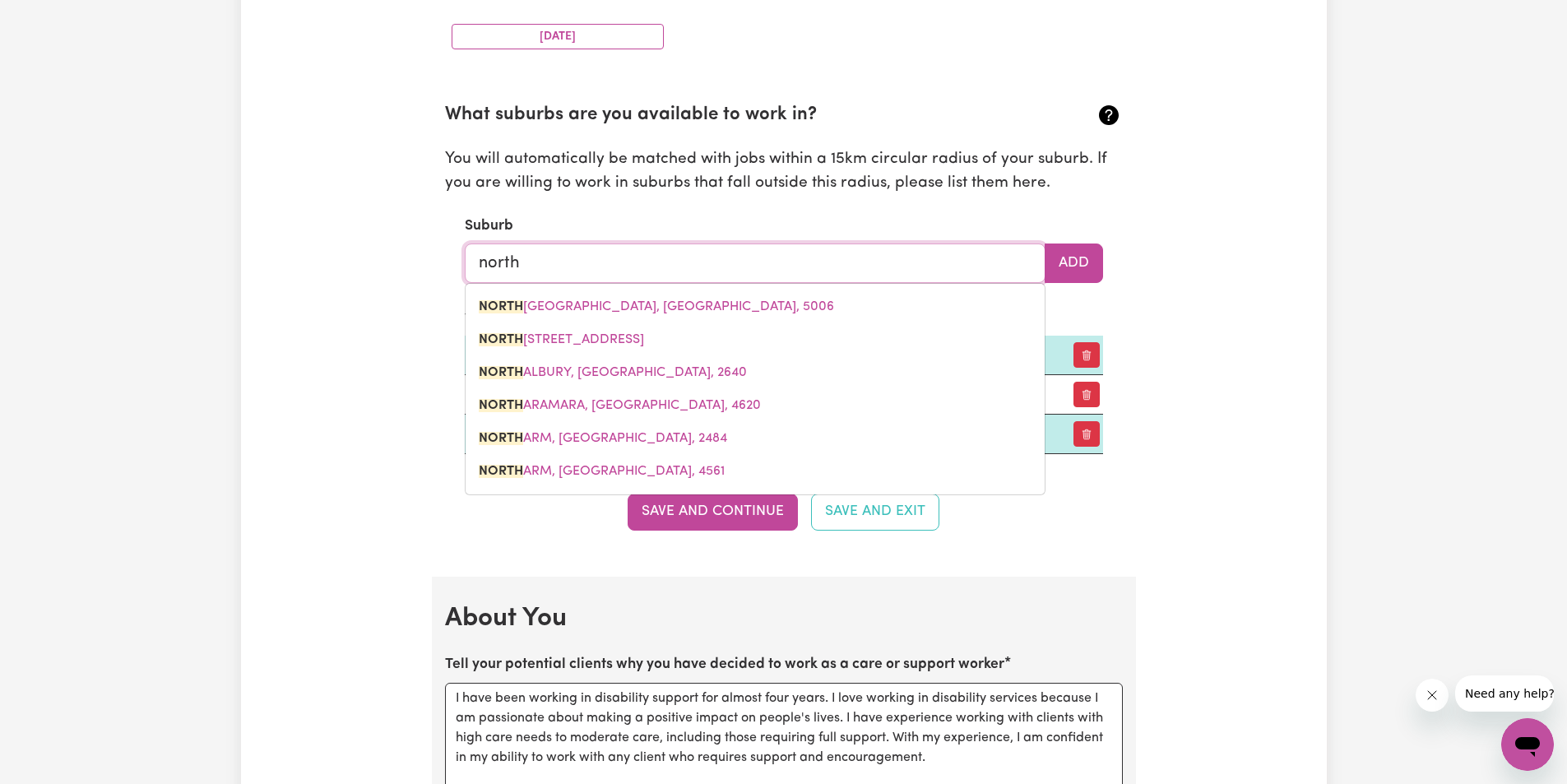
type input "[GEOGRAPHIC_DATA], [GEOGRAPHIC_DATA], 5006"
type input "north m"
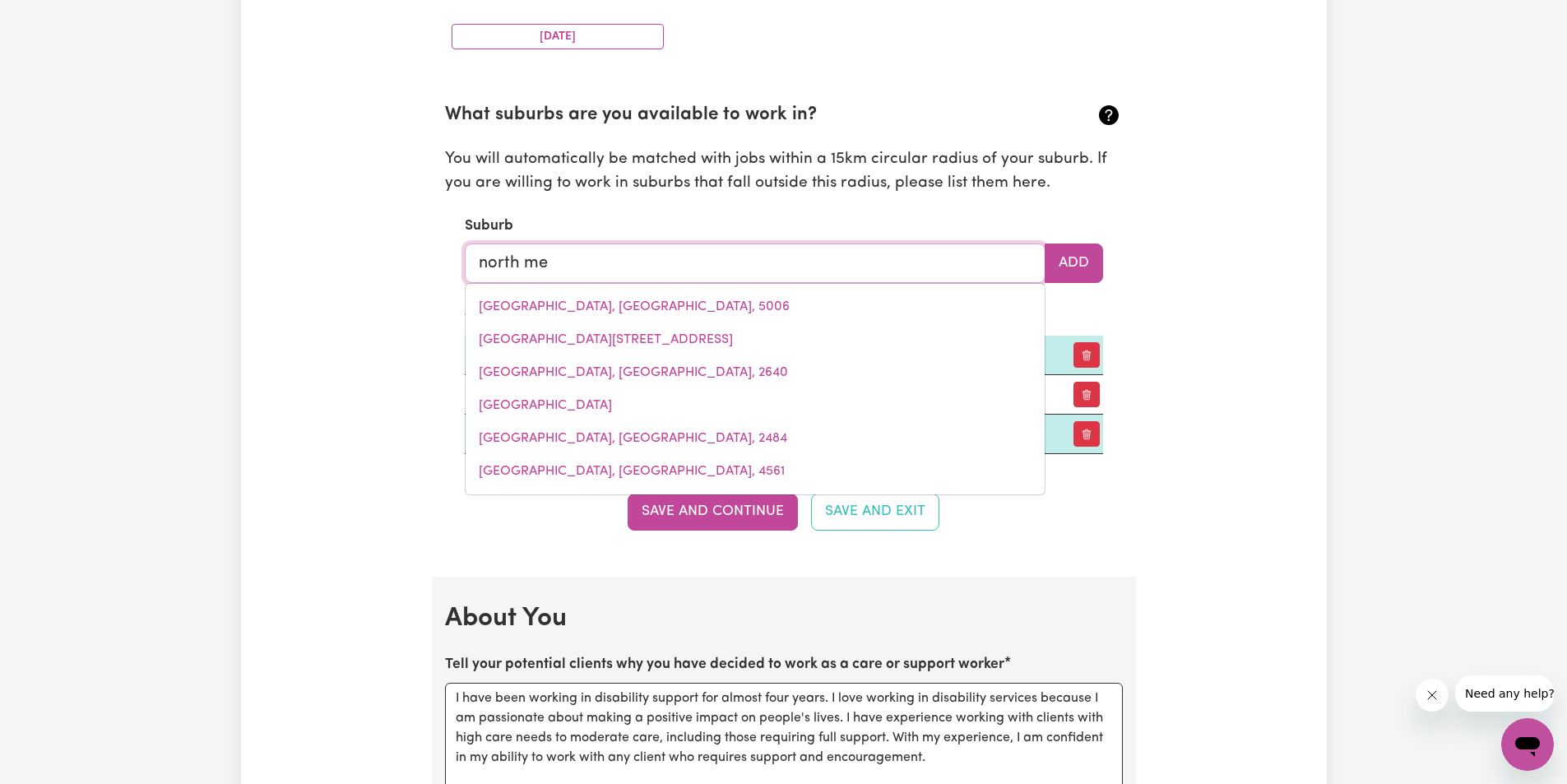
type input "north [PERSON_NAME]"
type input "[GEOGRAPHIC_DATA], [GEOGRAPHIC_DATA], 3051"
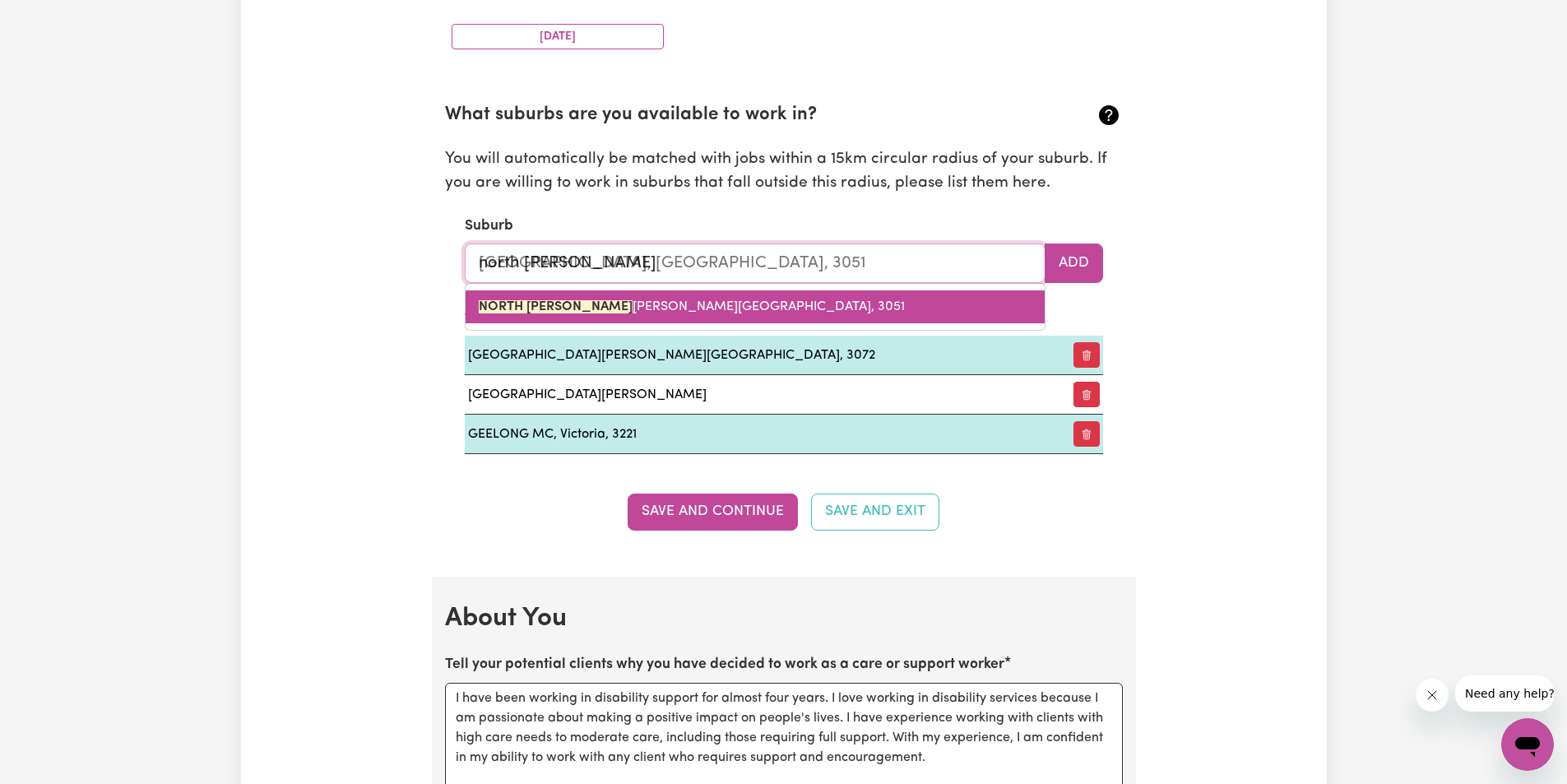
click at [595, 313] on span "[GEOGRAPHIC_DATA][PERSON_NAME], [PERSON_NAME], 3051" at bounding box center [691, 306] width 426 height 13
type input "[GEOGRAPHIC_DATA], [GEOGRAPHIC_DATA], 3051"
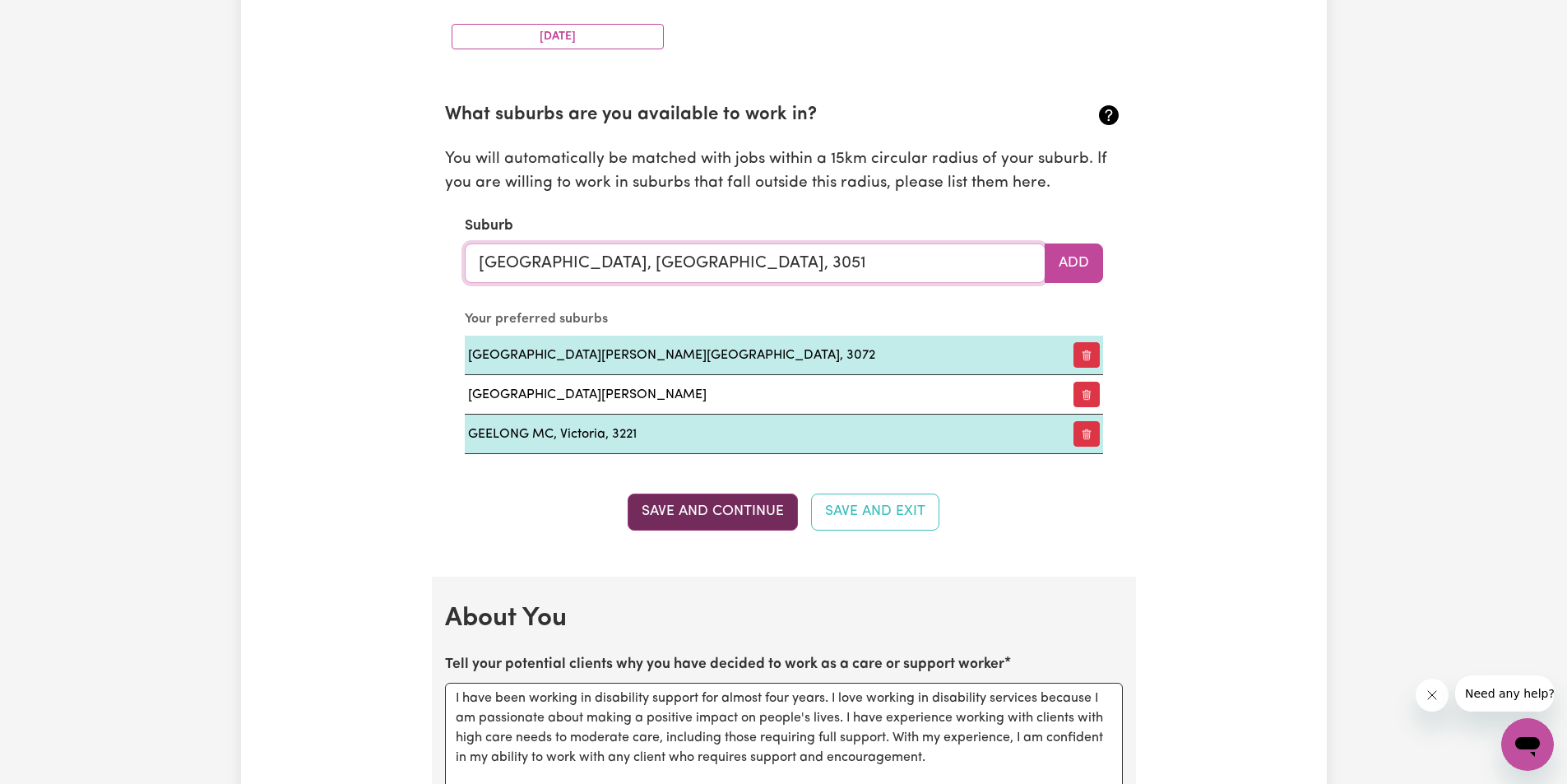
type input "[GEOGRAPHIC_DATA], [GEOGRAPHIC_DATA], 3051"
click at [695, 505] on button "Save and Continue" at bounding box center [712, 512] width 170 height 37
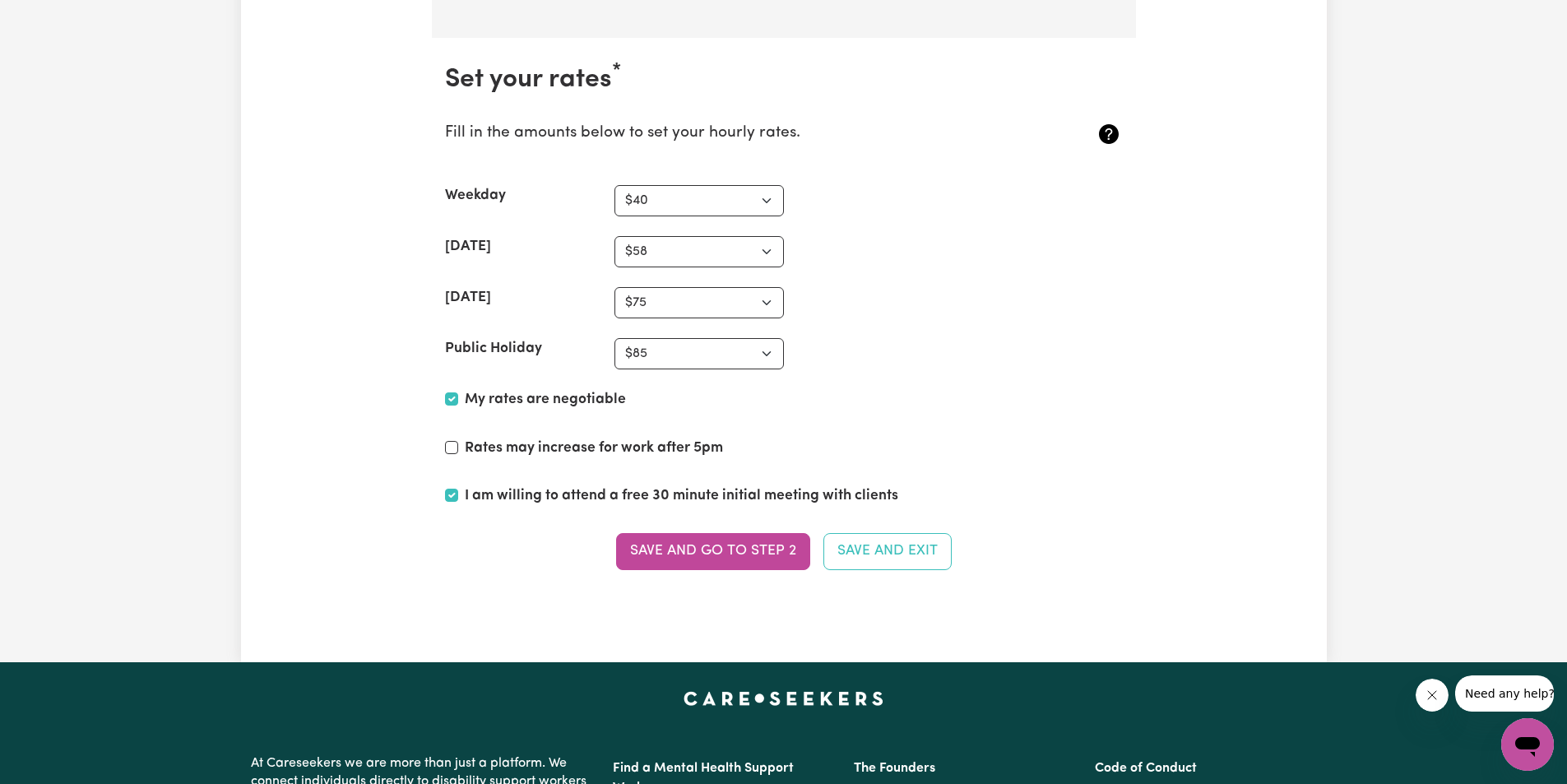
scroll to position [3984, 0]
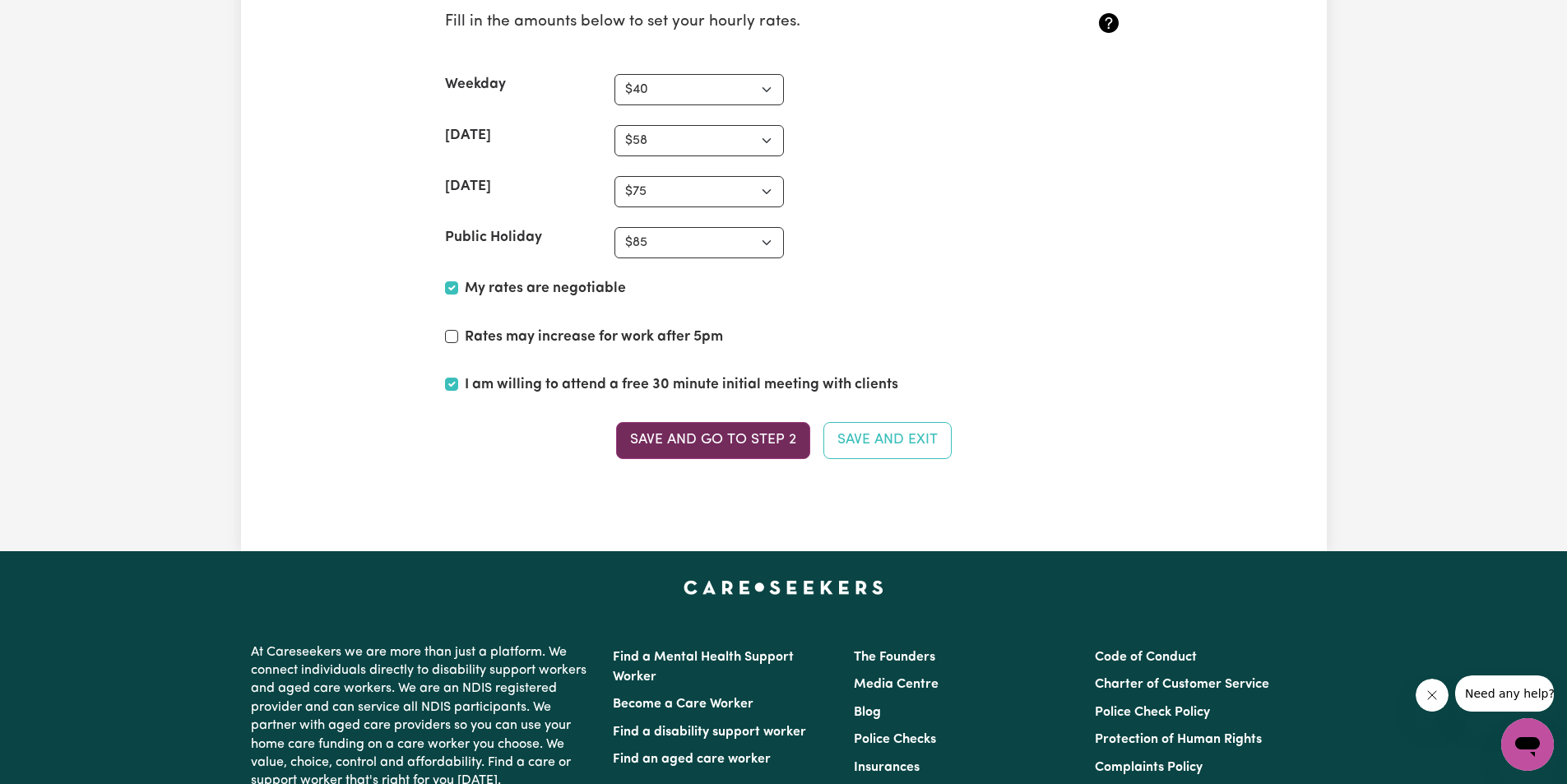
click at [726, 446] on button "Save and go to Step 2" at bounding box center [714, 440] width 194 height 37
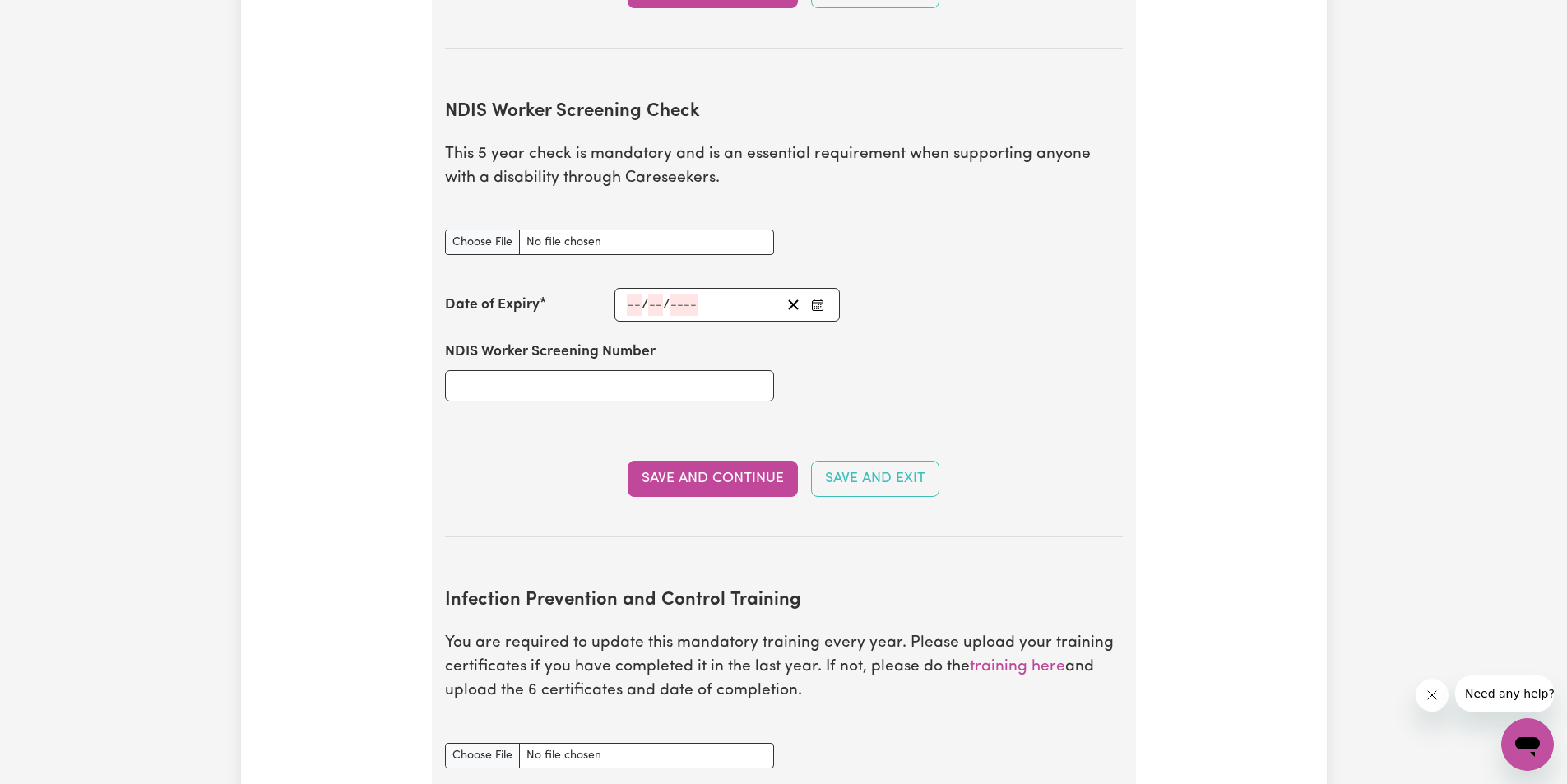
scroll to position [1973, 0]
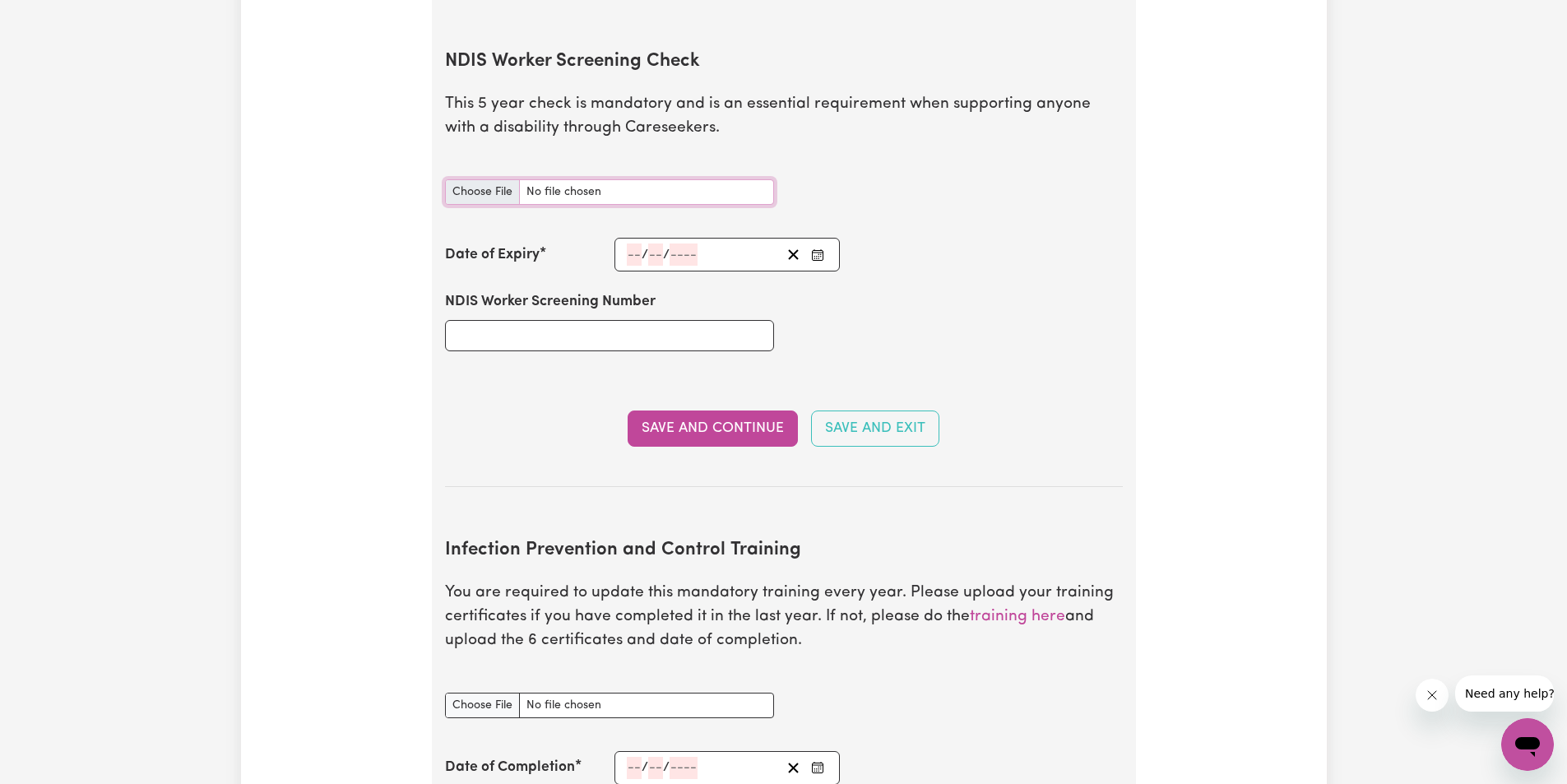
click at [483, 179] on input "NDIS Worker Screening Check document" at bounding box center [610, 192] width 329 height 26
click at [498, 179] on input "NDIS Worker Screening Check document" at bounding box center [610, 192] width 329 height 26
